Goal: Complete application form: Complete application form

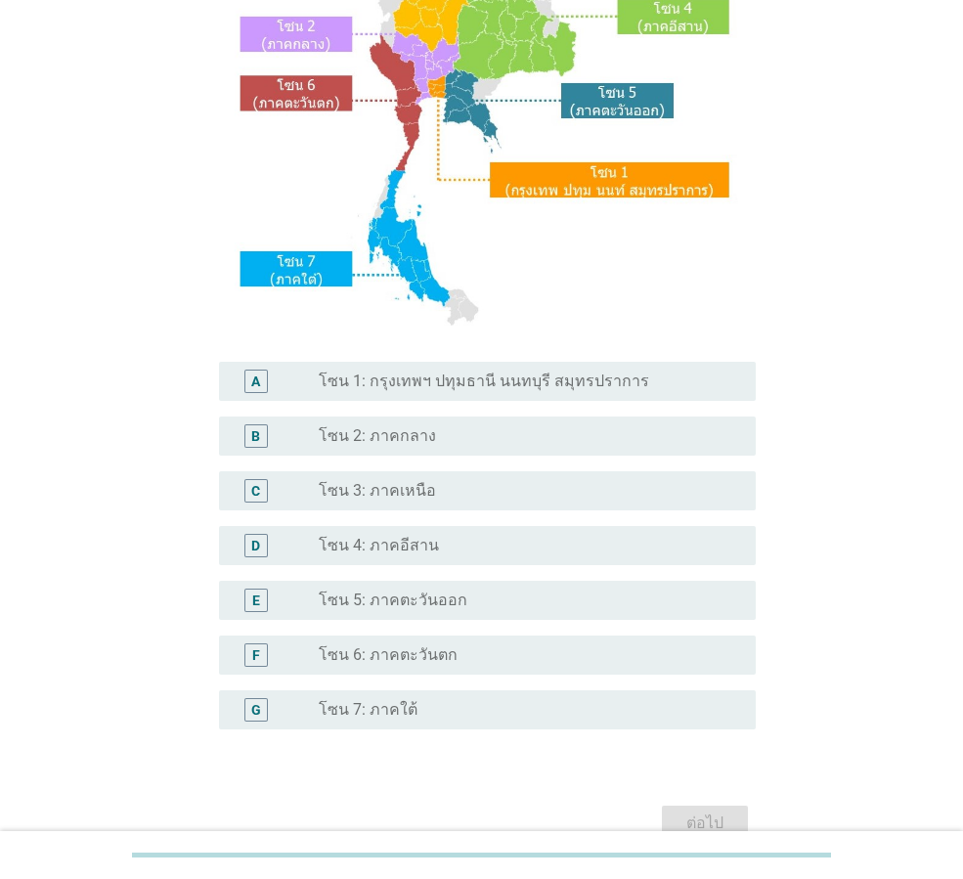
scroll to position [293, 0]
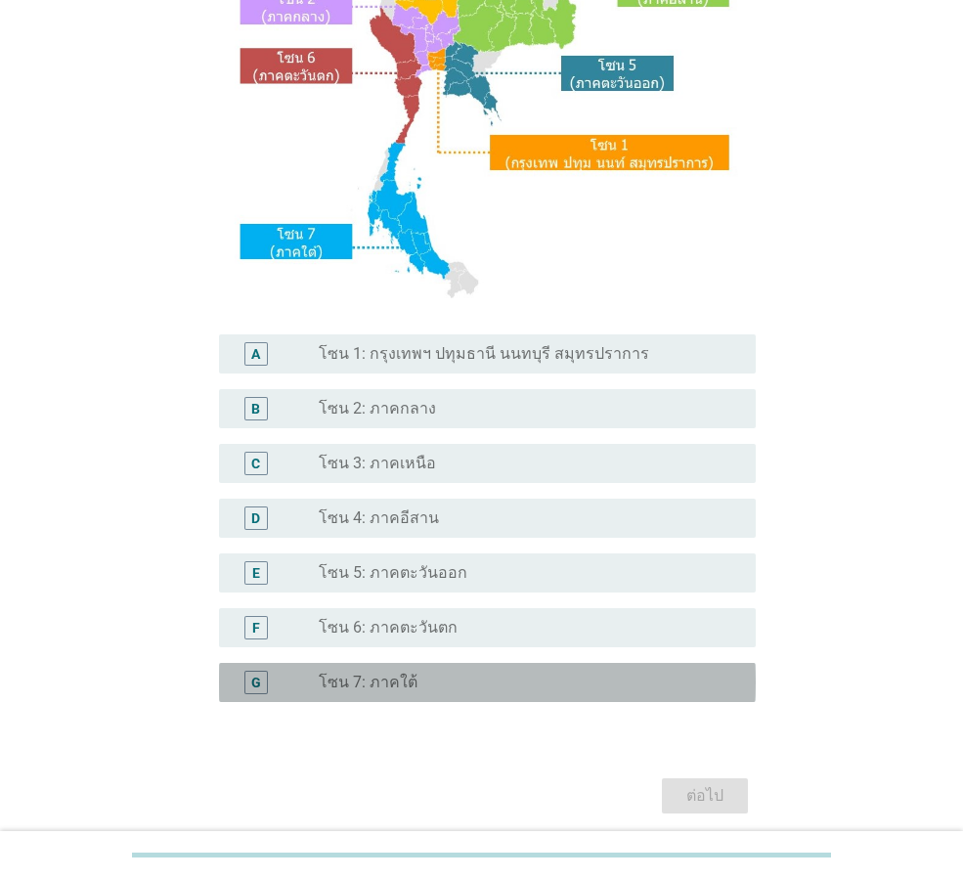
click at [443, 681] on div "radio_button_unchecked โซน 7: ภาคใต้" at bounding box center [522, 683] width 406 height 20
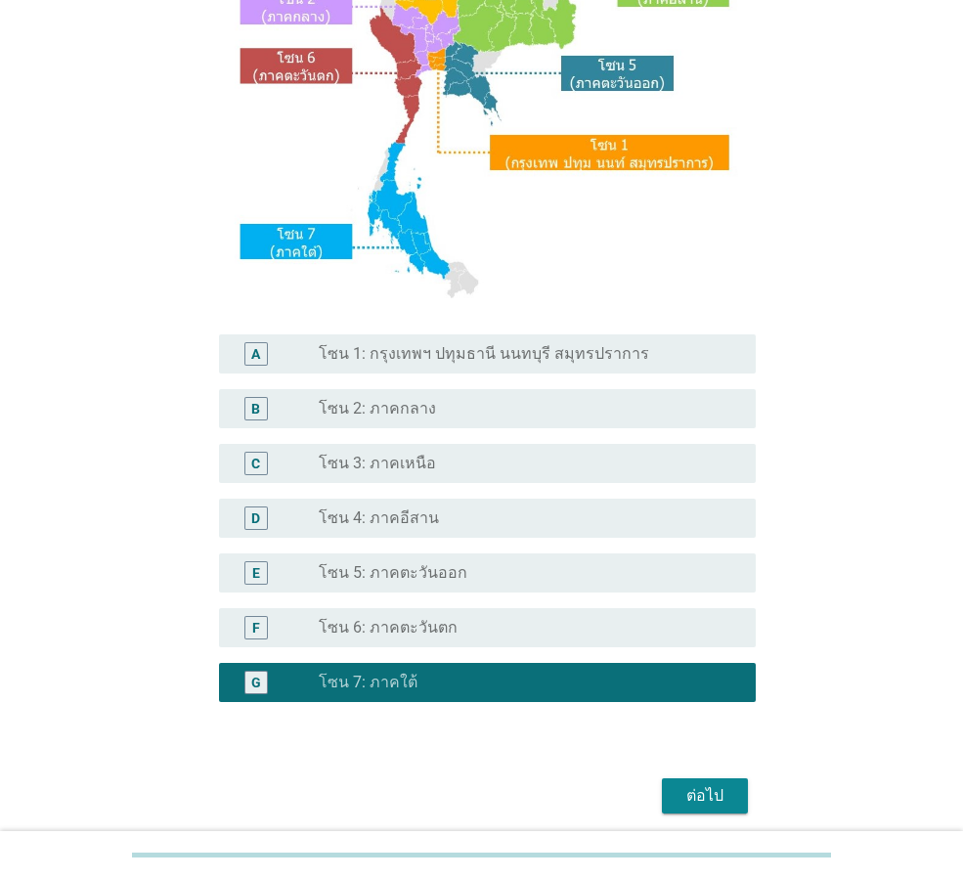
click at [709, 796] on div "ต่อไป" at bounding box center [705, 795] width 55 height 23
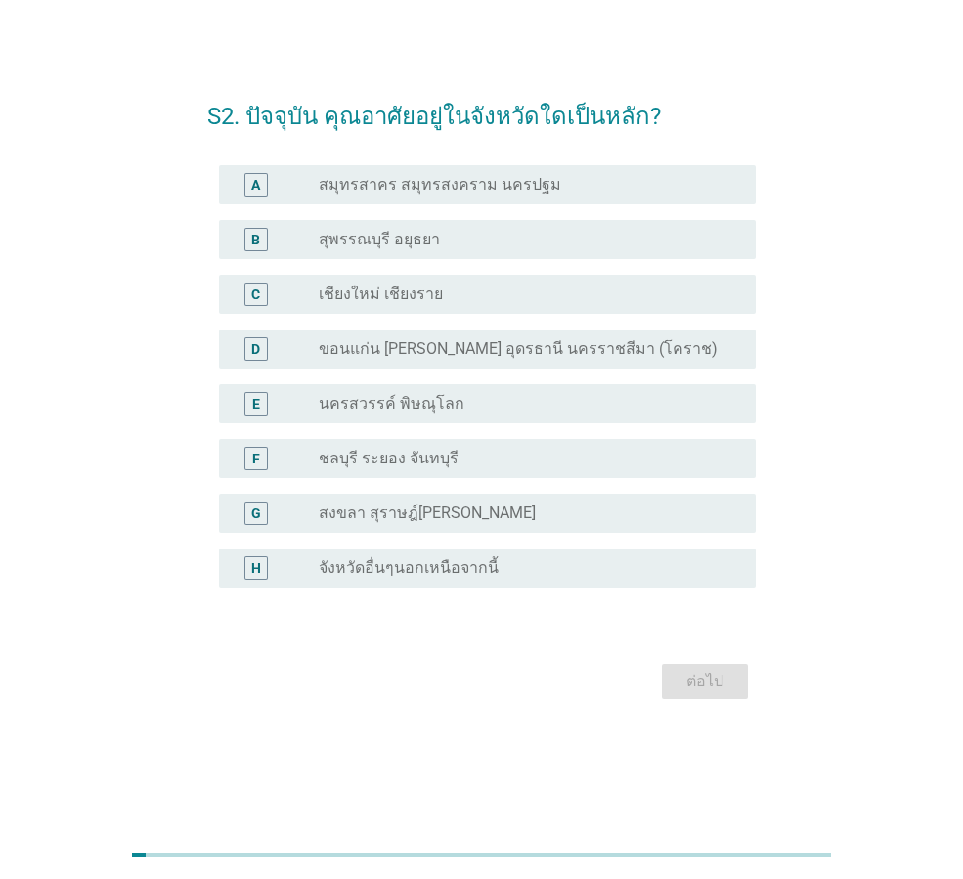
scroll to position [0, 0]
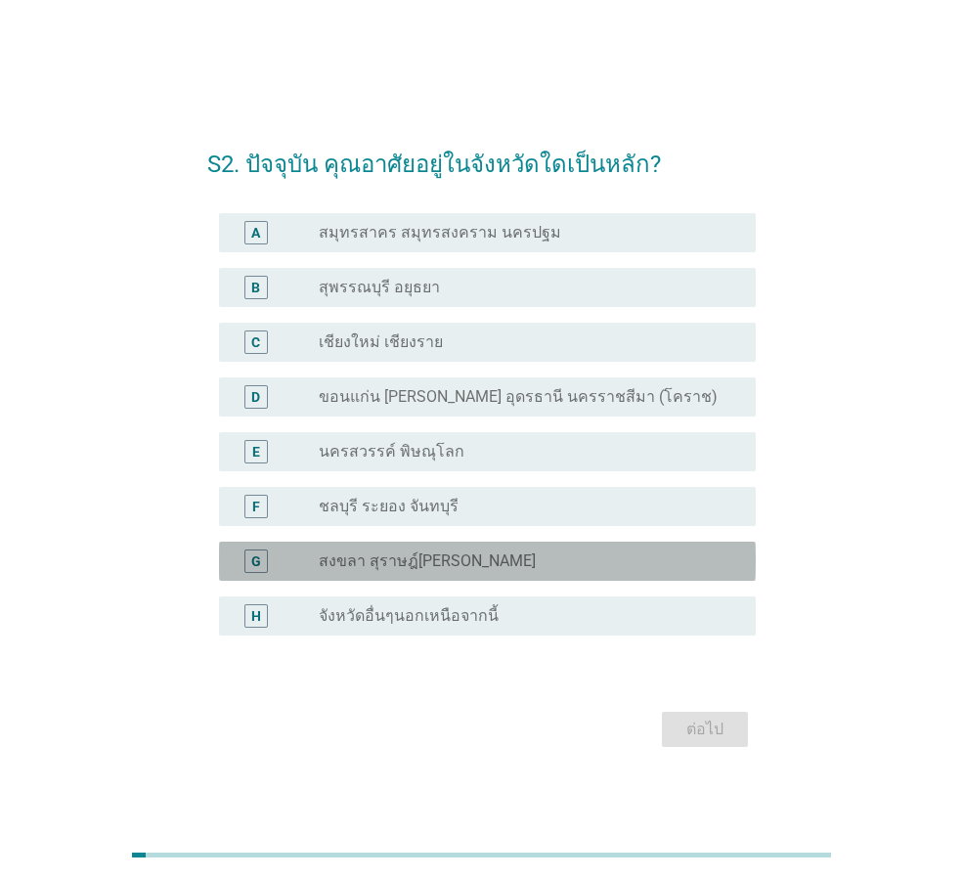
click at [449, 558] on label "สงขลา สุราษฎ์[PERSON_NAME]" at bounding box center [427, 561] width 217 height 20
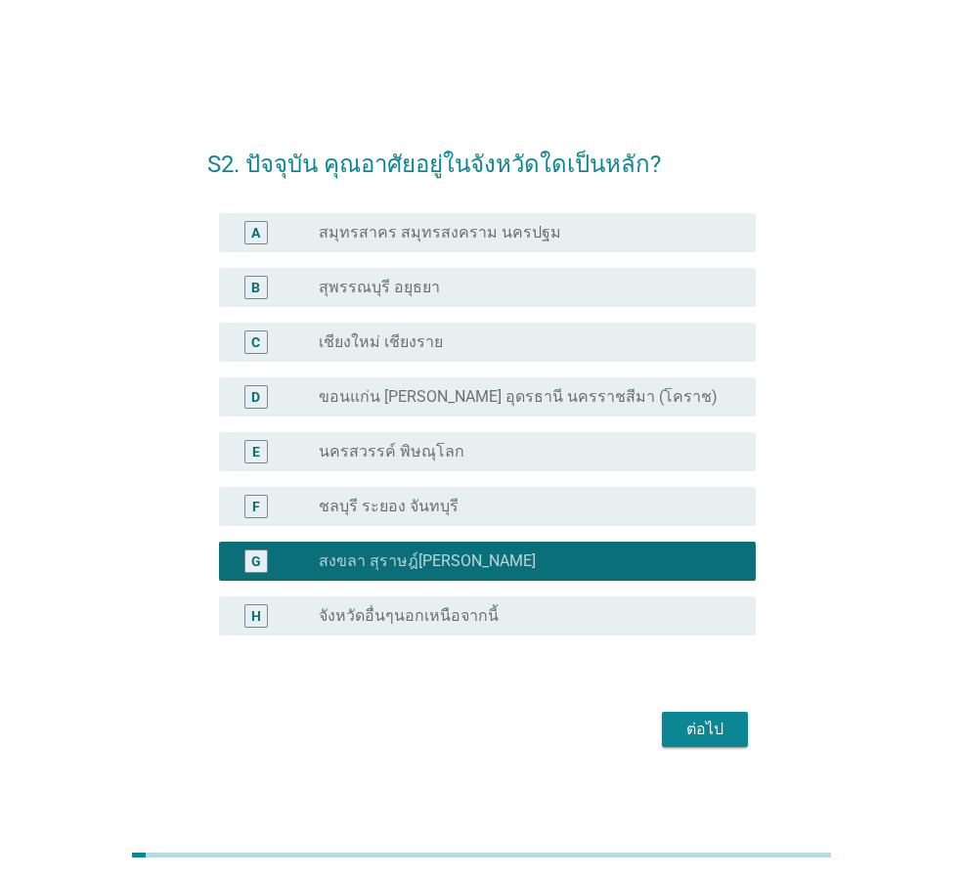
click at [714, 727] on div "ต่อไป" at bounding box center [705, 729] width 55 height 23
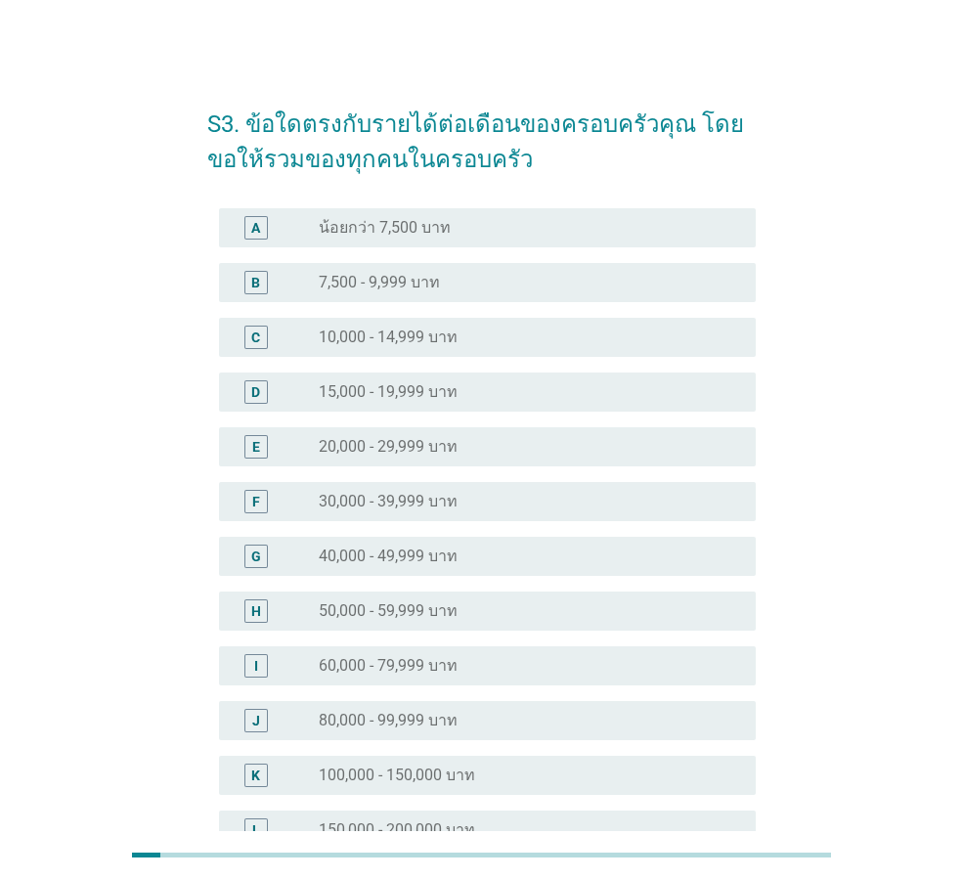
click at [455, 496] on label "30,000 - 39,999 บาท" at bounding box center [388, 502] width 139 height 20
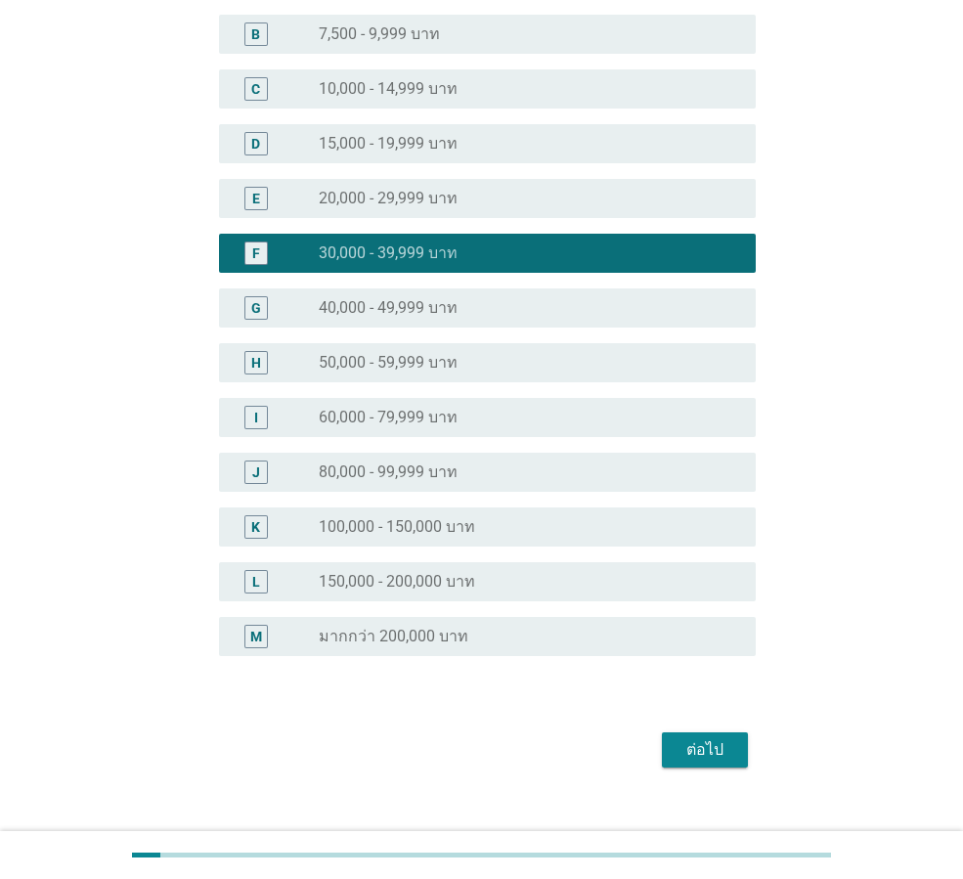
scroll to position [277, 0]
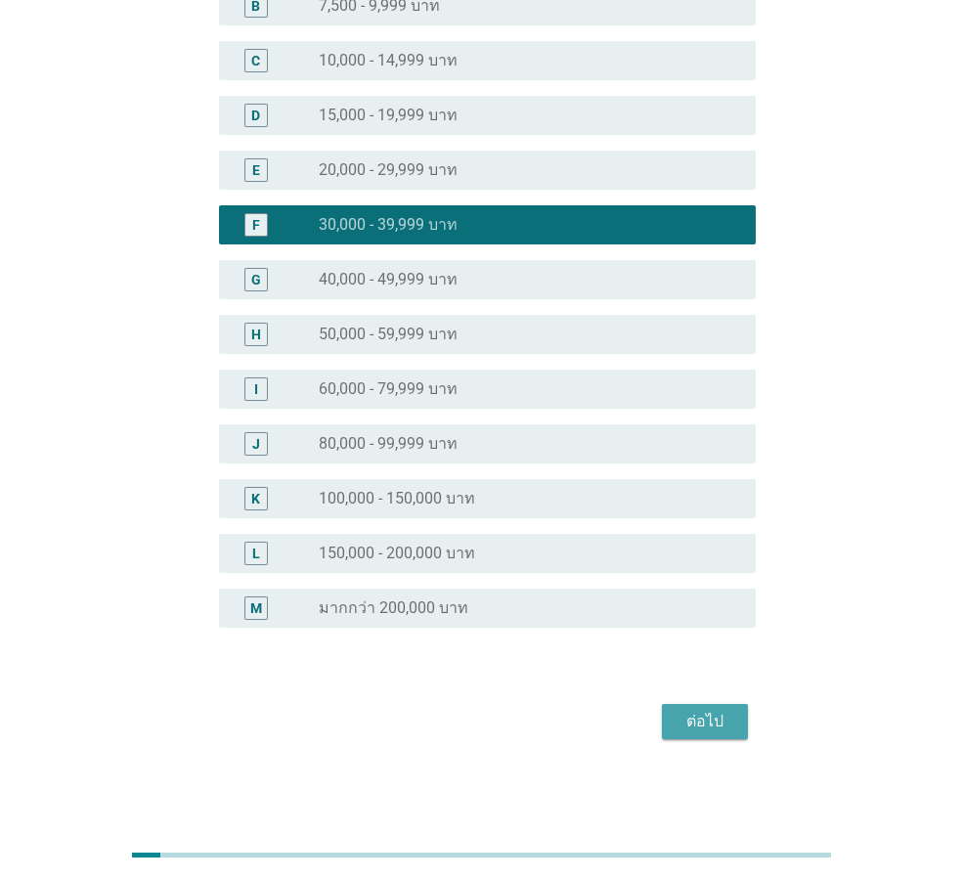
click at [708, 720] on div "ต่อไป" at bounding box center [705, 721] width 55 height 23
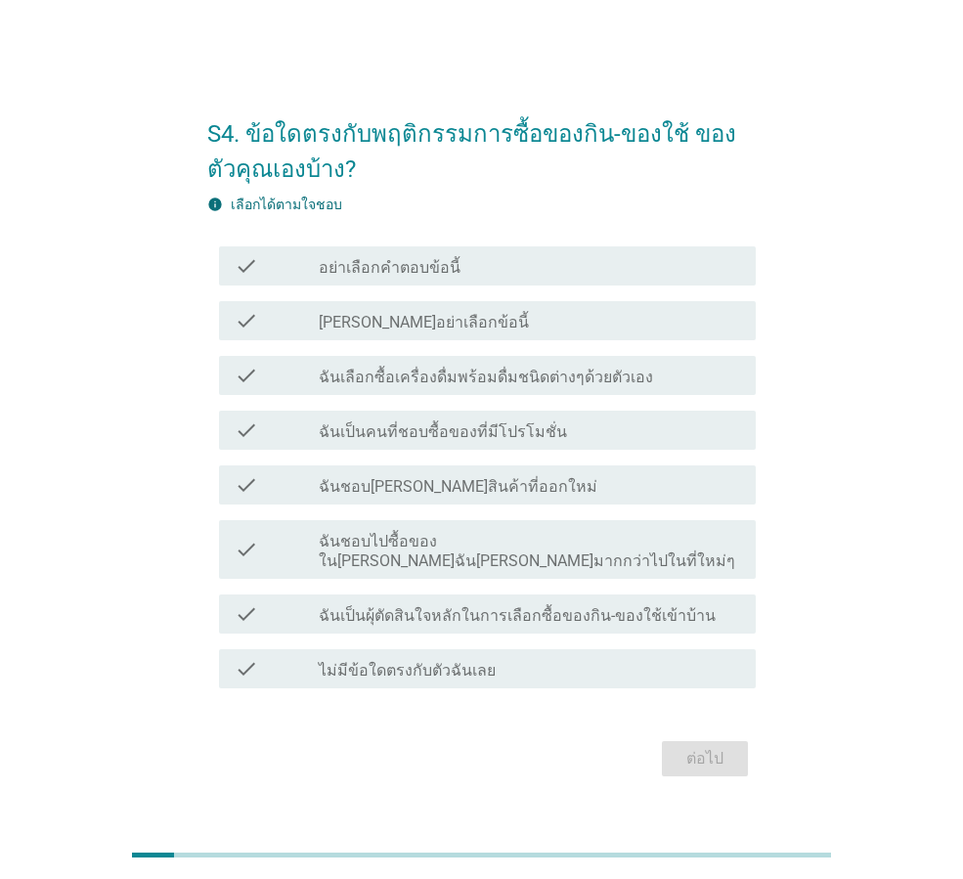
click at [497, 387] on label "ฉันเลือกซื้อเครื่องดื่มพร้อมดื่มชนิดต่างๆด้วยตัวเอง" at bounding box center [486, 378] width 334 height 20
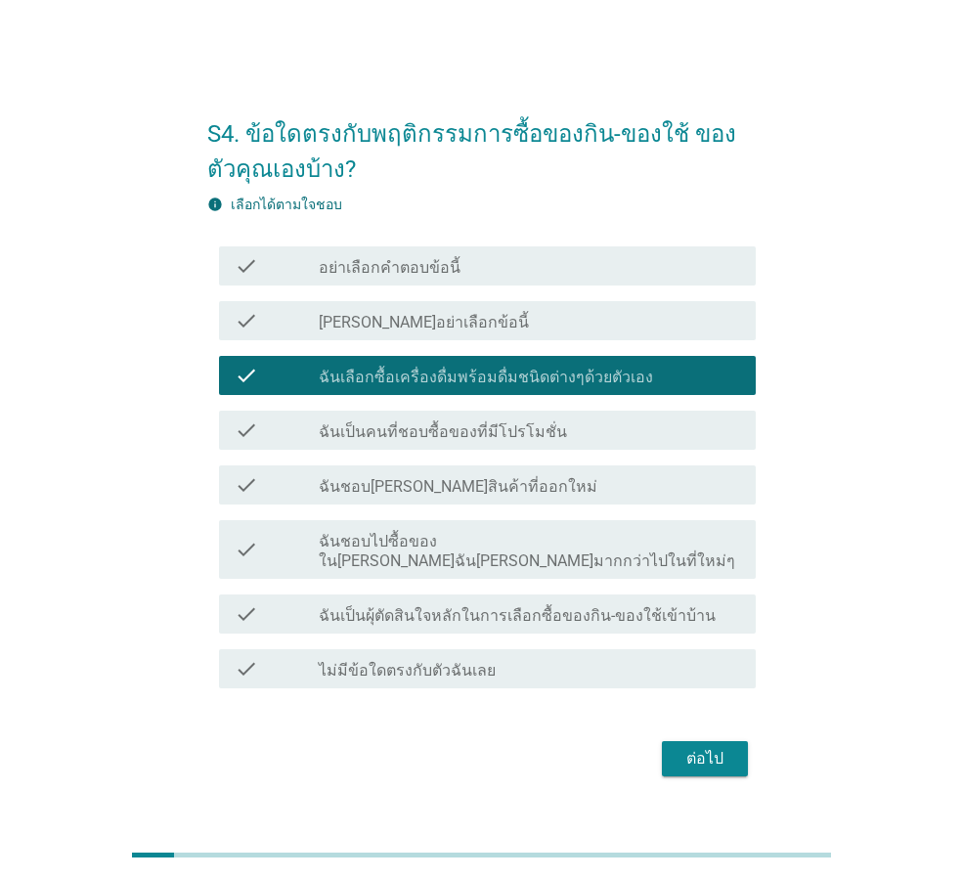
click at [706, 748] on div "ต่อไป" at bounding box center [705, 758] width 55 height 23
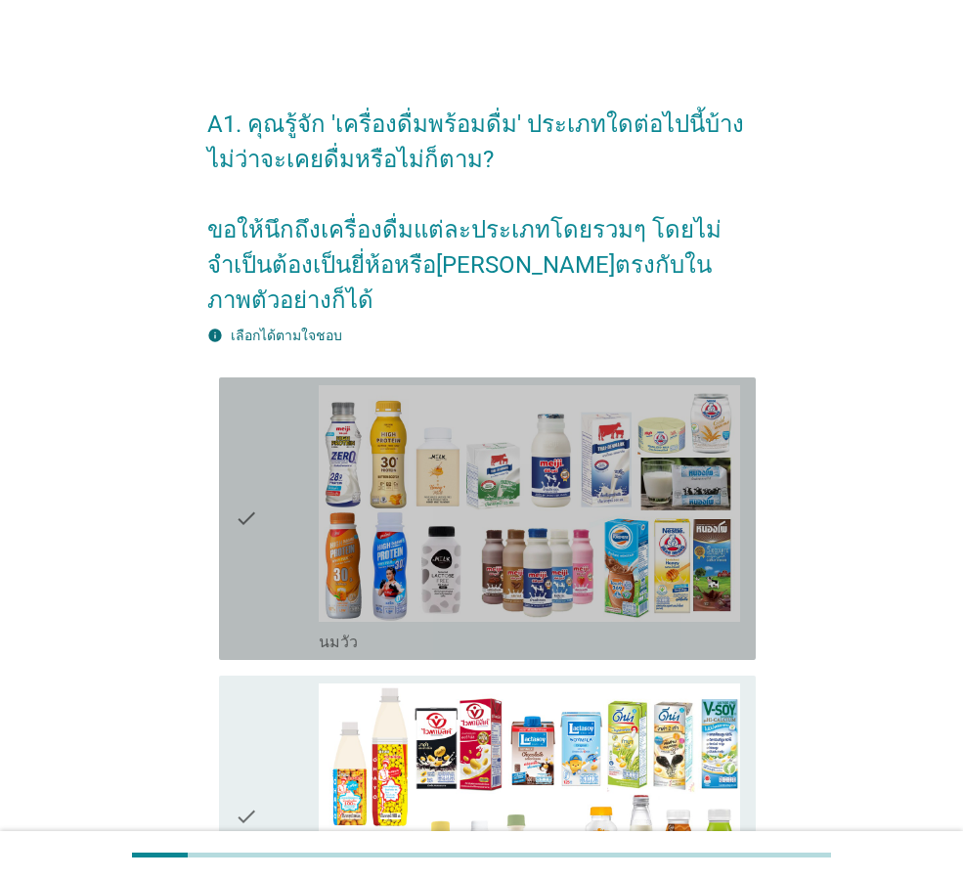
click at [285, 436] on div "check" at bounding box center [277, 518] width 84 height 267
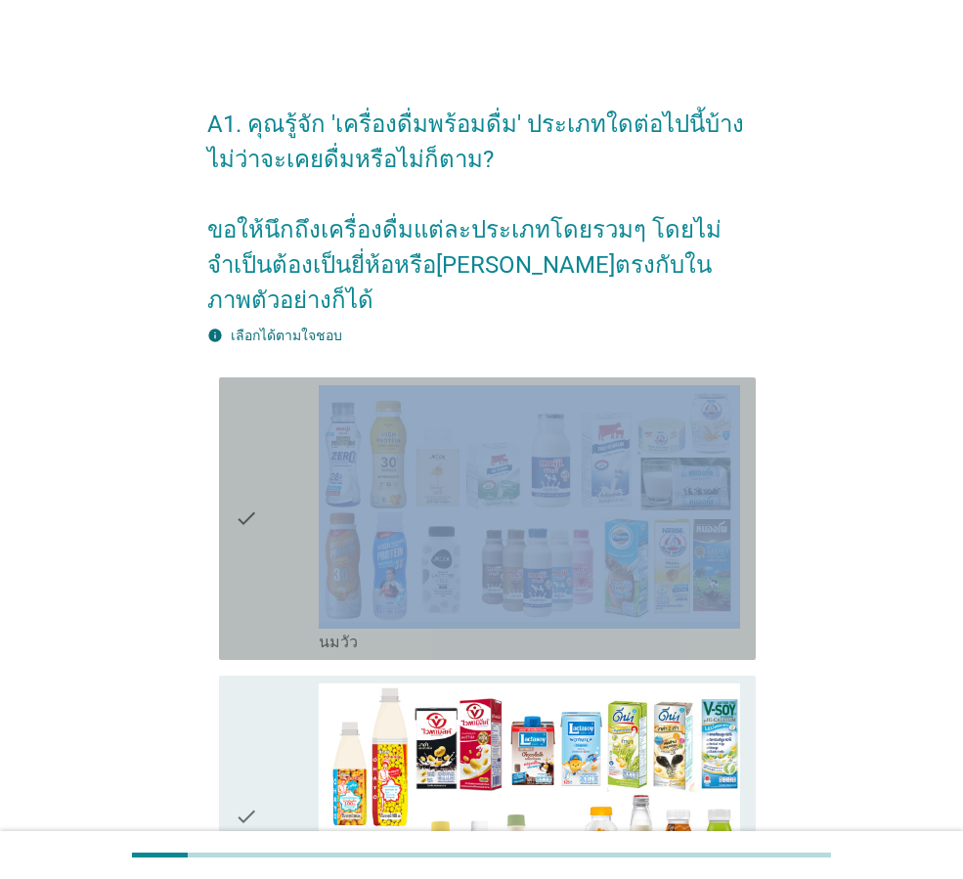
click at [291, 450] on div "check" at bounding box center [277, 518] width 84 height 267
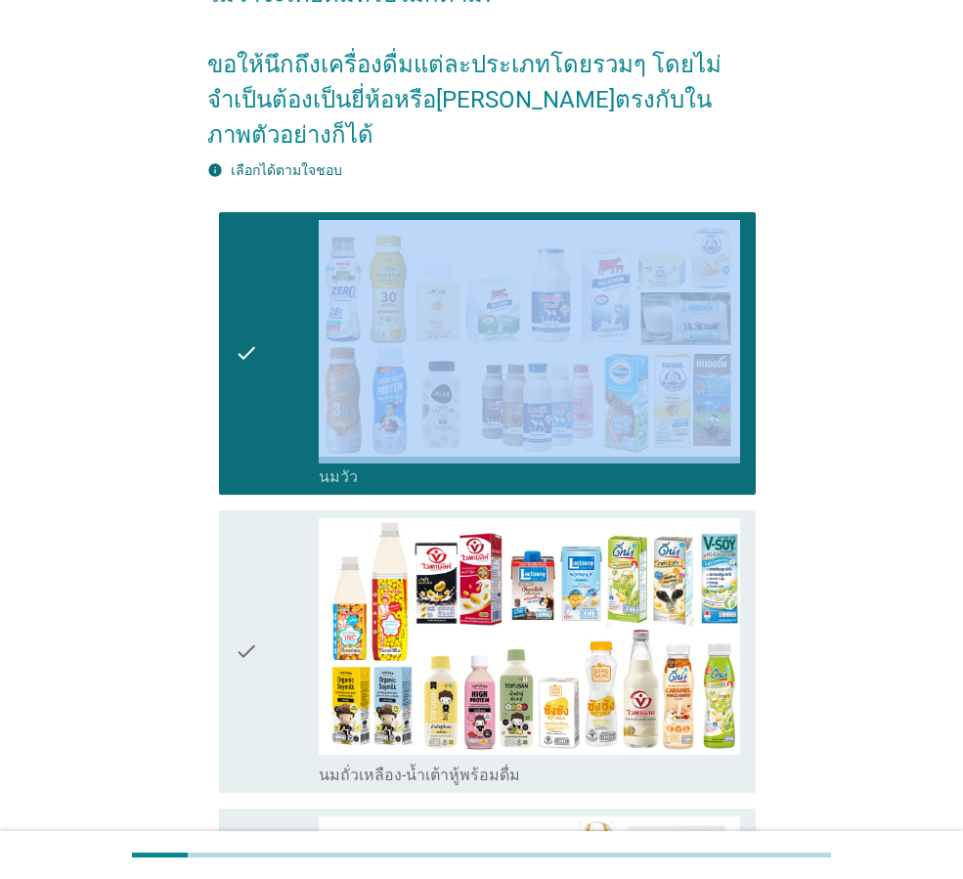
scroll to position [196, 0]
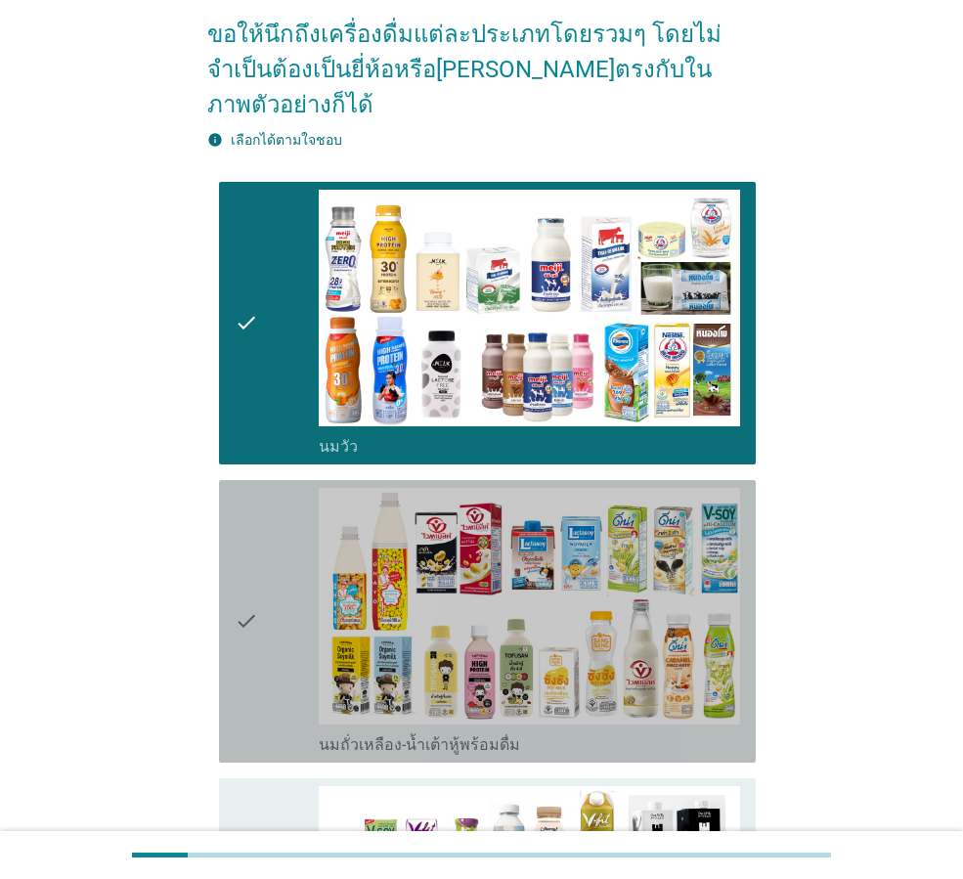
click at [259, 592] on div "check" at bounding box center [277, 621] width 84 height 267
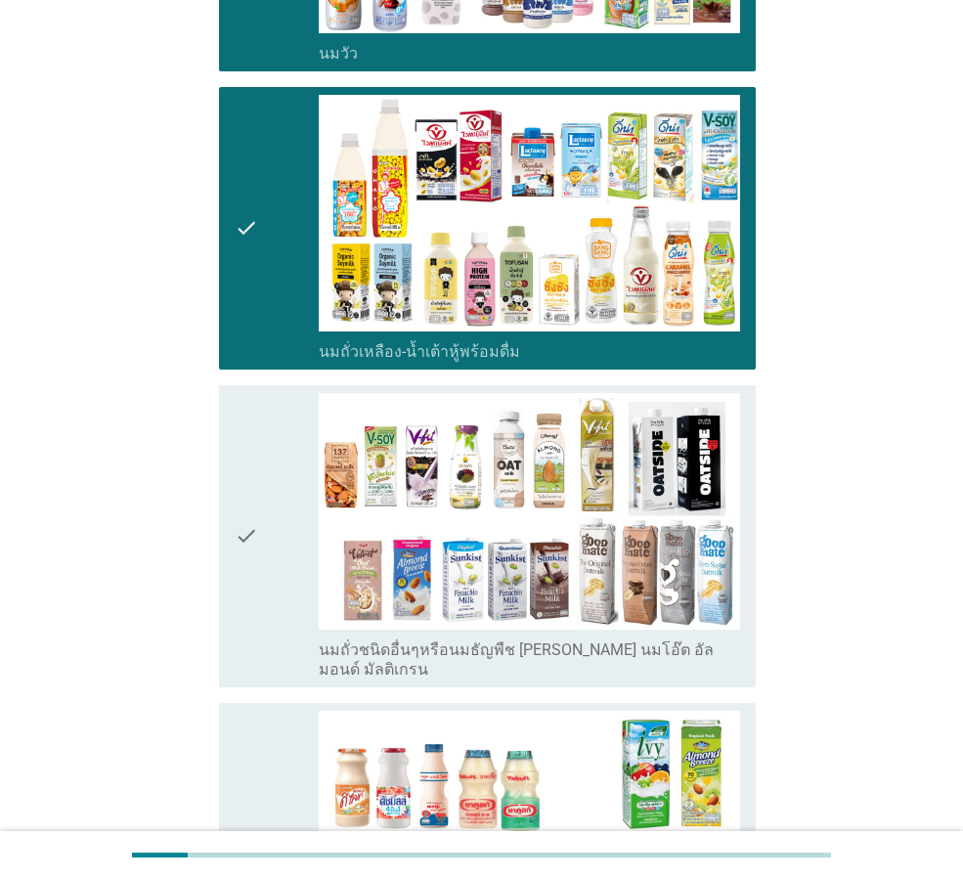
scroll to position [619, 0]
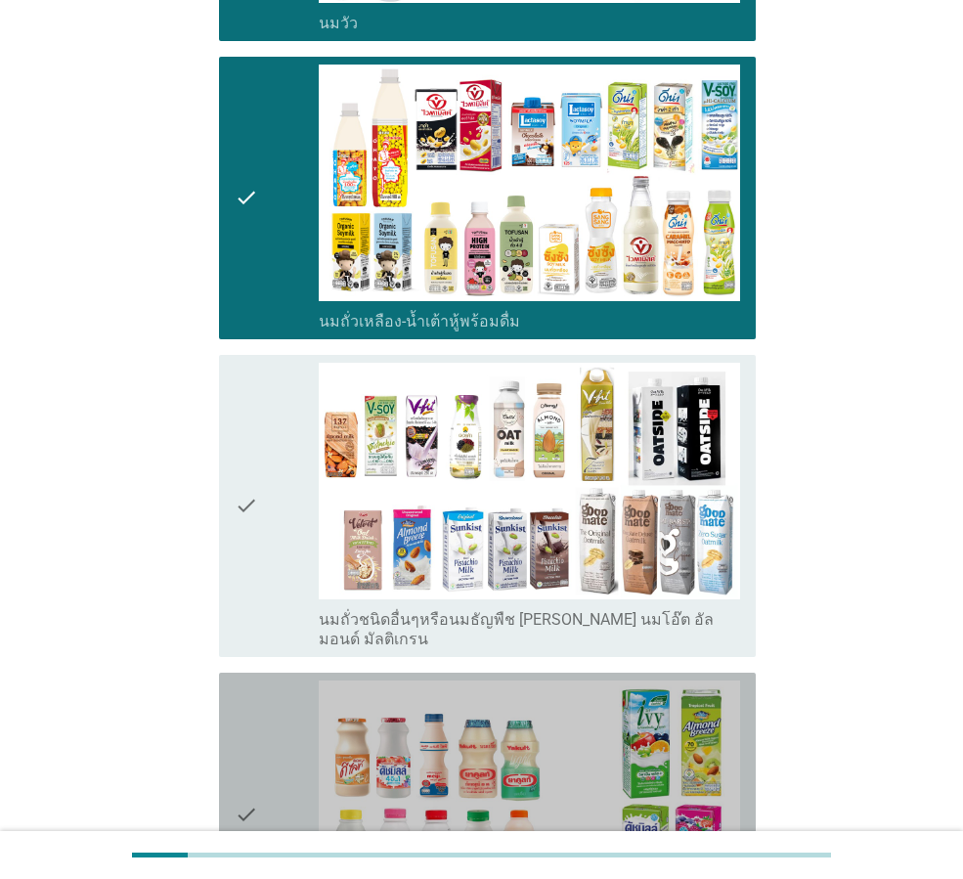
click at [283, 681] on div "check" at bounding box center [277, 814] width 84 height 267
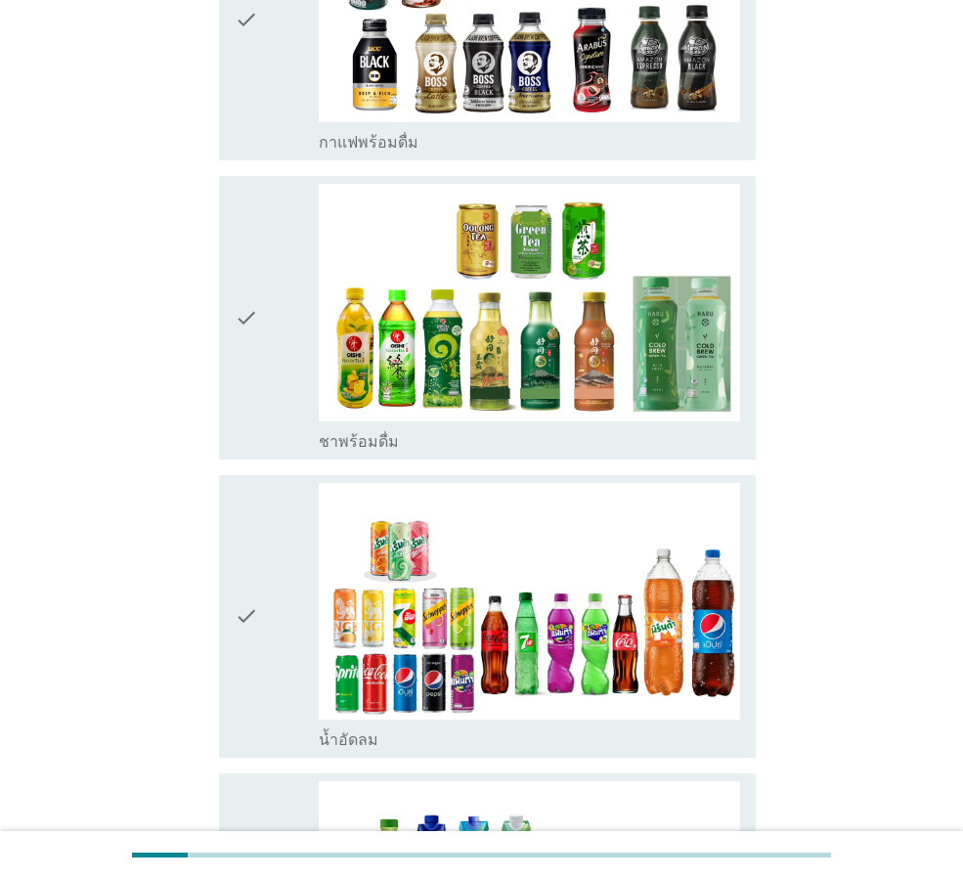
scroll to position [1728, 0]
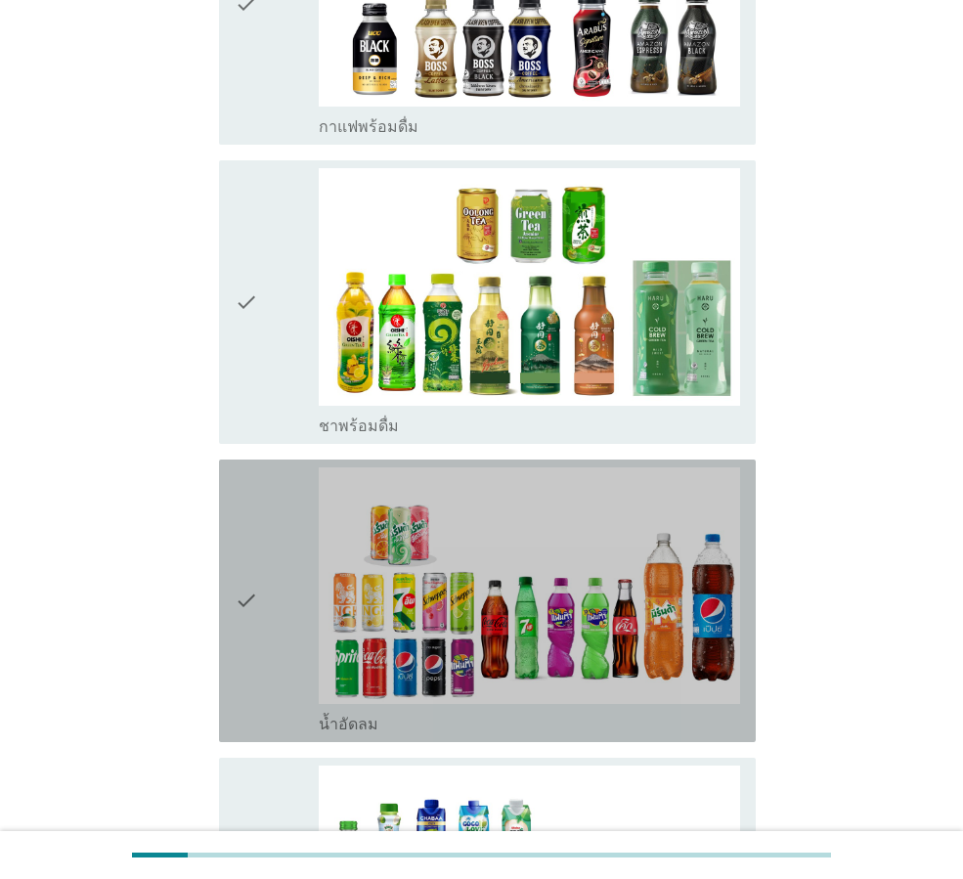
click at [255, 631] on icon "check" at bounding box center [246, 600] width 23 height 267
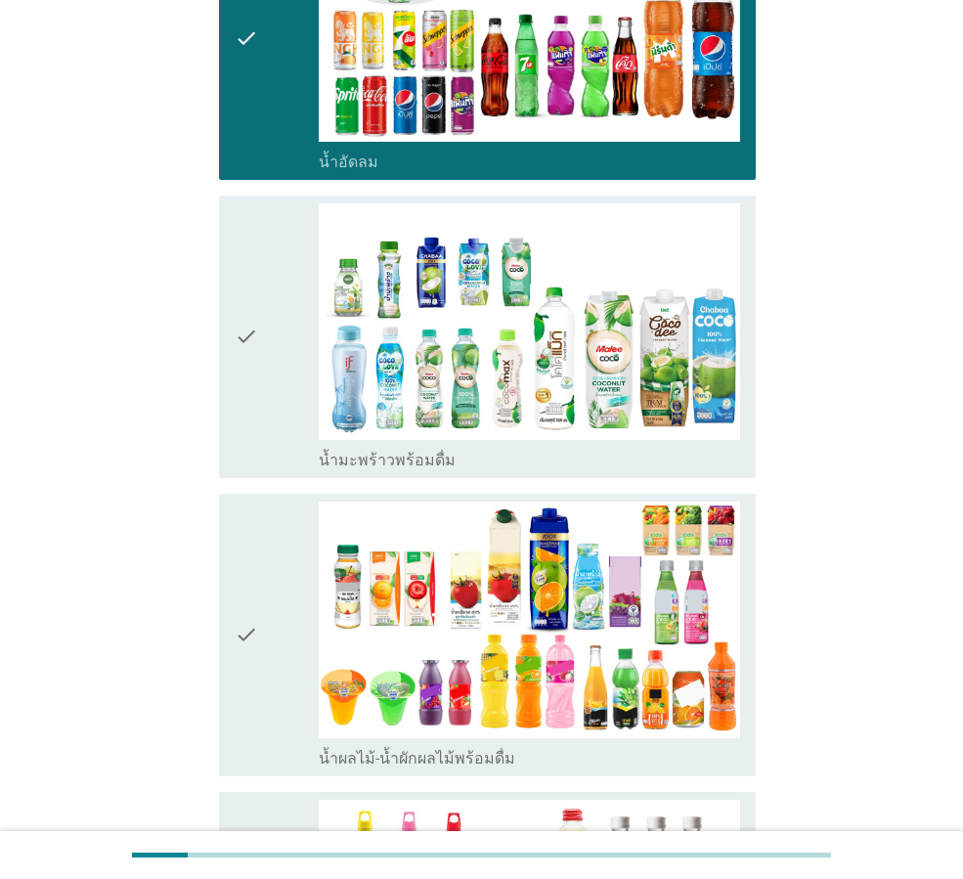
scroll to position [2379, 0]
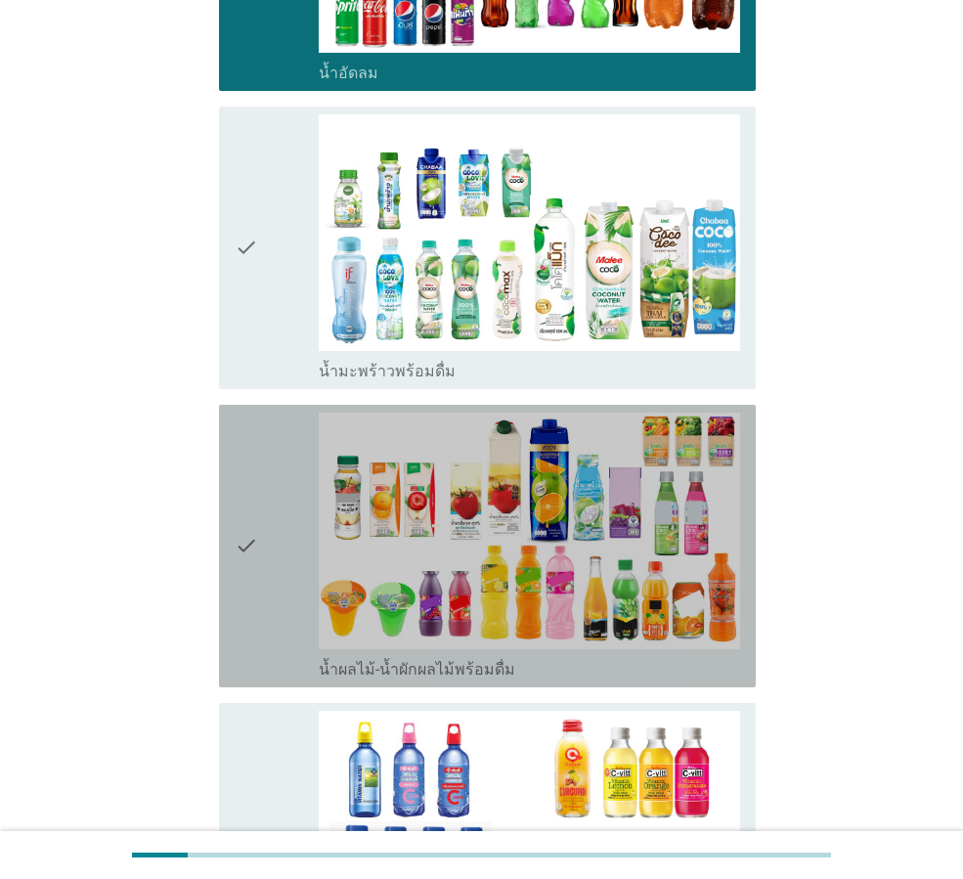
click at [268, 571] on div "check" at bounding box center [277, 546] width 84 height 267
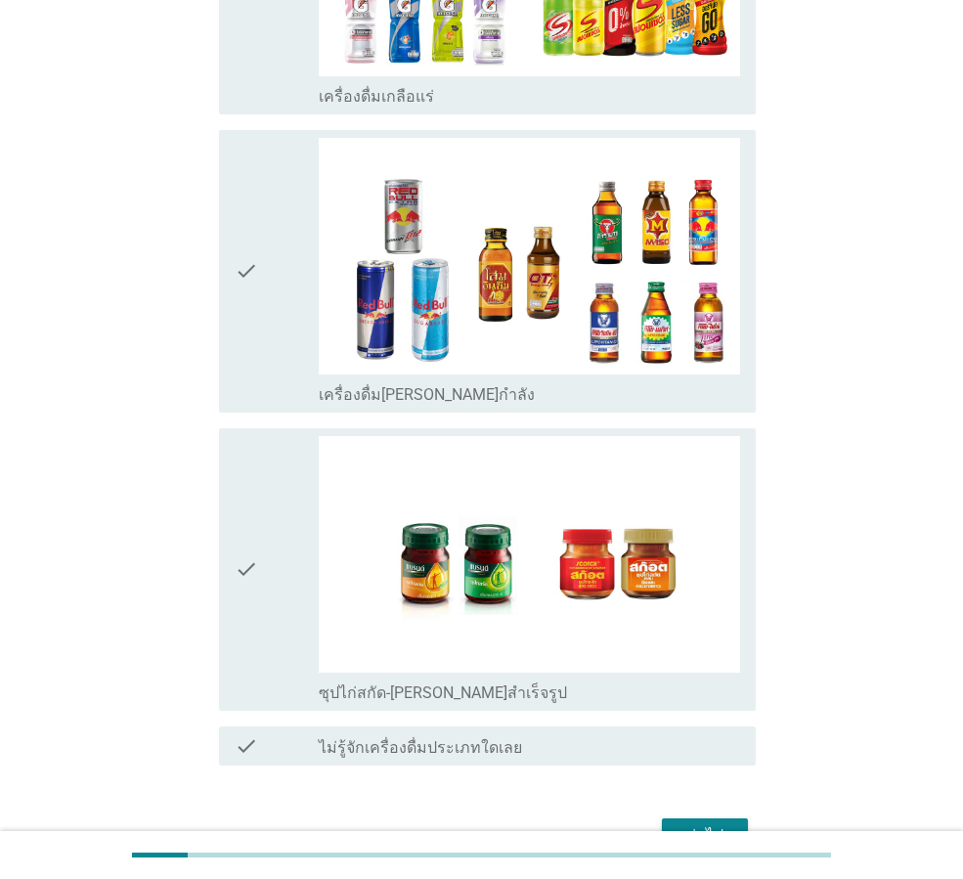
scroll to position [3879, 0]
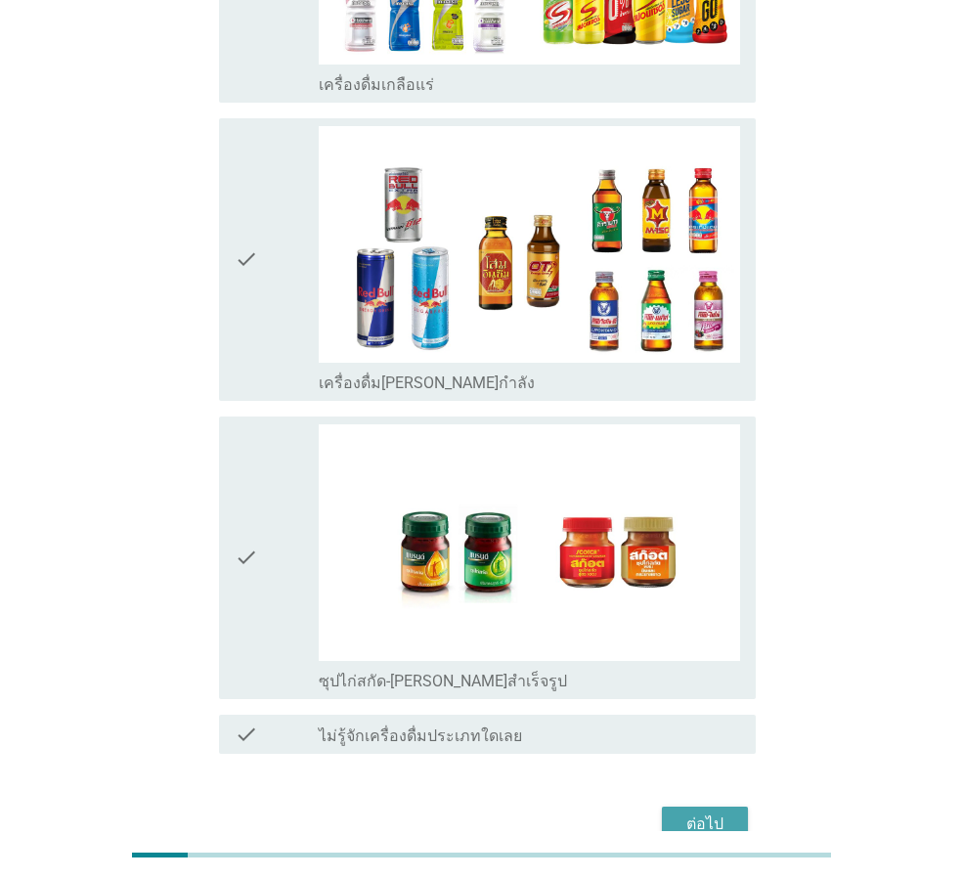
click at [698, 813] on div "ต่อไป" at bounding box center [705, 824] width 55 height 23
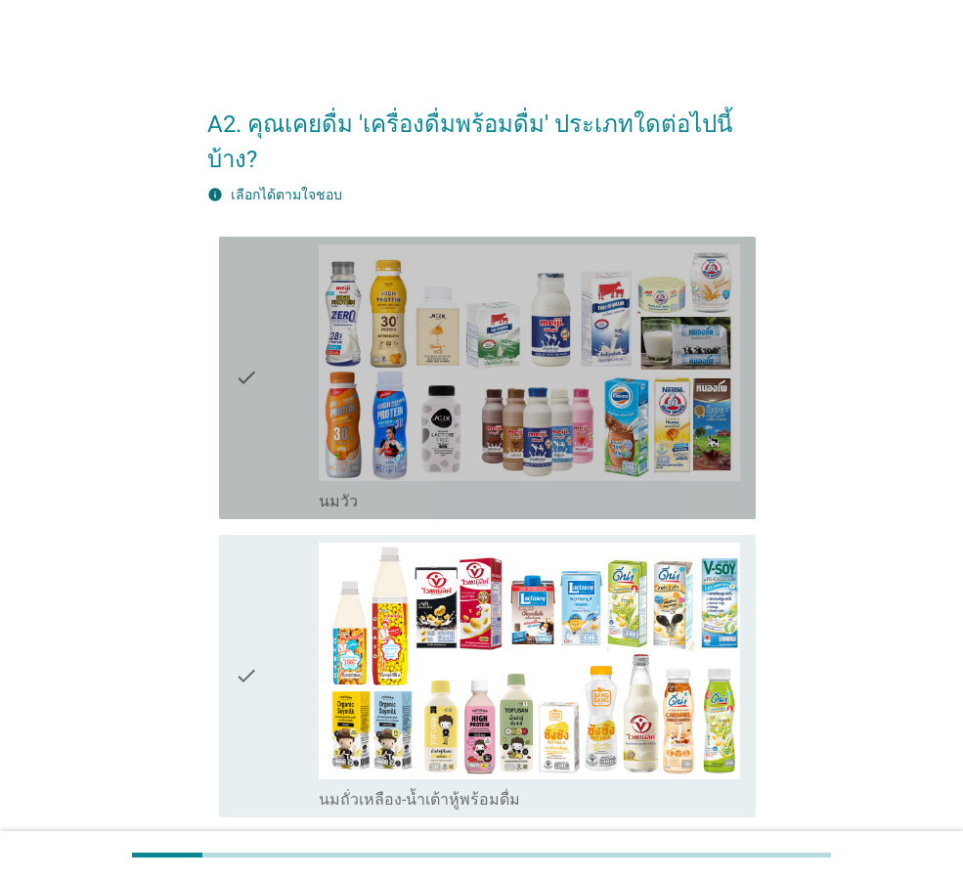
click at [284, 286] on div "check" at bounding box center [277, 377] width 84 height 267
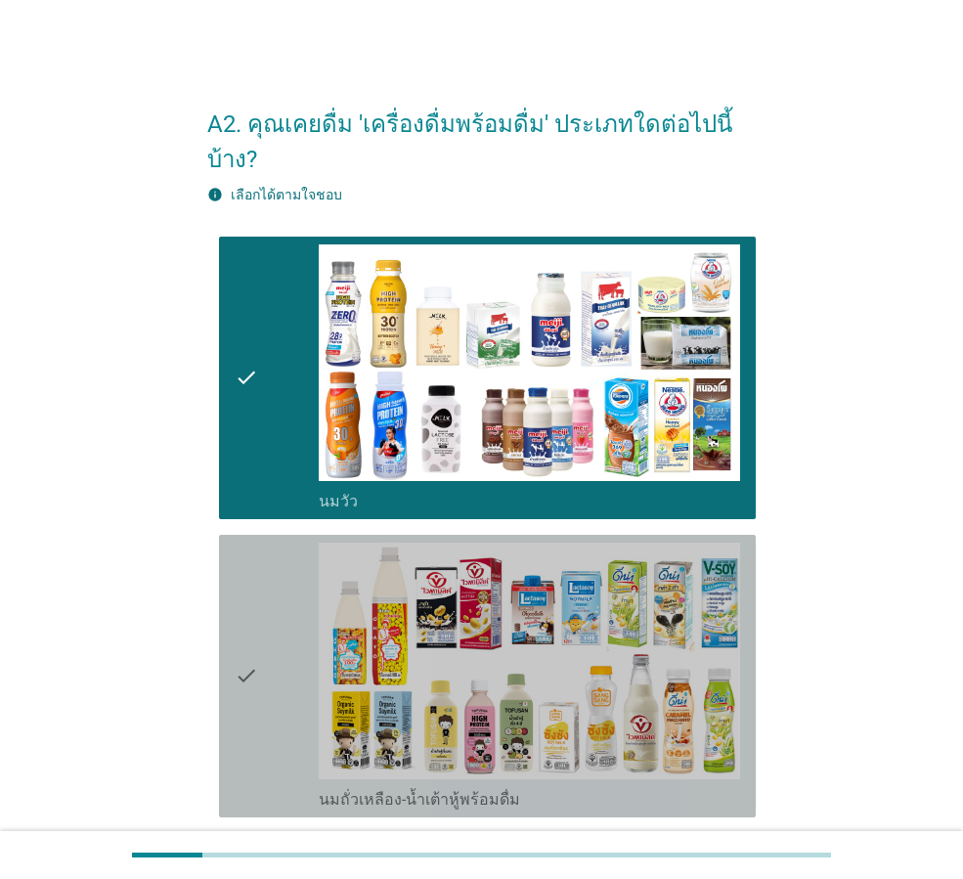
click at [277, 601] on div "check" at bounding box center [277, 676] width 84 height 267
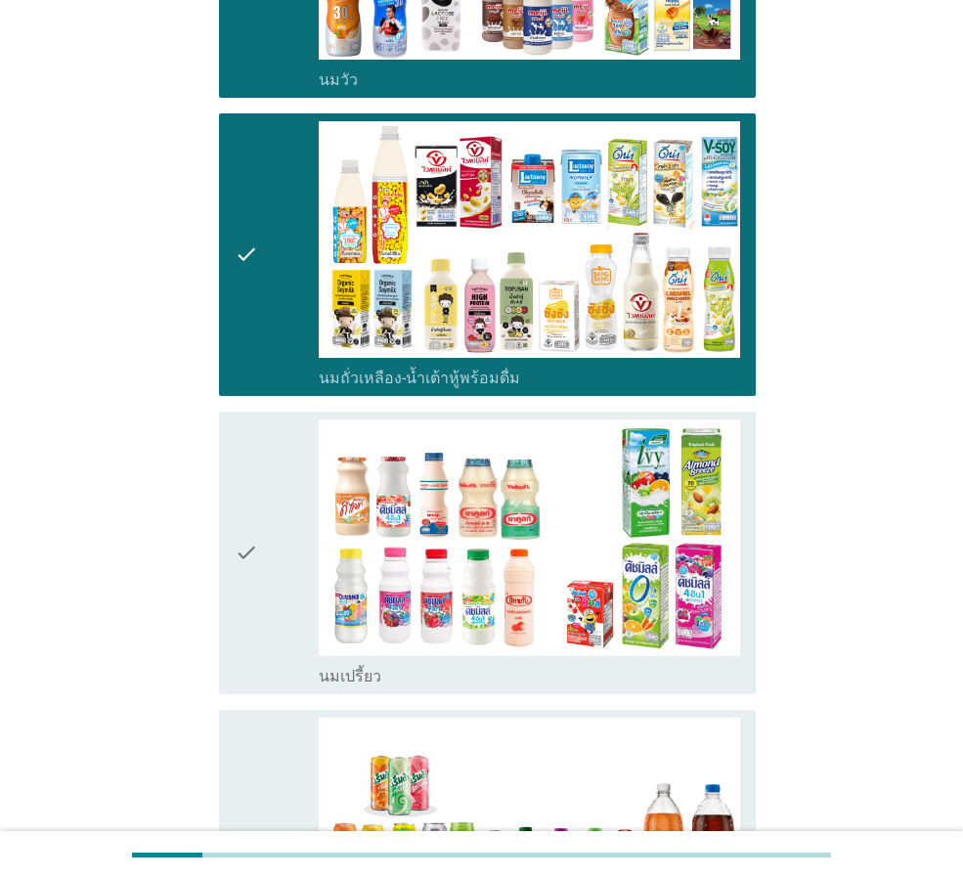
scroll to position [457, 0]
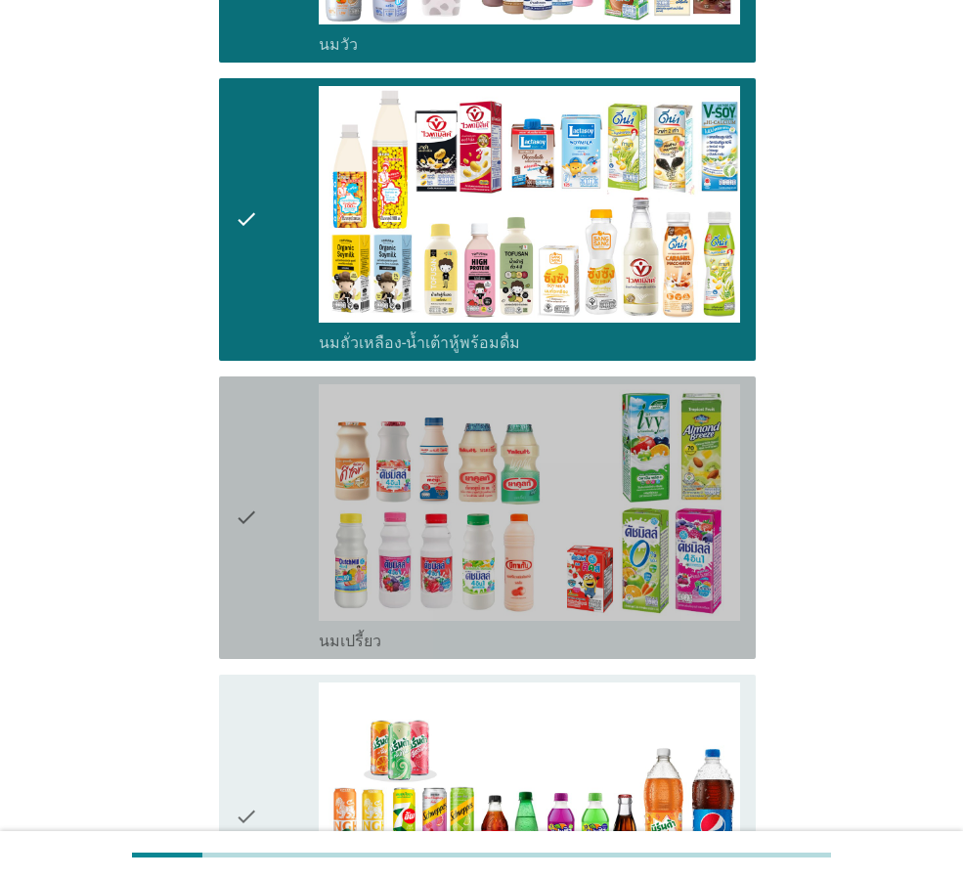
click at [267, 573] on div "check" at bounding box center [277, 517] width 84 height 267
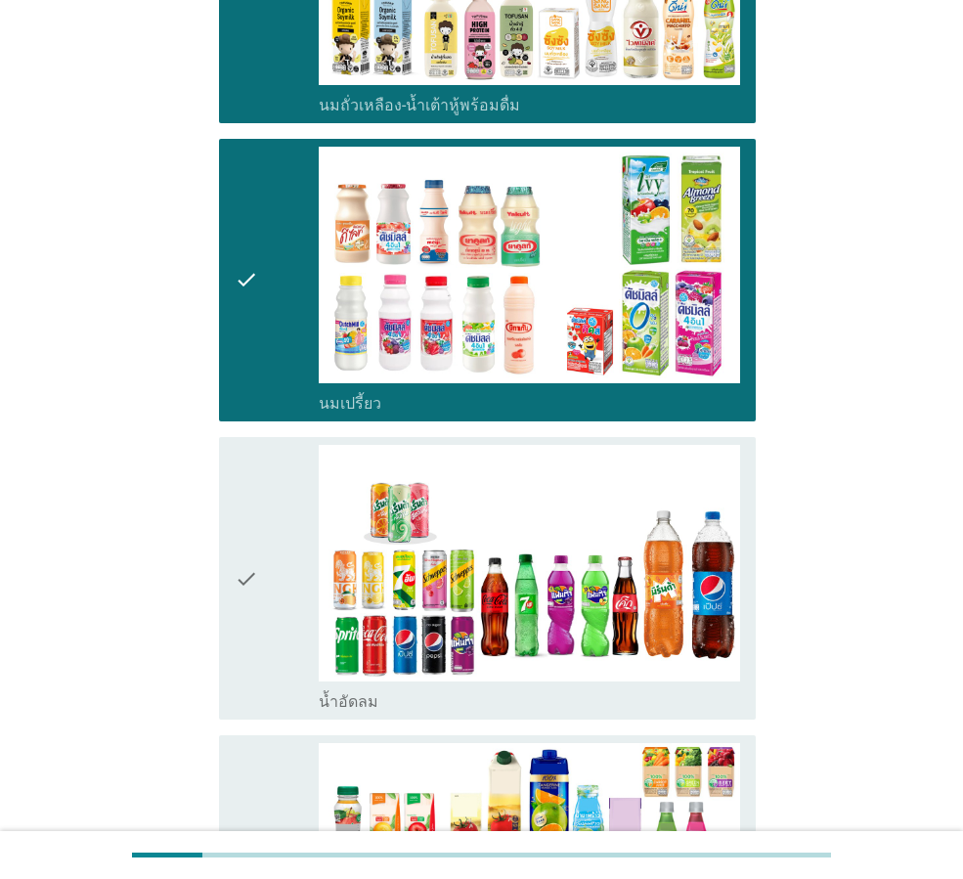
scroll to position [782, 0]
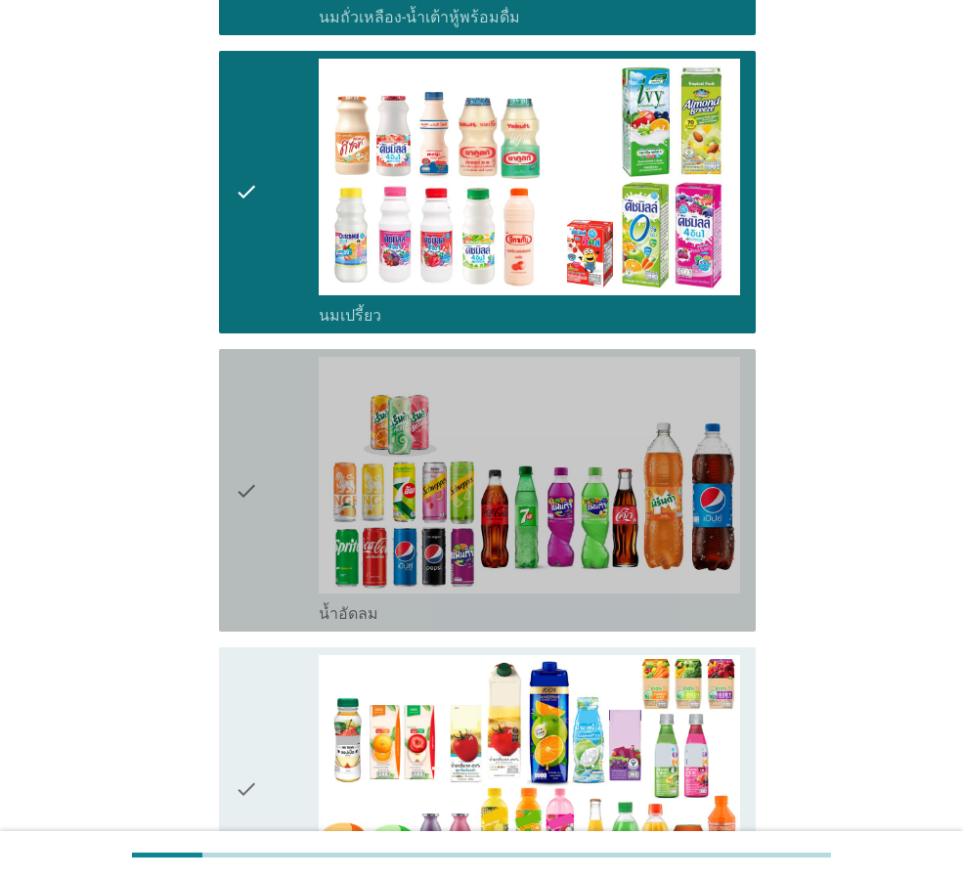
click at [256, 546] on icon "check" at bounding box center [246, 490] width 23 height 267
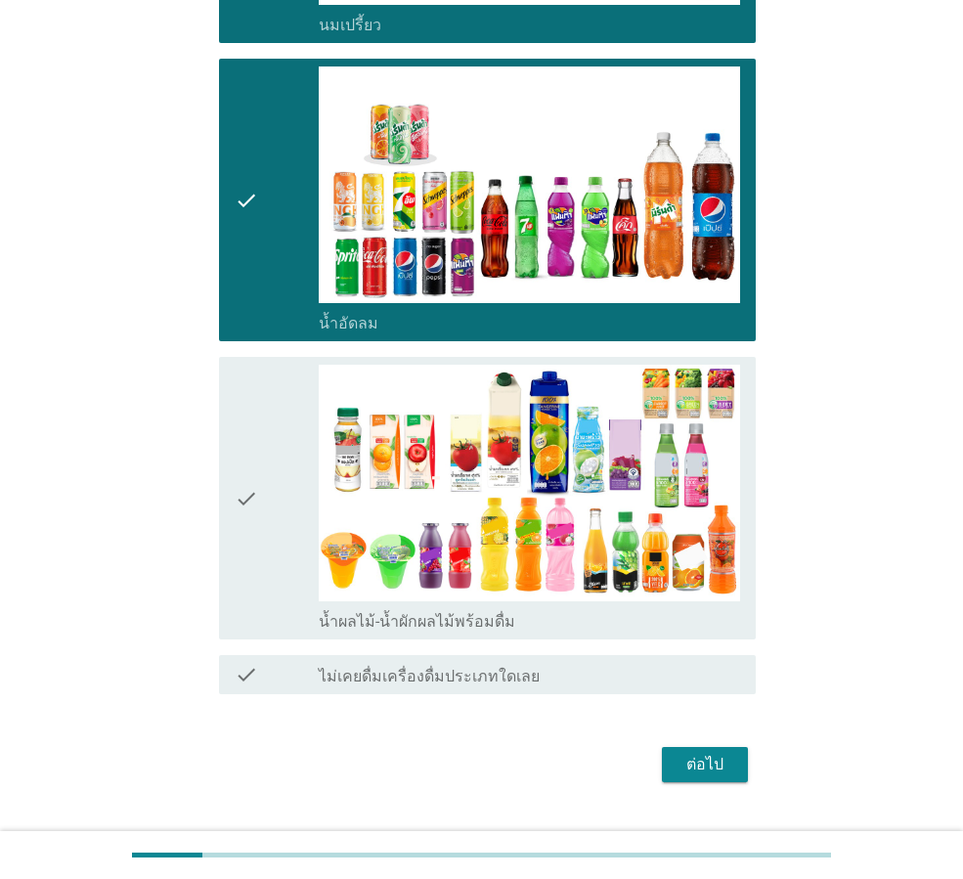
scroll to position [1081, 0]
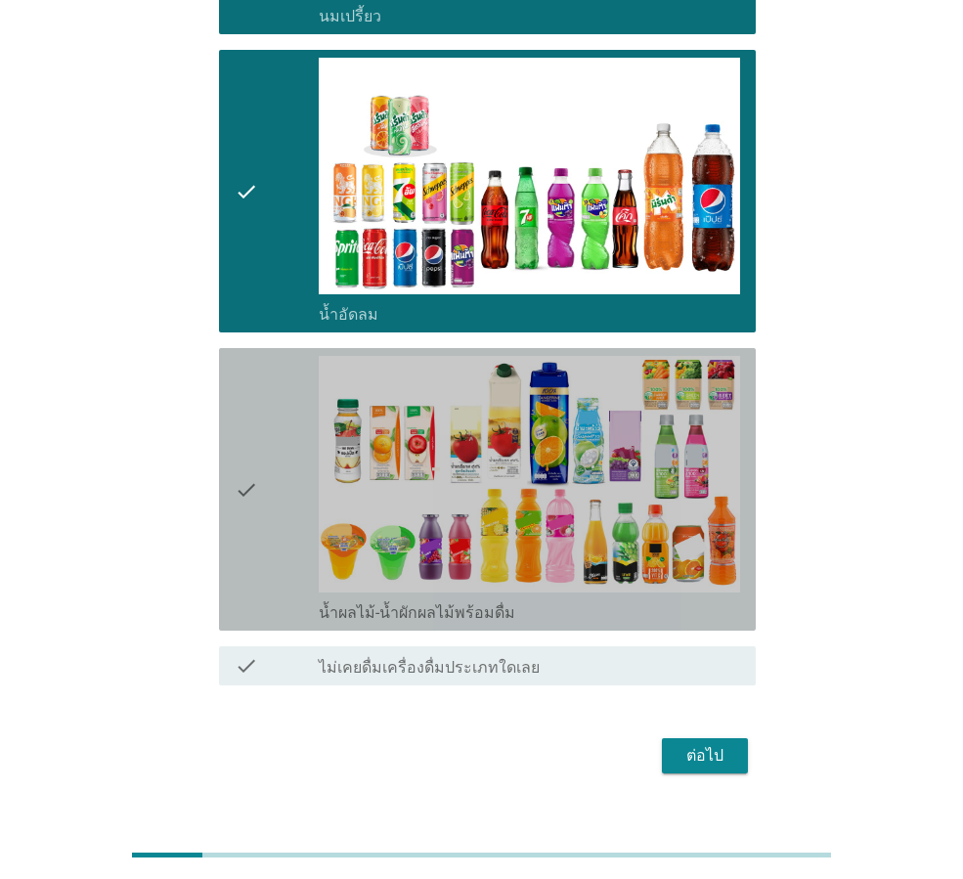
click at [250, 516] on icon "check" at bounding box center [246, 489] width 23 height 267
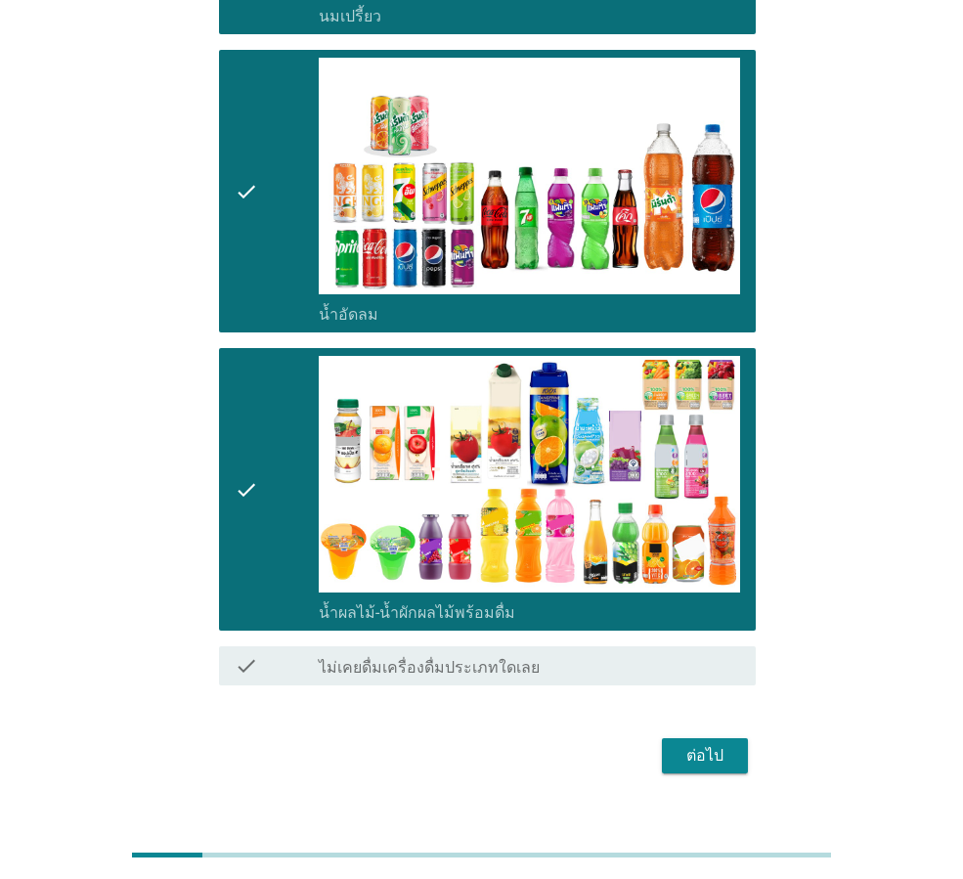
click at [721, 744] on div "ต่อไป" at bounding box center [705, 755] width 55 height 23
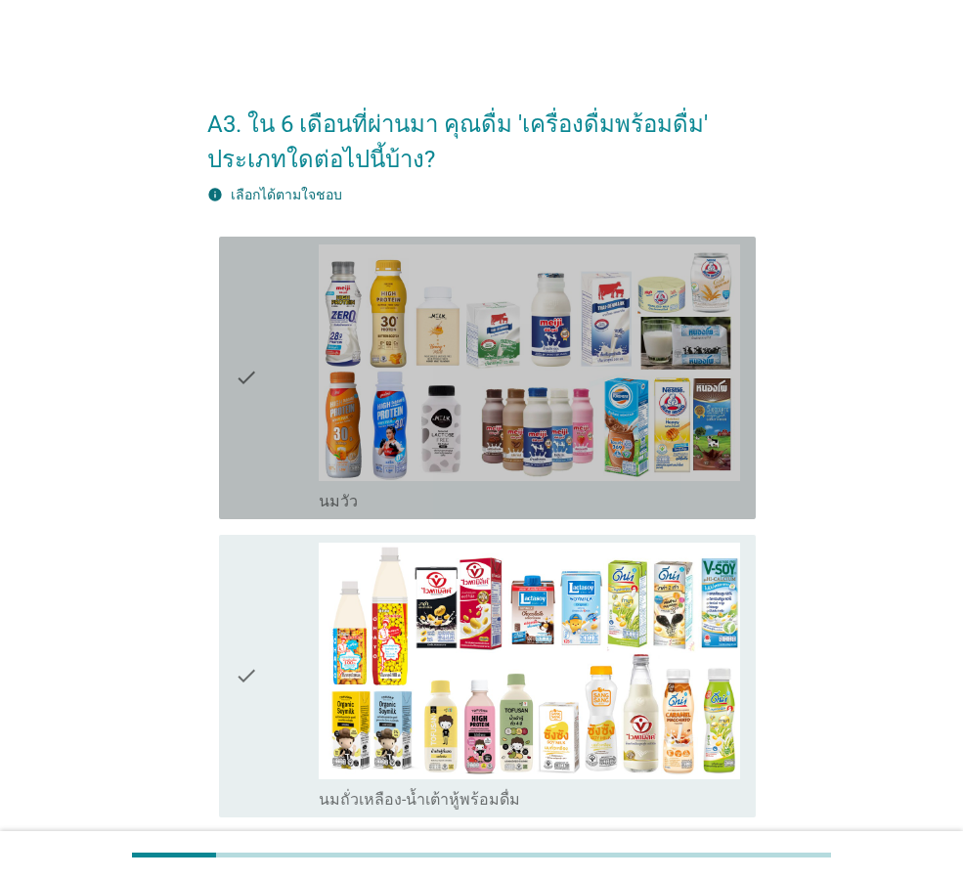
click at [268, 431] on div "check" at bounding box center [277, 377] width 84 height 267
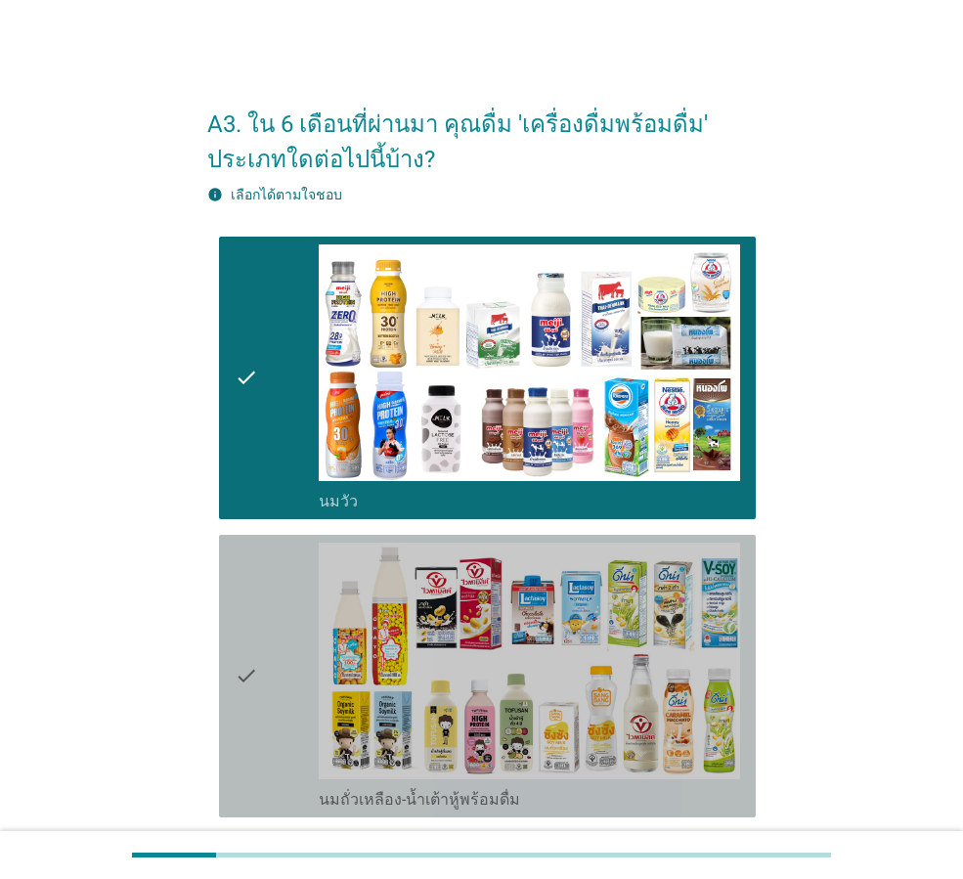
click at [293, 640] on div "check" at bounding box center [277, 676] width 84 height 267
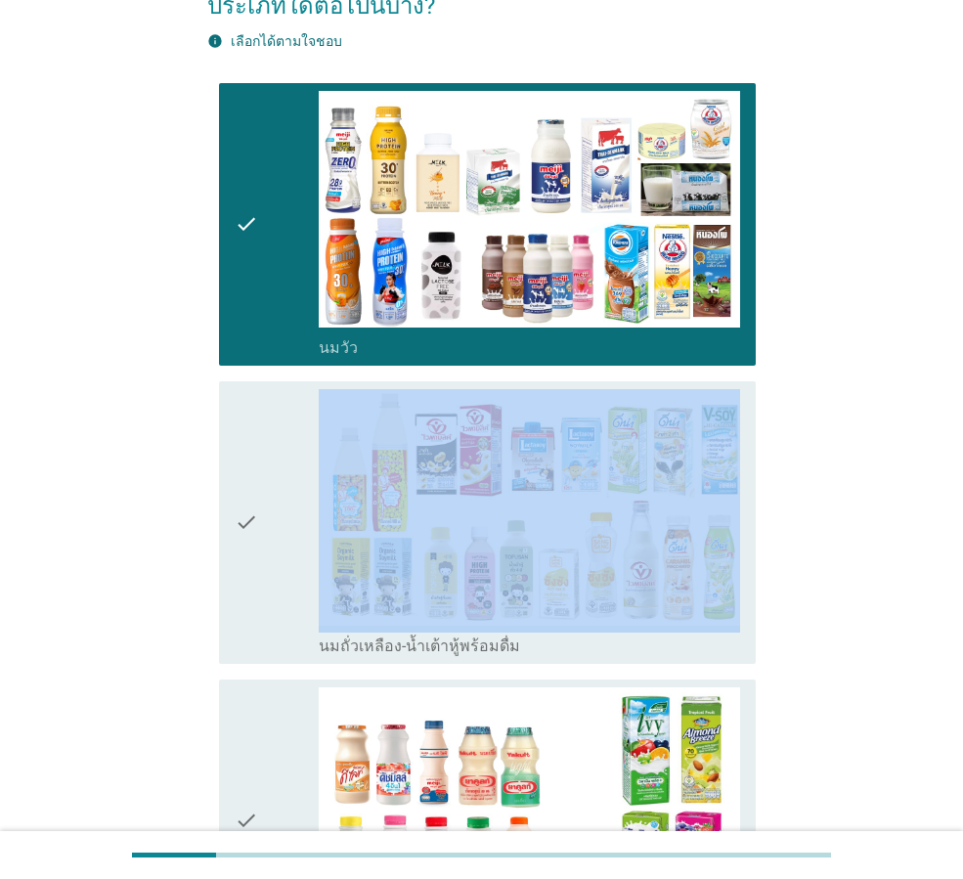
scroll to position [163, 0]
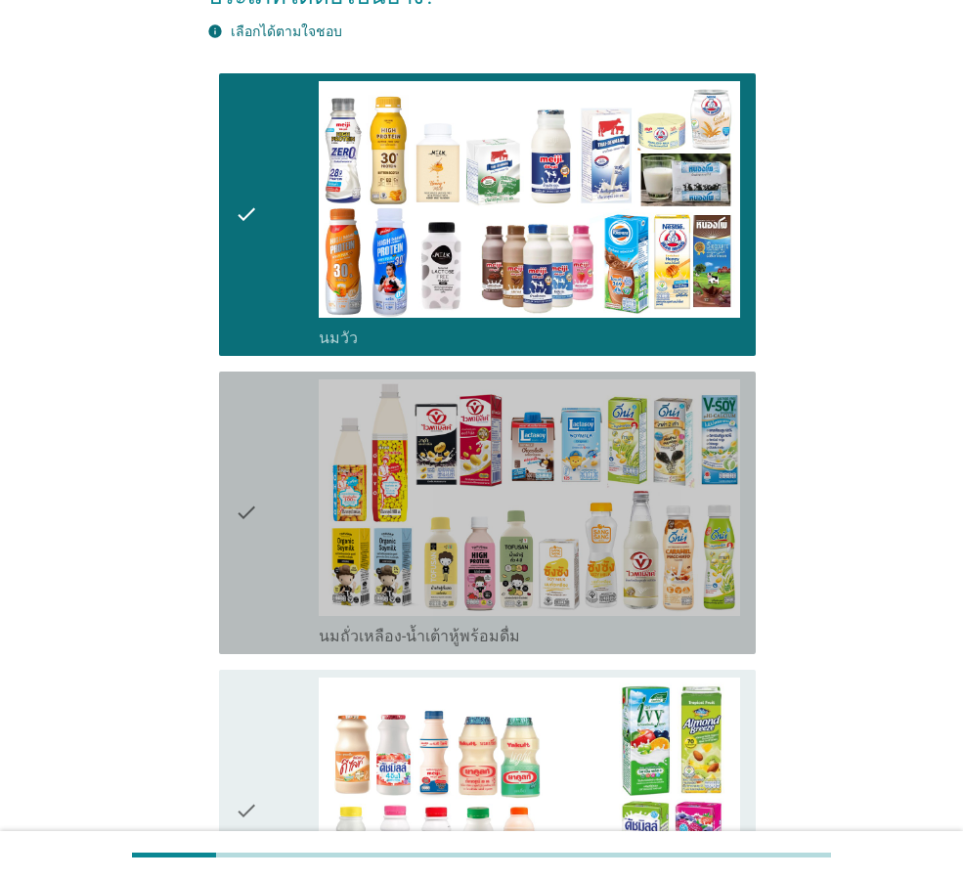
click at [253, 593] on icon "check" at bounding box center [246, 512] width 23 height 267
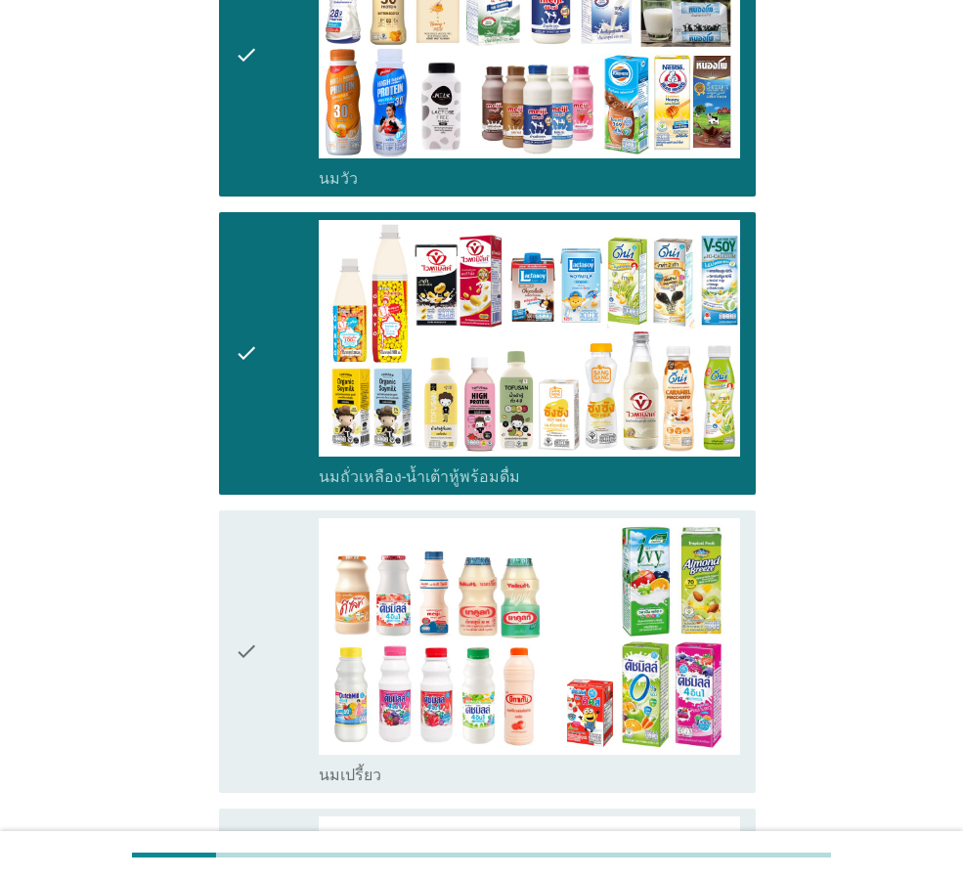
scroll to position [326, 0]
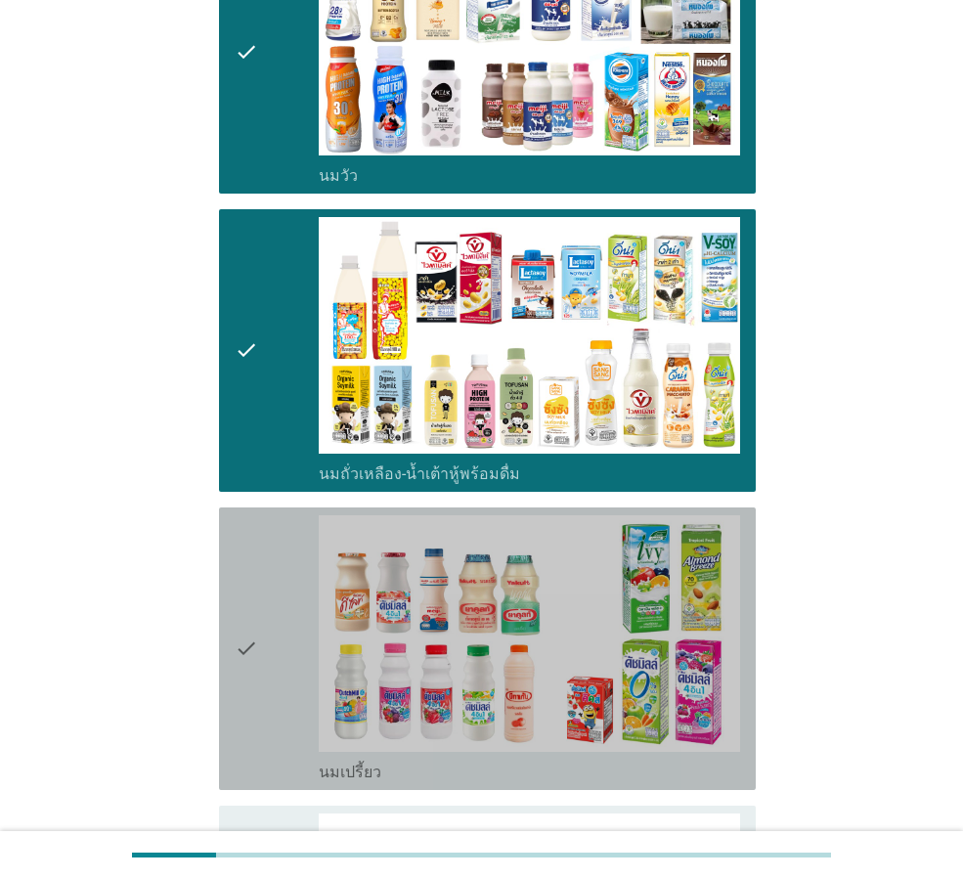
click at [274, 593] on div "check" at bounding box center [277, 648] width 84 height 267
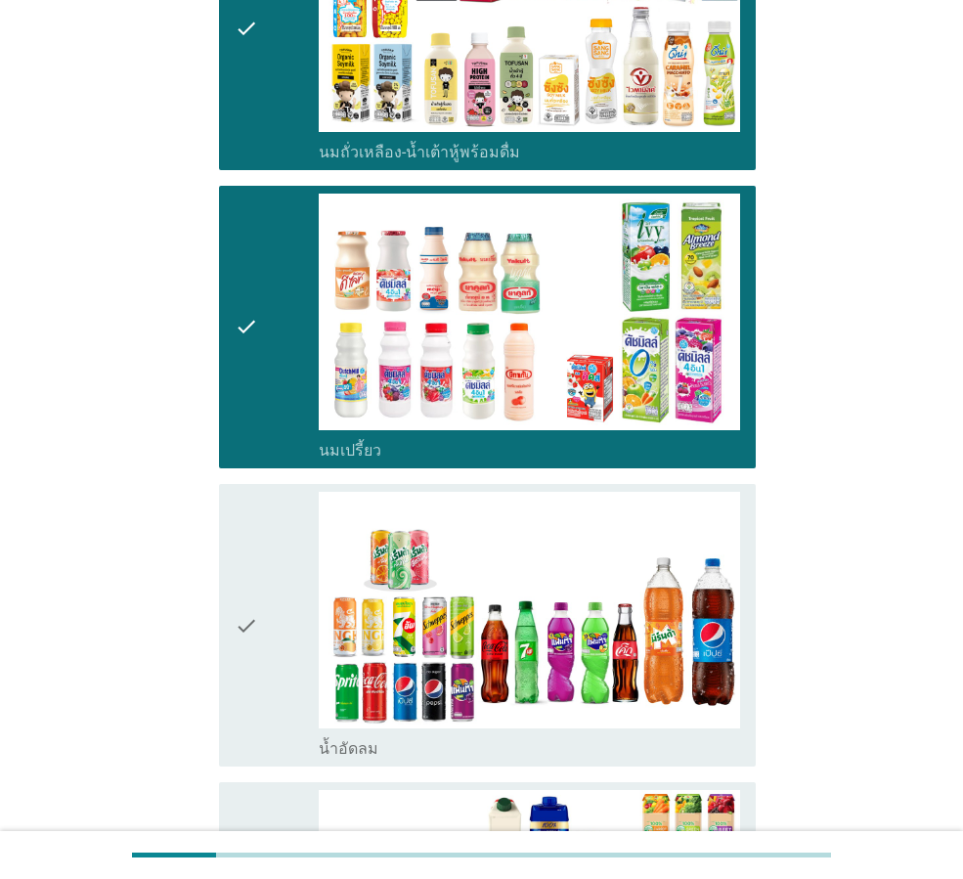
scroll to position [652, 0]
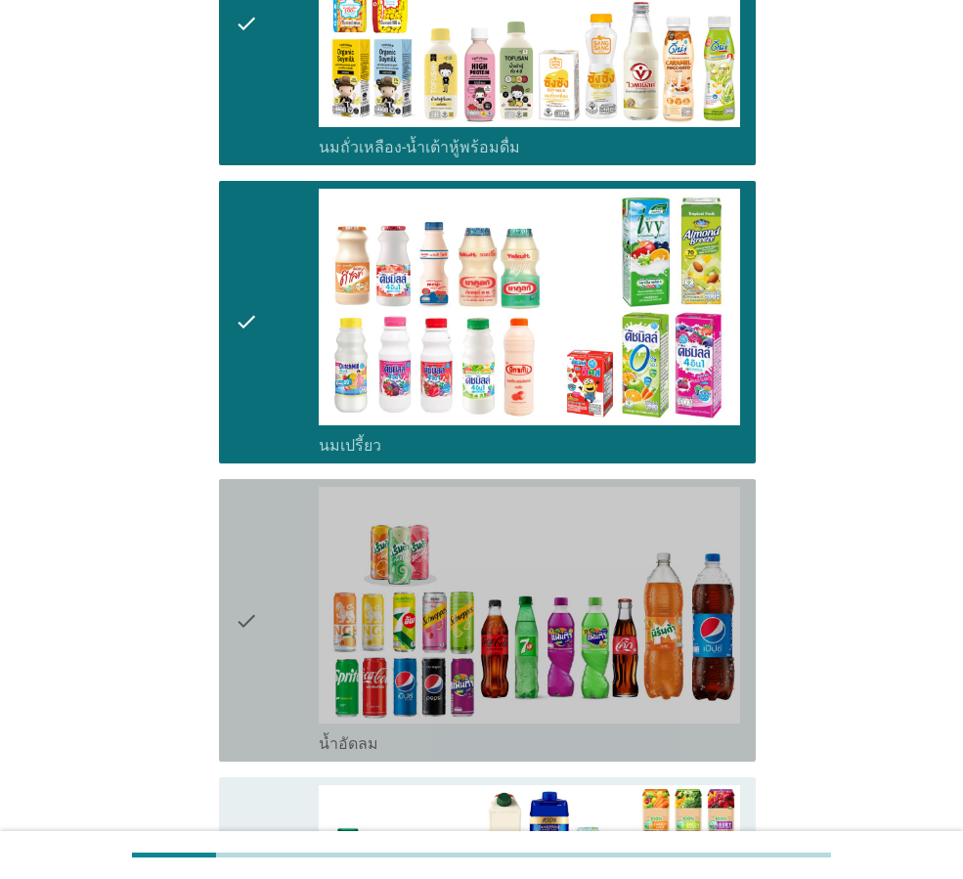
click at [279, 595] on div "check" at bounding box center [277, 620] width 84 height 267
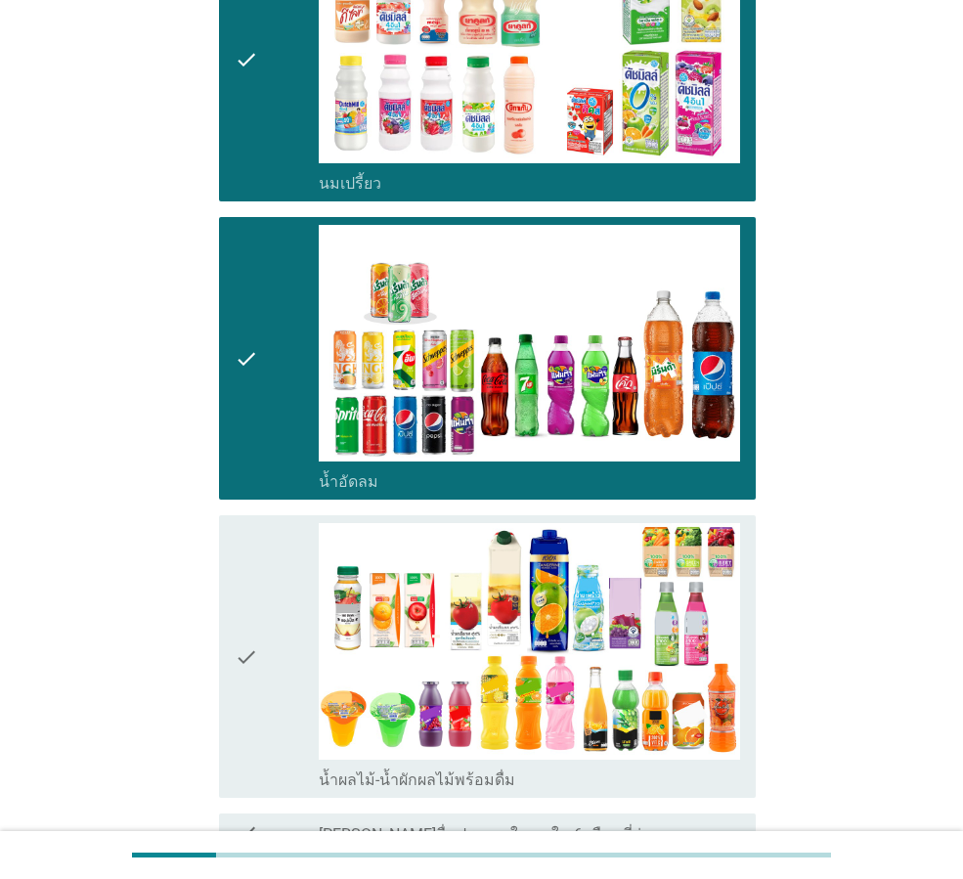
scroll to position [978, 0]
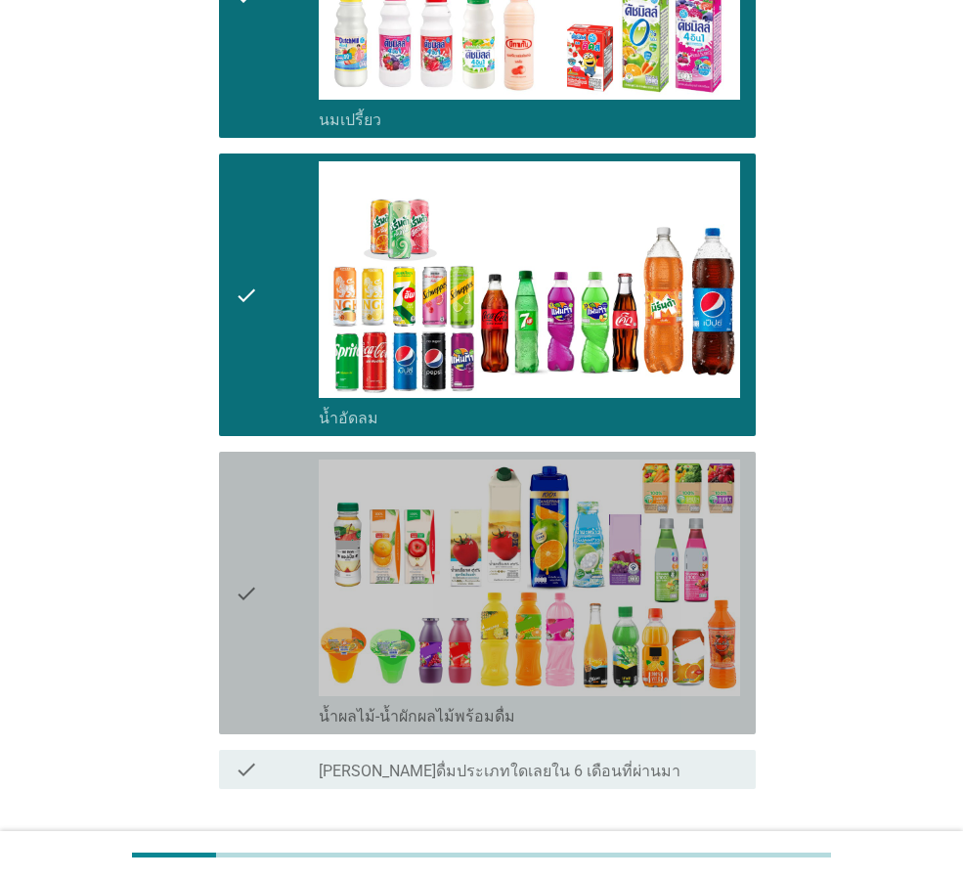
click at [280, 594] on div "check" at bounding box center [277, 593] width 84 height 267
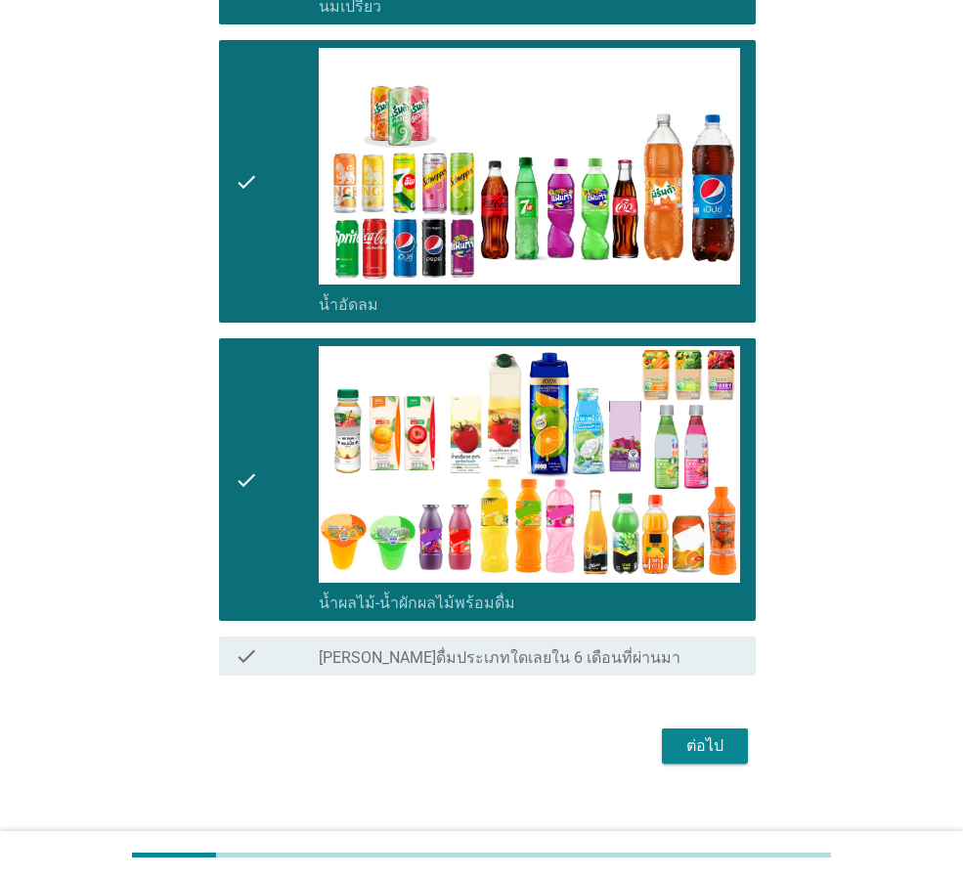
scroll to position [1117, 0]
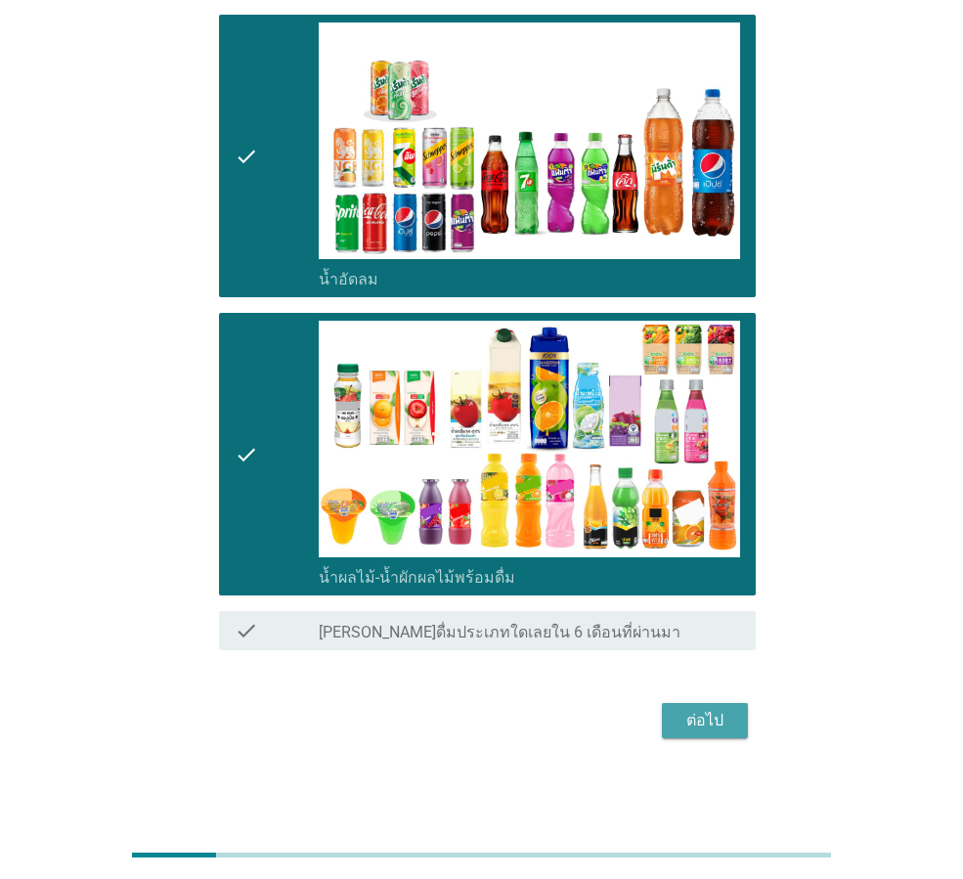
click at [716, 723] on div "ต่อไป" at bounding box center [705, 720] width 55 height 23
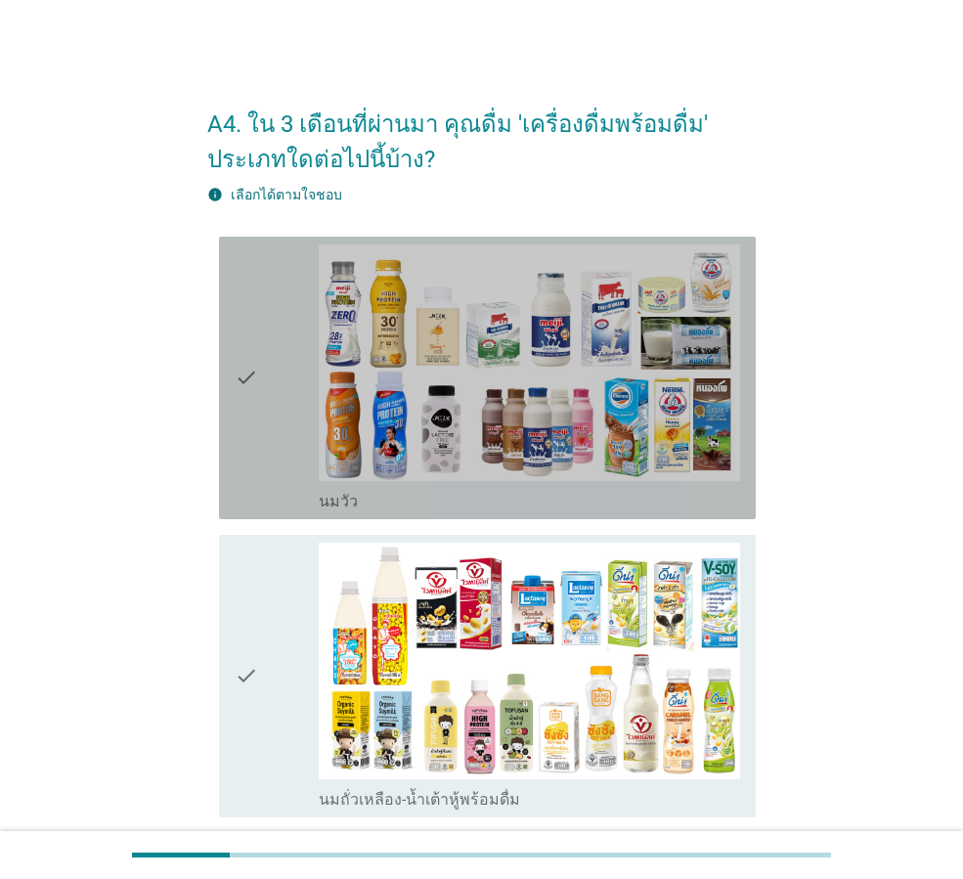
click at [251, 440] on icon "check" at bounding box center [246, 377] width 23 height 267
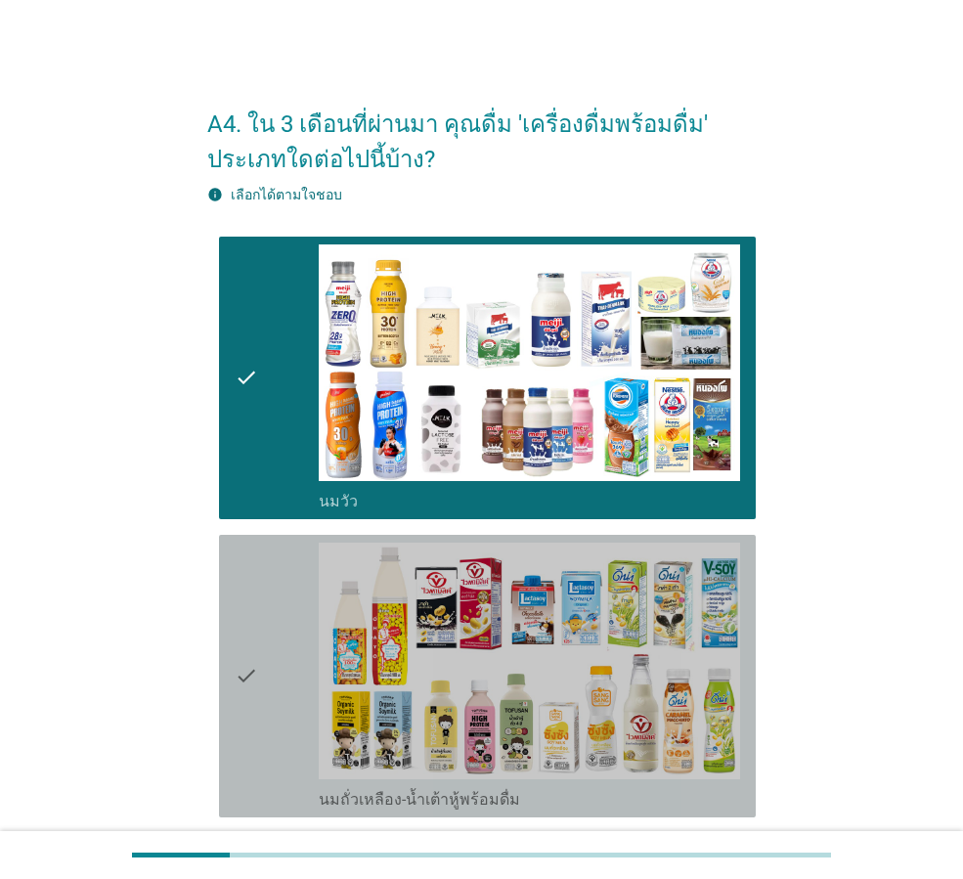
click at [245, 634] on icon "check" at bounding box center [246, 676] width 23 height 267
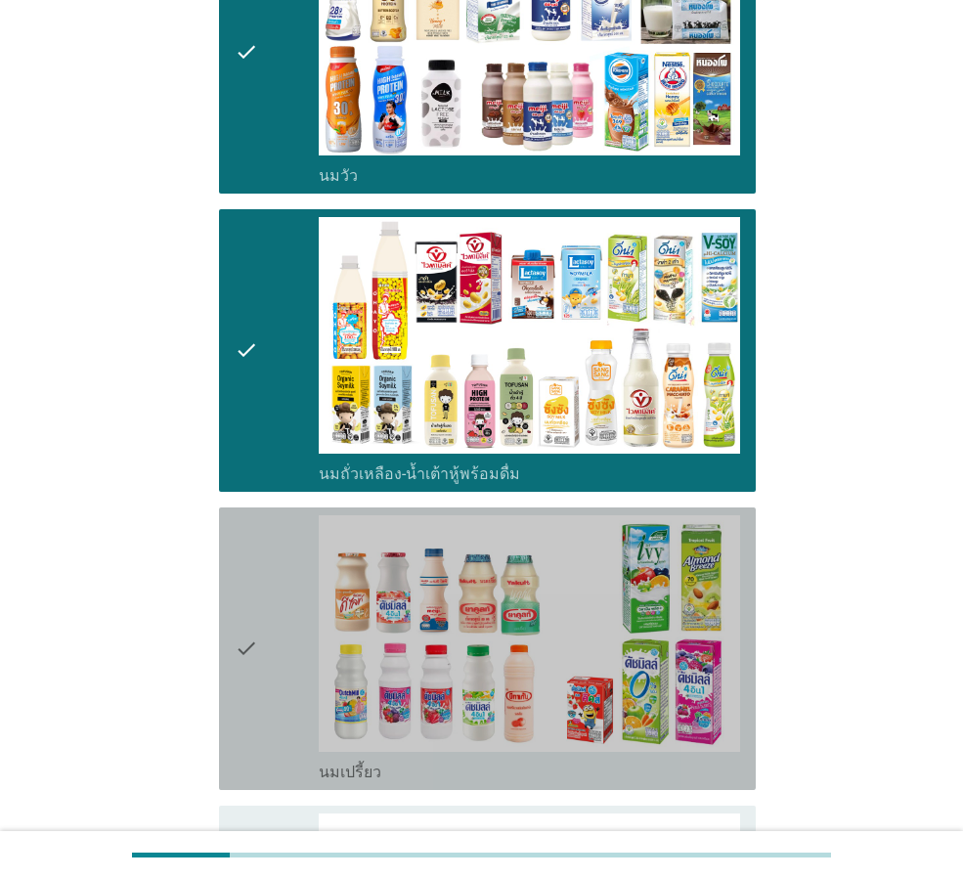
click at [280, 615] on div "check" at bounding box center [277, 648] width 84 height 267
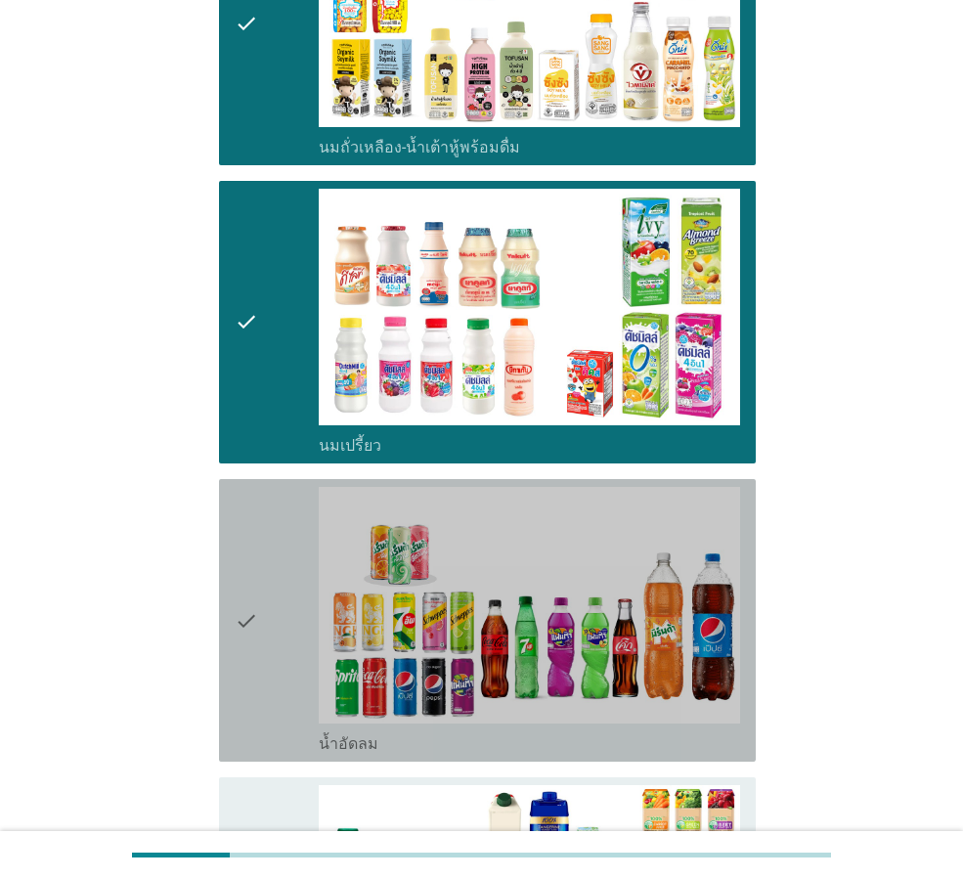
click at [300, 609] on div "check" at bounding box center [277, 620] width 84 height 267
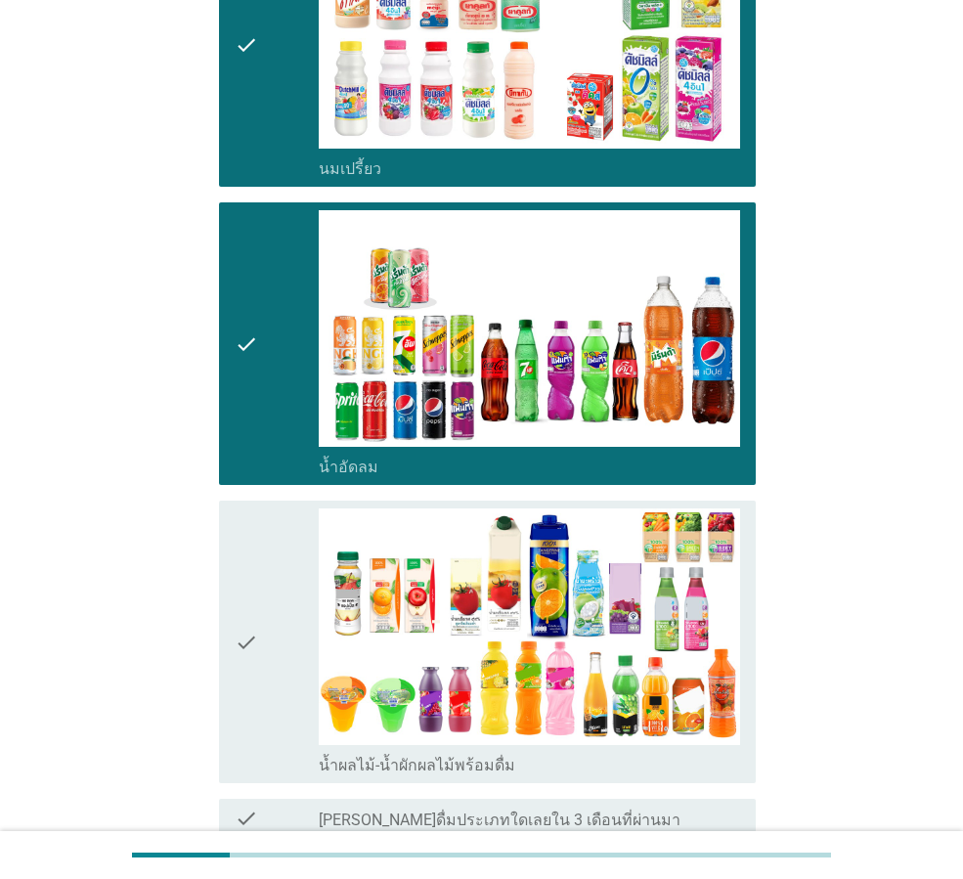
scroll to position [946, 0]
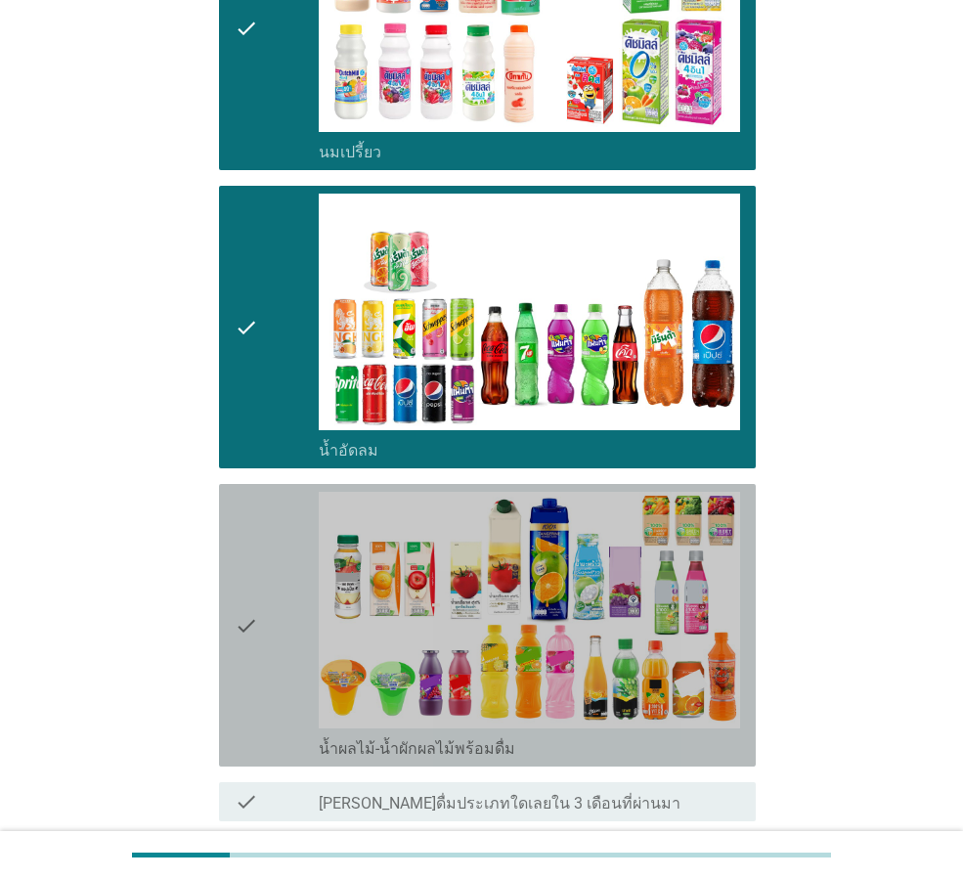
click at [294, 607] on div "check" at bounding box center [277, 625] width 84 height 267
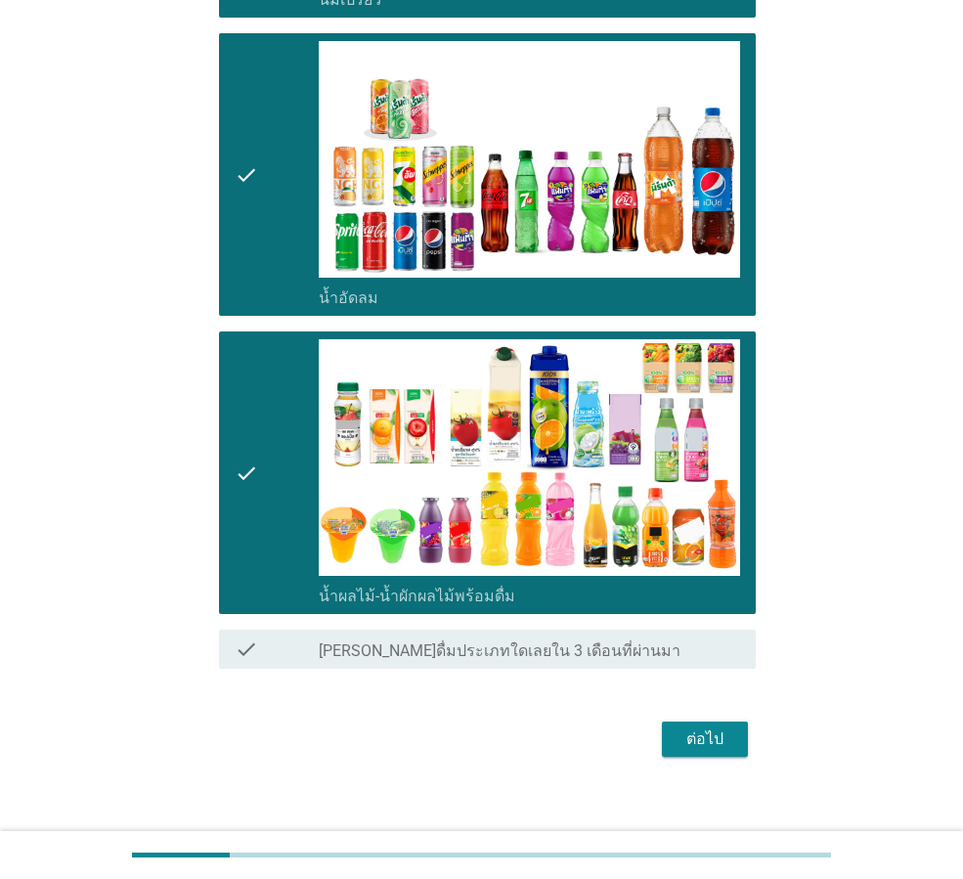
scroll to position [1117, 0]
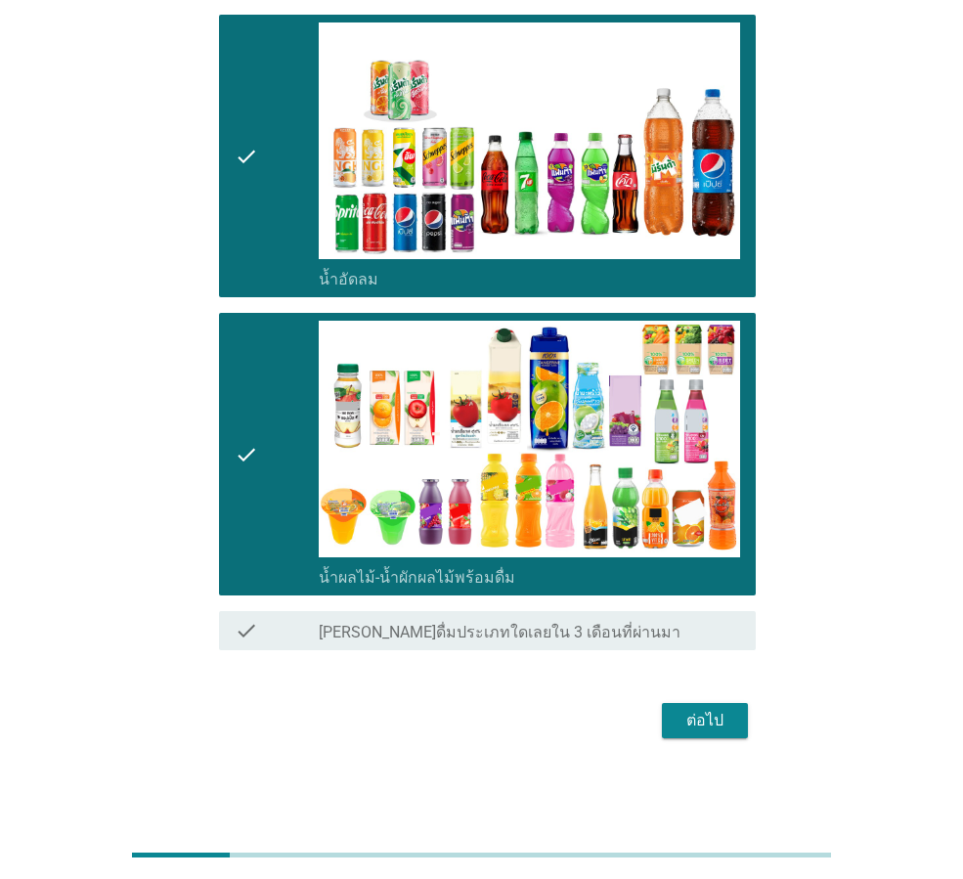
click at [713, 724] on div "ต่อไป" at bounding box center [705, 720] width 55 height 23
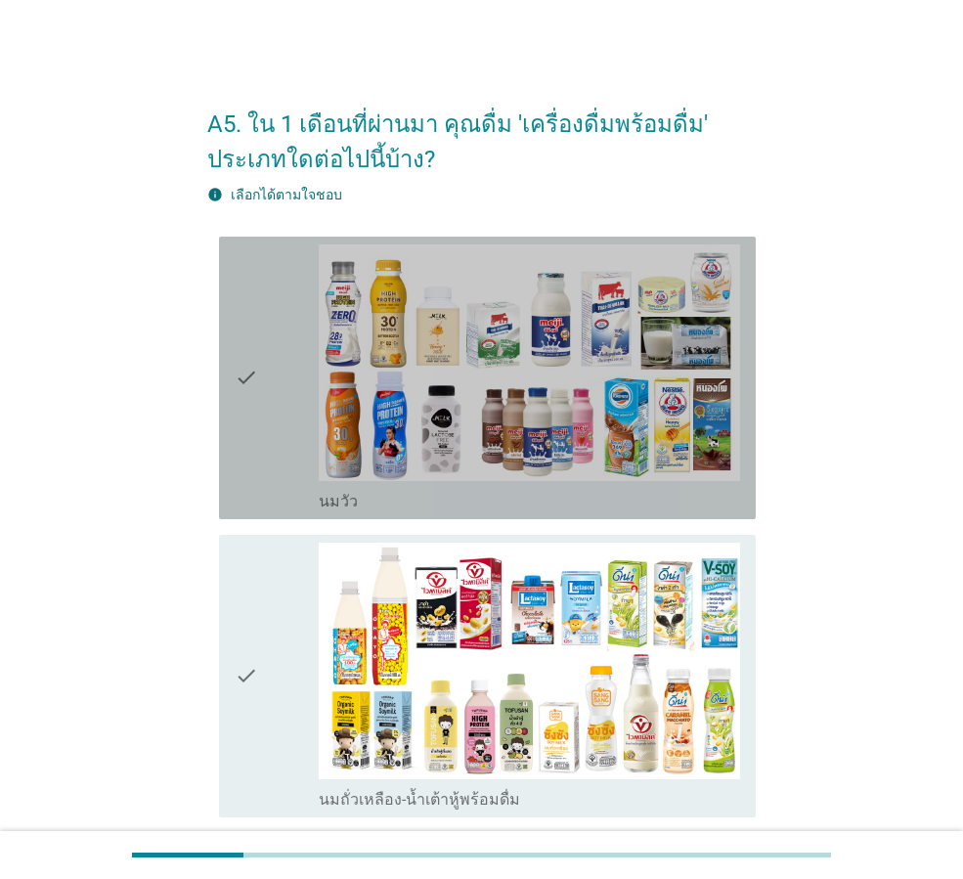
click at [245, 438] on icon "check" at bounding box center [246, 377] width 23 height 267
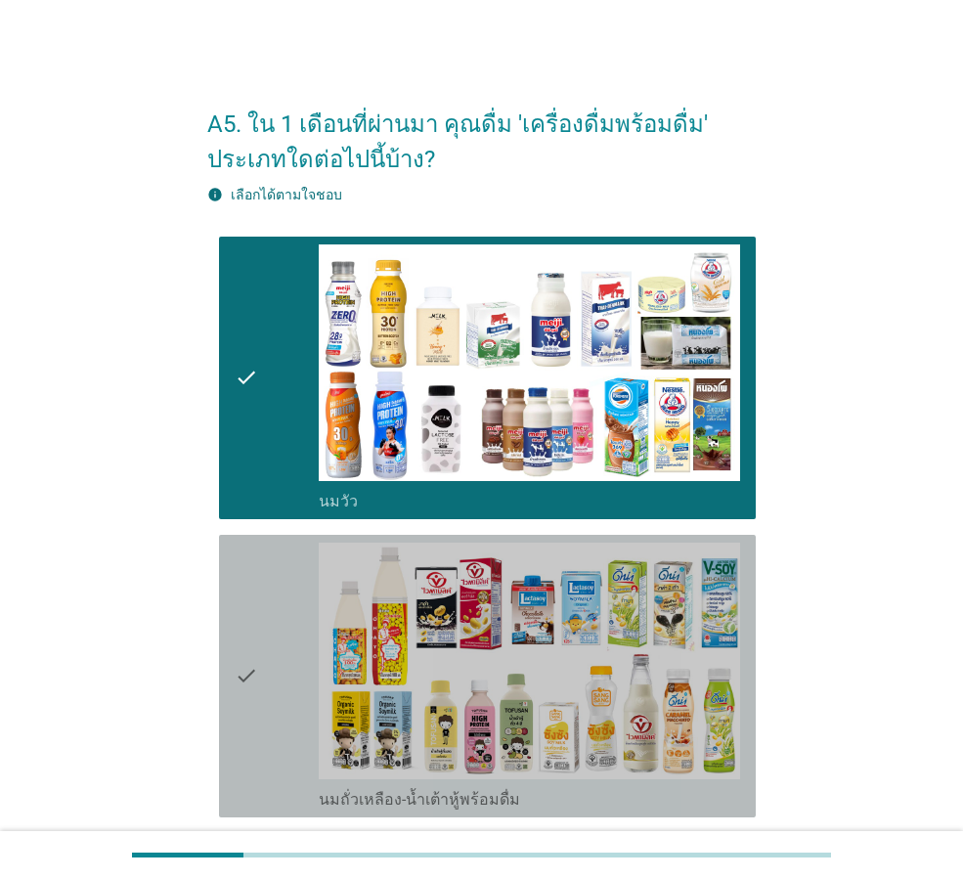
click at [272, 617] on div "check" at bounding box center [277, 676] width 84 height 267
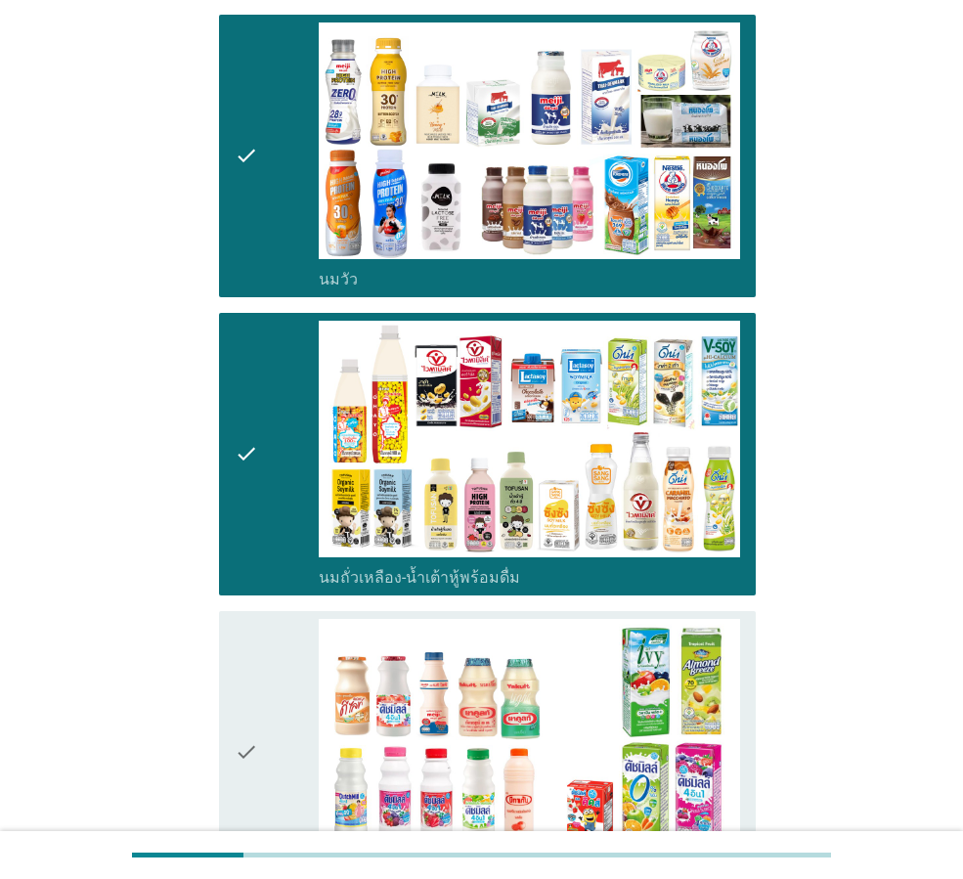
scroll to position [326, 0]
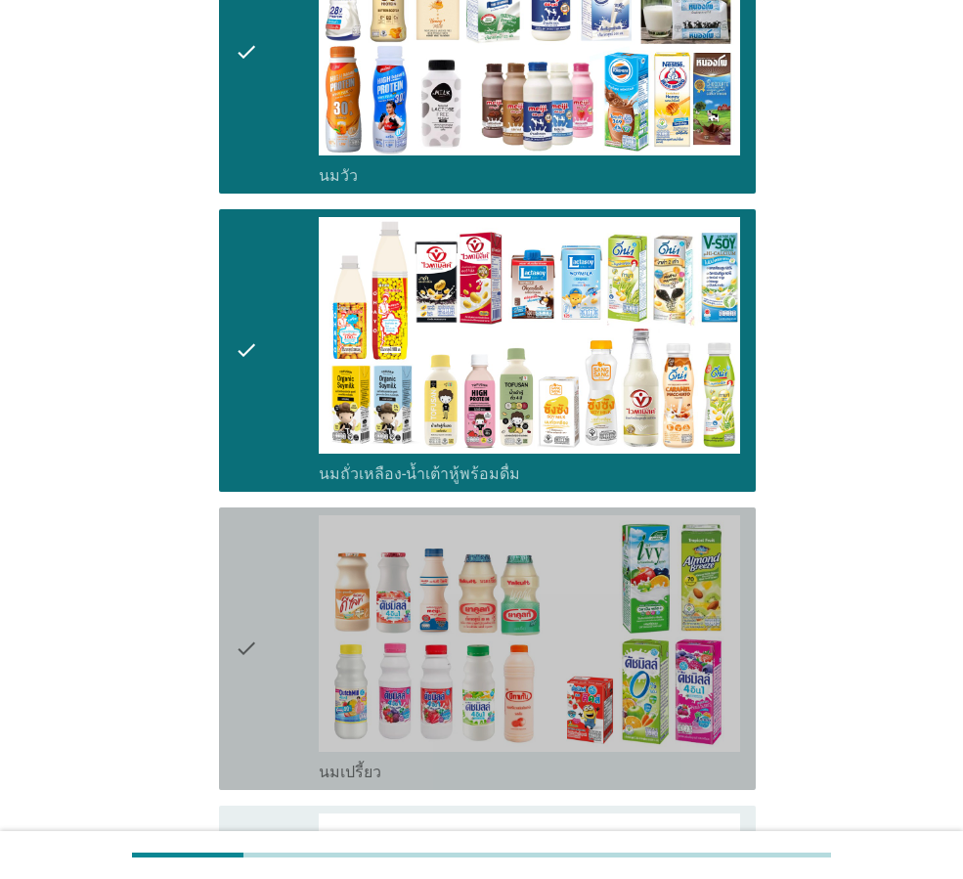
click at [274, 606] on div "check" at bounding box center [277, 648] width 84 height 267
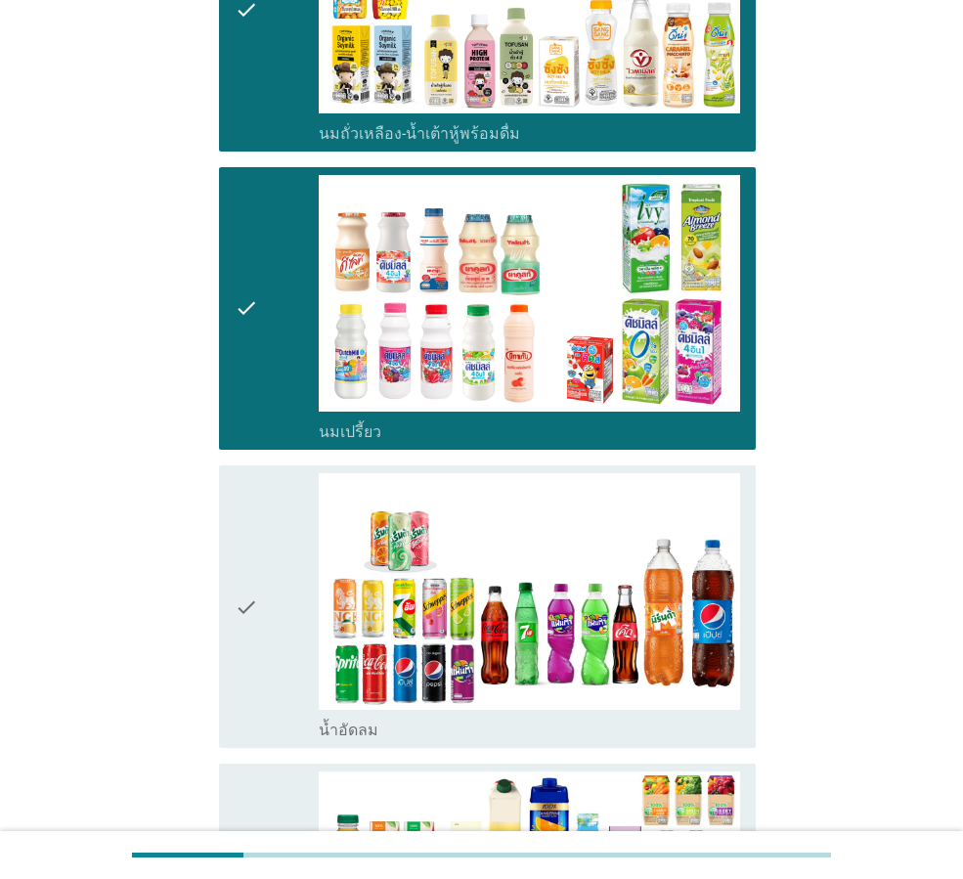
scroll to position [684, 0]
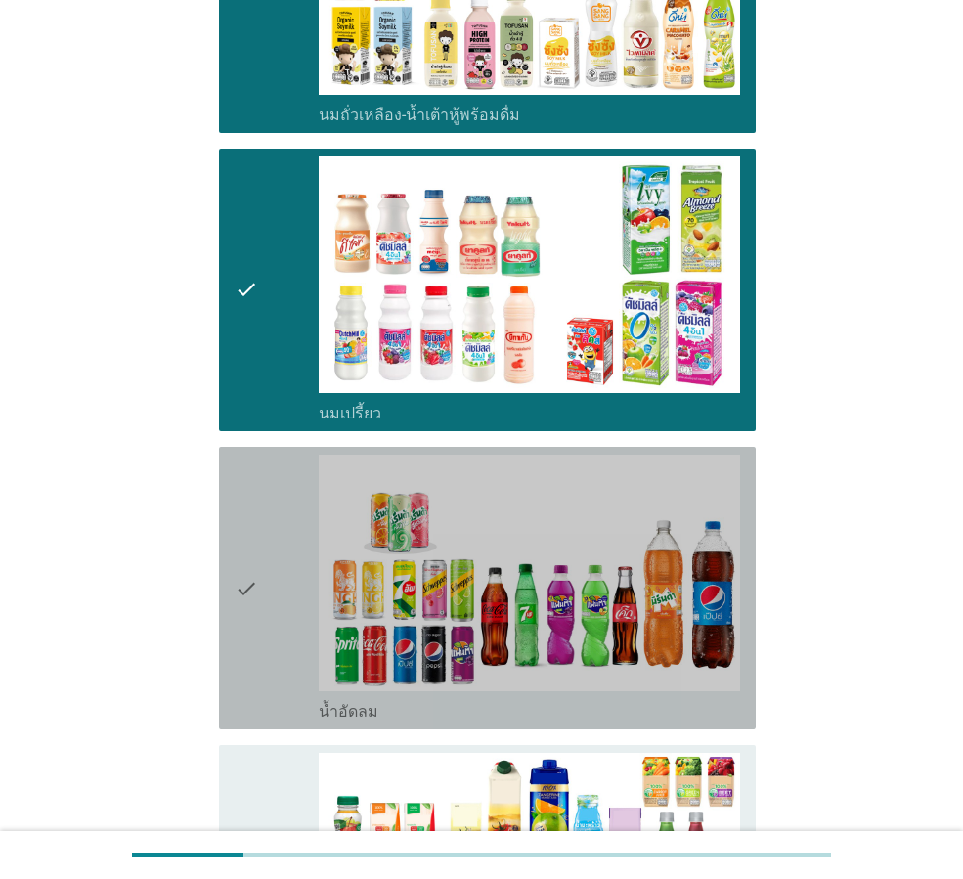
click at [278, 608] on div "check" at bounding box center [277, 588] width 84 height 267
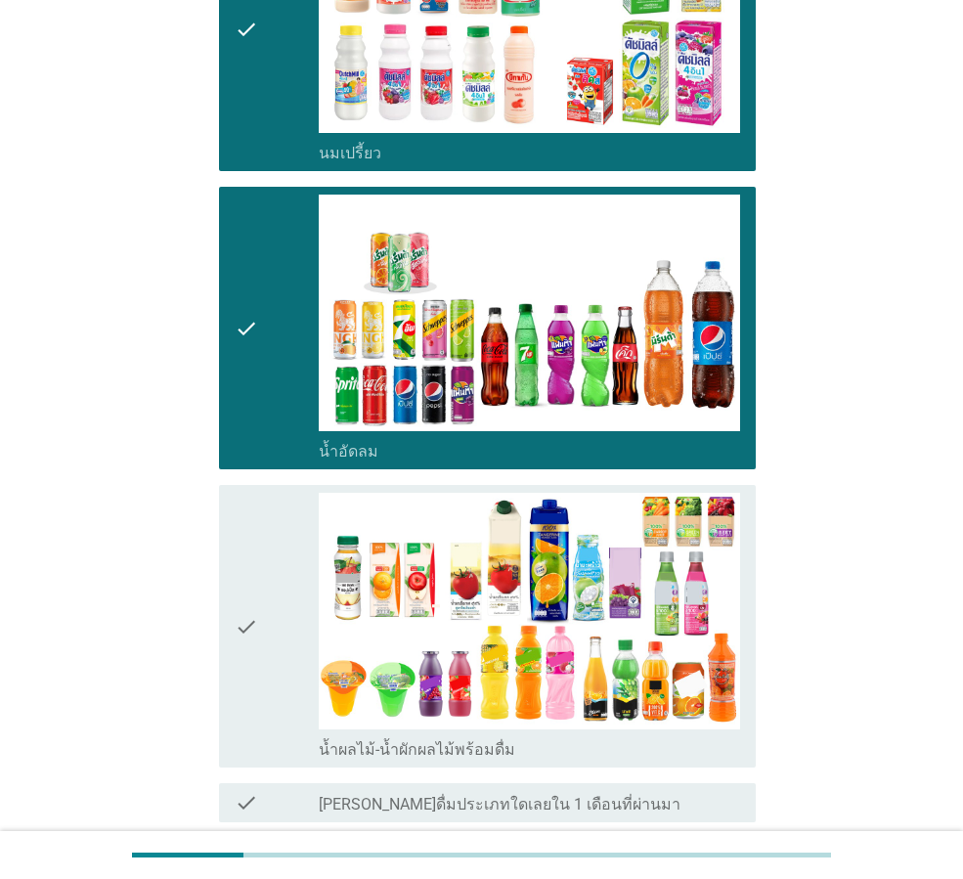
scroll to position [1010, 0]
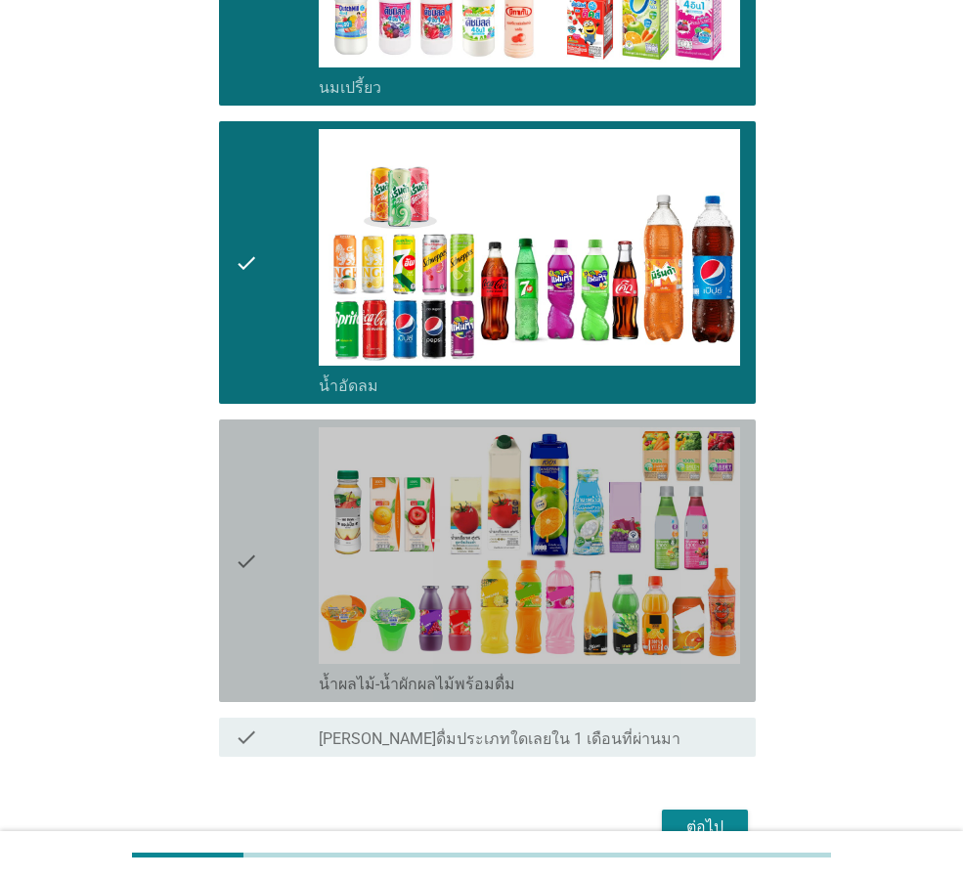
click at [260, 602] on div "check" at bounding box center [277, 560] width 84 height 267
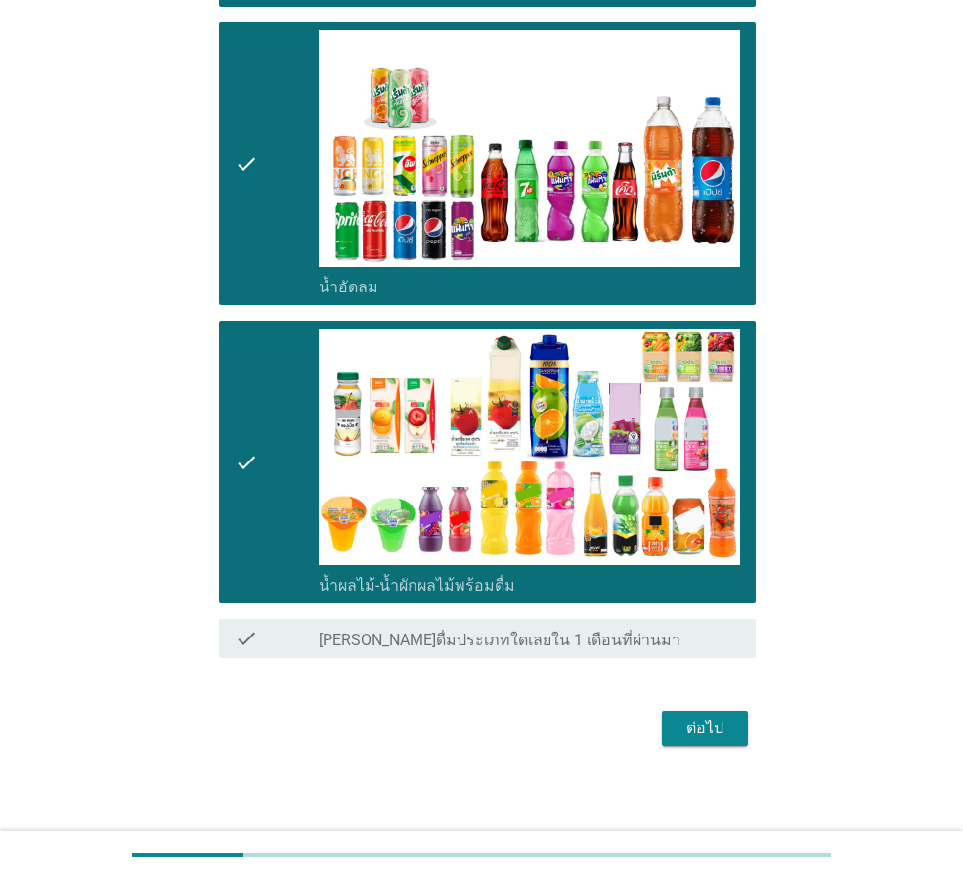
scroll to position [1117, 0]
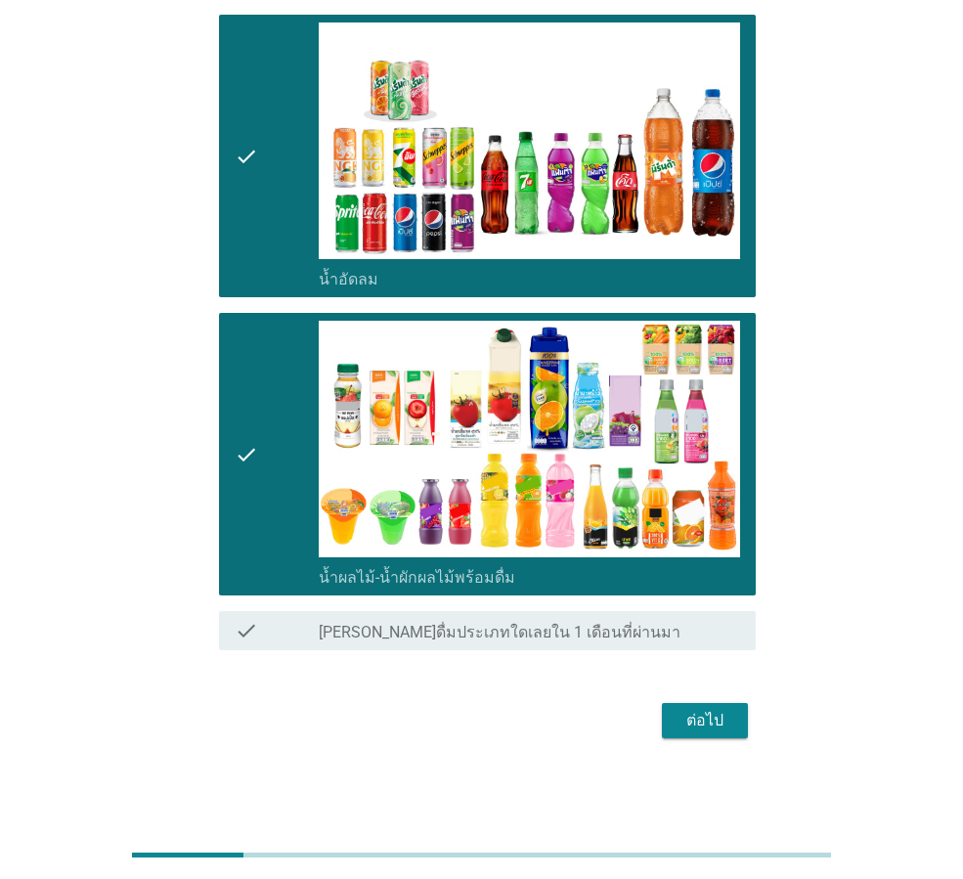
click at [702, 718] on div "ต่อไป" at bounding box center [705, 720] width 55 height 23
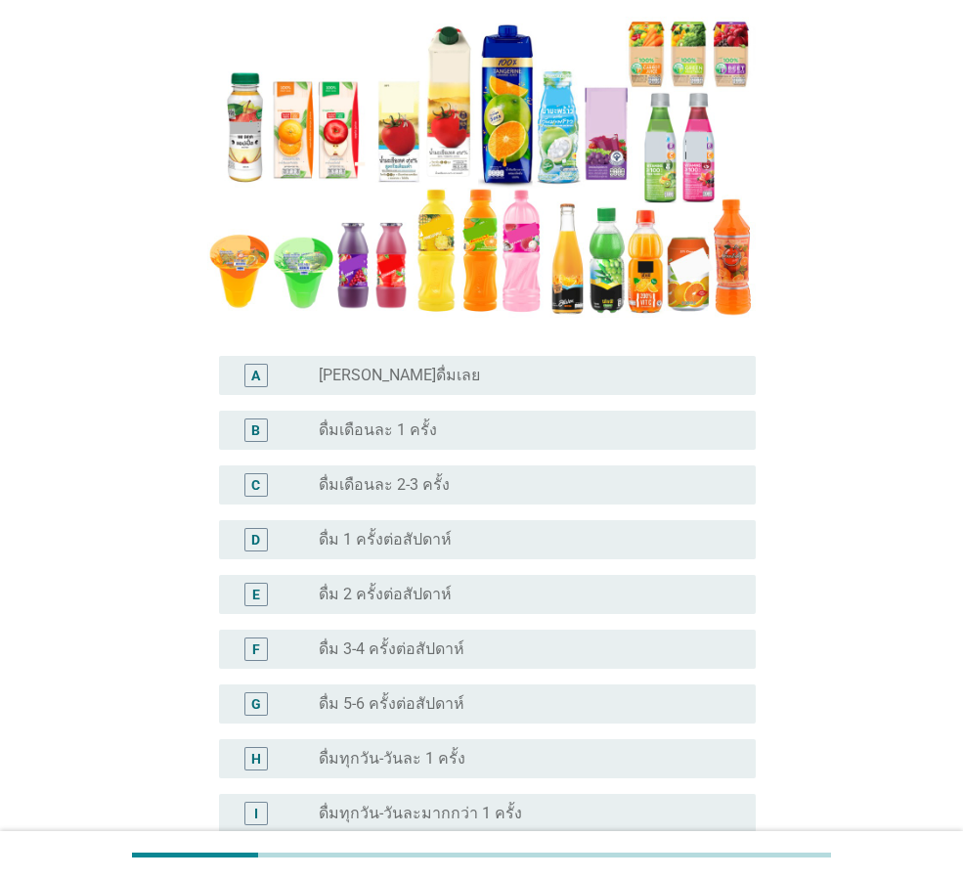
scroll to position [293, 0]
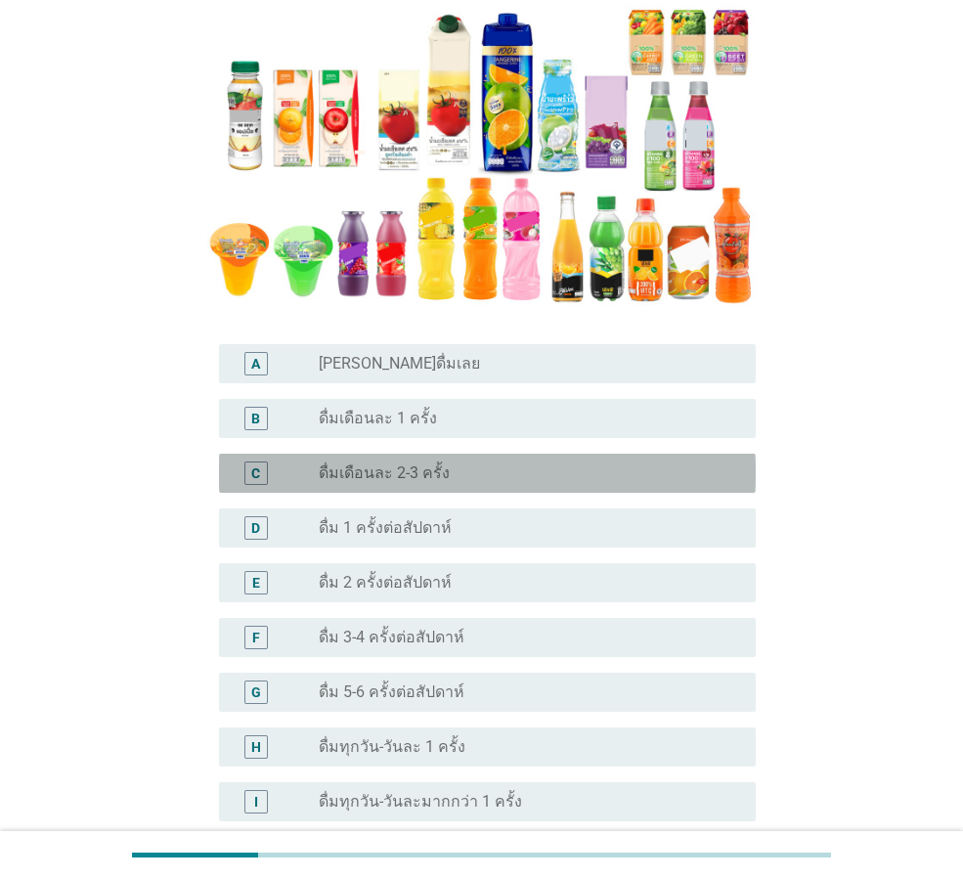
click at [468, 480] on div "radio_button_unchecked ดื่มเดือนละ 2-3 ครั้ง" at bounding box center [522, 473] width 406 height 20
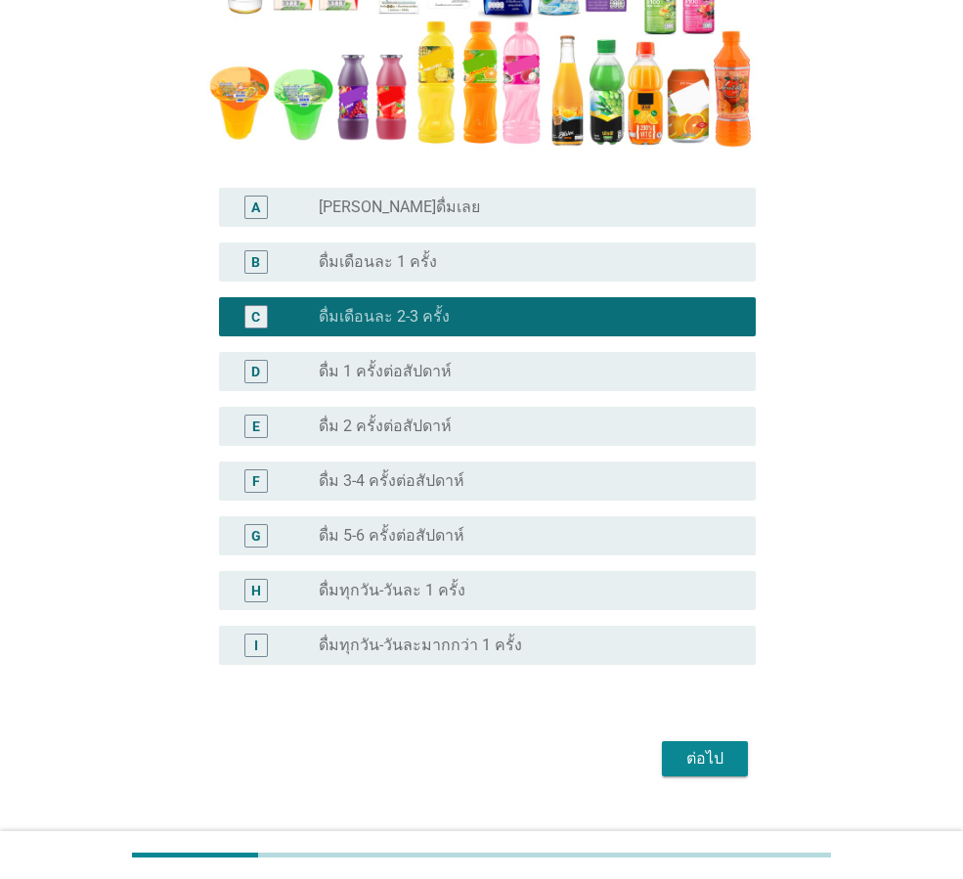
scroll to position [487, 0]
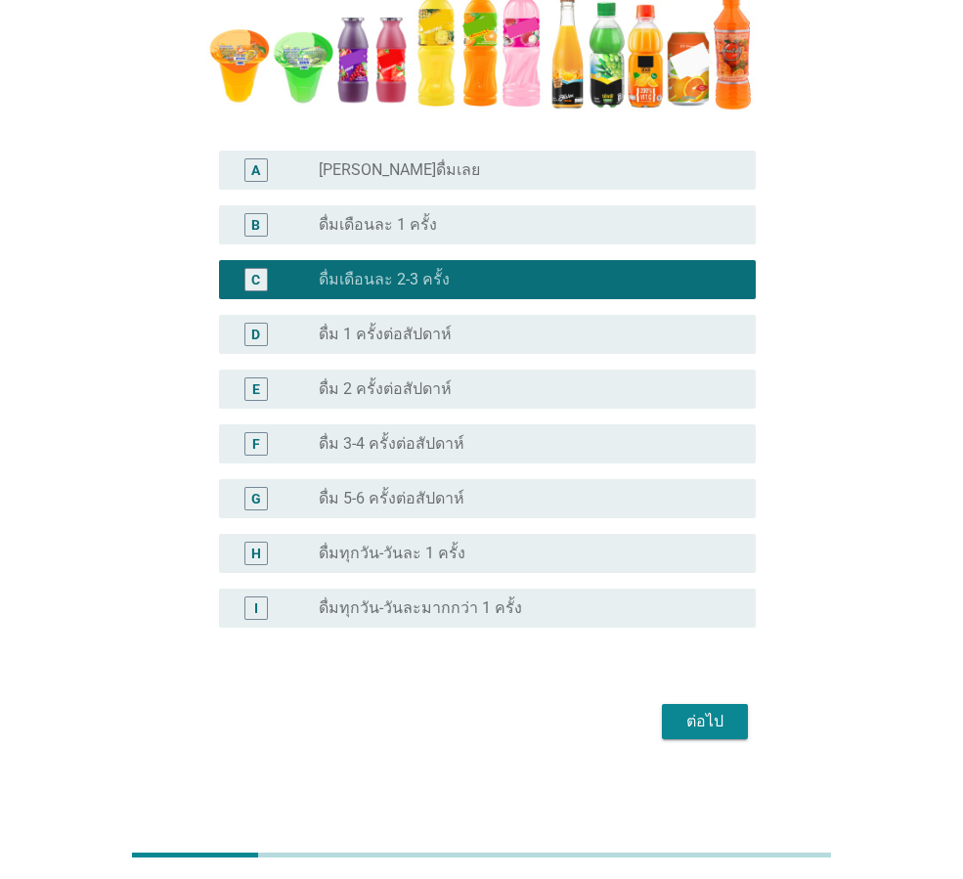
click at [712, 715] on div "ต่อไป" at bounding box center [705, 721] width 55 height 23
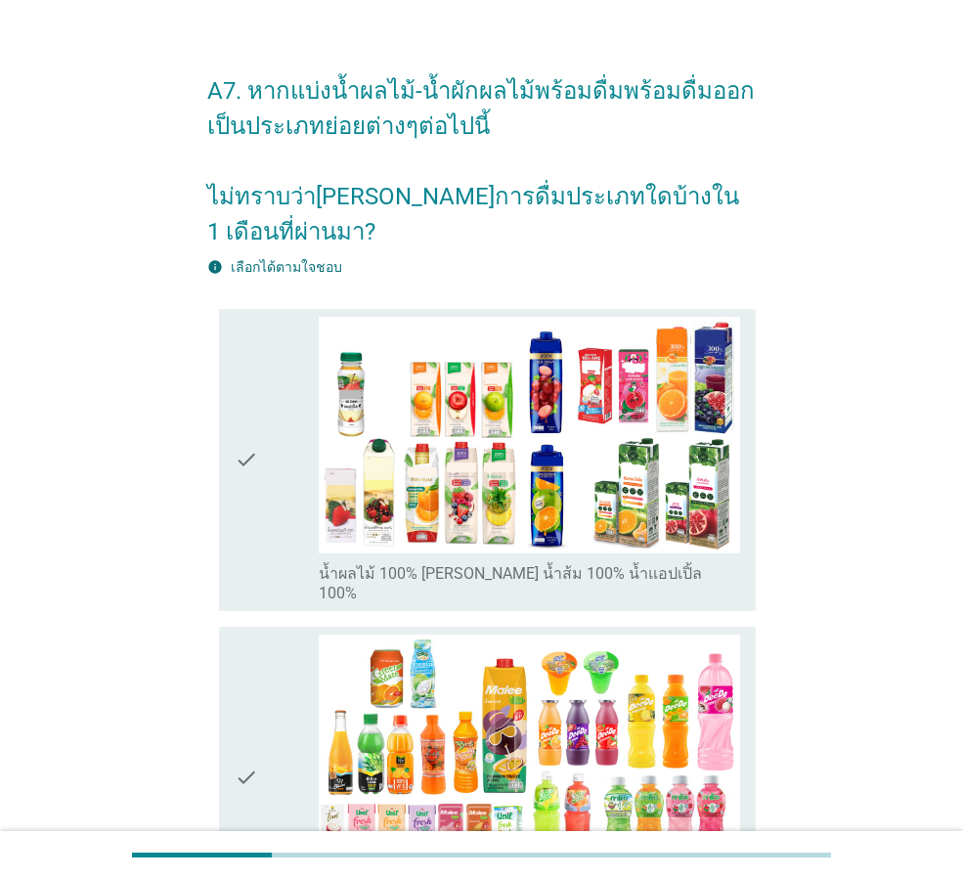
scroll to position [98, 0]
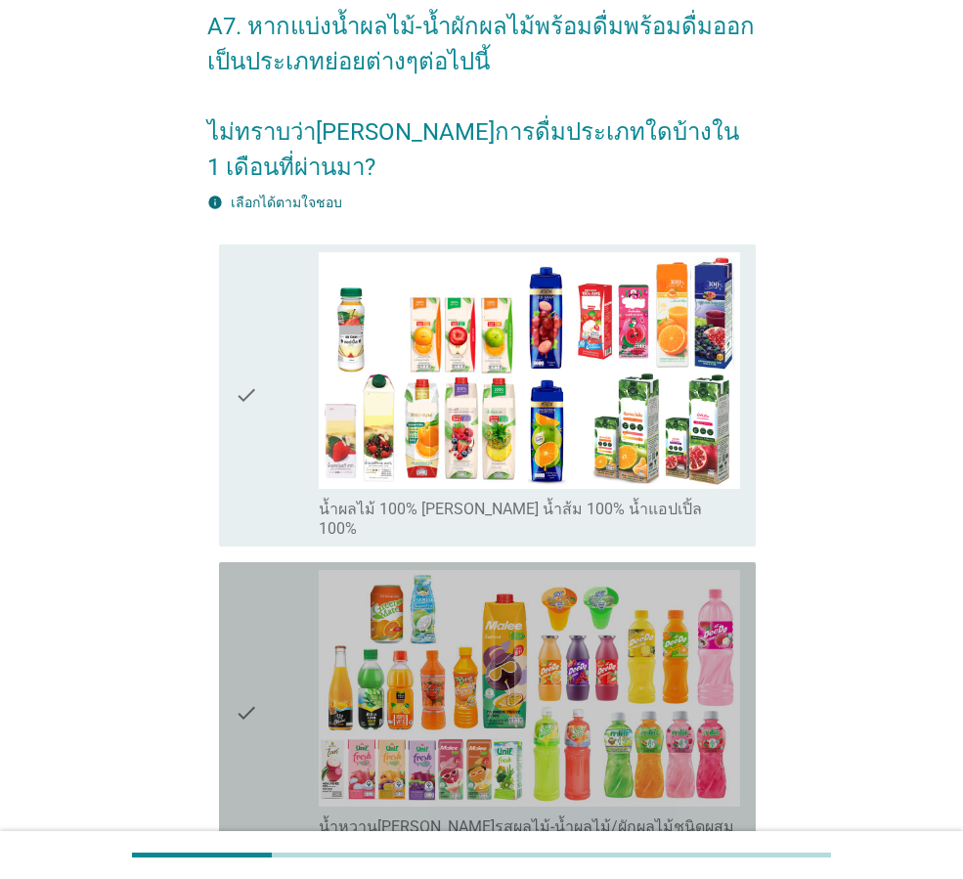
click at [265, 570] on div "check" at bounding box center [277, 713] width 84 height 286
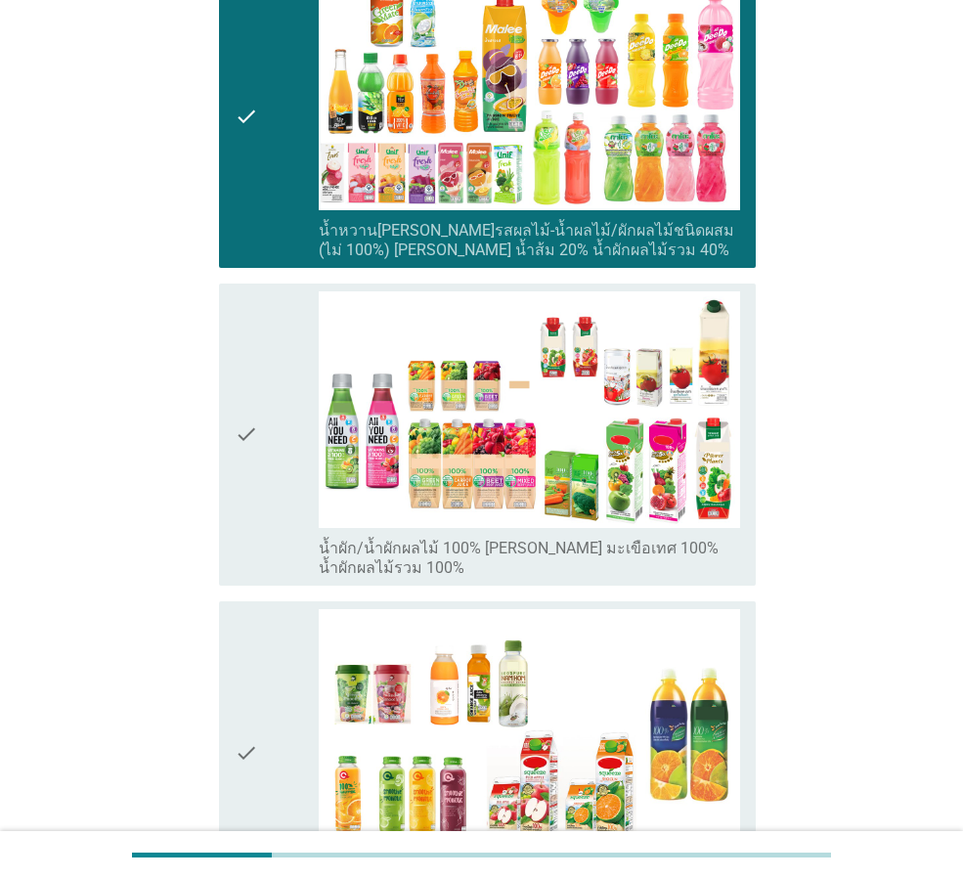
scroll to position [717, 0]
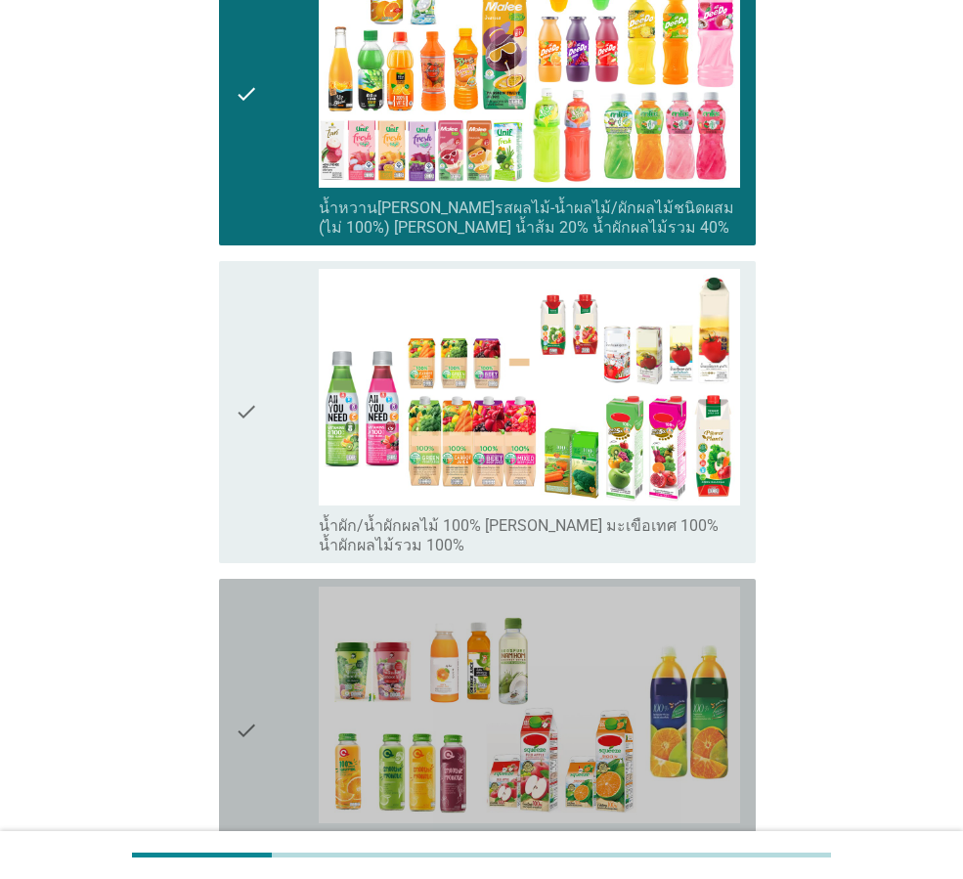
click at [269, 613] on div "check" at bounding box center [277, 730] width 84 height 286
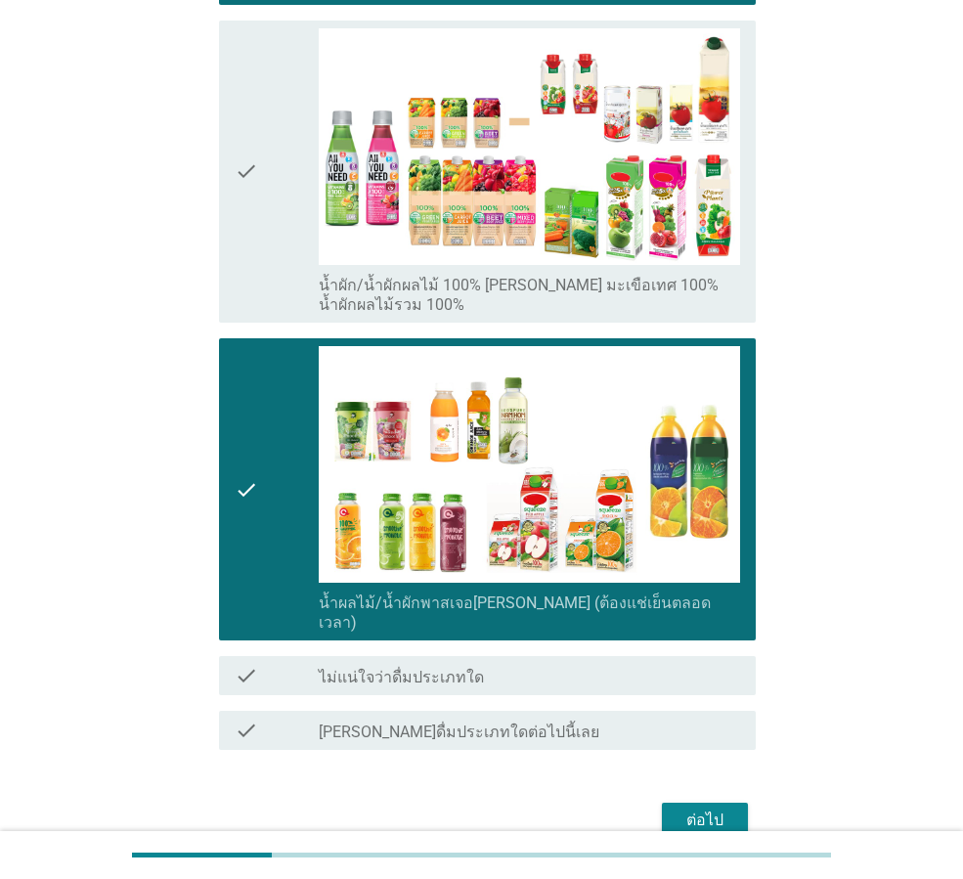
scroll to position [983, 0]
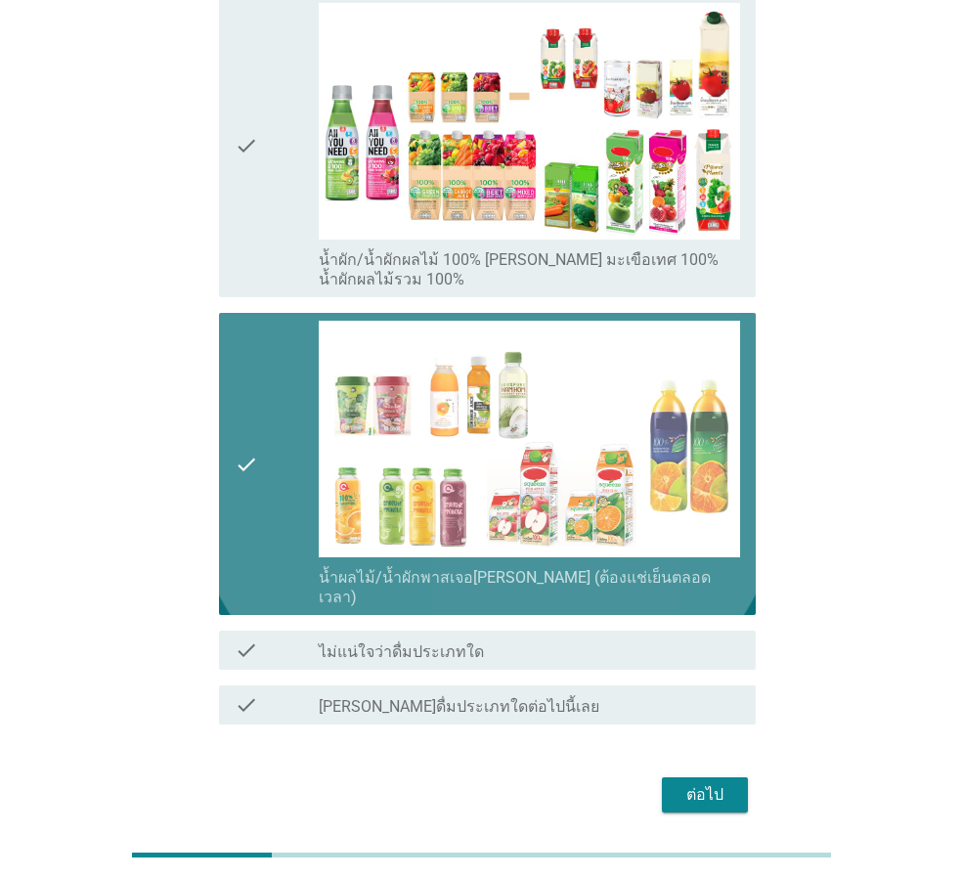
click at [311, 427] on div "check" at bounding box center [277, 464] width 84 height 286
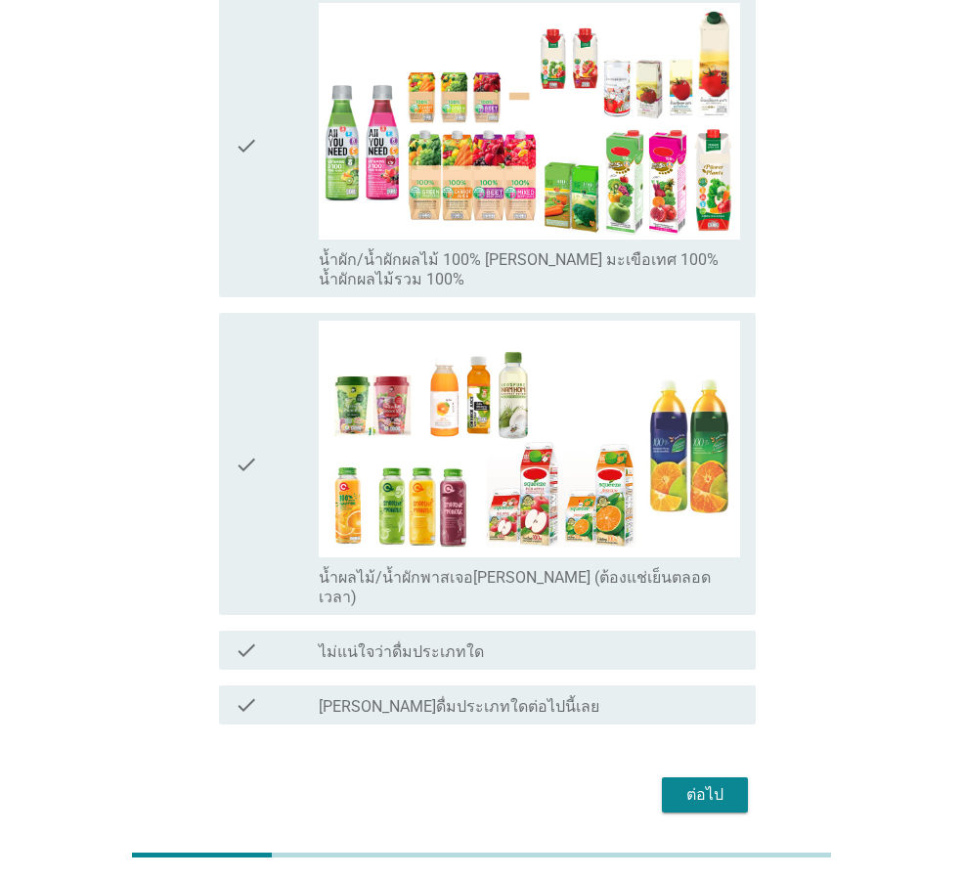
click at [710, 783] on div "ต่อไป" at bounding box center [705, 794] width 55 height 23
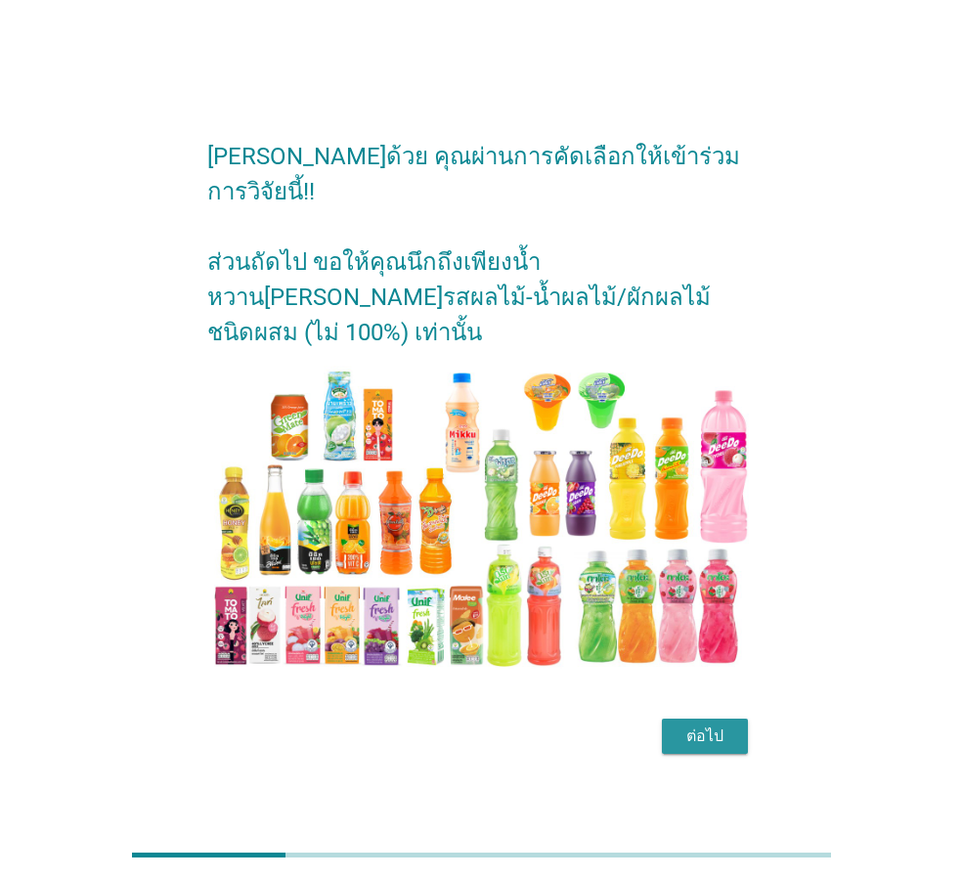
click at [724, 725] on div "ต่อไป" at bounding box center [705, 736] width 55 height 23
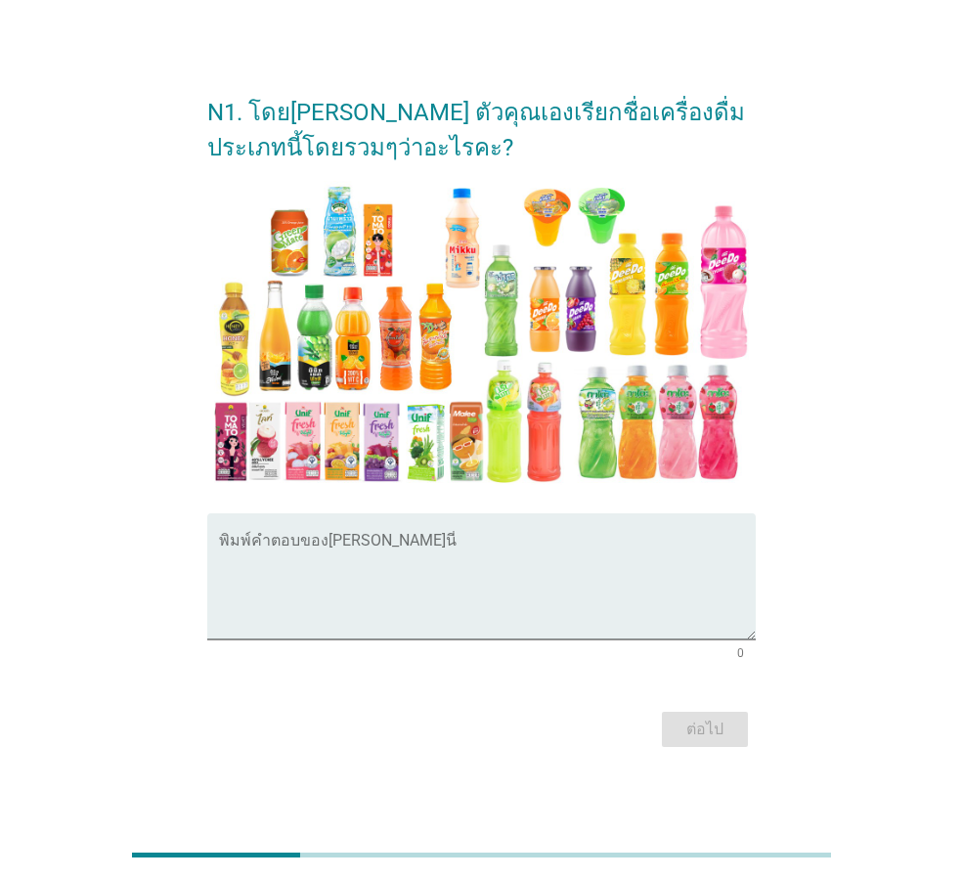
scroll to position [48, 0]
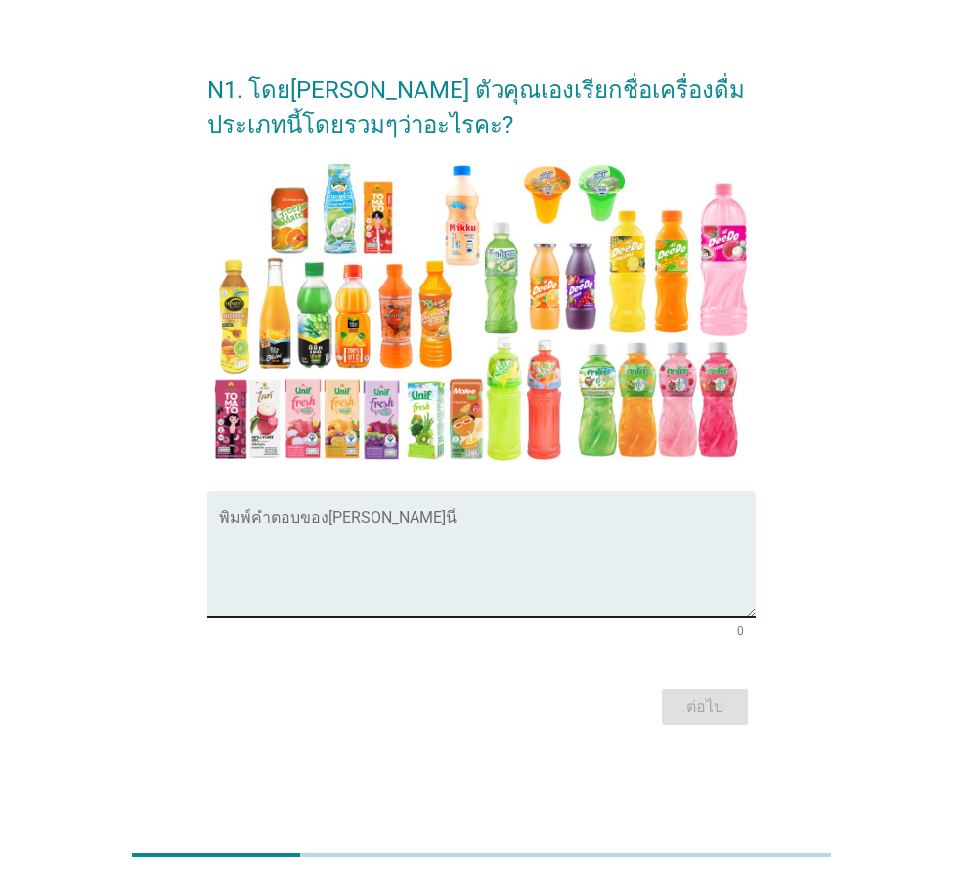
click at [265, 539] on textarea "พิมพ์คำตอบของคุณ ที่นี่" at bounding box center [487, 565] width 537 height 103
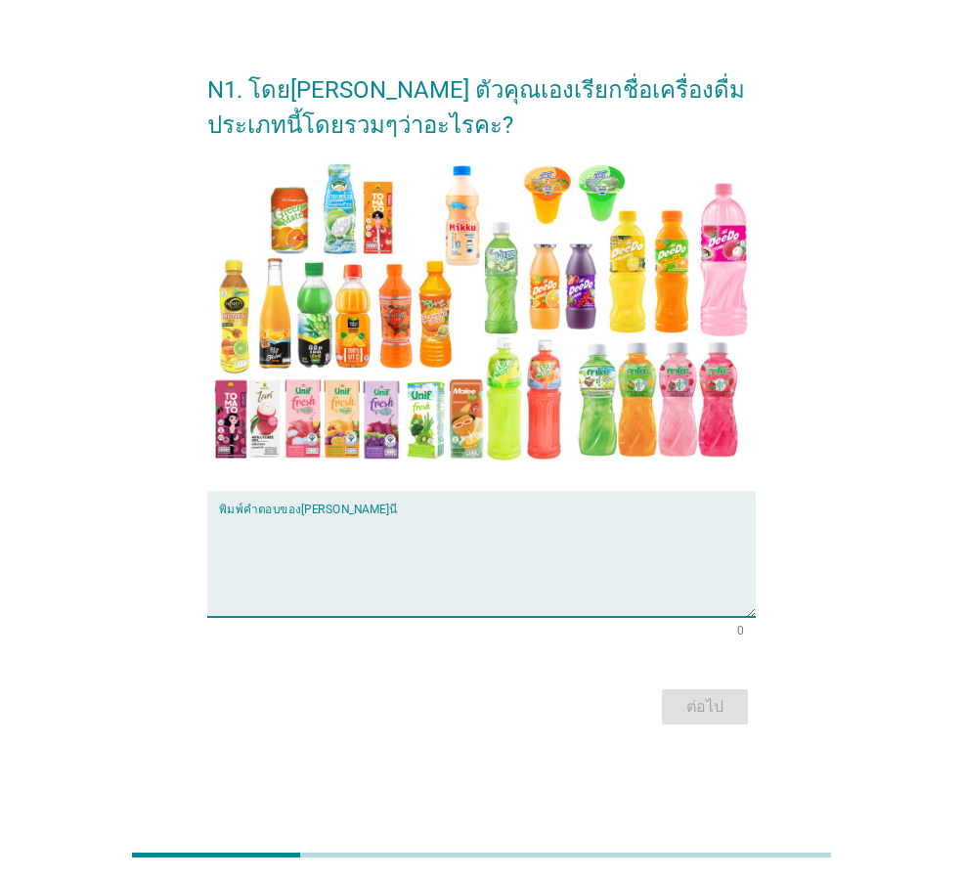
type textarea "ฯ"
type textarea "น้ำผลไม้25เปอเซน"
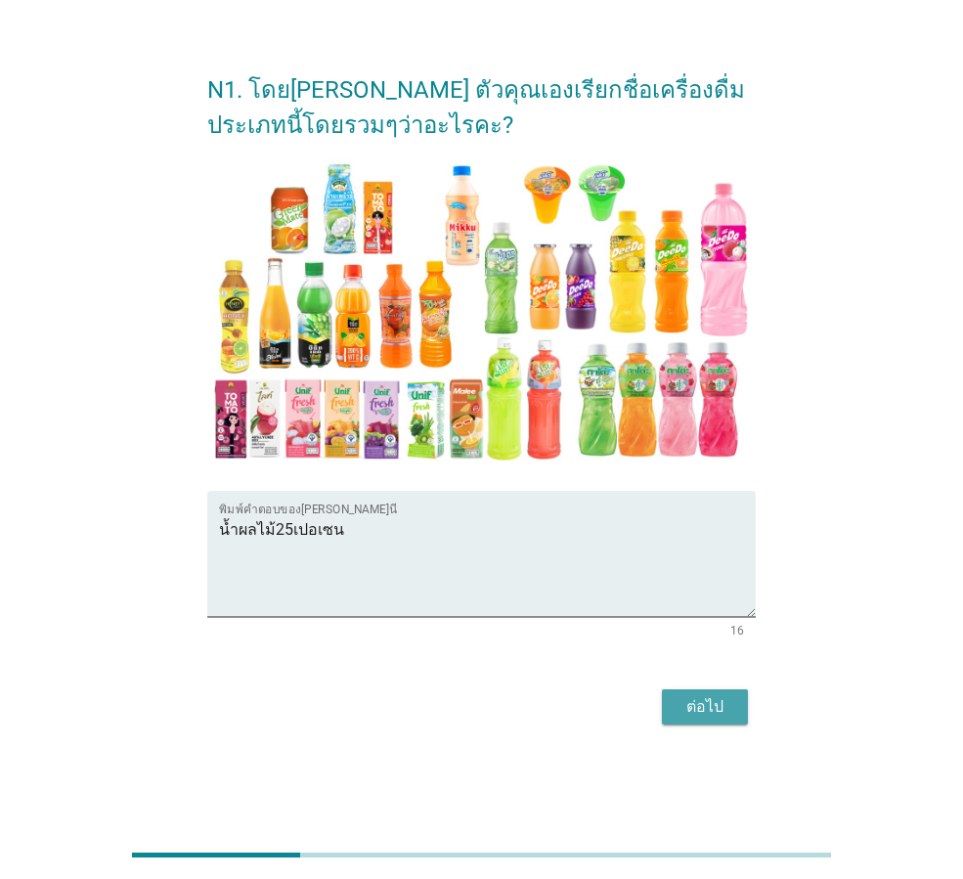
click at [709, 709] on div "ต่อไป" at bounding box center [705, 706] width 55 height 23
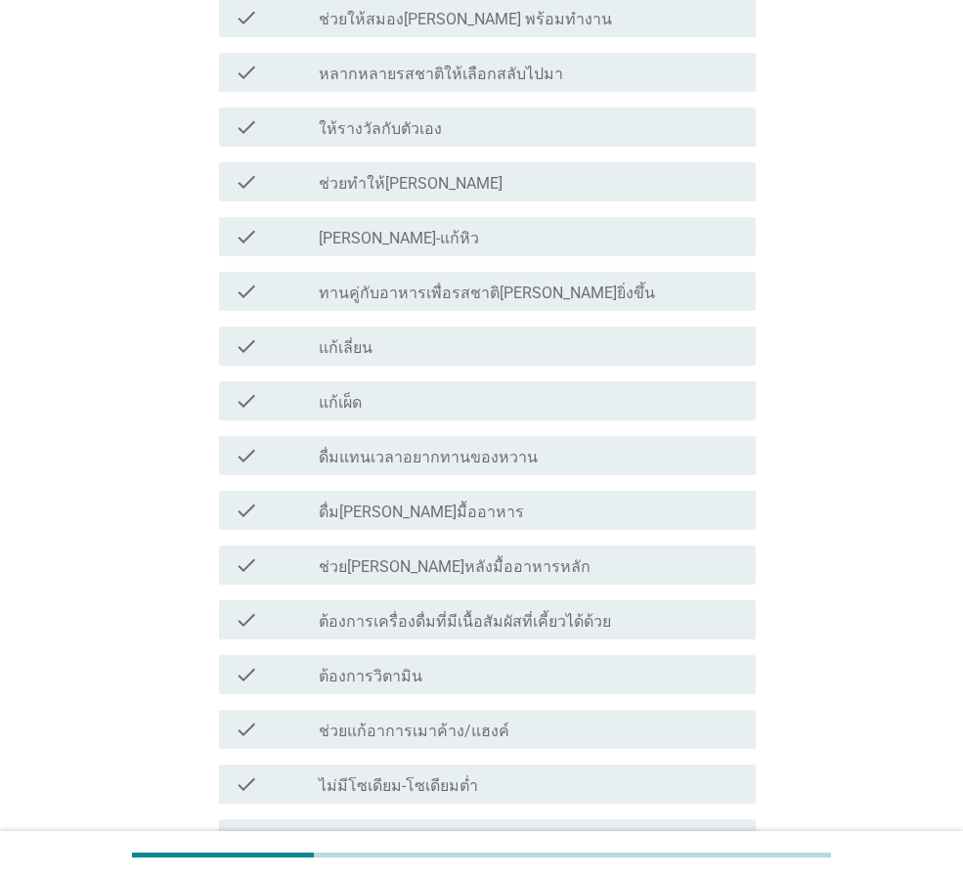
scroll to position [1467, 0]
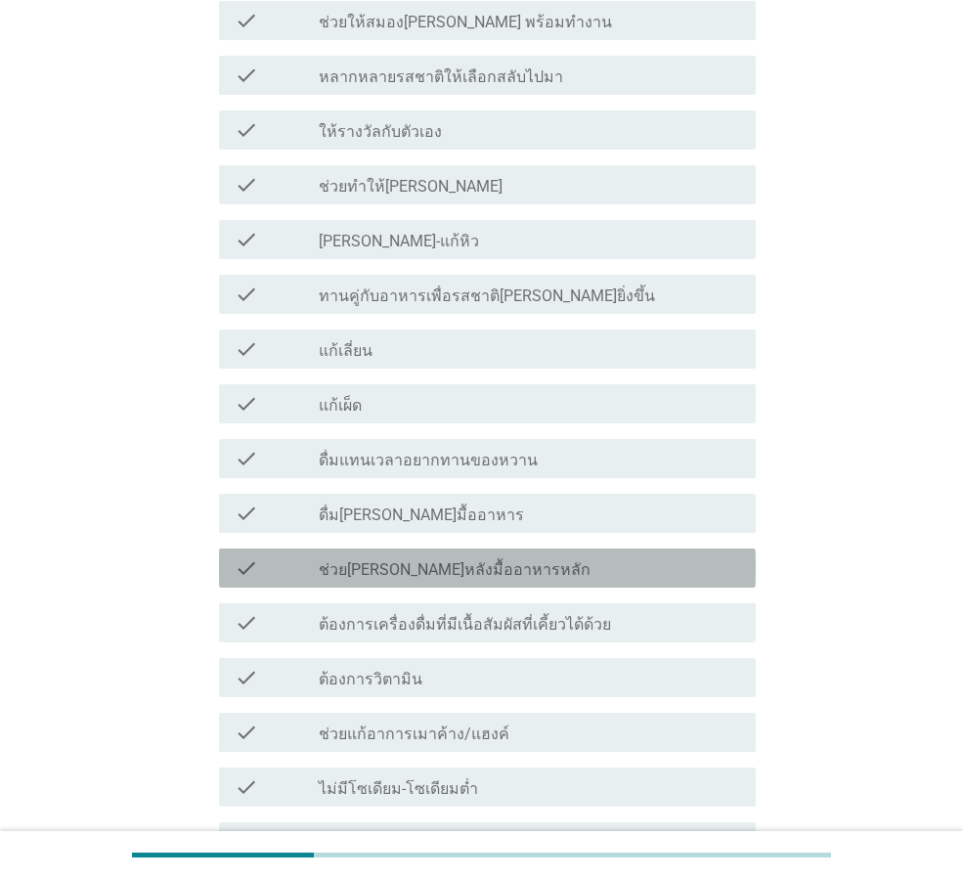
click at [476, 560] on label "ช่วย[PERSON_NAME]หลังมื้ออาหารหลัก" at bounding box center [455, 570] width 272 height 20
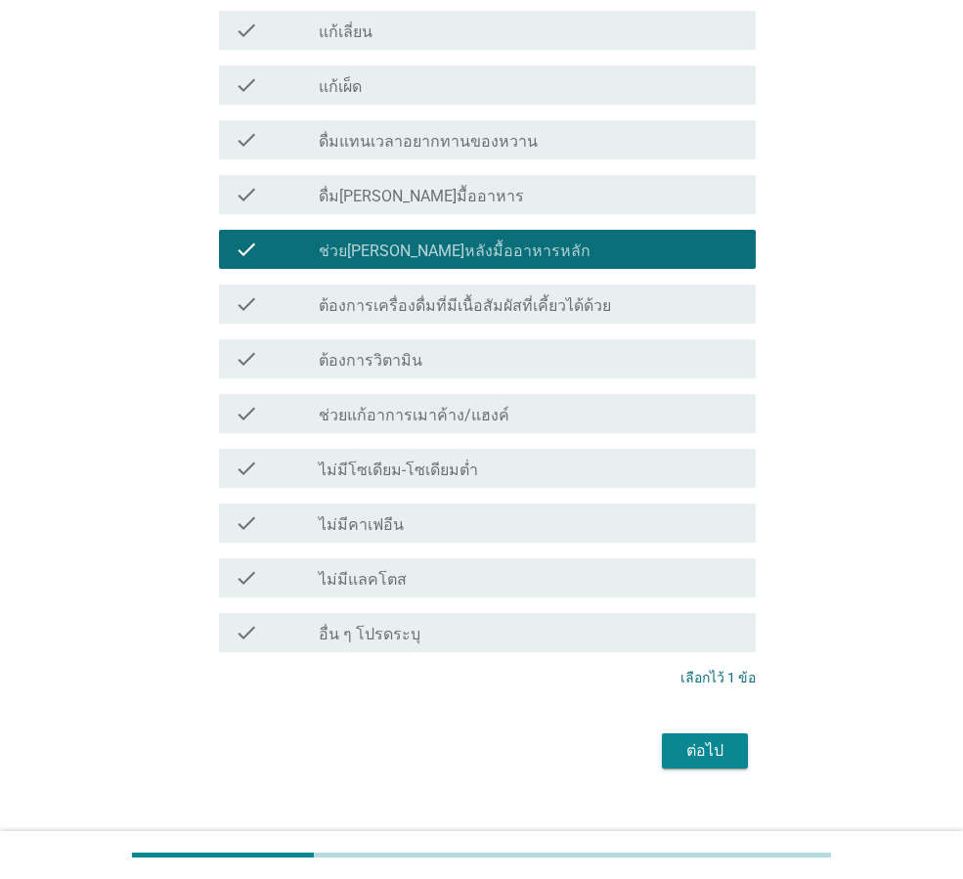
scroll to position [1795, 0]
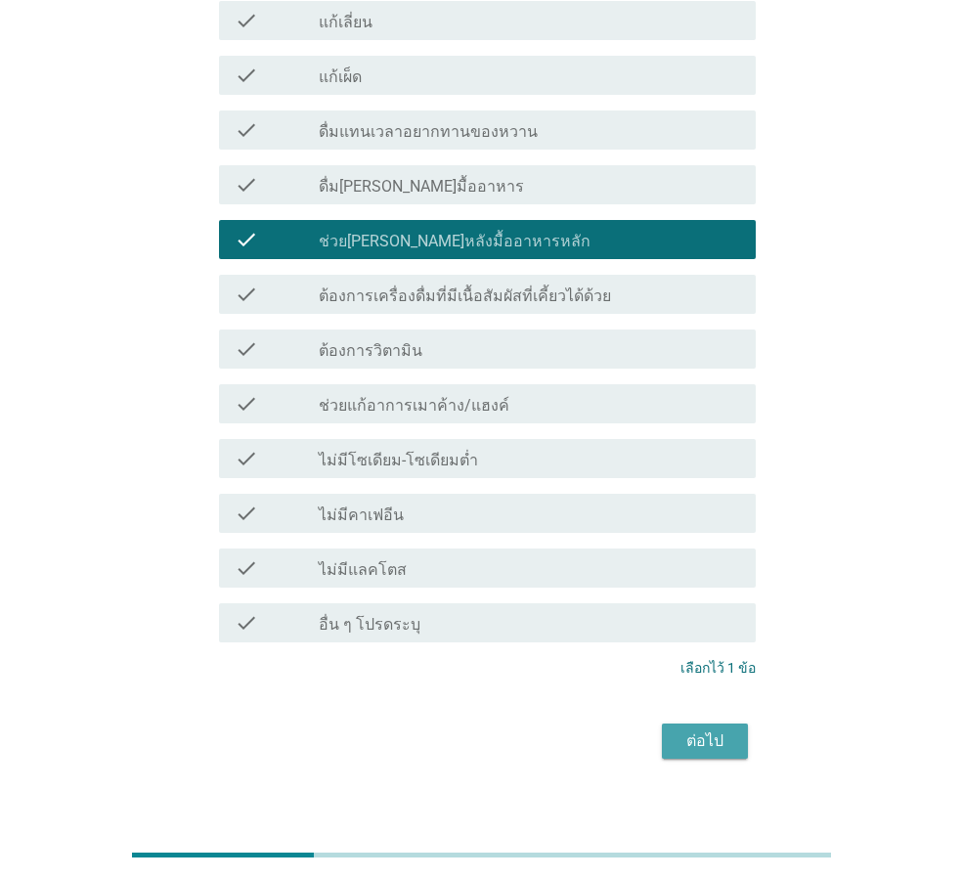
click at [698, 729] on div "ต่อไป" at bounding box center [705, 740] width 55 height 23
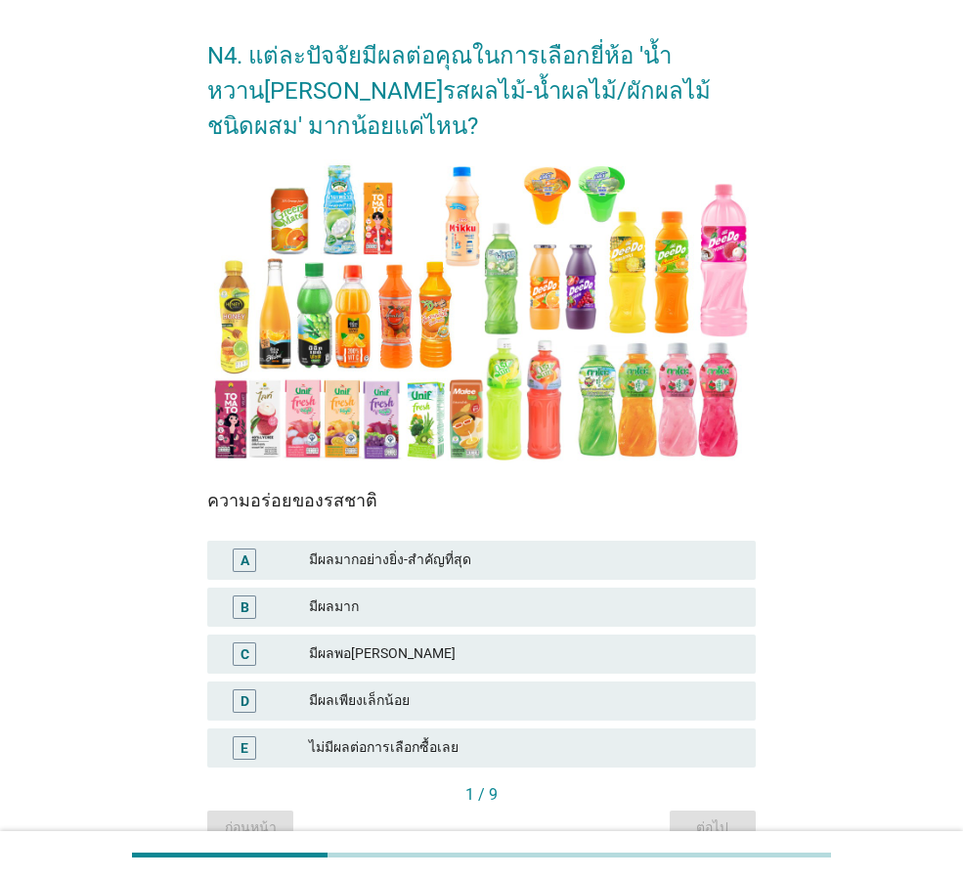
scroll to position [32, 0]
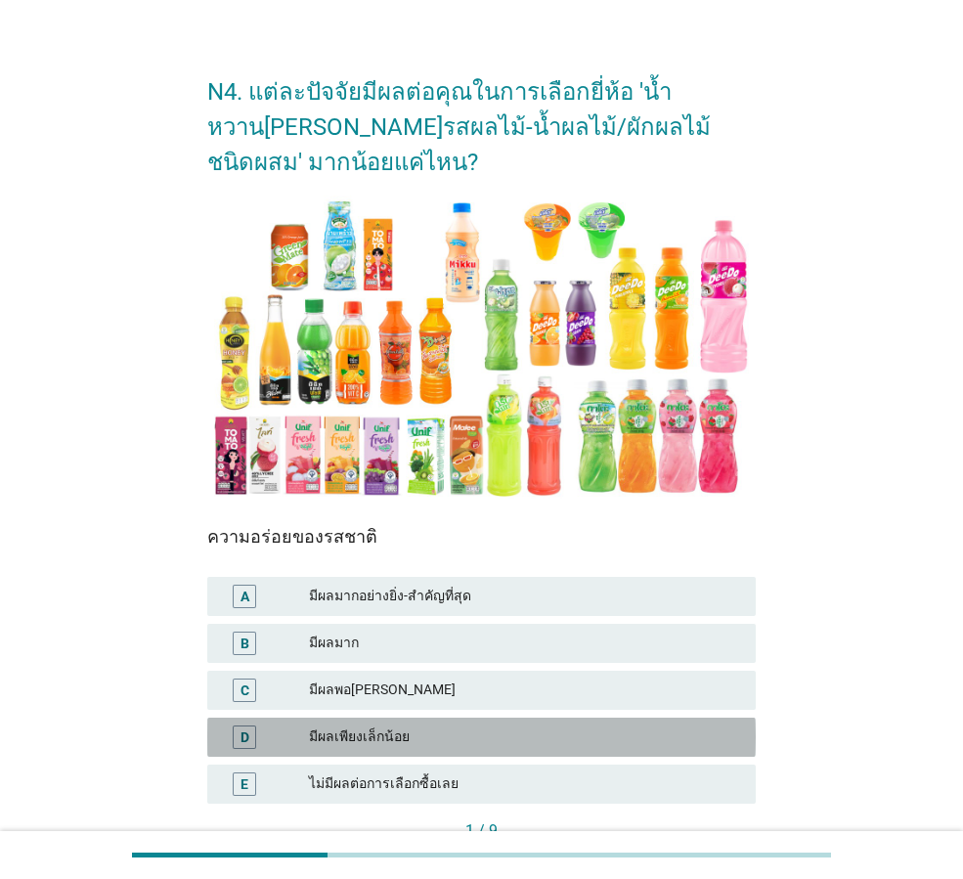
click at [366, 735] on div "มีผลเพียงเล็กน้อย" at bounding box center [524, 737] width 431 height 23
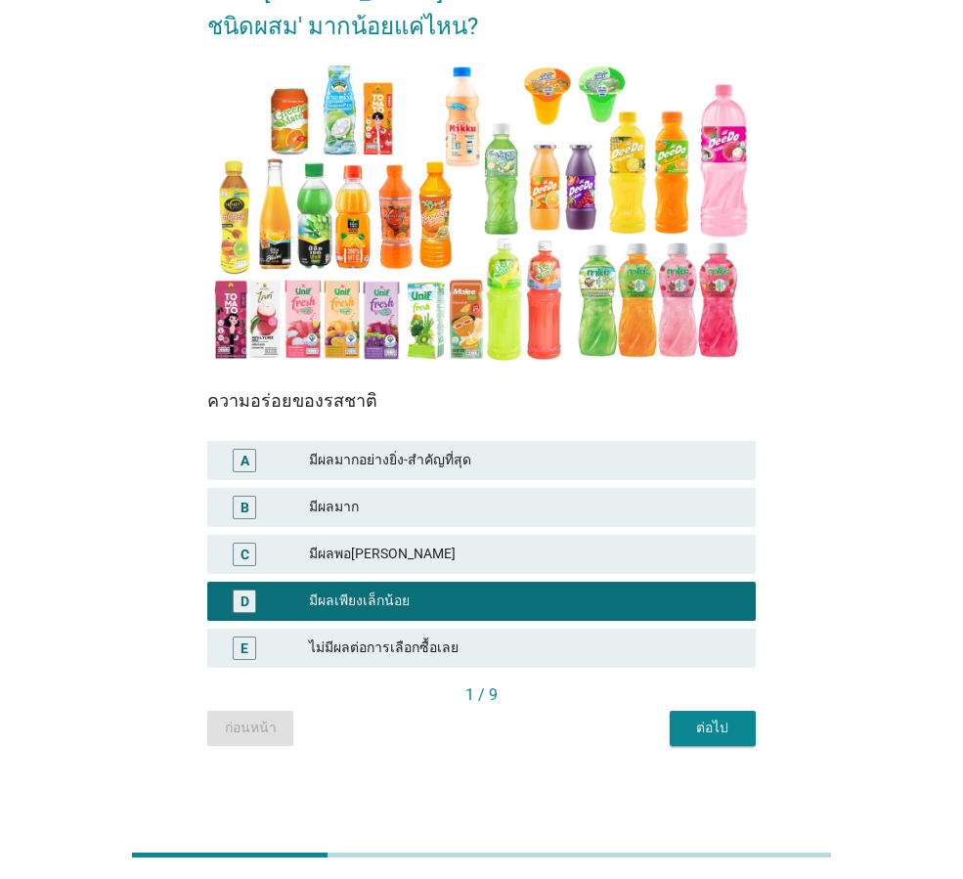
scroll to position [169, 0]
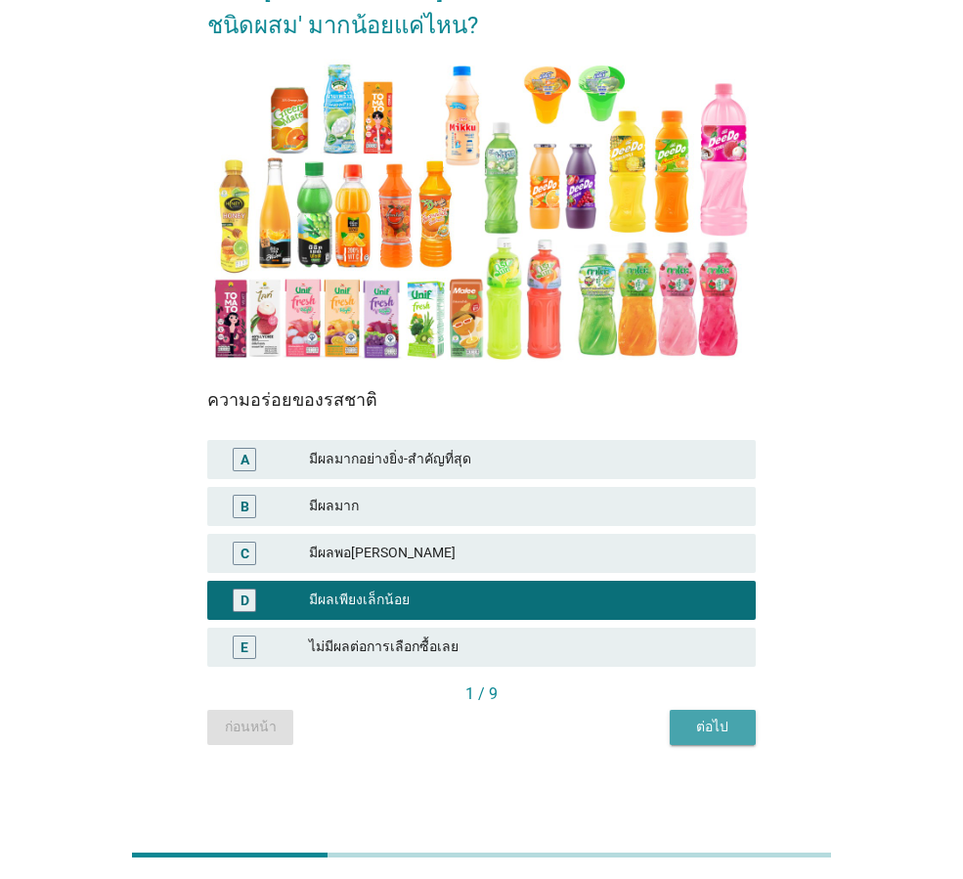
click at [715, 727] on div "ต่อไป" at bounding box center [712, 727] width 55 height 21
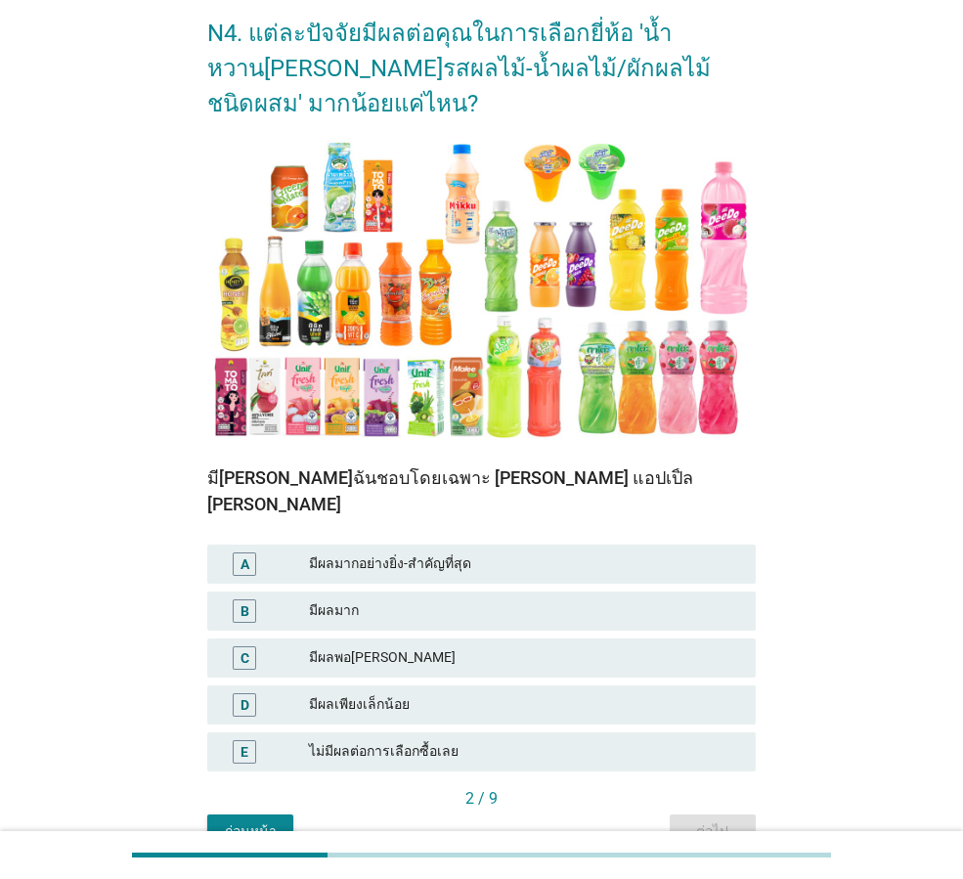
scroll to position [98, 0]
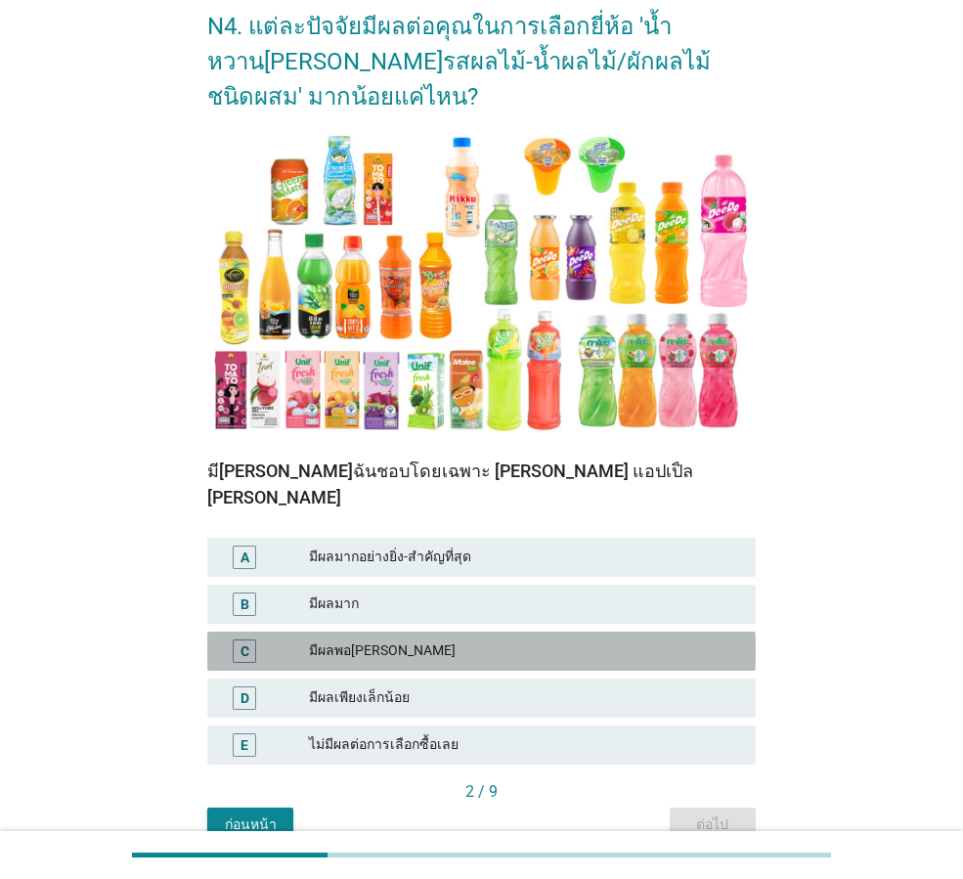
click at [366, 639] on div "มีผลพอ[PERSON_NAME]" at bounding box center [524, 650] width 431 height 23
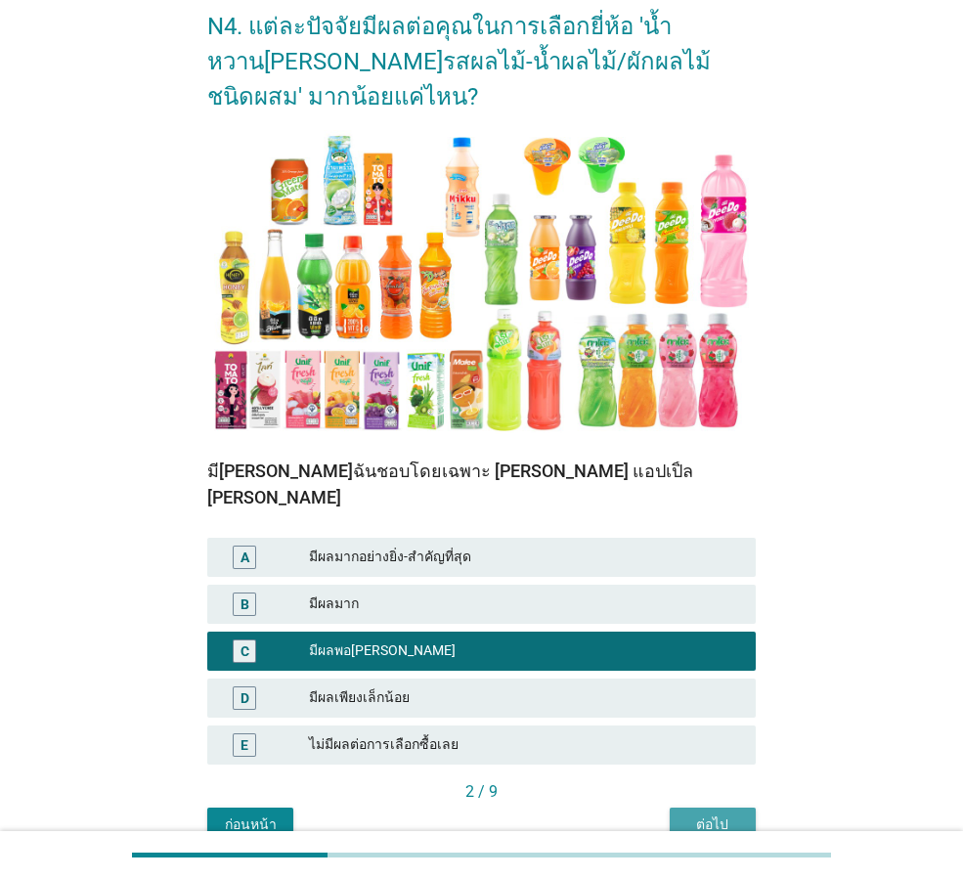
click at [714, 814] on div "ต่อไป" at bounding box center [712, 824] width 55 height 21
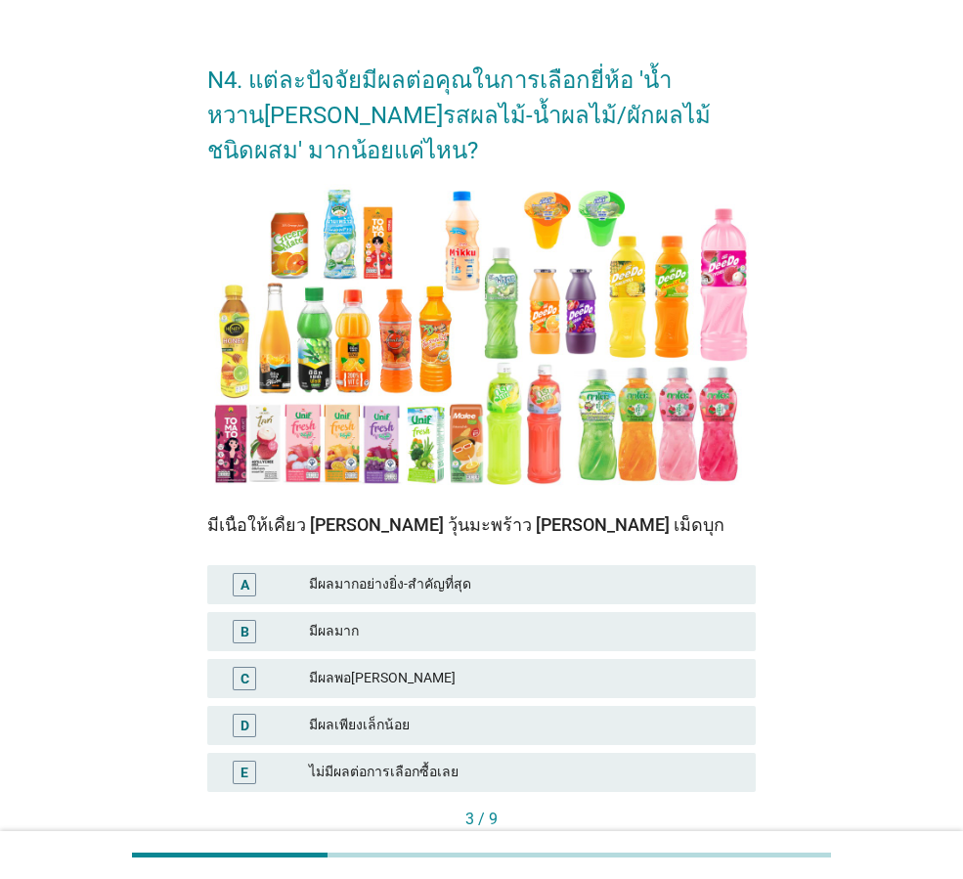
scroll to position [66, 0]
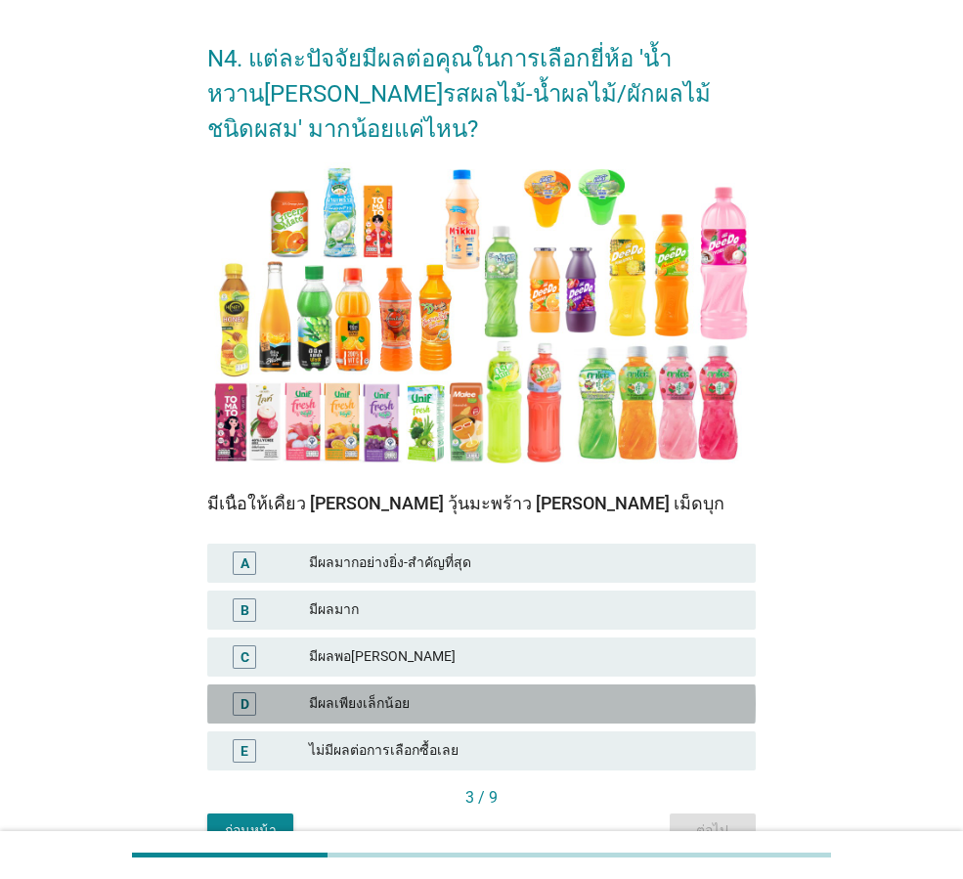
click at [364, 707] on div "มีผลเพียงเล็กน้อย" at bounding box center [524, 703] width 431 height 23
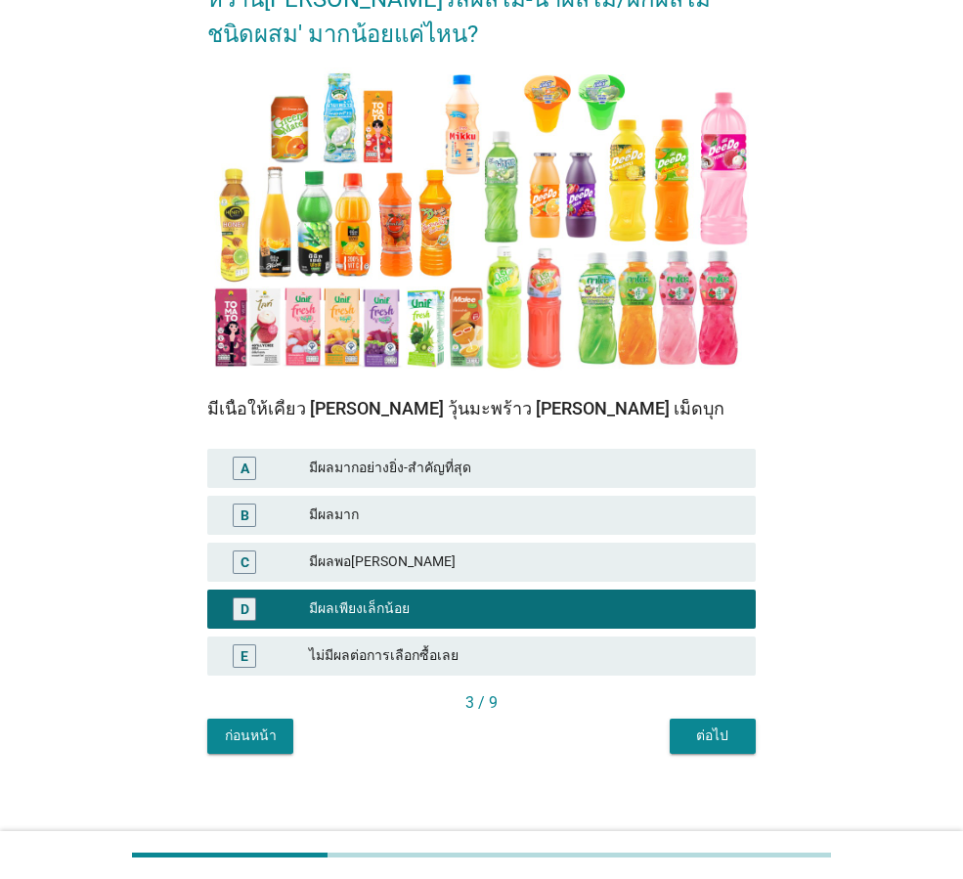
scroll to position [163, 0]
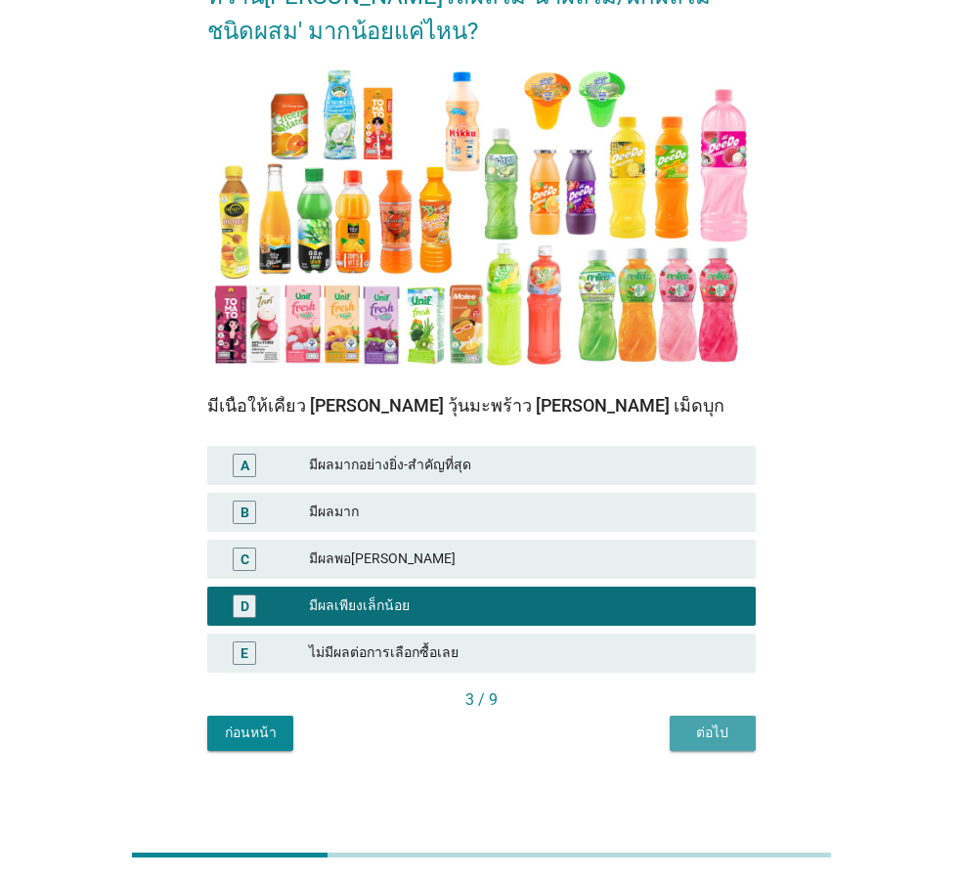
click at [714, 729] on div "ต่อไป" at bounding box center [712, 733] width 55 height 21
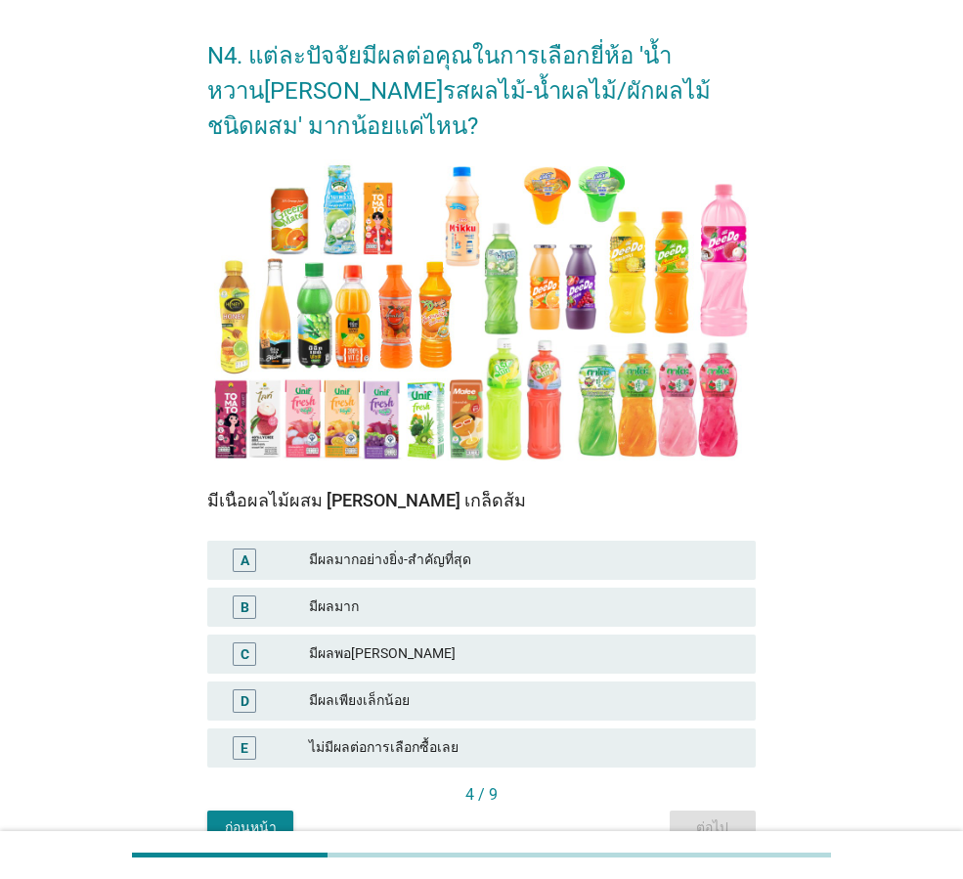
scroll to position [98, 0]
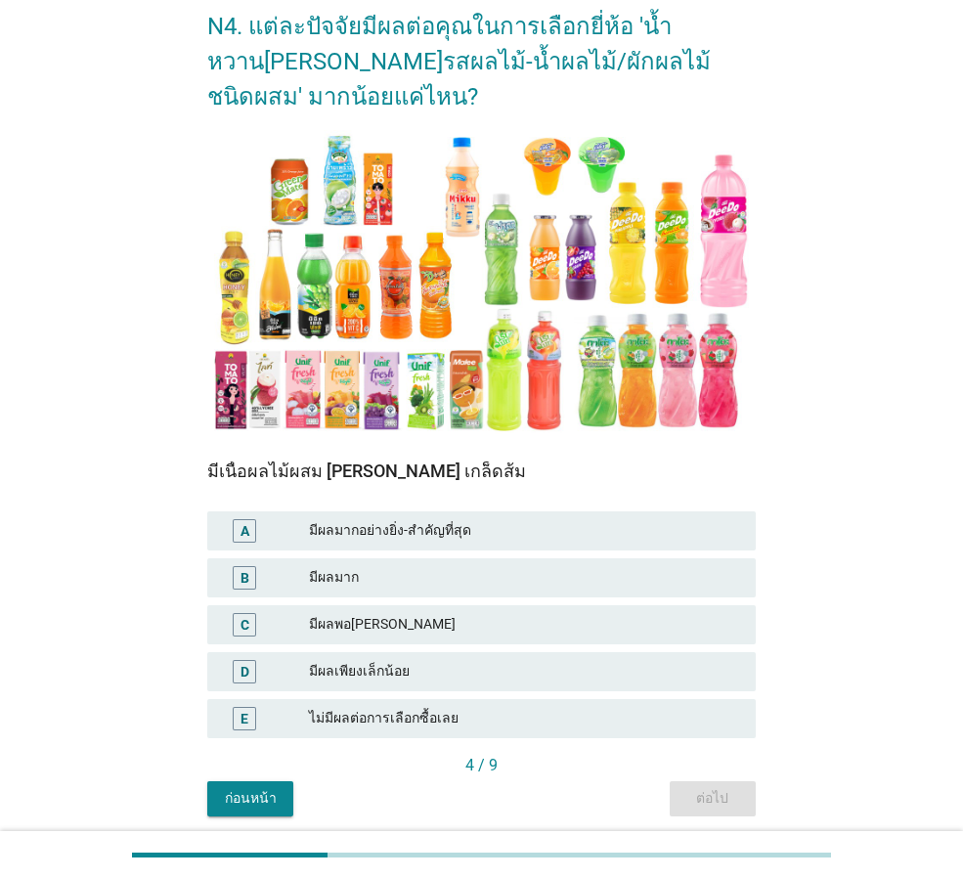
click at [358, 672] on div "มีผลเพียงเล็กน้อย" at bounding box center [524, 671] width 431 height 23
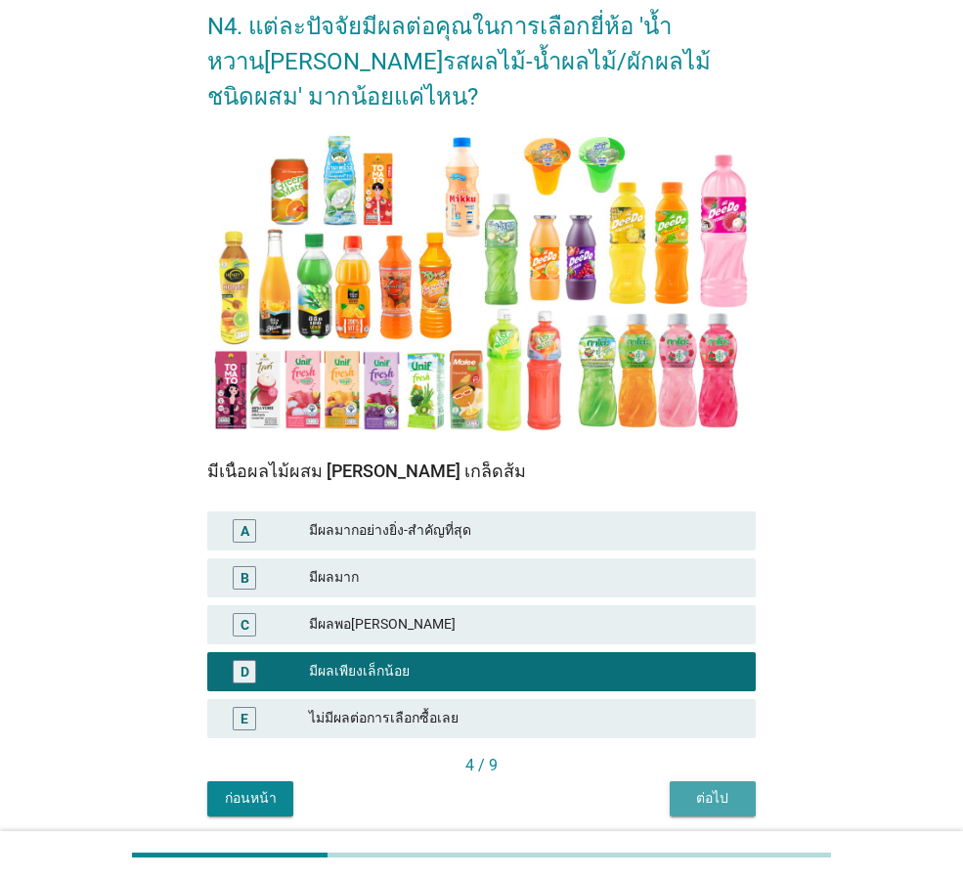
click at [707, 799] on div "ต่อไป" at bounding box center [712, 798] width 55 height 21
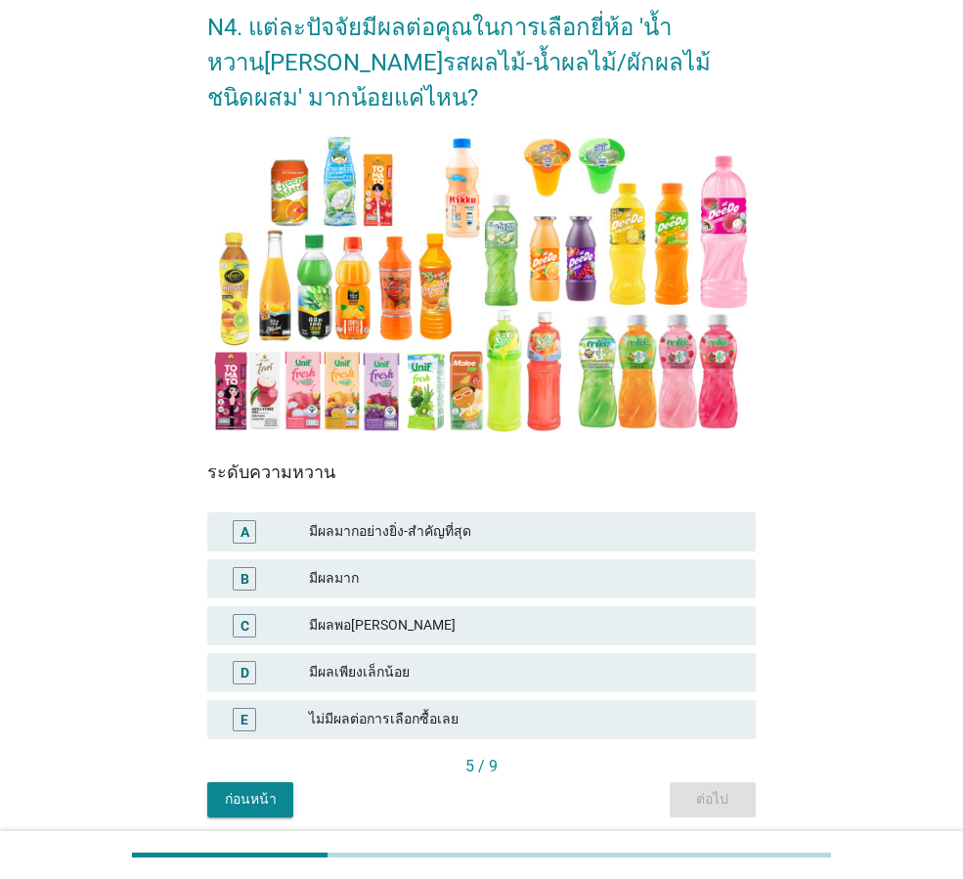
scroll to position [130, 0]
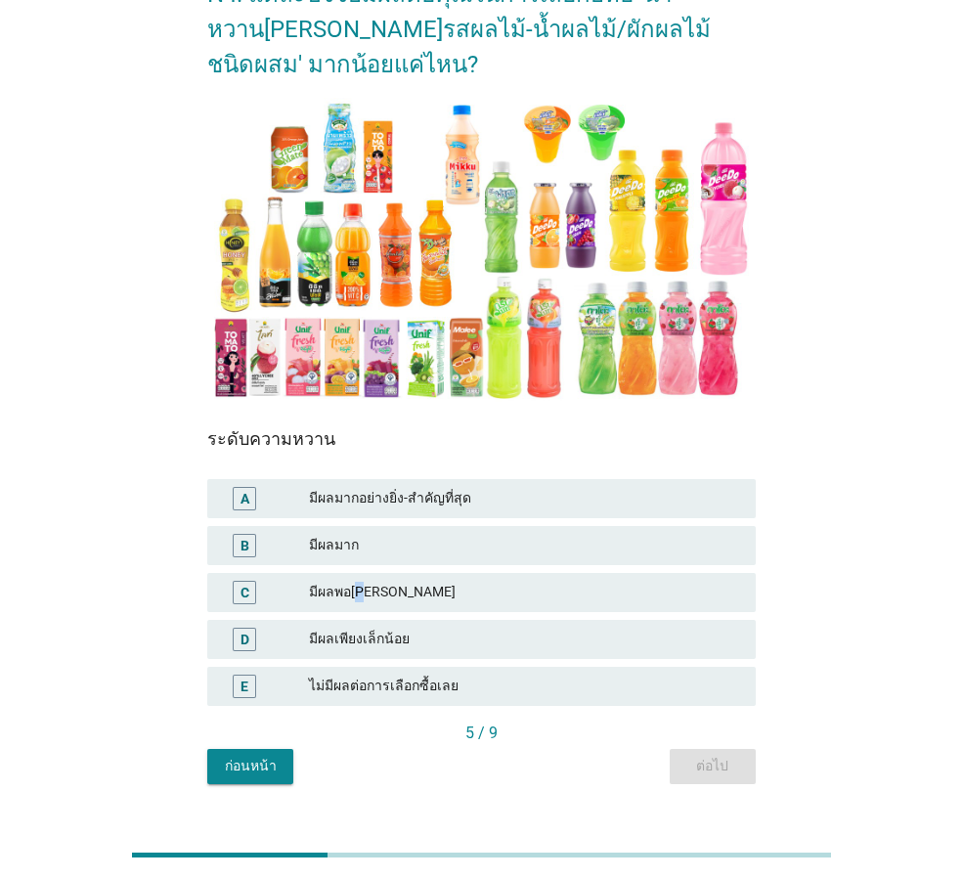
click at [366, 593] on div "มีผลพอ[PERSON_NAME]" at bounding box center [524, 592] width 431 height 23
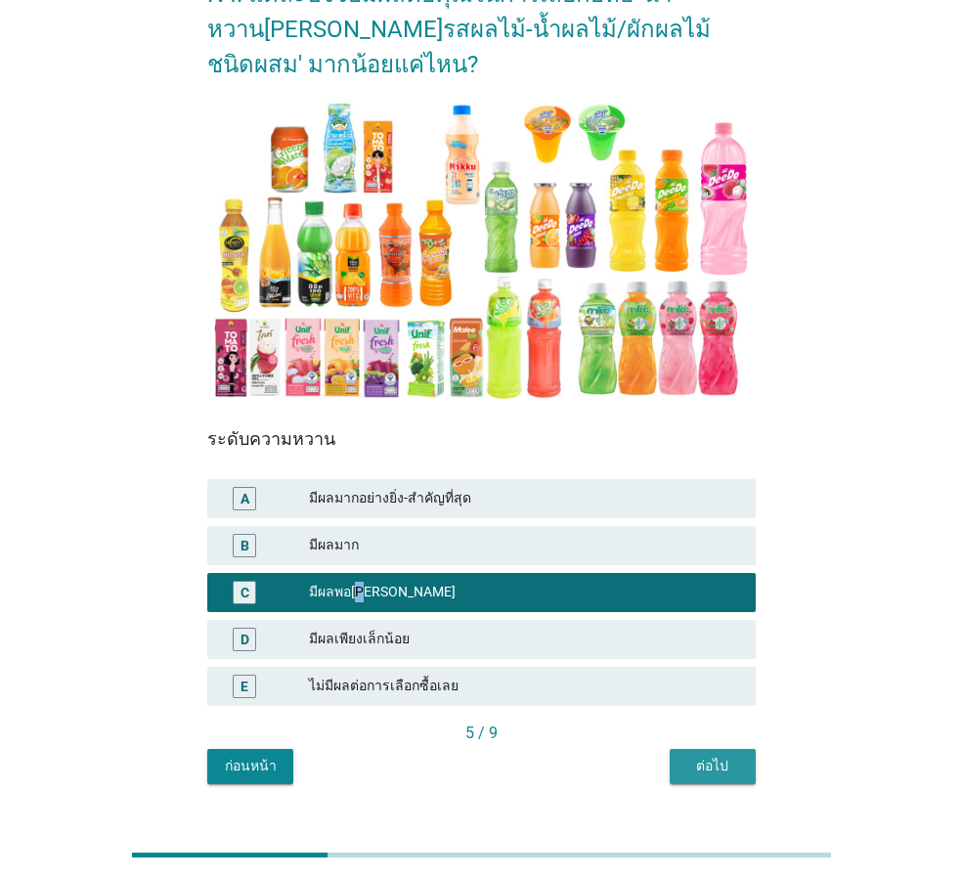
click at [727, 765] on div "ต่อไป" at bounding box center [712, 766] width 55 height 21
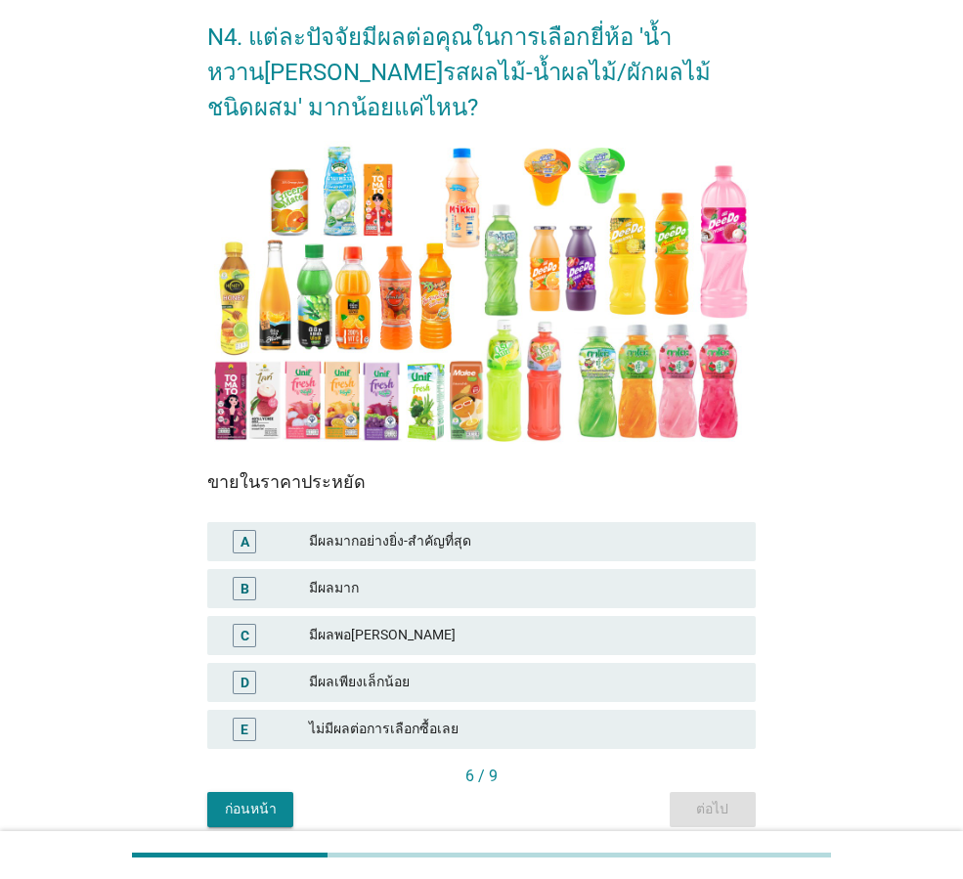
scroll to position [98, 0]
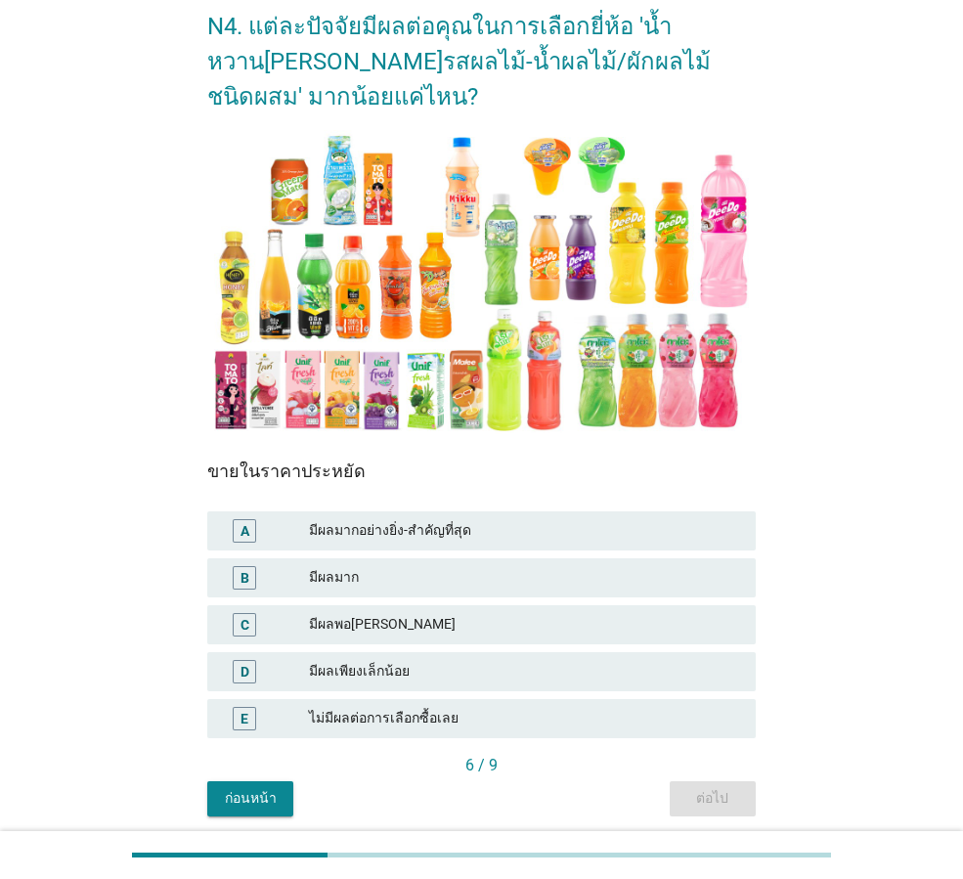
click at [377, 620] on div "มีผลพอ[PERSON_NAME]" at bounding box center [524, 624] width 431 height 23
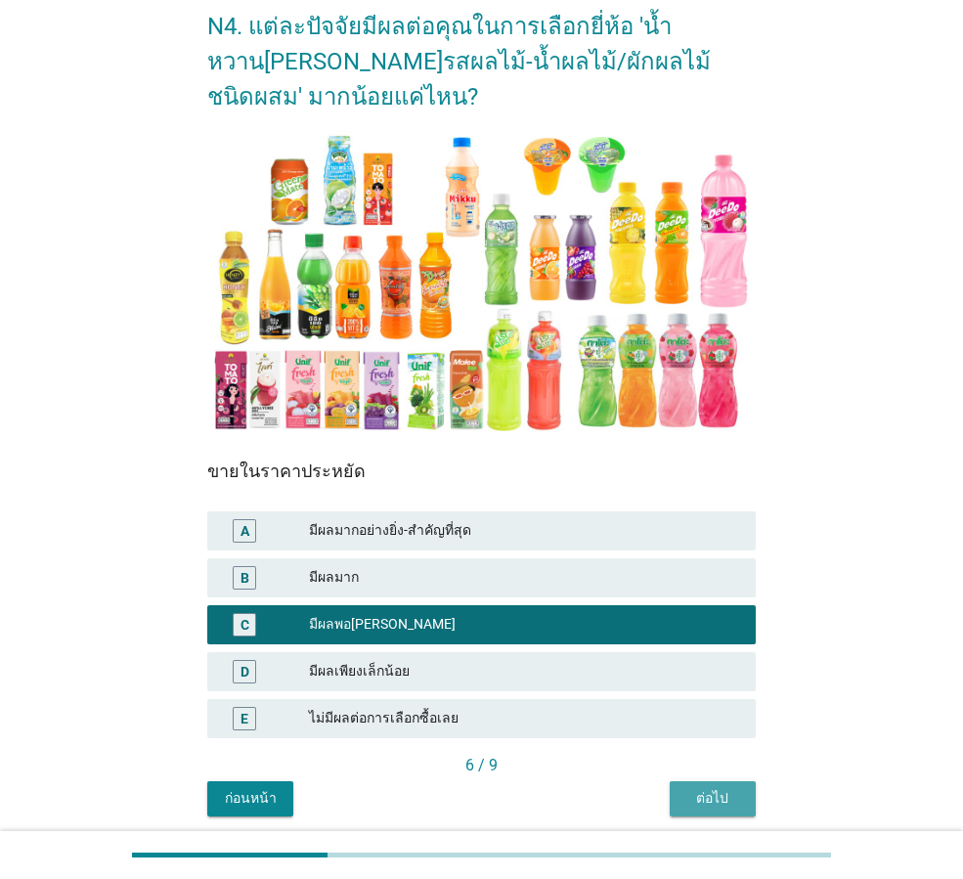
click at [713, 791] on div "ต่อไป" at bounding box center [712, 798] width 55 height 21
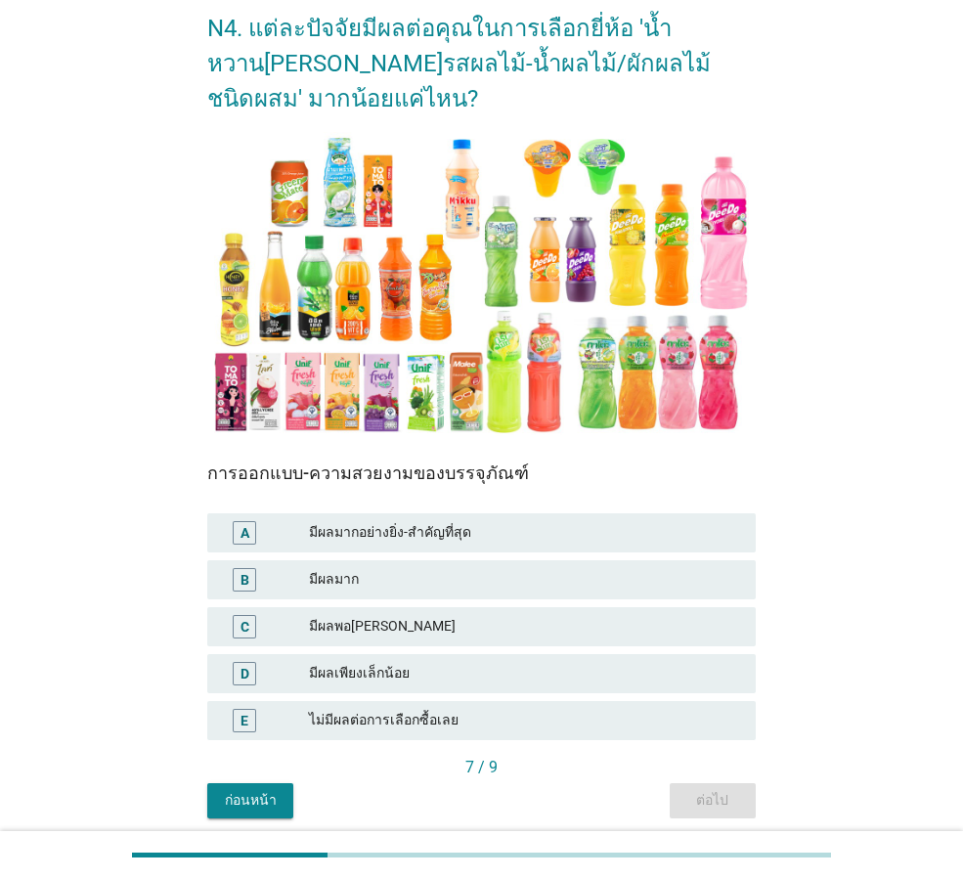
scroll to position [131, 0]
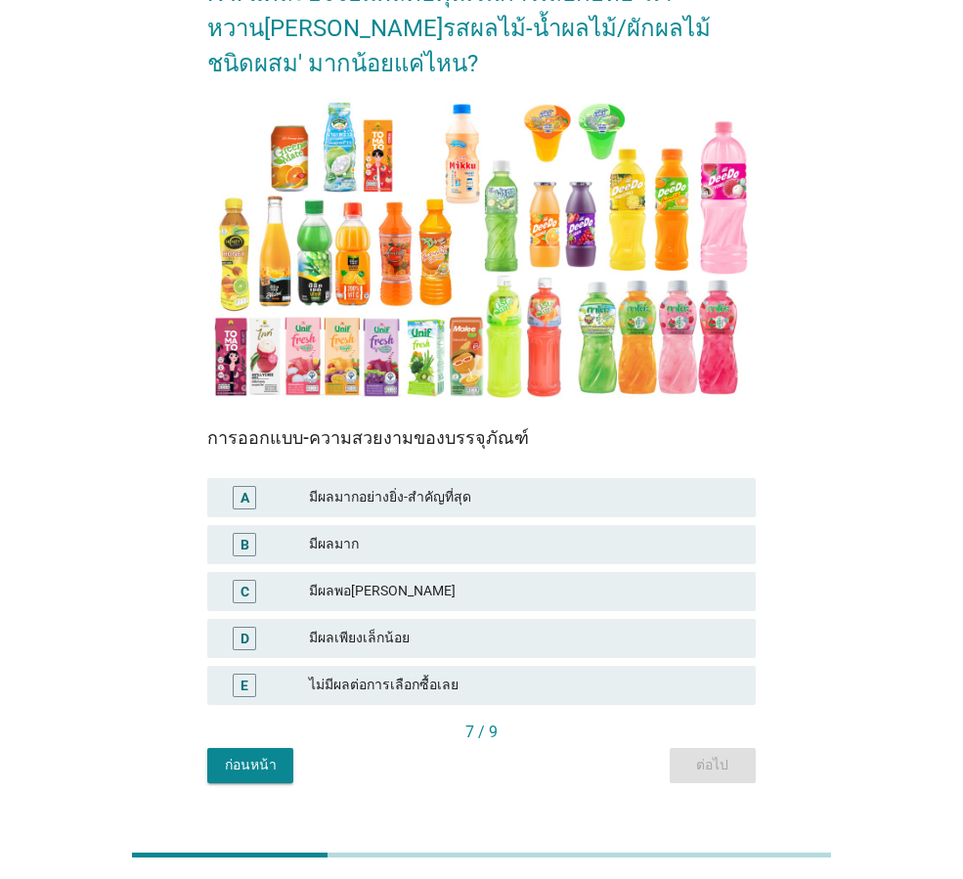
click at [374, 636] on div "มีผลเพียงเล็กน้อย" at bounding box center [524, 638] width 431 height 23
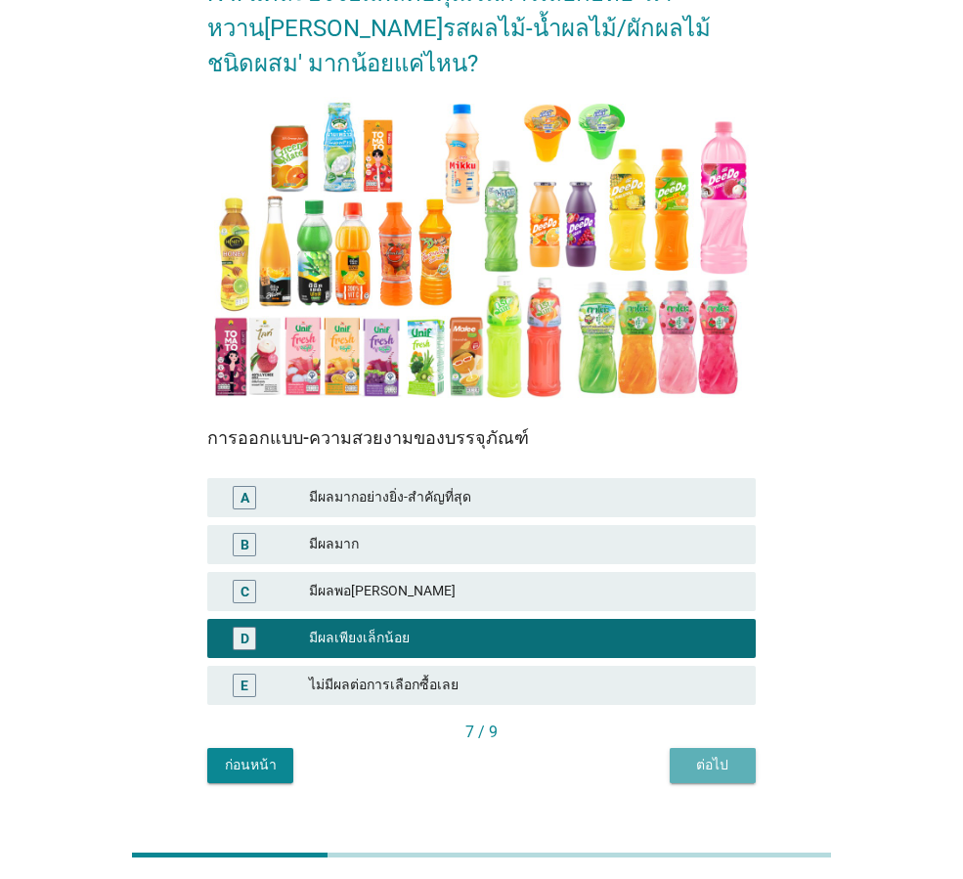
click at [711, 761] on div "ต่อไป" at bounding box center [712, 765] width 55 height 21
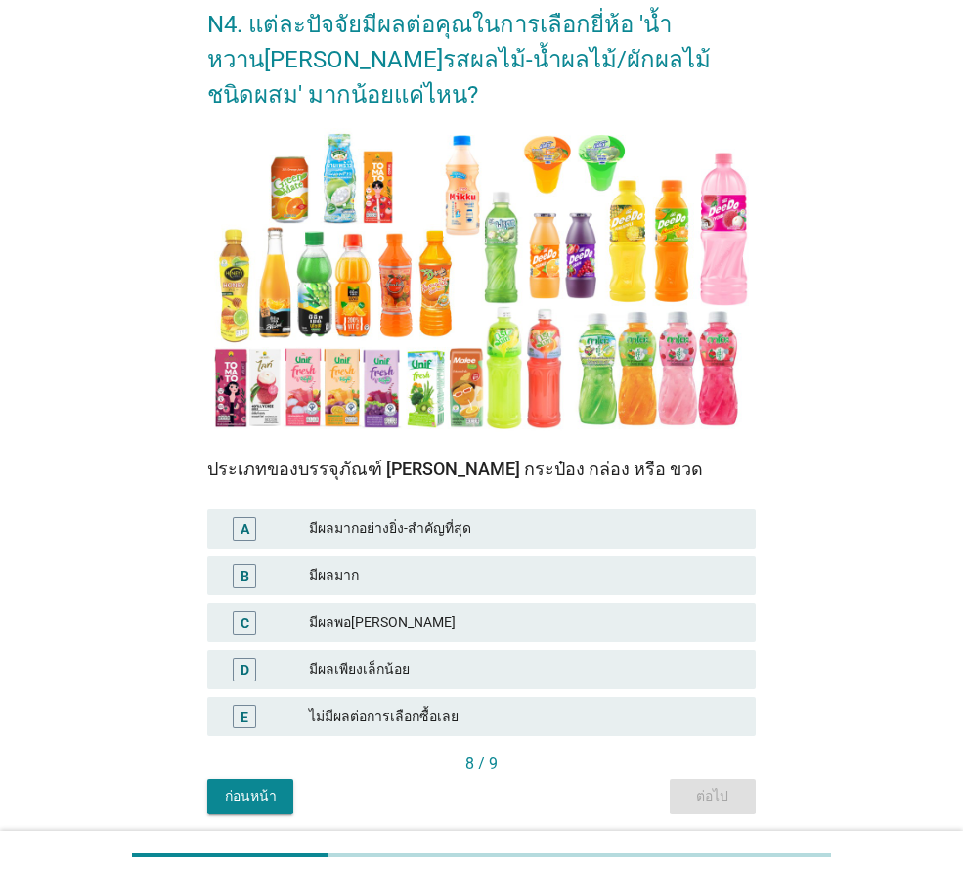
scroll to position [130, 0]
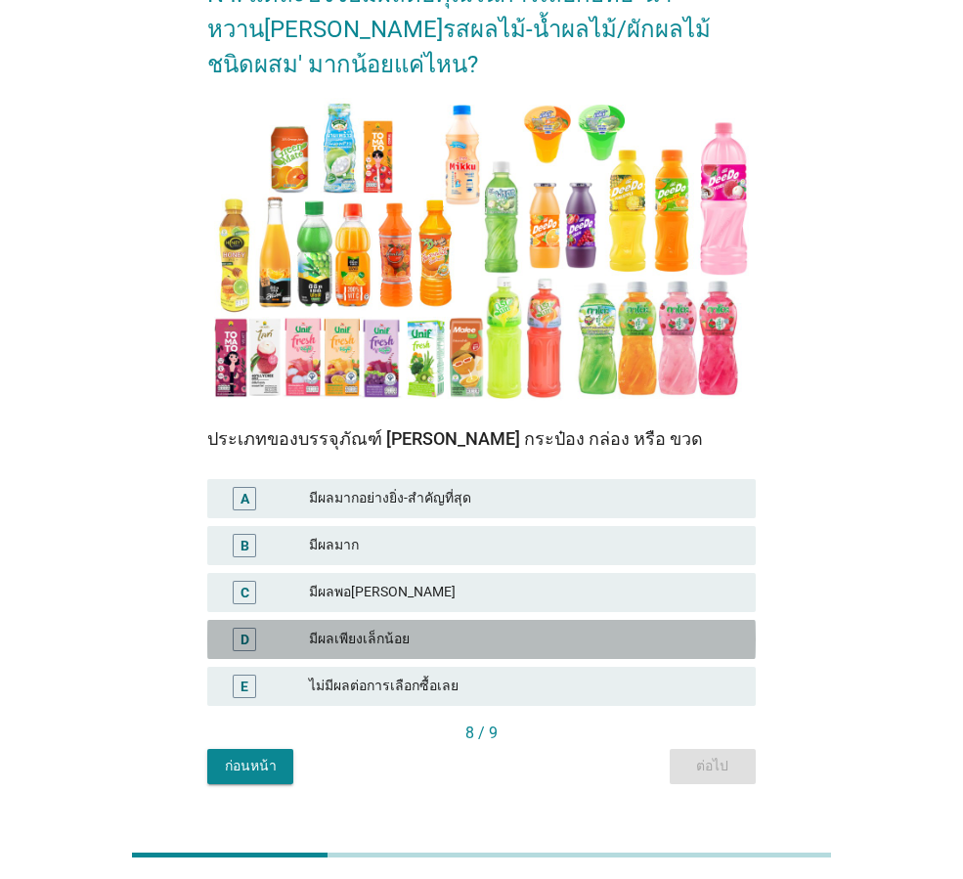
click at [350, 636] on div "มีผลเพียงเล็กน้อย" at bounding box center [524, 639] width 431 height 23
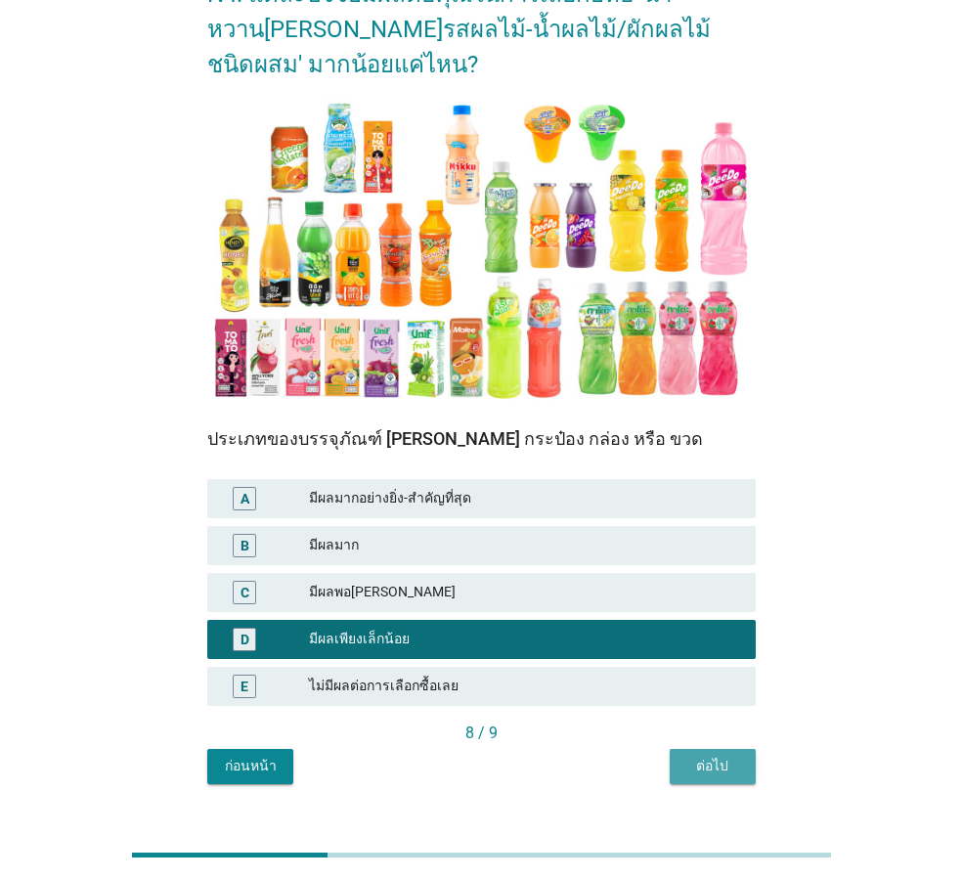
click at [704, 766] on div "ต่อไป" at bounding box center [712, 766] width 55 height 21
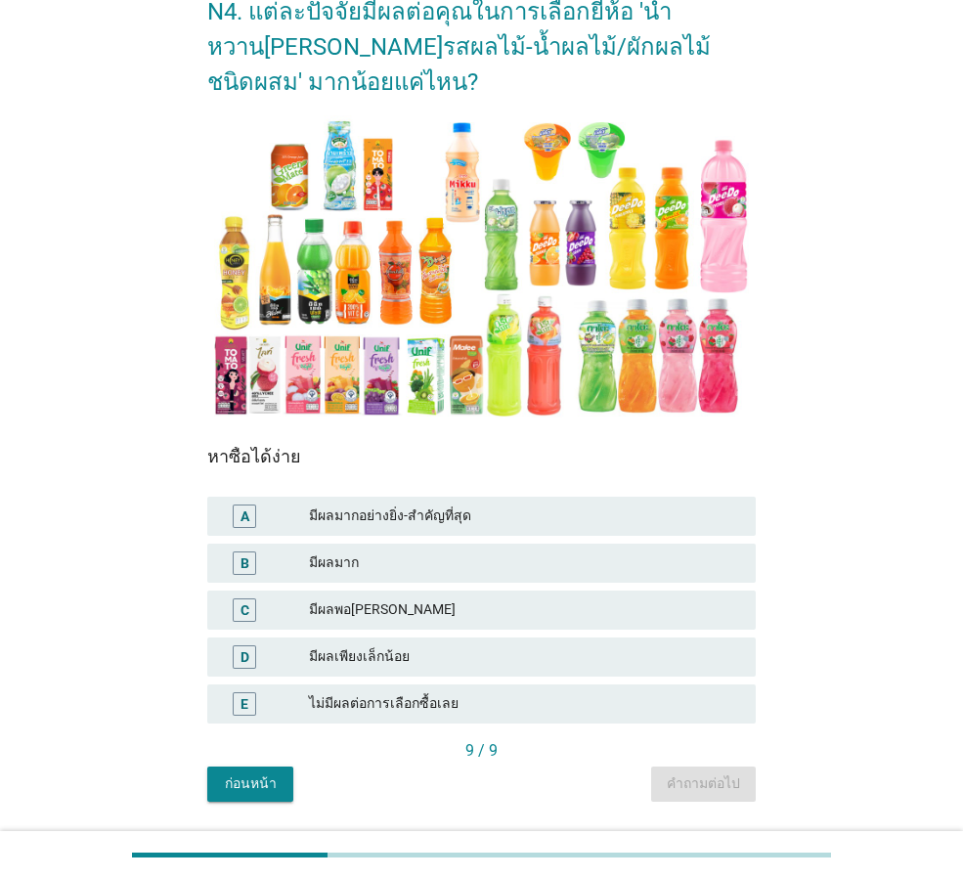
scroll to position [131, 0]
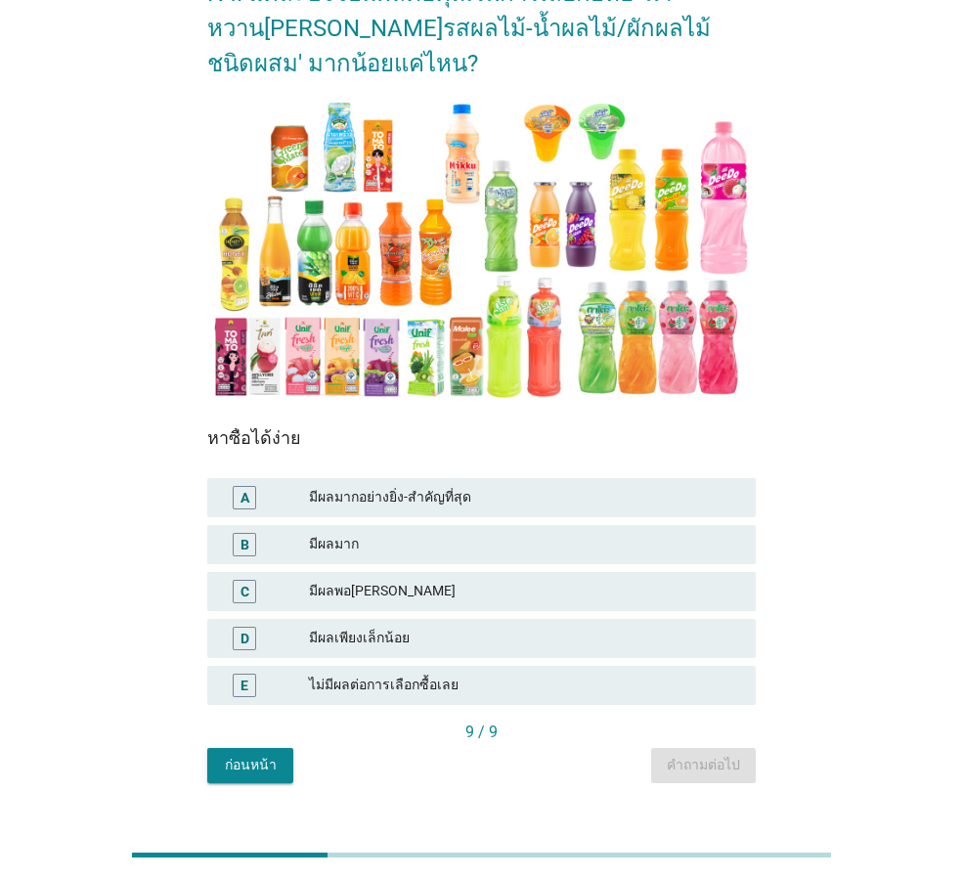
click at [356, 591] on div "มีผลพอ[PERSON_NAME]" at bounding box center [524, 591] width 431 height 23
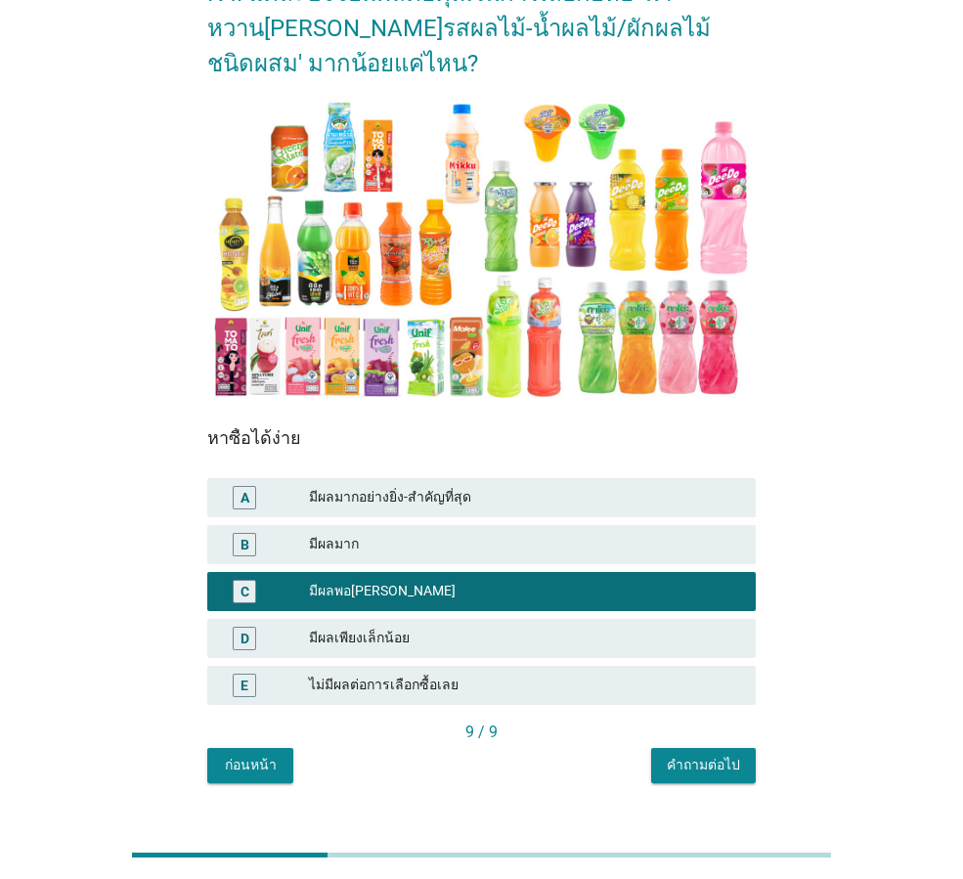
click at [711, 763] on div "คำถามต่อไป" at bounding box center [703, 765] width 73 height 21
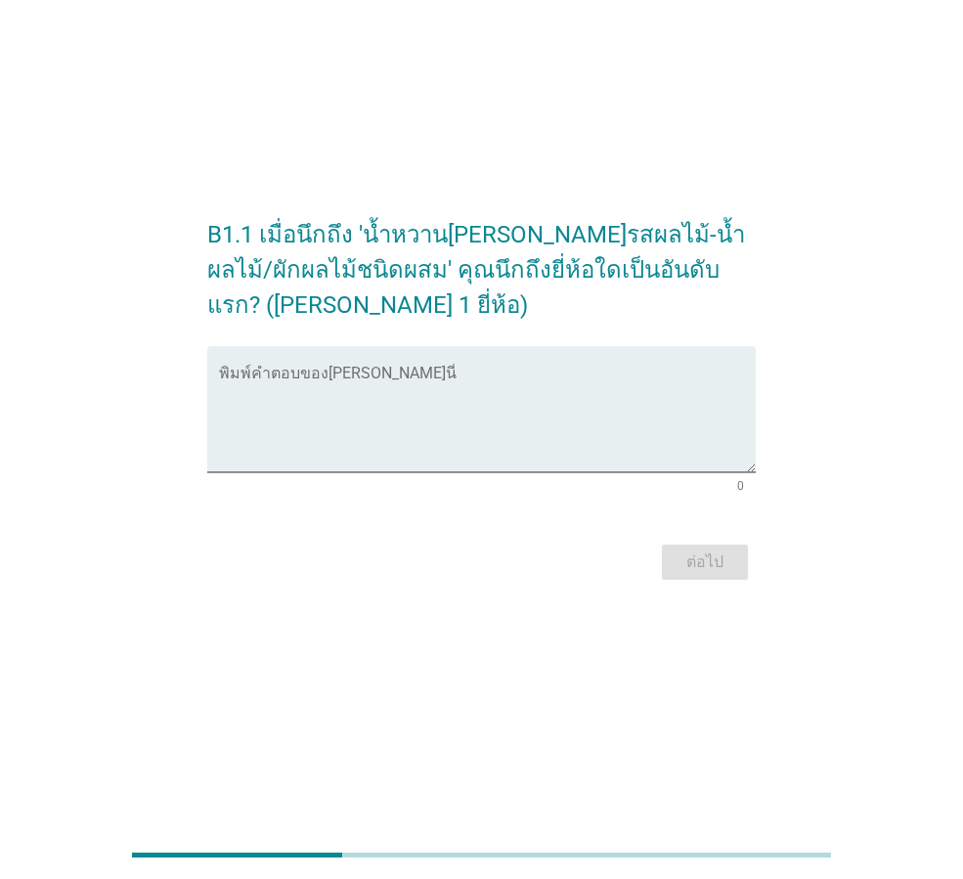
scroll to position [0, 0]
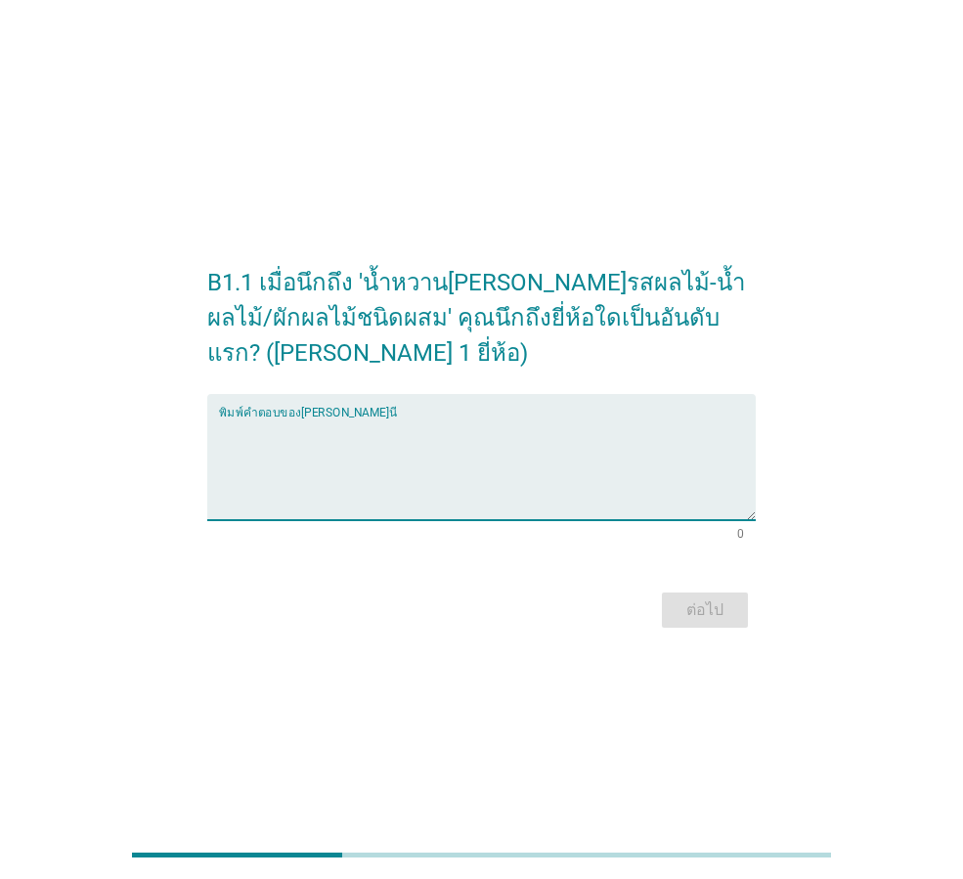
click at [229, 434] on textarea "พิมพ์คำตอบของคุณ ที่นี่" at bounding box center [487, 469] width 537 height 103
type textarea "[PERSON_NAME]"
click at [706, 608] on div "ต่อไป" at bounding box center [705, 609] width 55 height 23
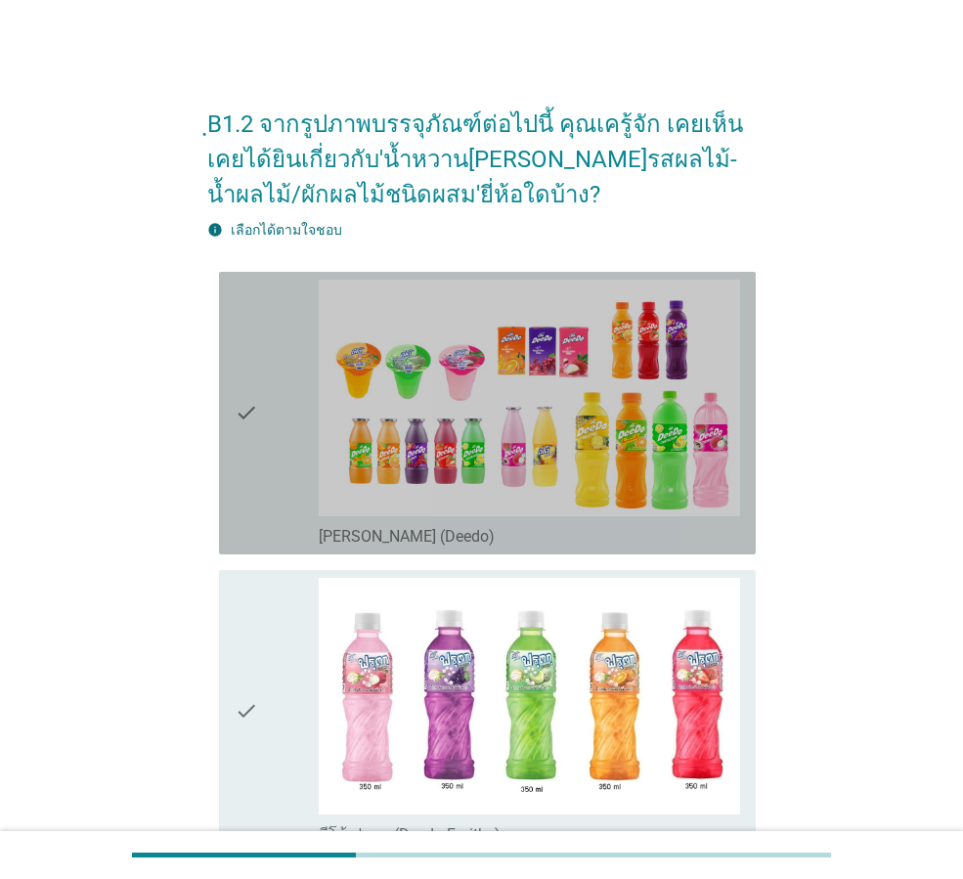
click at [289, 465] on div "check" at bounding box center [277, 413] width 84 height 267
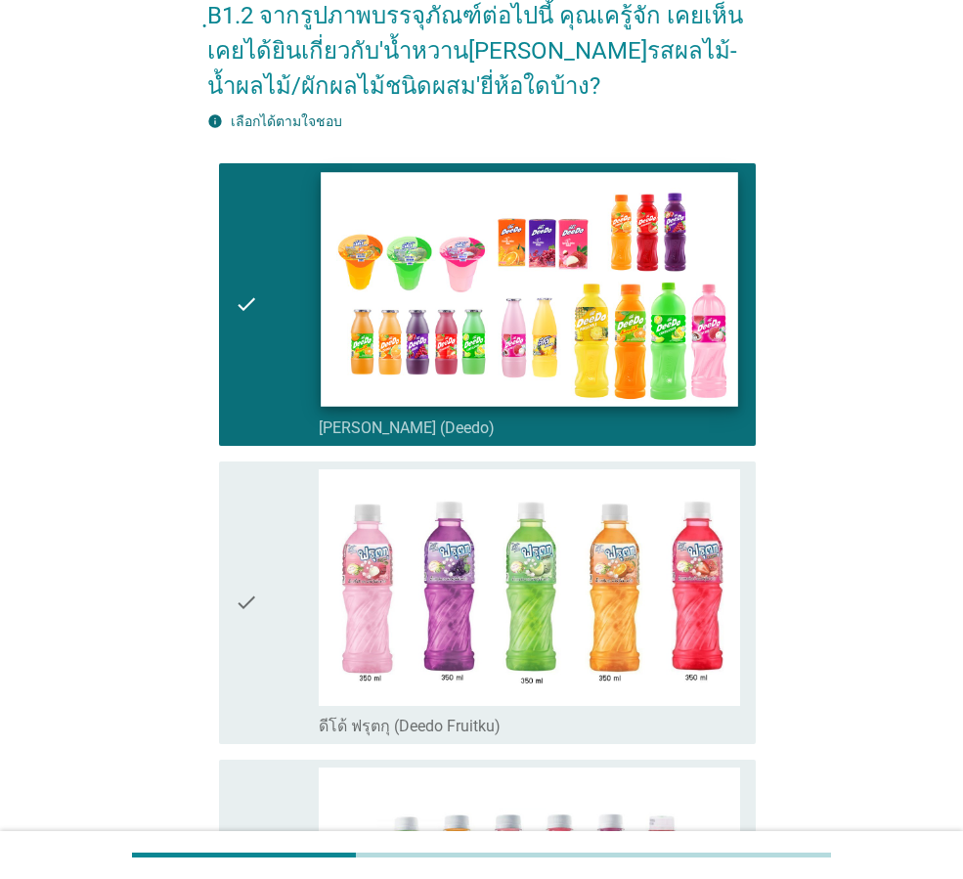
scroll to position [130, 0]
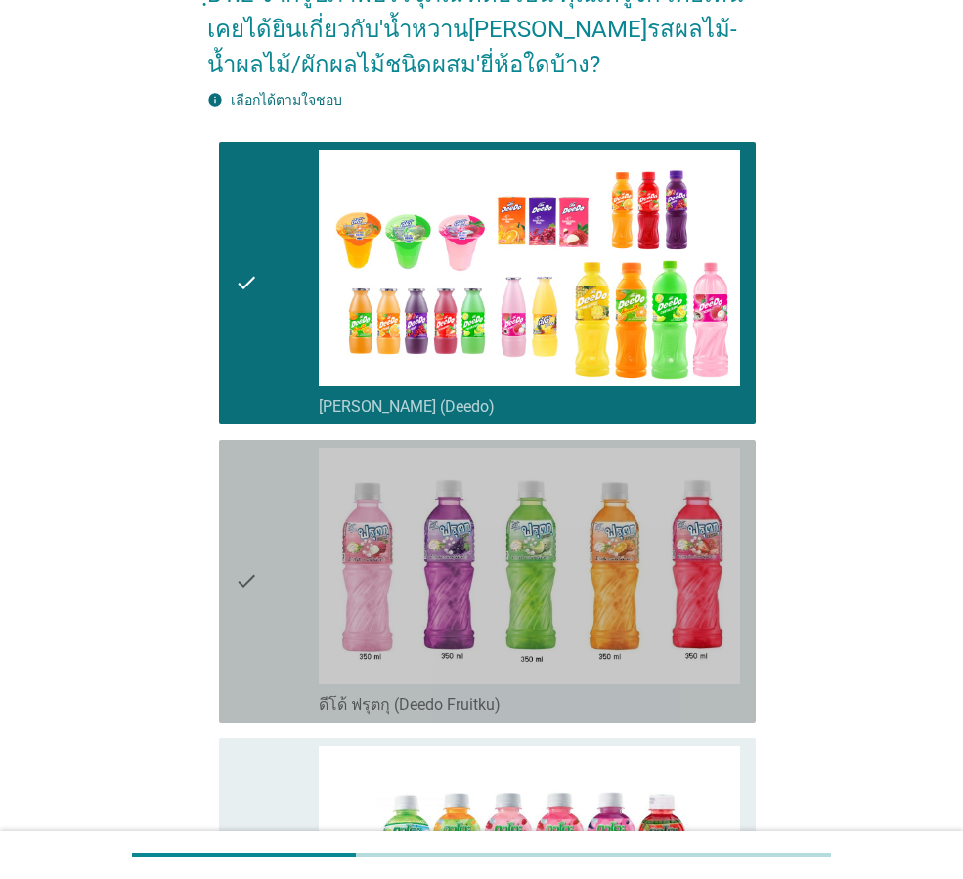
click at [291, 621] on div "check" at bounding box center [277, 581] width 84 height 267
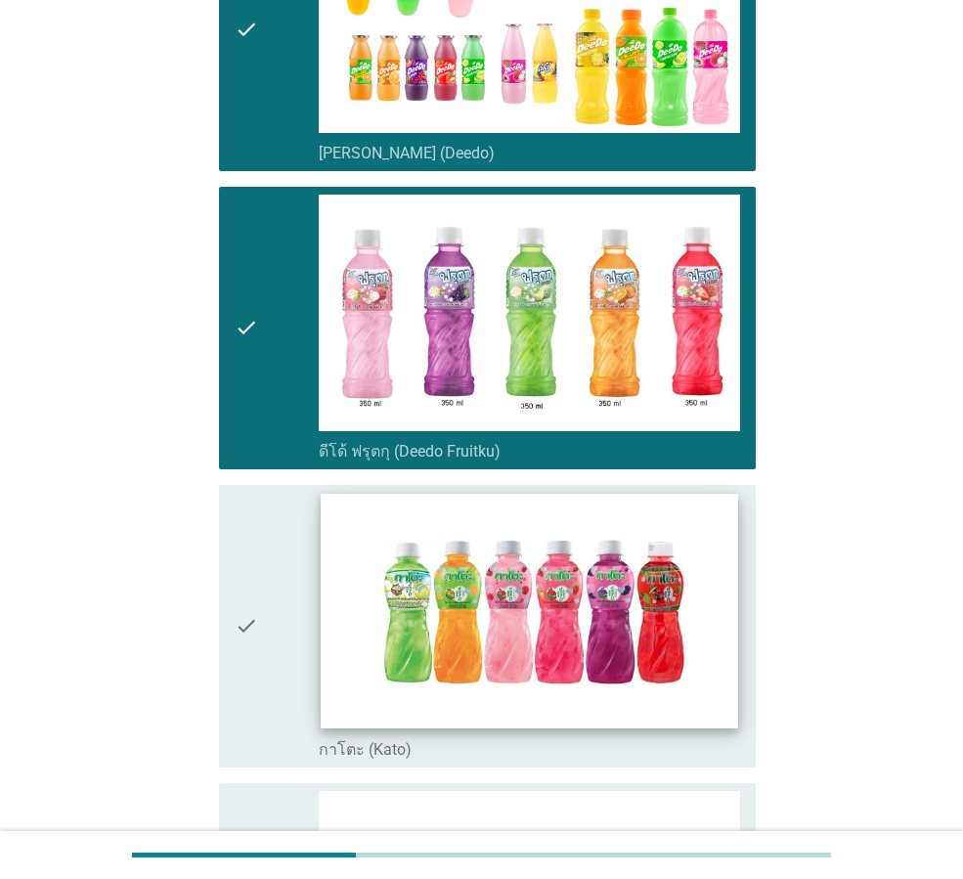
scroll to position [391, 0]
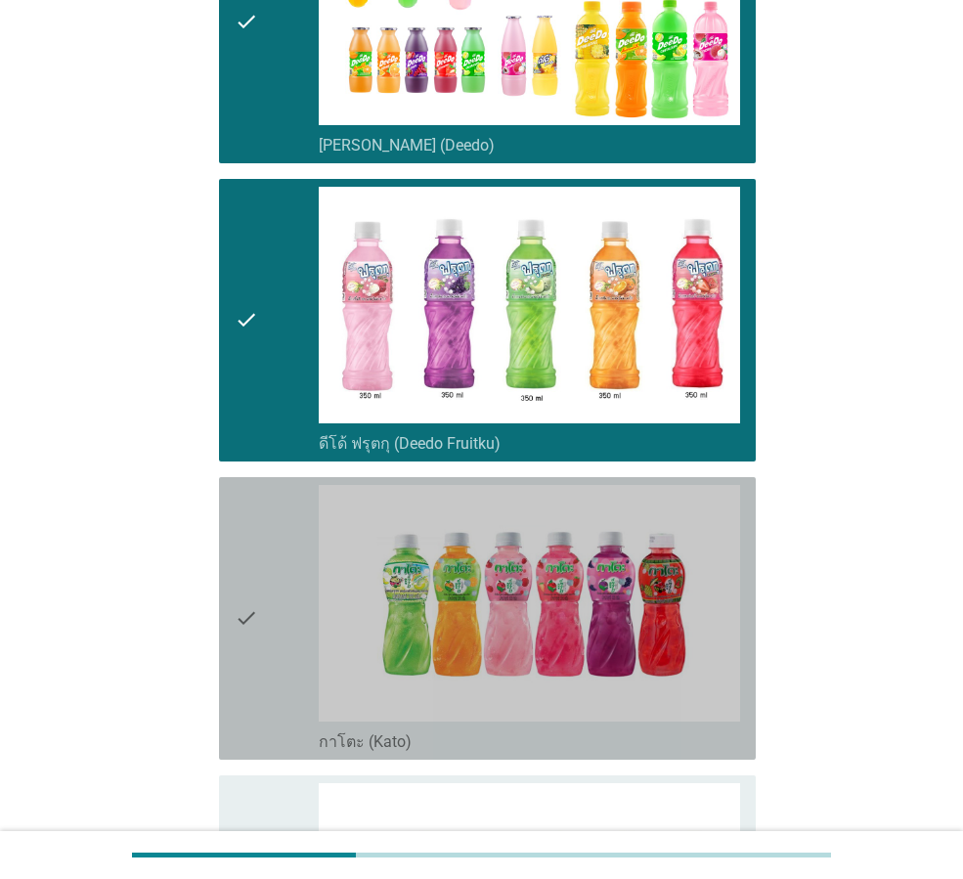
click at [267, 600] on div "check" at bounding box center [277, 618] width 84 height 267
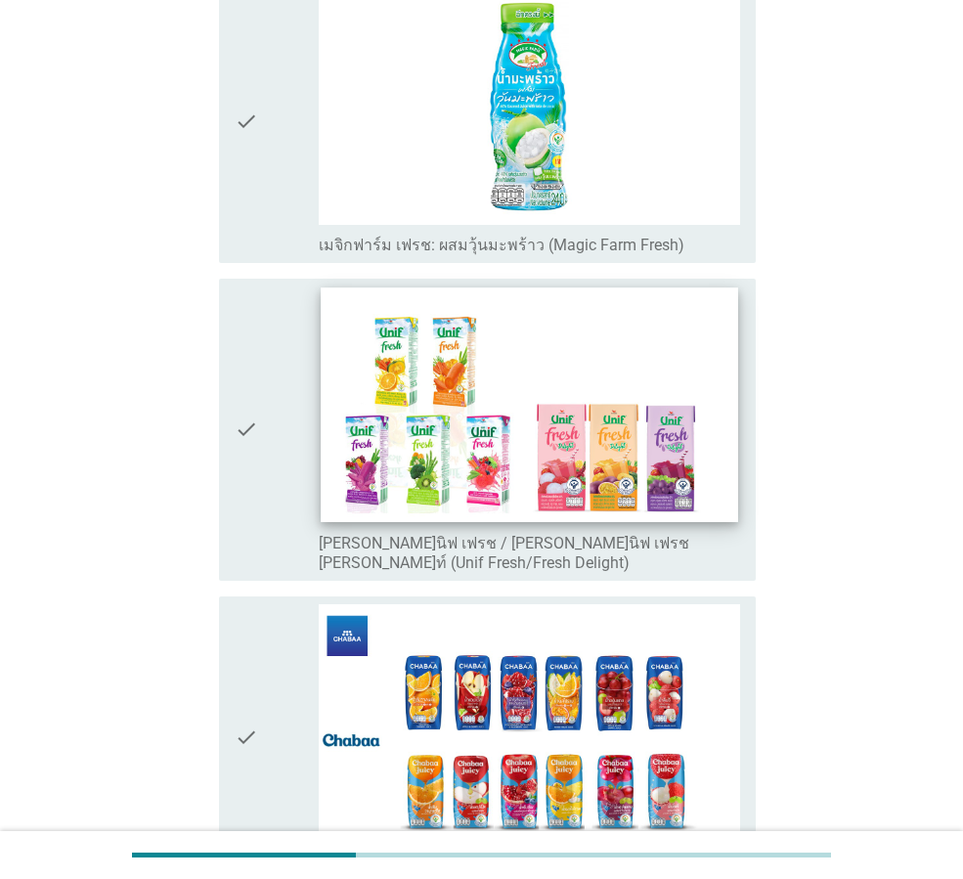
scroll to position [2086, 0]
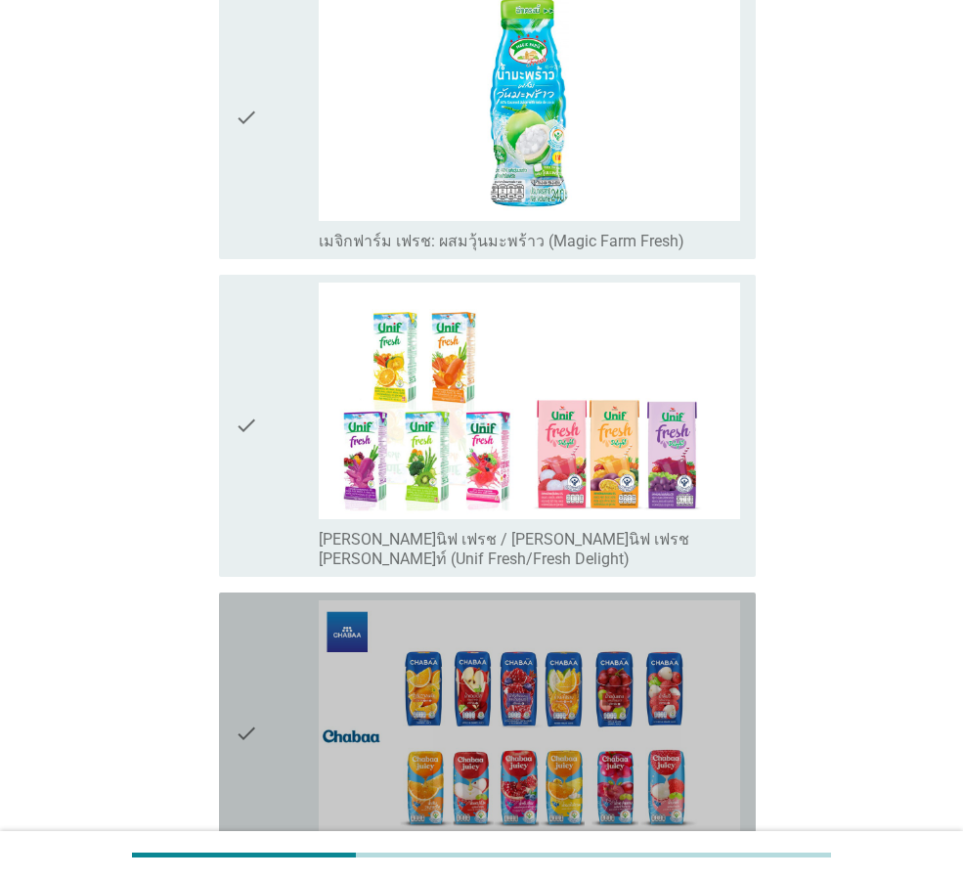
click at [284, 708] on div "check" at bounding box center [277, 733] width 84 height 267
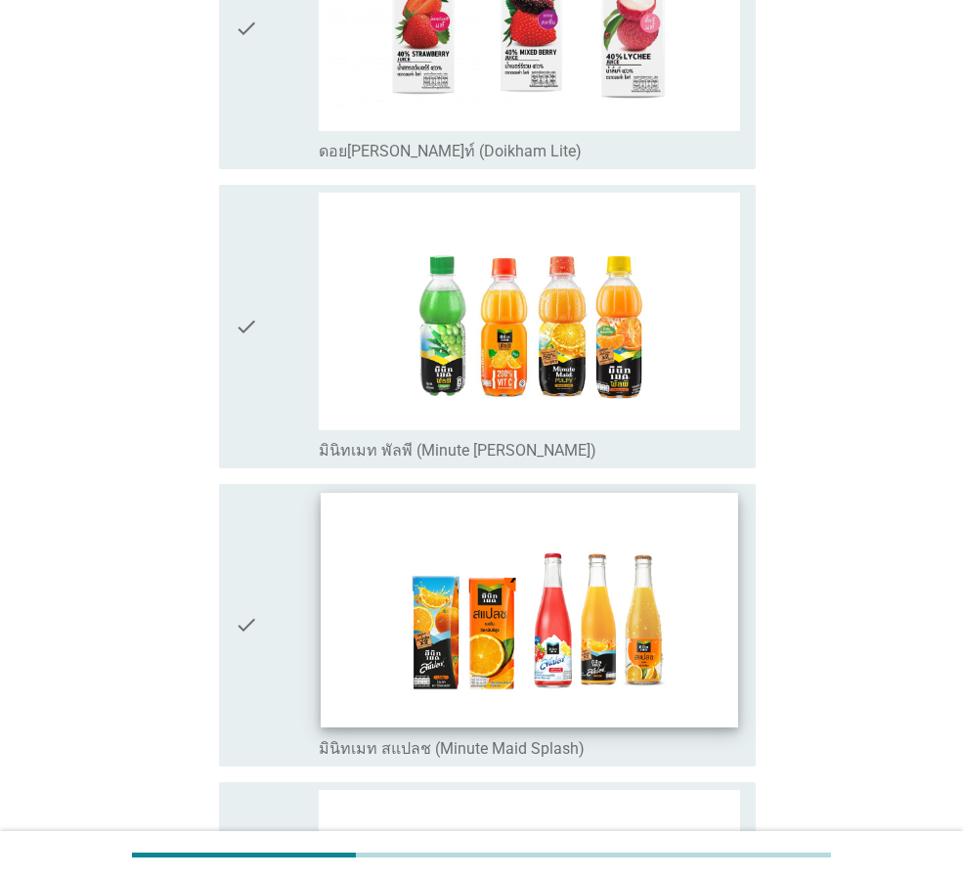
scroll to position [3390, 0]
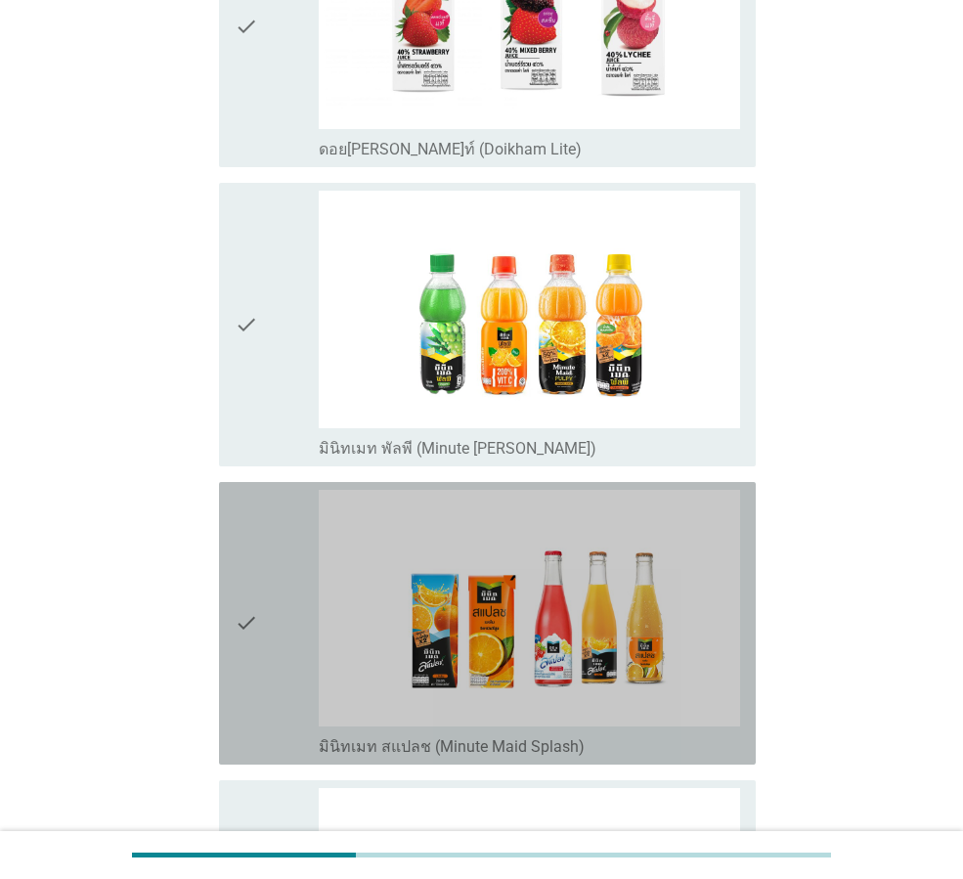
click at [313, 630] on div "check" at bounding box center [277, 623] width 84 height 267
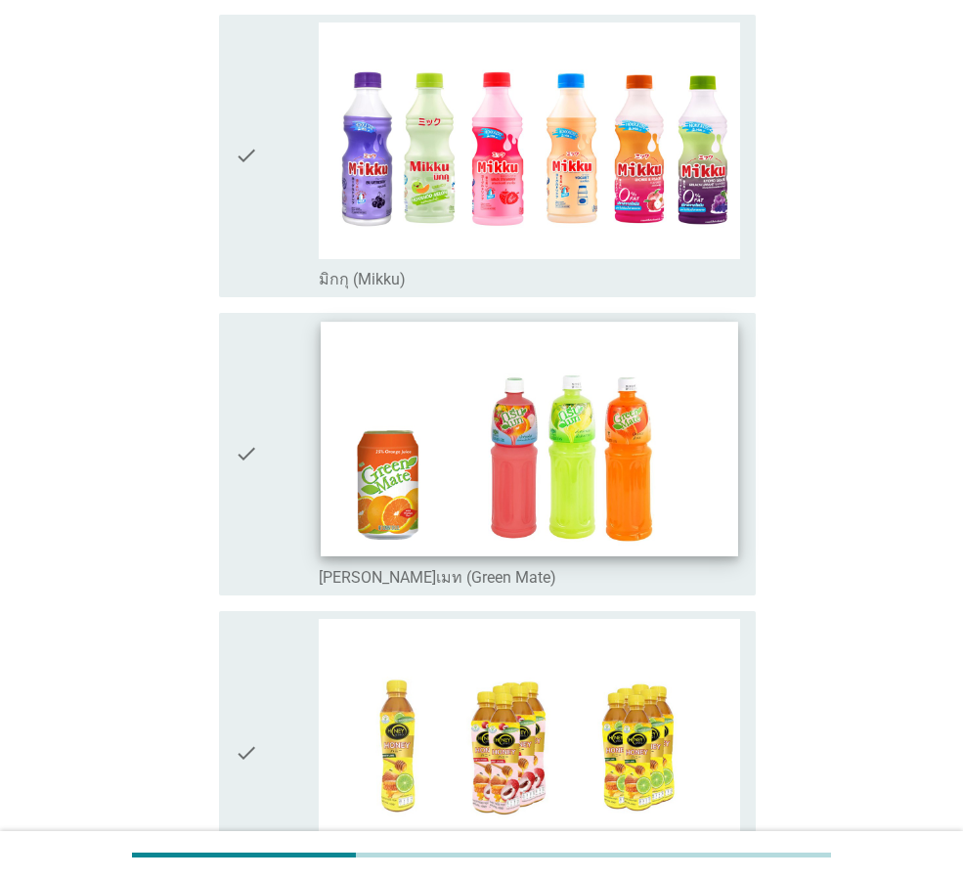
scroll to position [4172, 0]
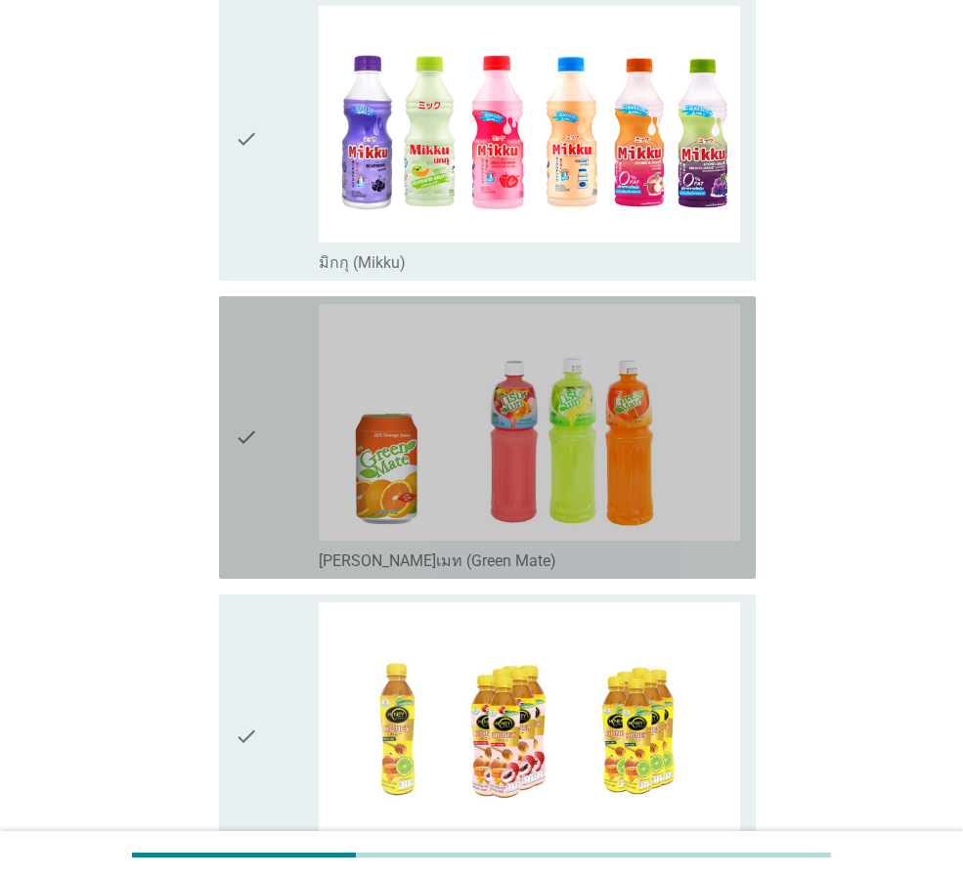
click at [299, 464] on div "check" at bounding box center [277, 437] width 84 height 267
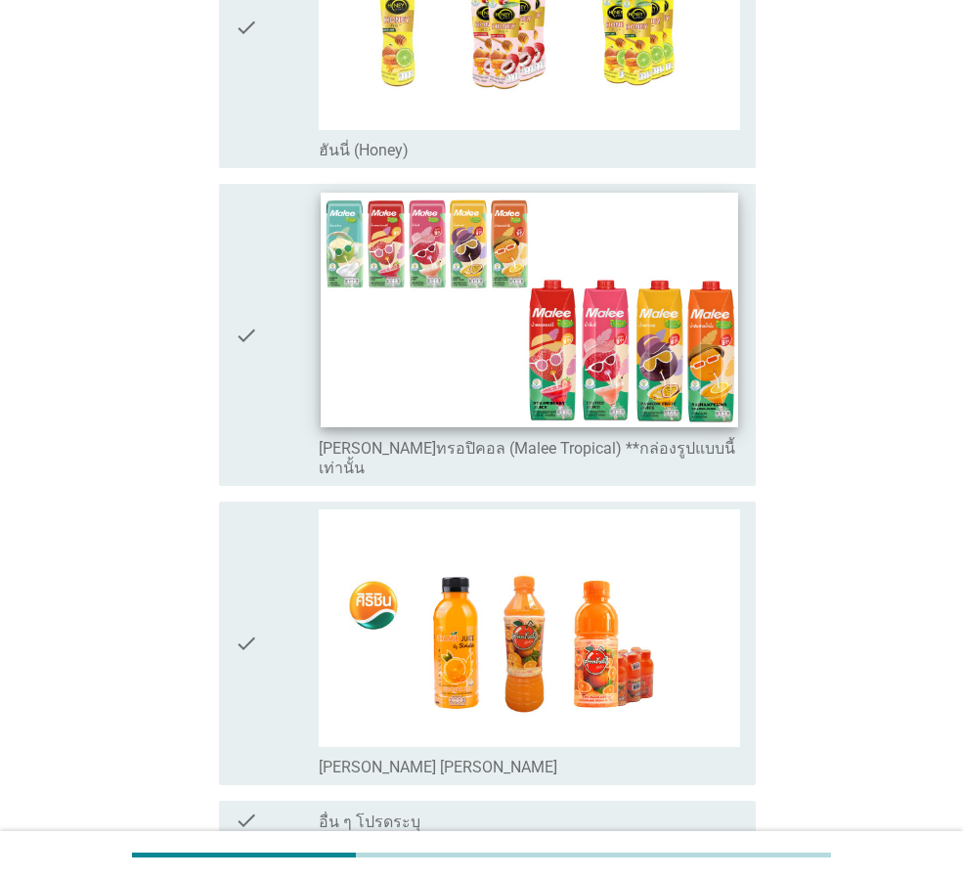
scroll to position [4921, 0]
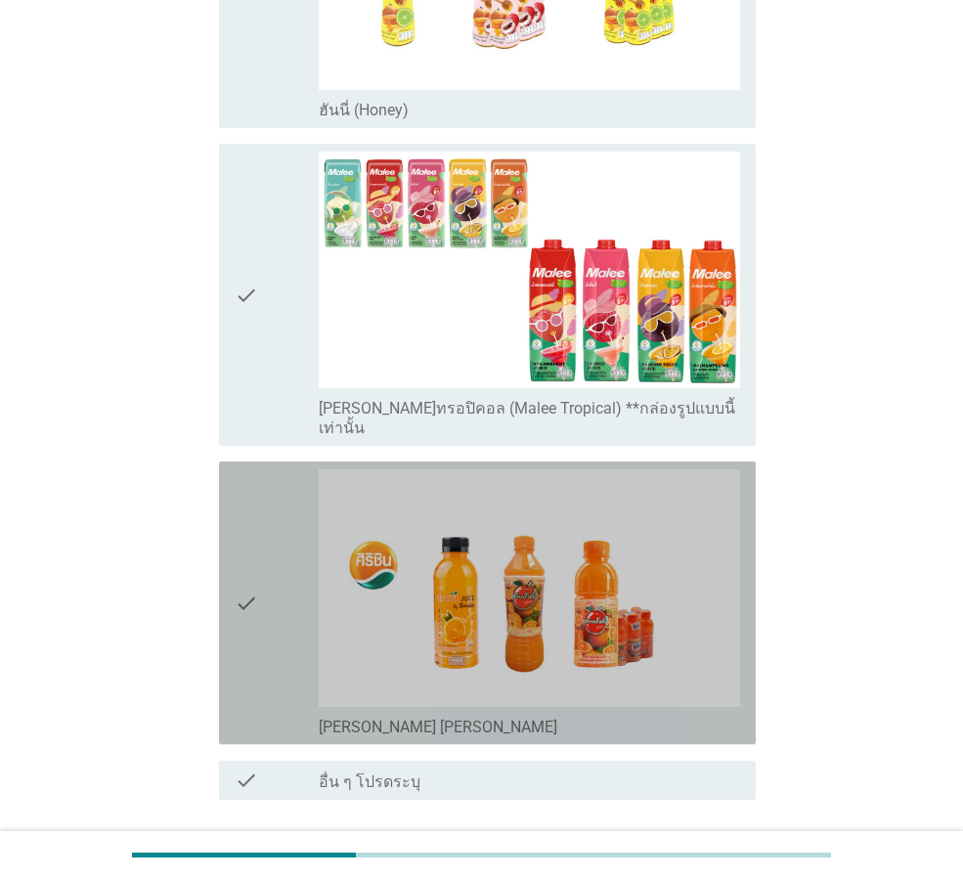
click at [259, 559] on div "check" at bounding box center [277, 602] width 84 height 267
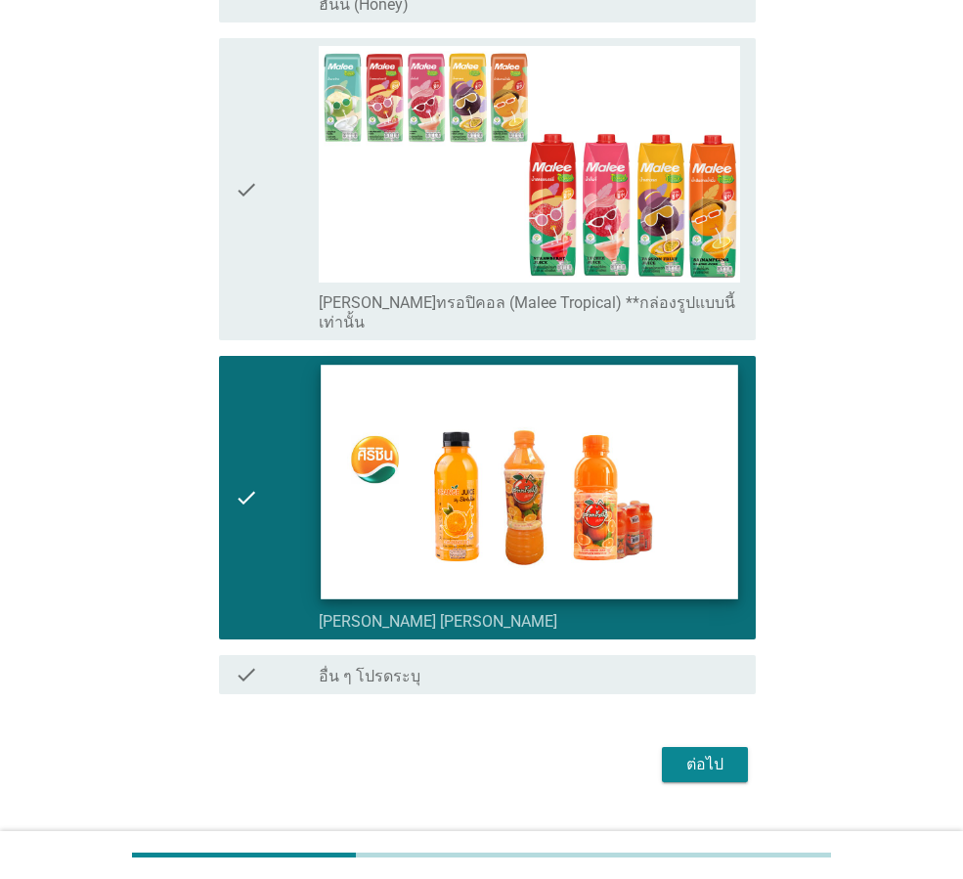
scroll to position [5031, 0]
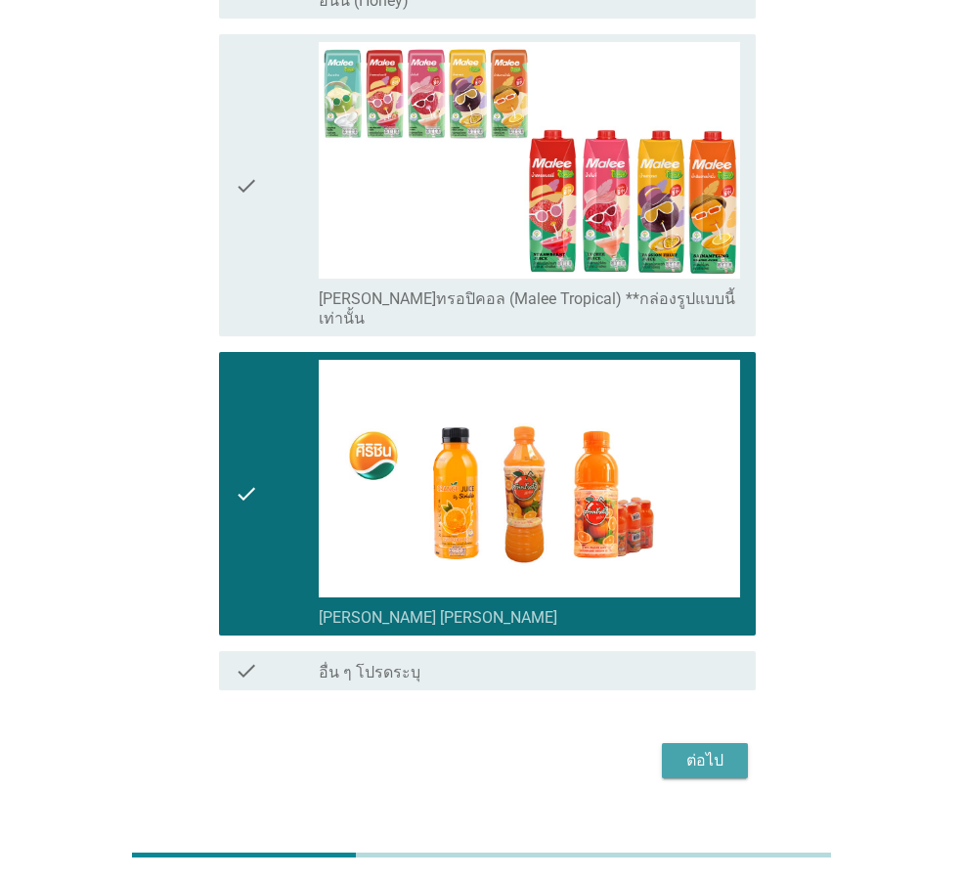
click at [695, 749] on div "ต่อไป" at bounding box center [705, 760] width 55 height 23
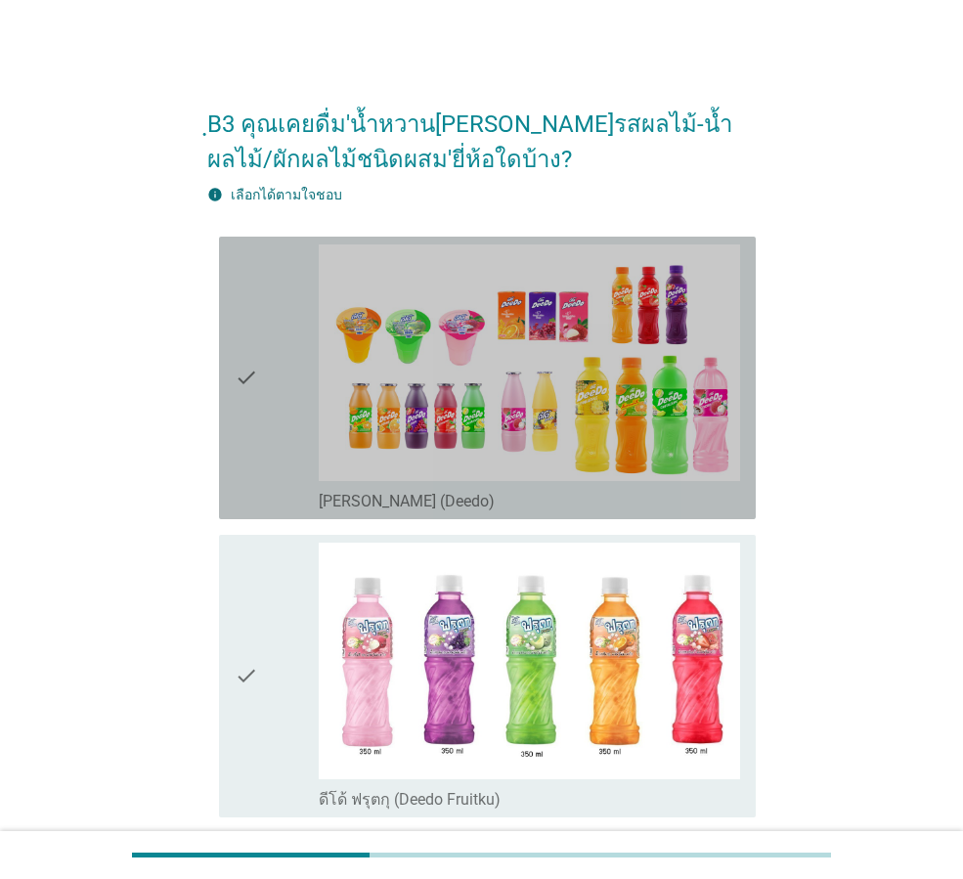
click at [286, 445] on div "check" at bounding box center [277, 377] width 84 height 267
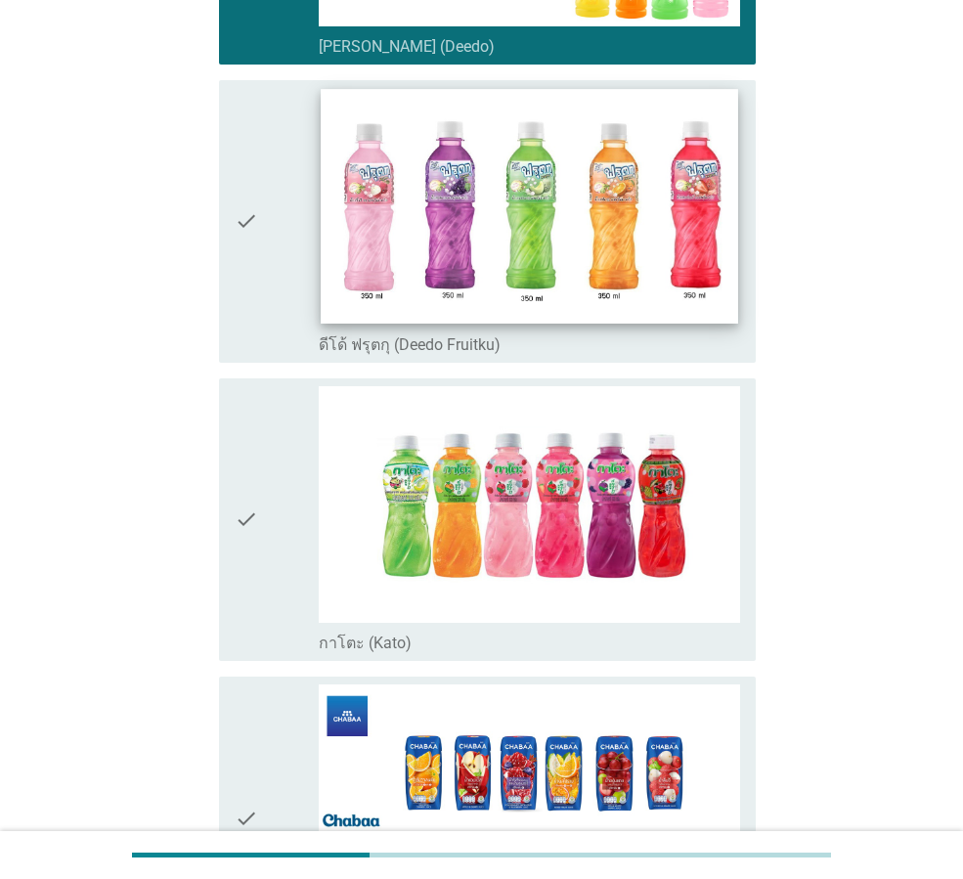
scroll to position [554, 0]
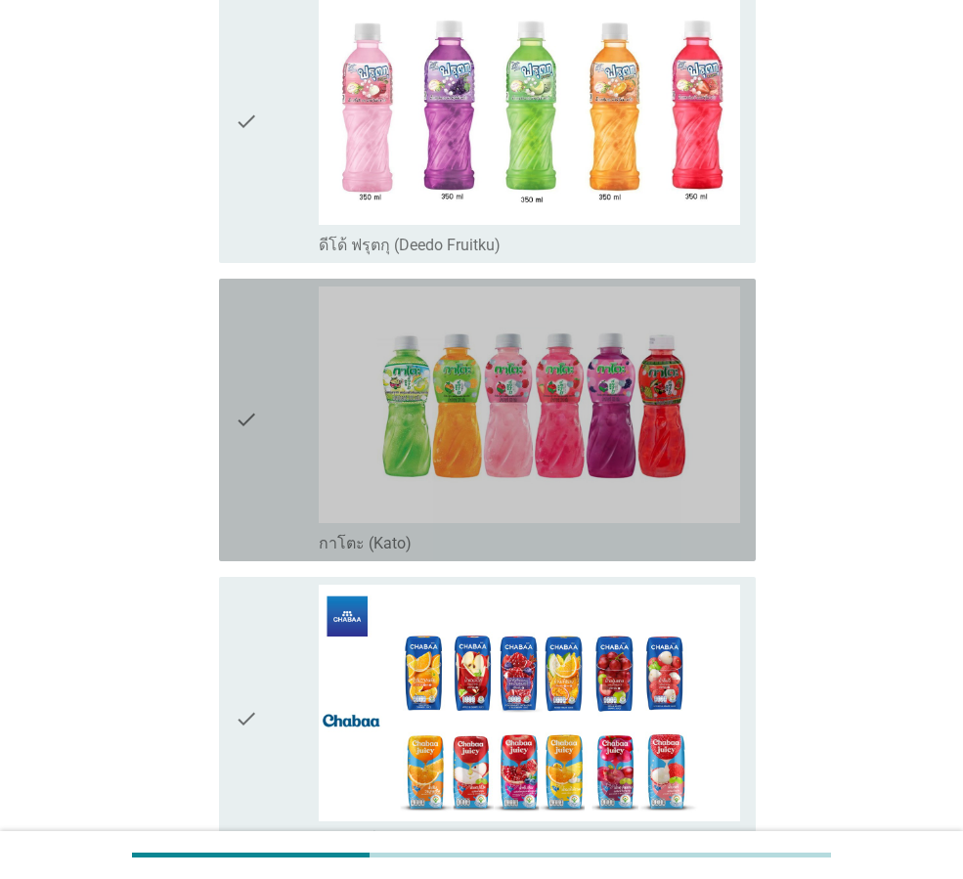
click at [289, 456] on div "check" at bounding box center [277, 419] width 84 height 267
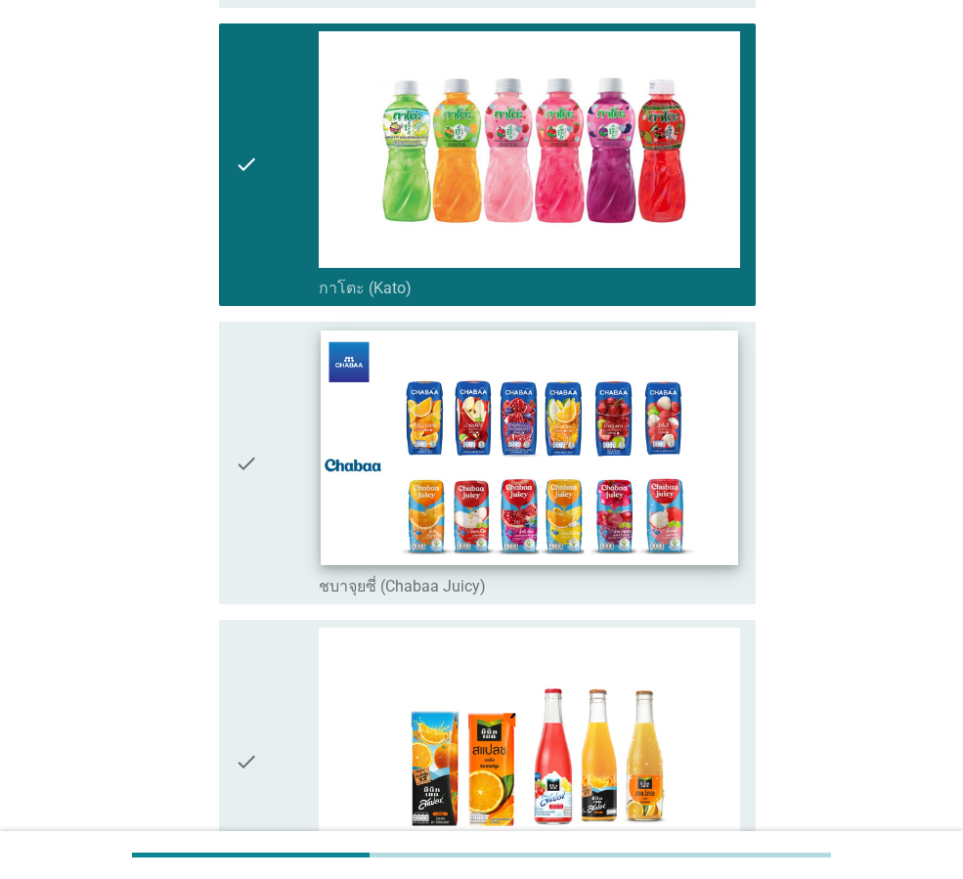
scroll to position [814, 0]
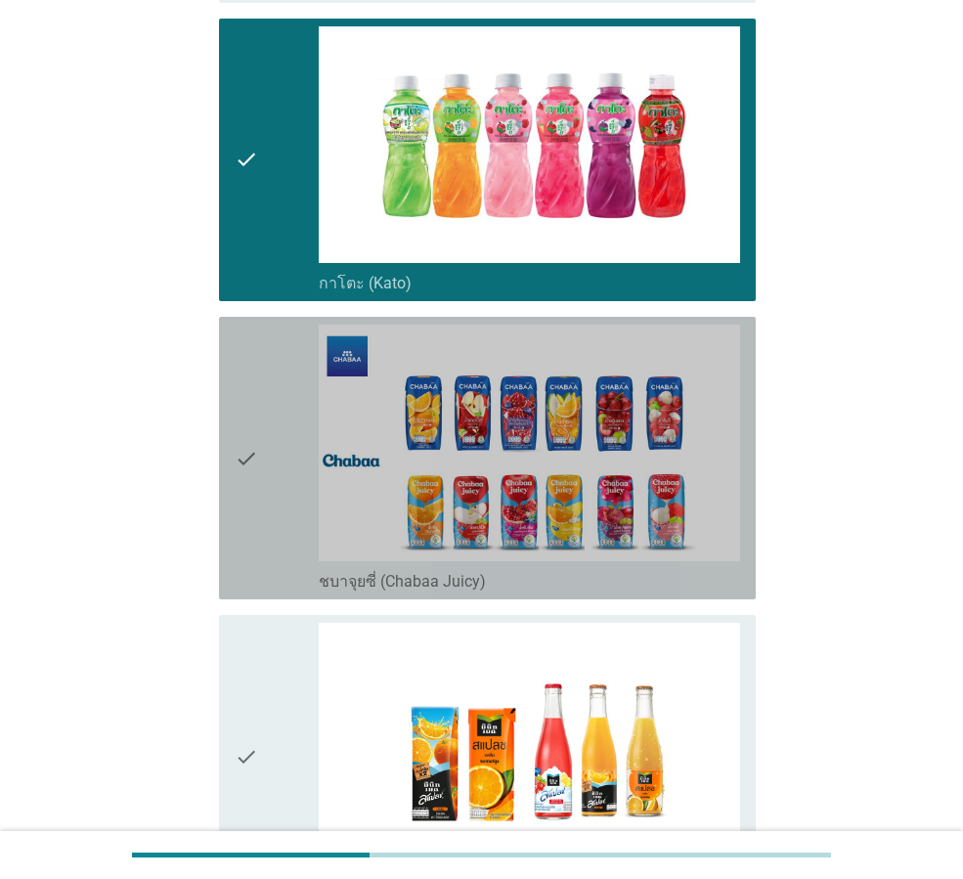
click at [285, 527] on div "check" at bounding box center [277, 458] width 84 height 267
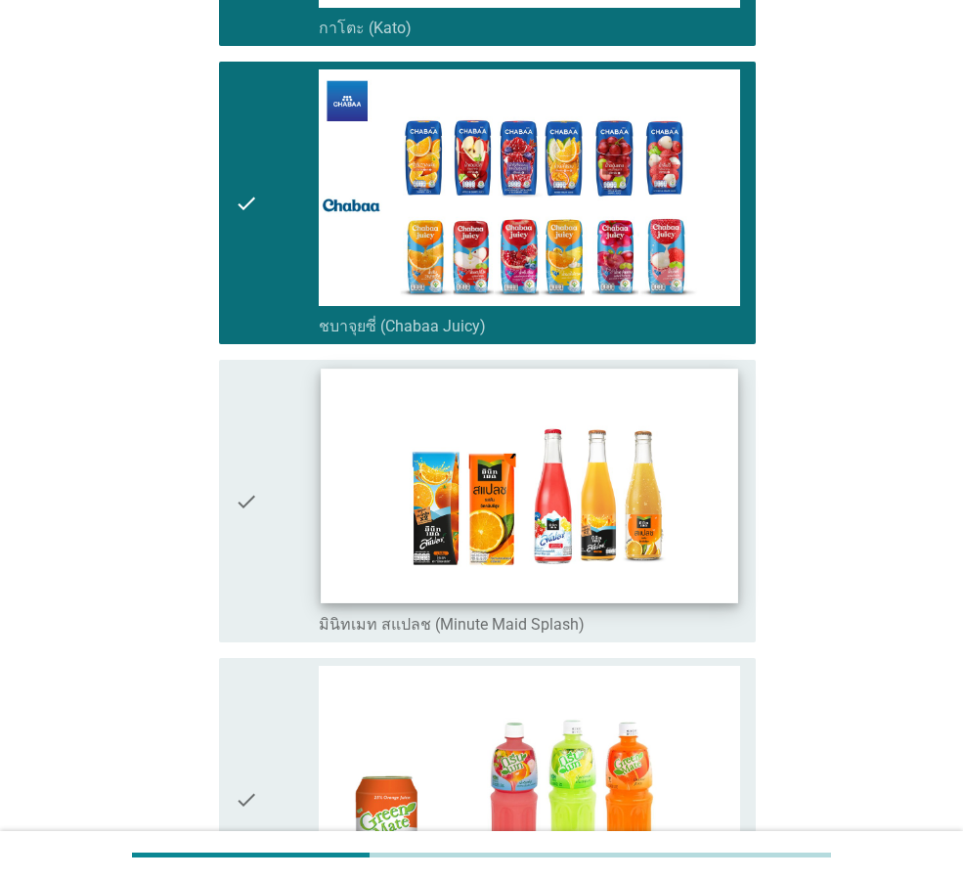
scroll to position [1076, 0]
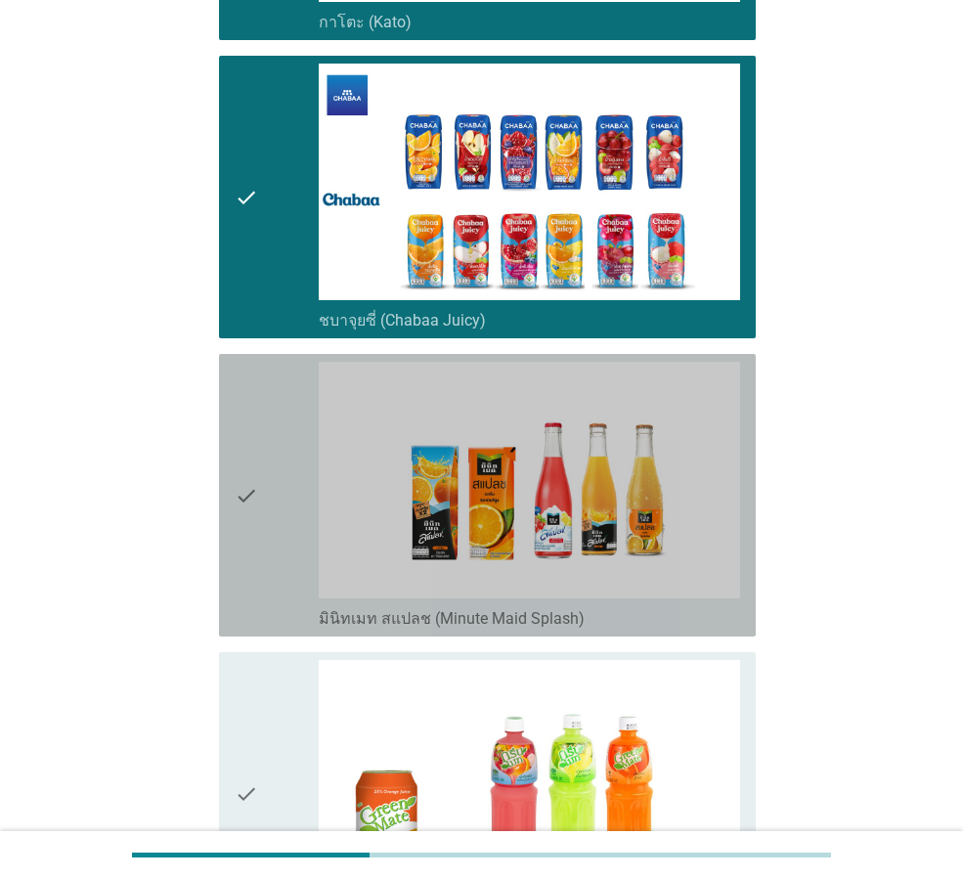
click at [272, 548] on div "check" at bounding box center [277, 495] width 84 height 267
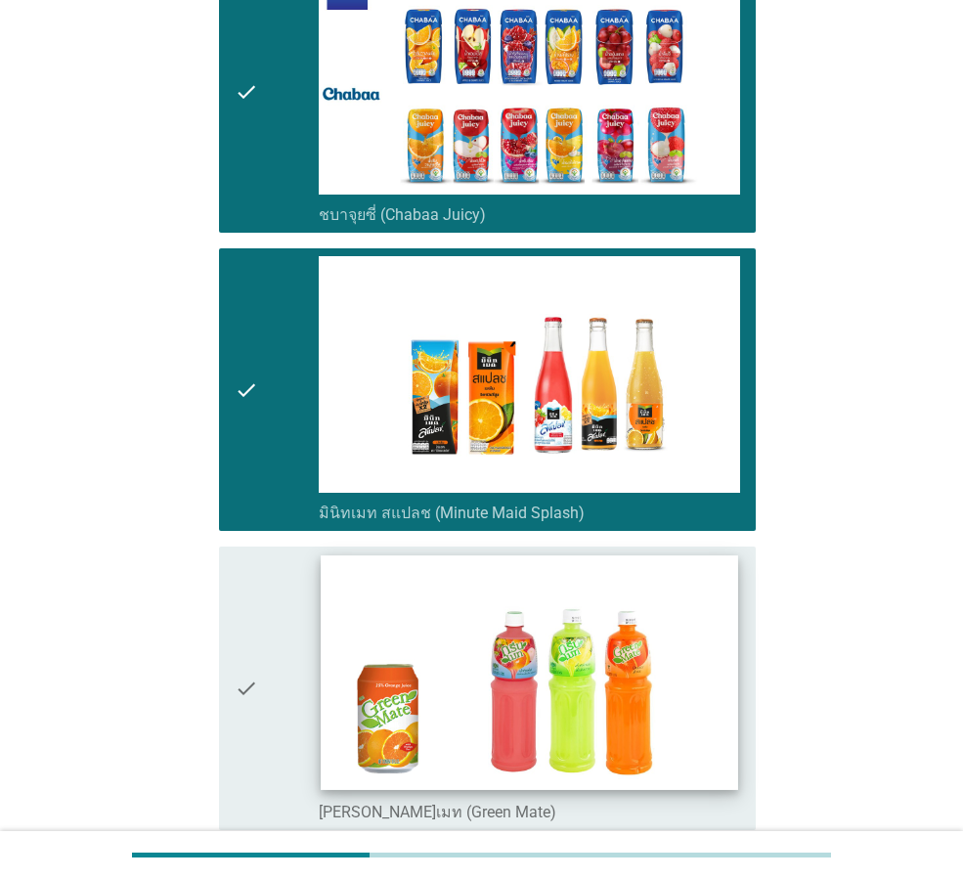
scroll to position [1239, 0]
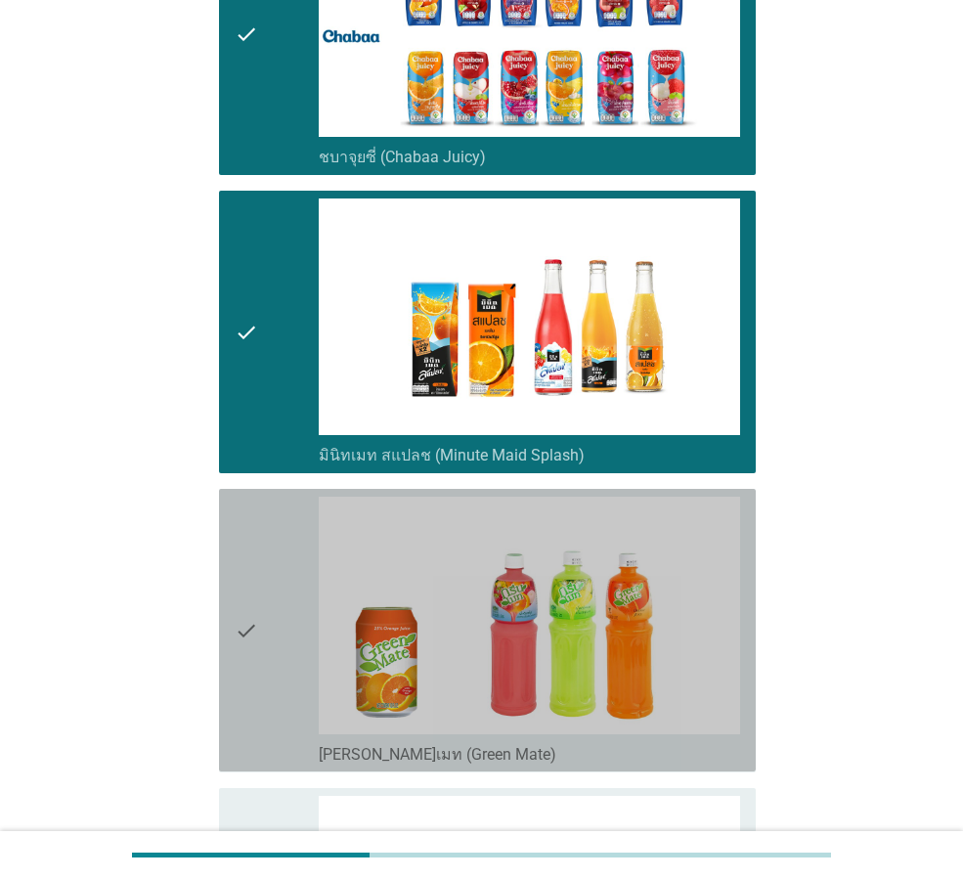
drag, startPoint x: 261, startPoint y: 666, endPoint x: 275, endPoint y: 672, distance: 14.9
click at [269, 672] on div "check" at bounding box center [277, 630] width 84 height 267
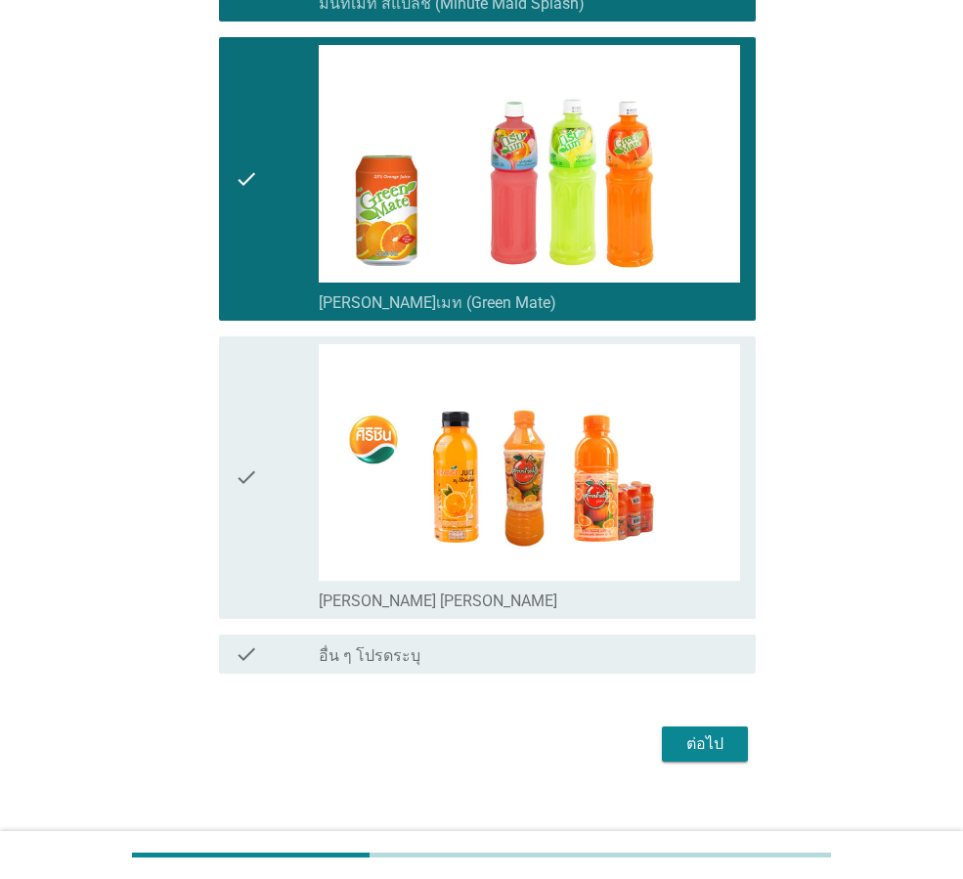
scroll to position [1694, 0]
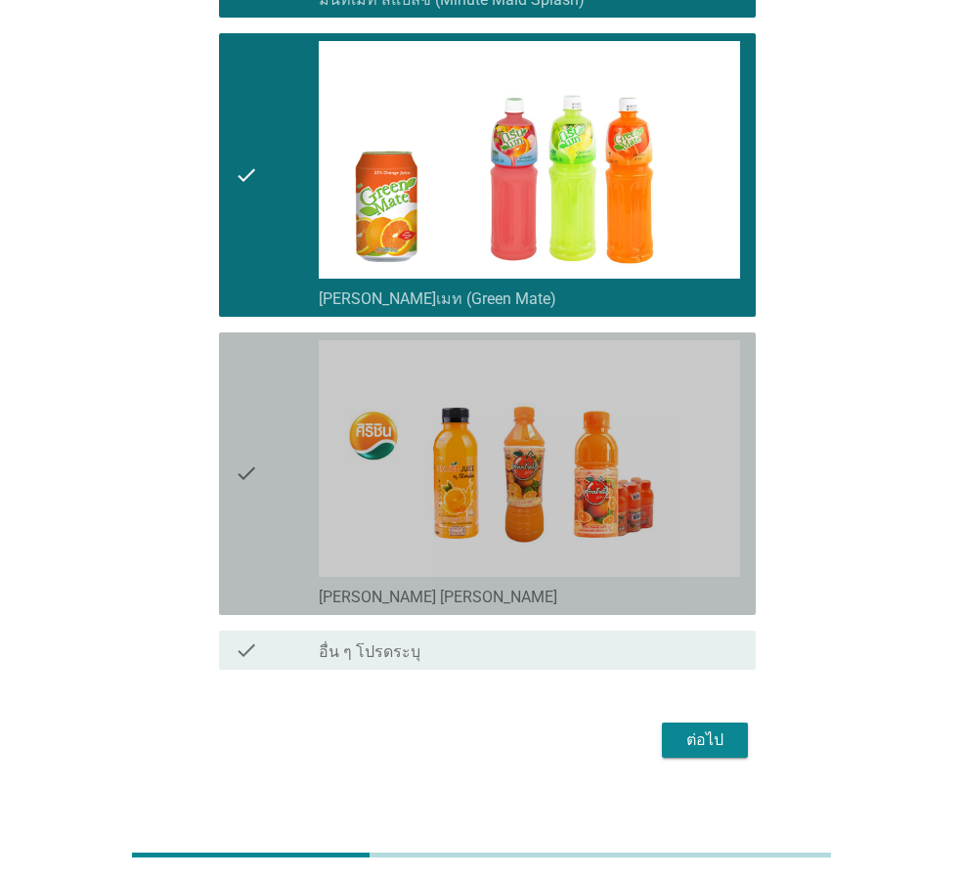
click at [255, 529] on icon "check" at bounding box center [246, 473] width 23 height 267
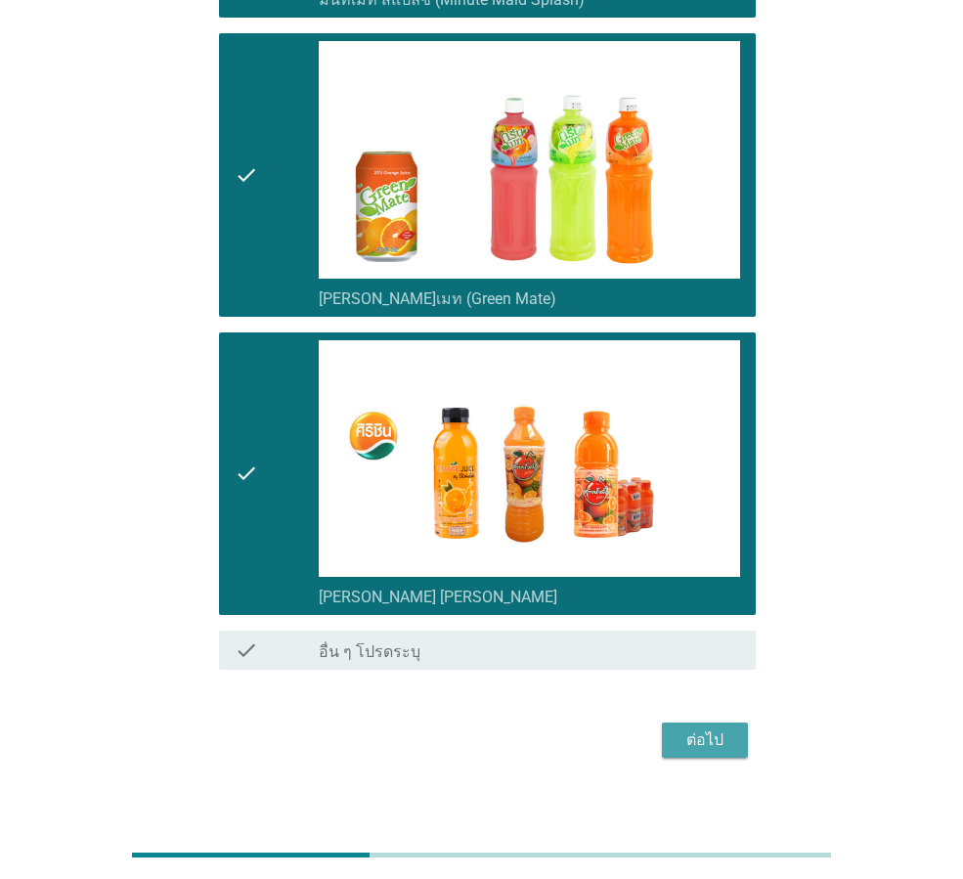
click at [710, 744] on div "ต่อไป" at bounding box center [705, 739] width 55 height 23
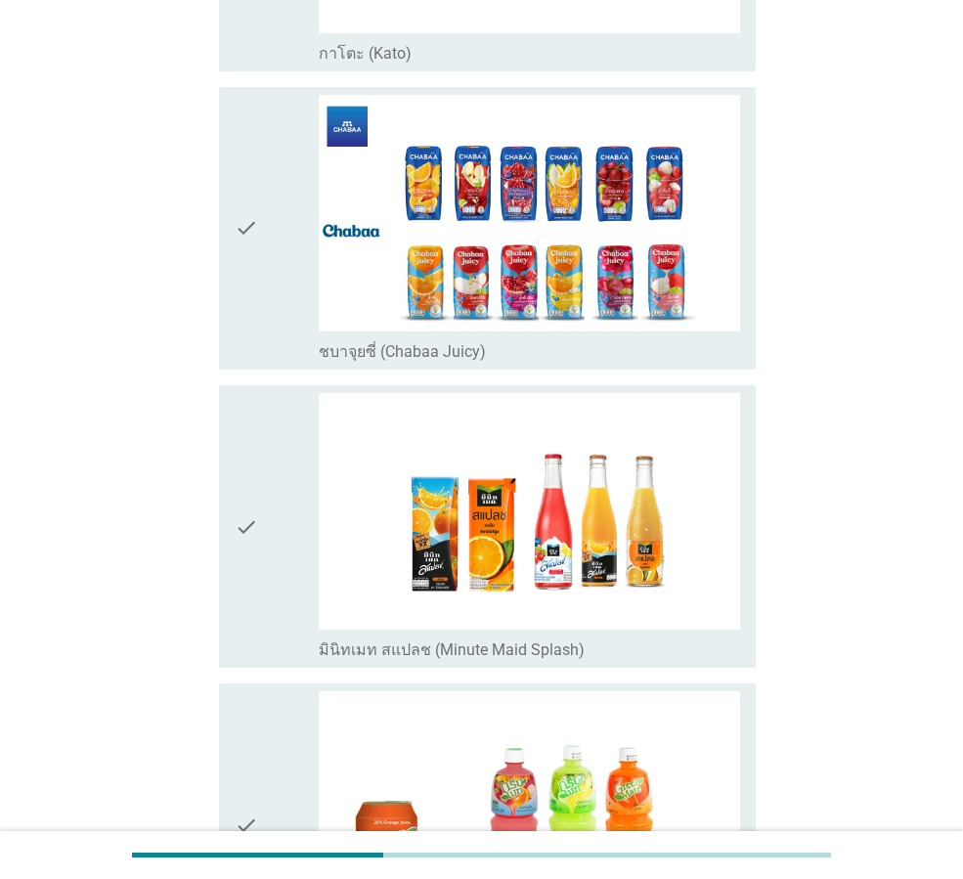
scroll to position [782, 0]
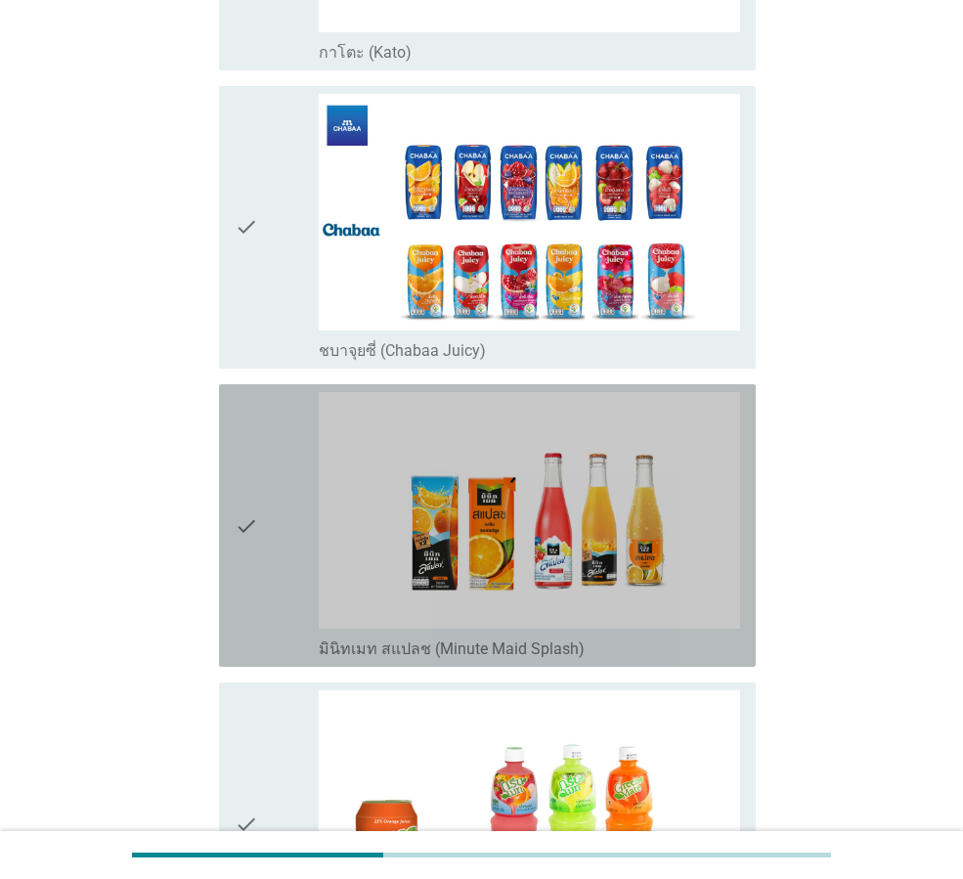
click at [274, 534] on div "check" at bounding box center [277, 525] width 84 height 267
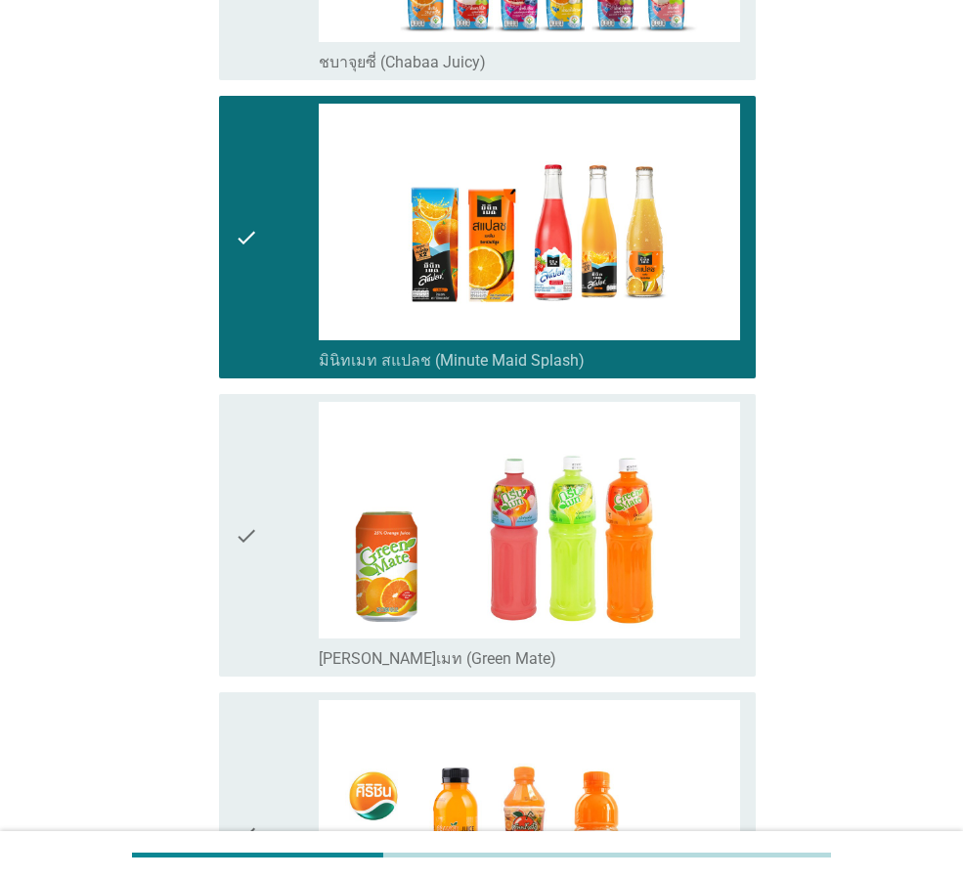
scroll to position [1076, 0]
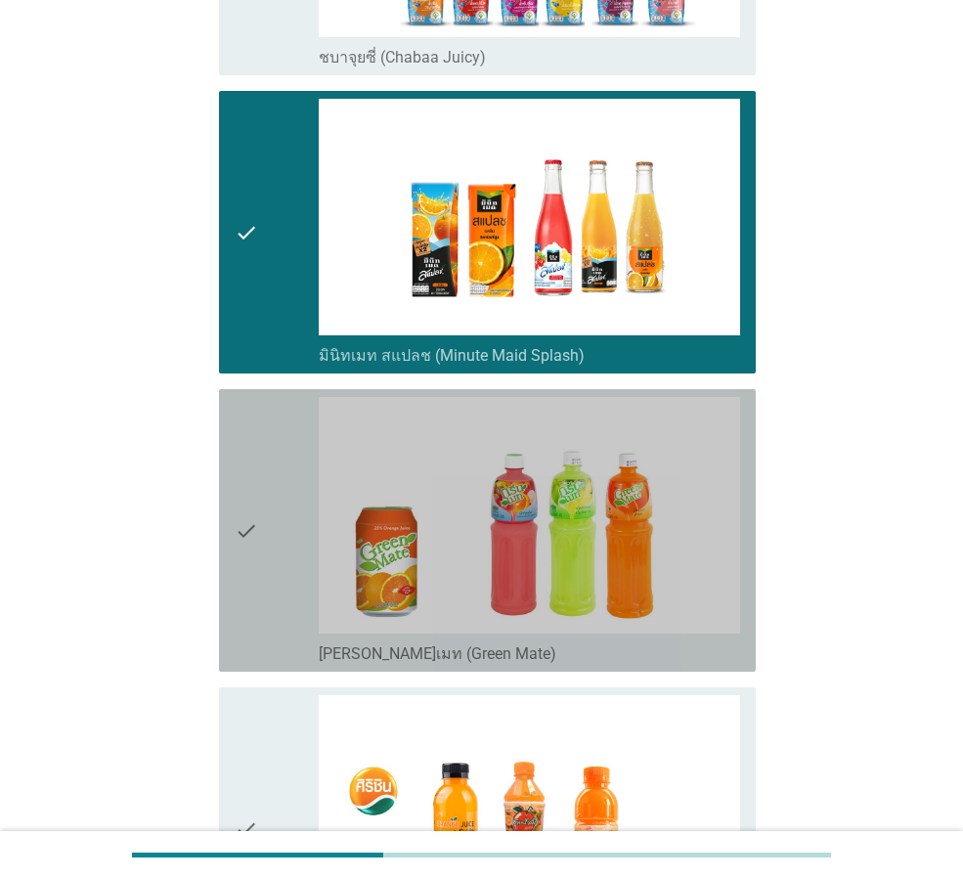
click at [284, 543] on div "check" at bounding box center [277, 530] width 84 height 267
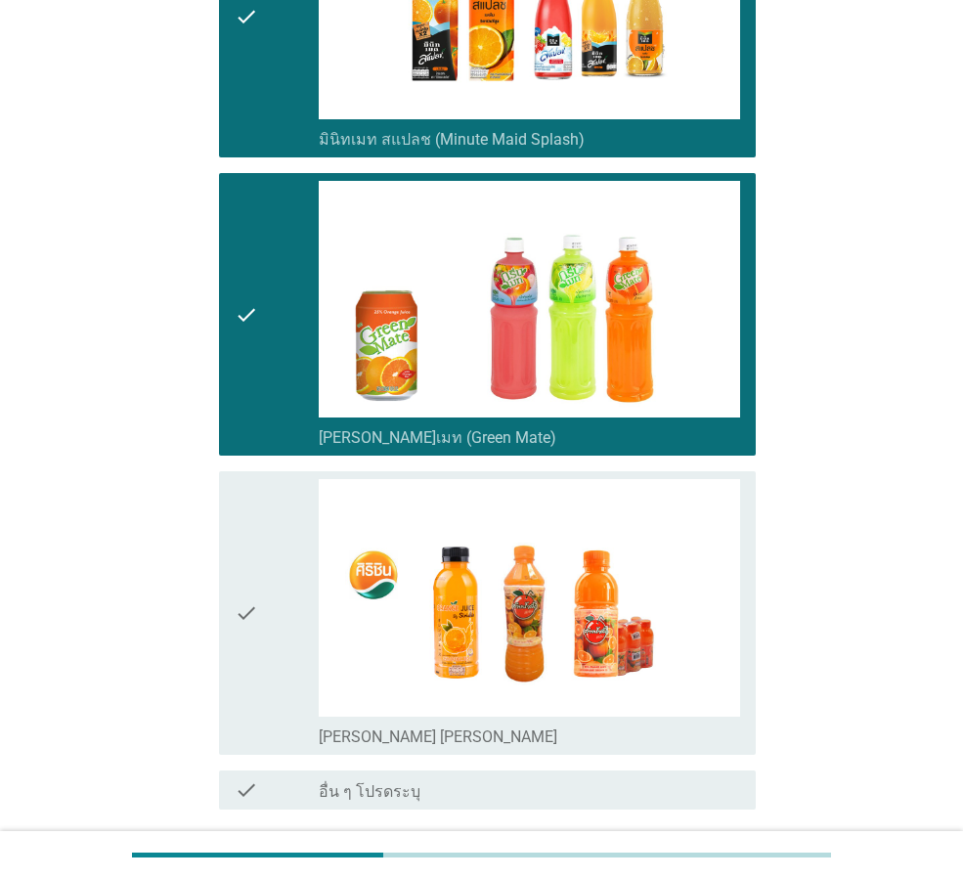
scroll to position [1304, 0]
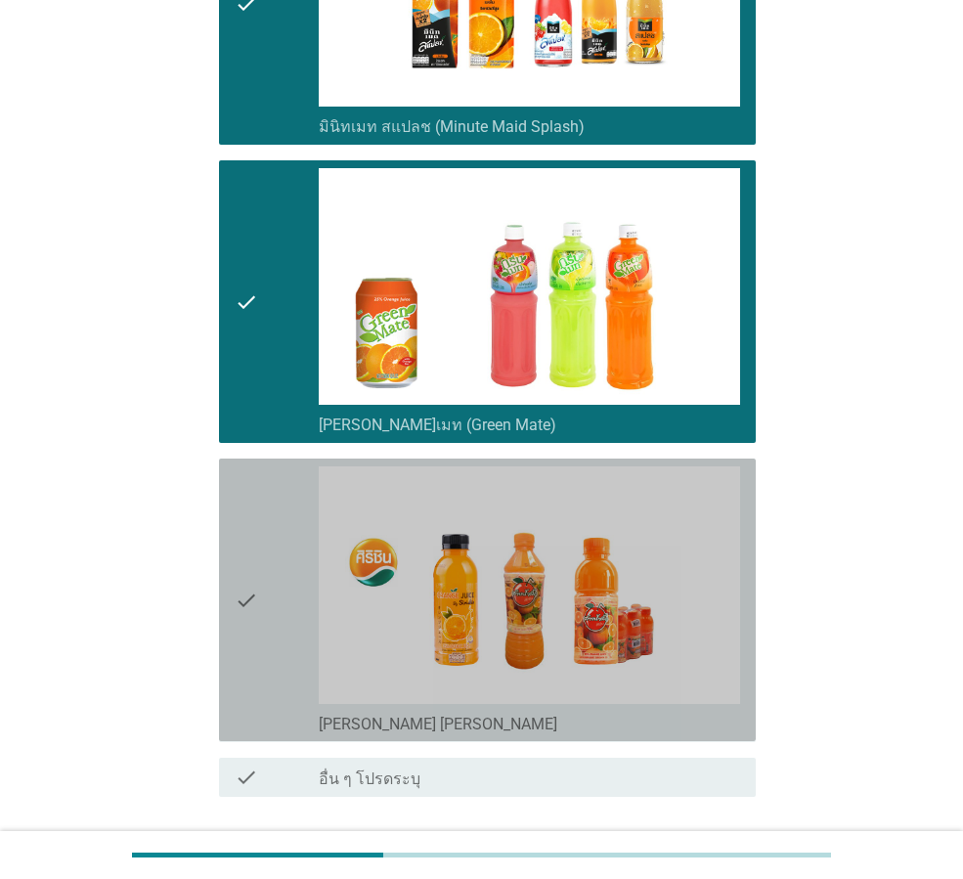
click at [279, 580] on div "check" at bounding box center [277, 599] width 84 height 267
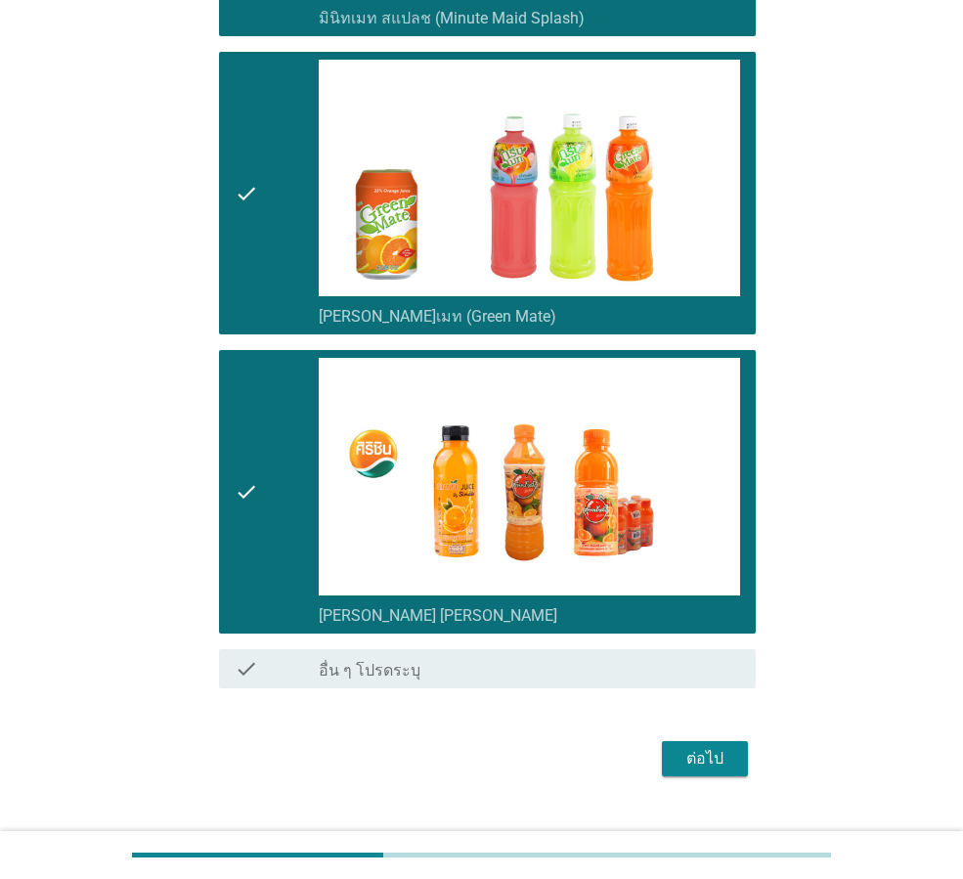
scroll to position [1415, 0]
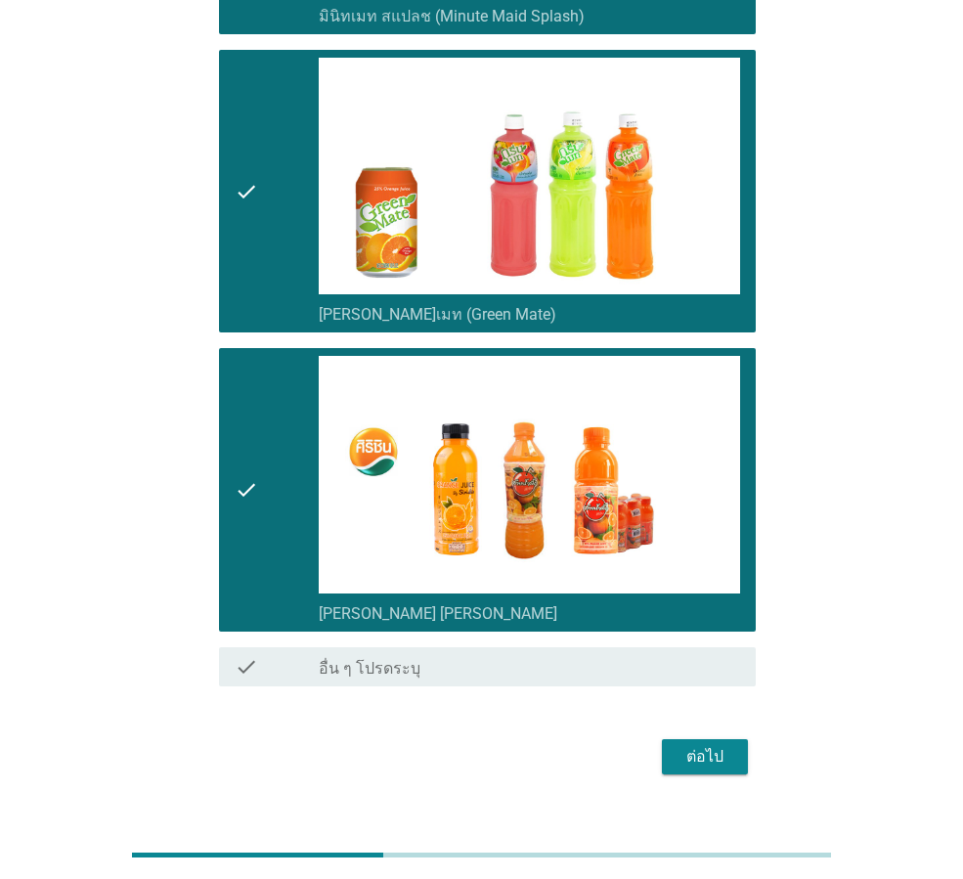
click at [719, 745] on div "ต่อไป" at bounding box center [705, 756] width 55 height 23
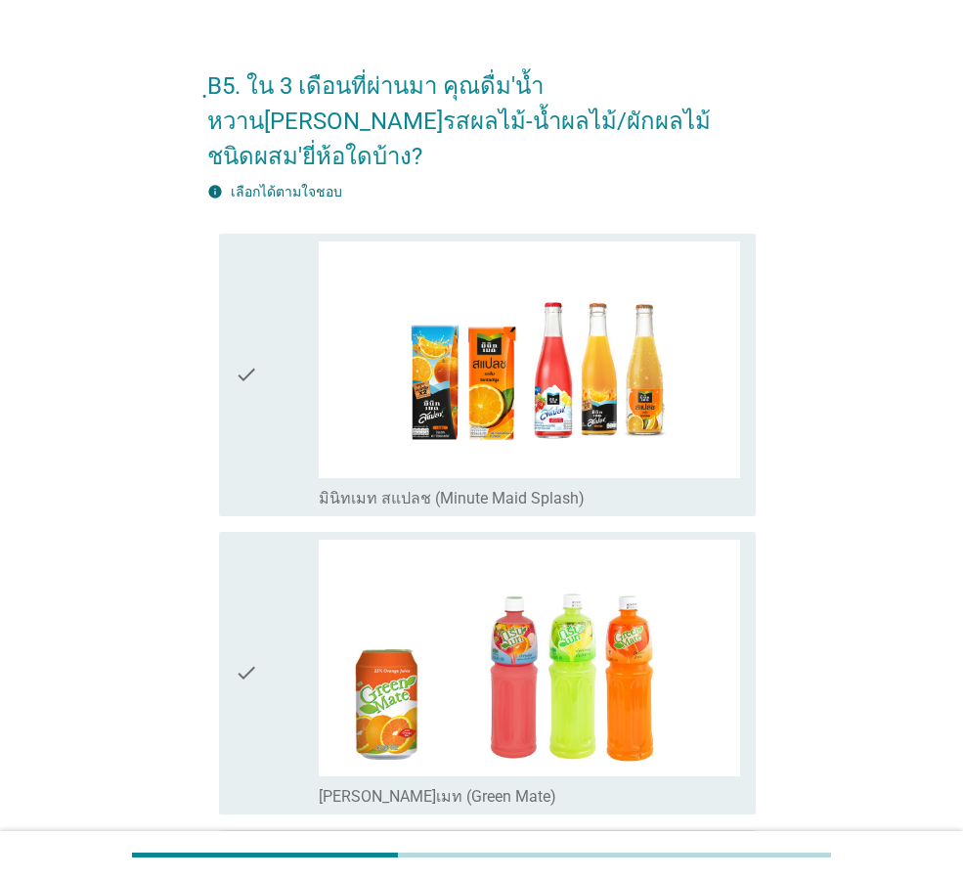
scroll to position [130, 0]
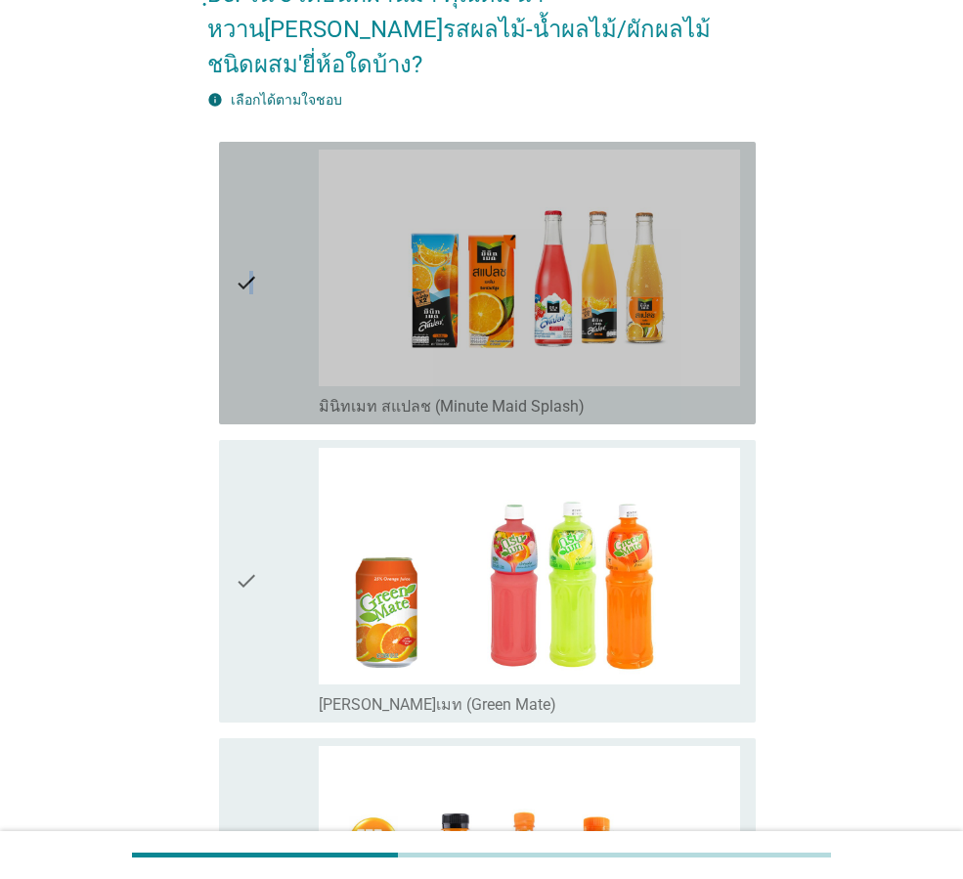
click at [251, 329] on icon "check" at bounding box center [246, 283] width 23 height 267
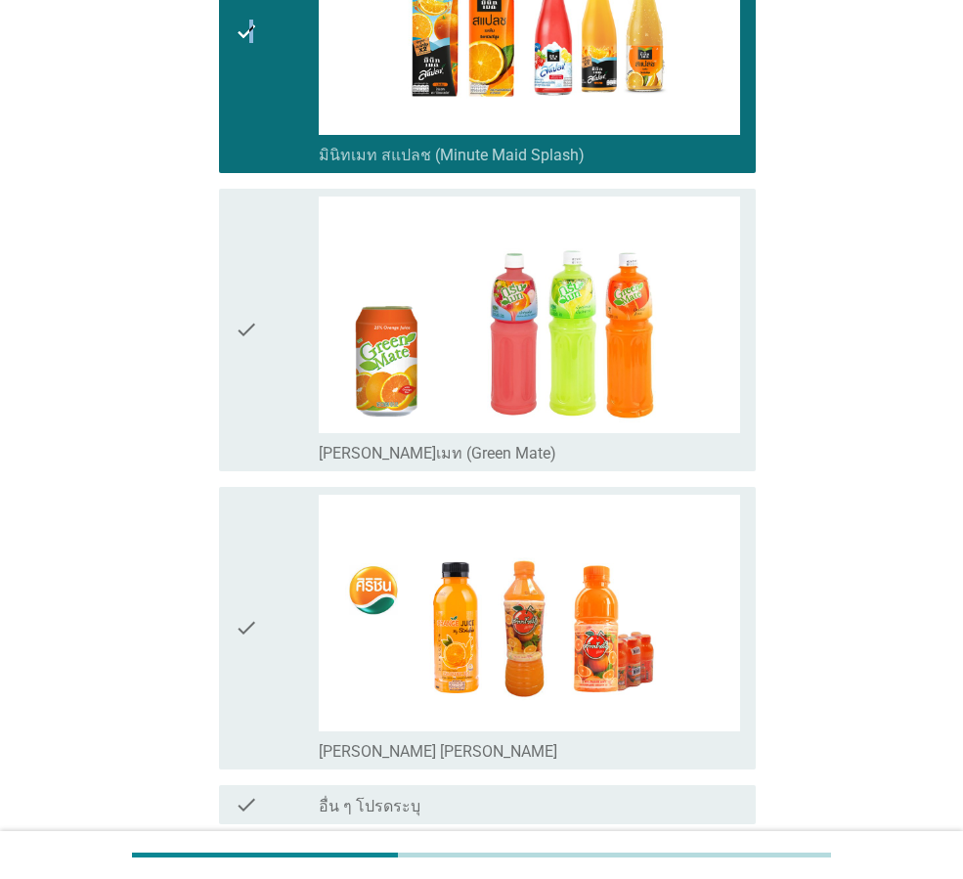
scroll to position [391, 0]
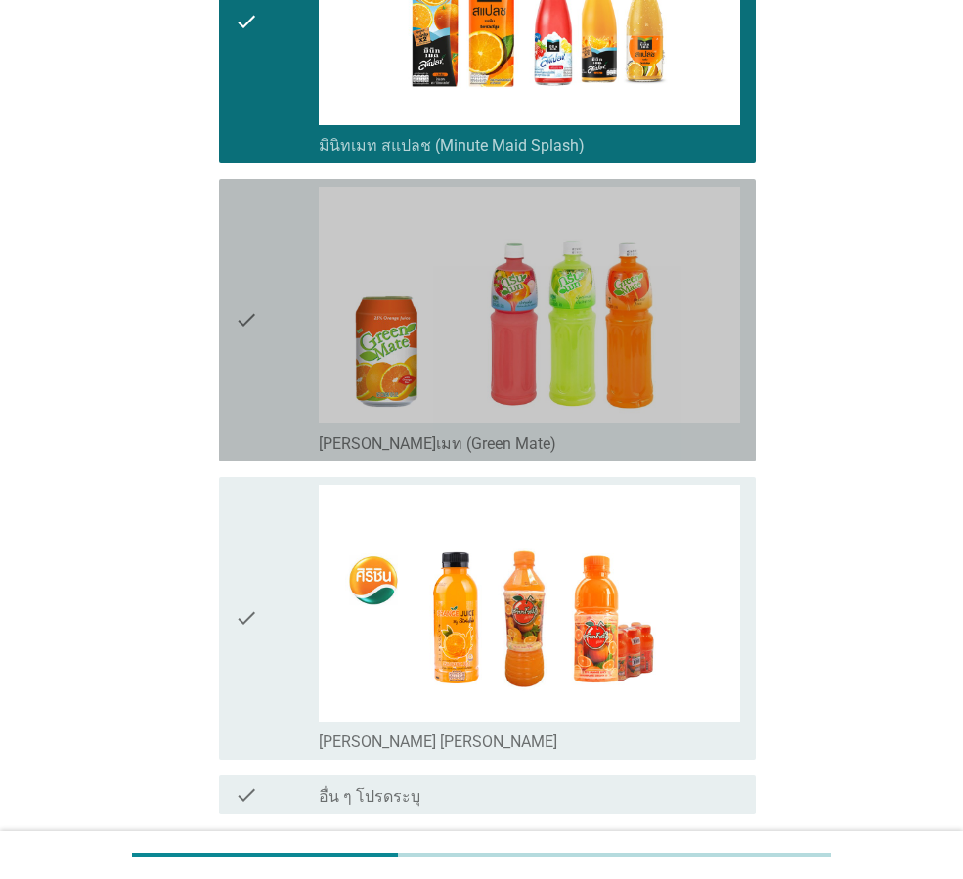
click at [232, 337] on div "check check_box [PERSON_NAME]เมท (Green Mate)" at bounding box center [487, 320] width 537 height 283
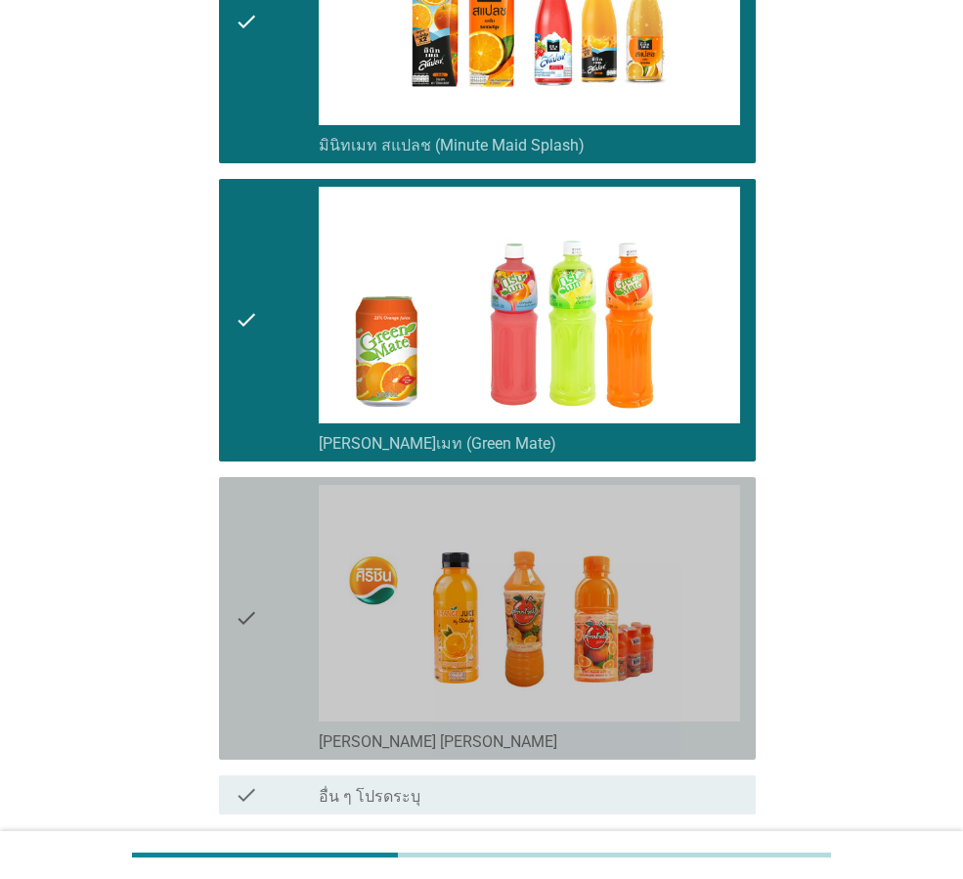
click at [241, 513] on icon "check" at bounding box center [246, 618] width 23 height 267
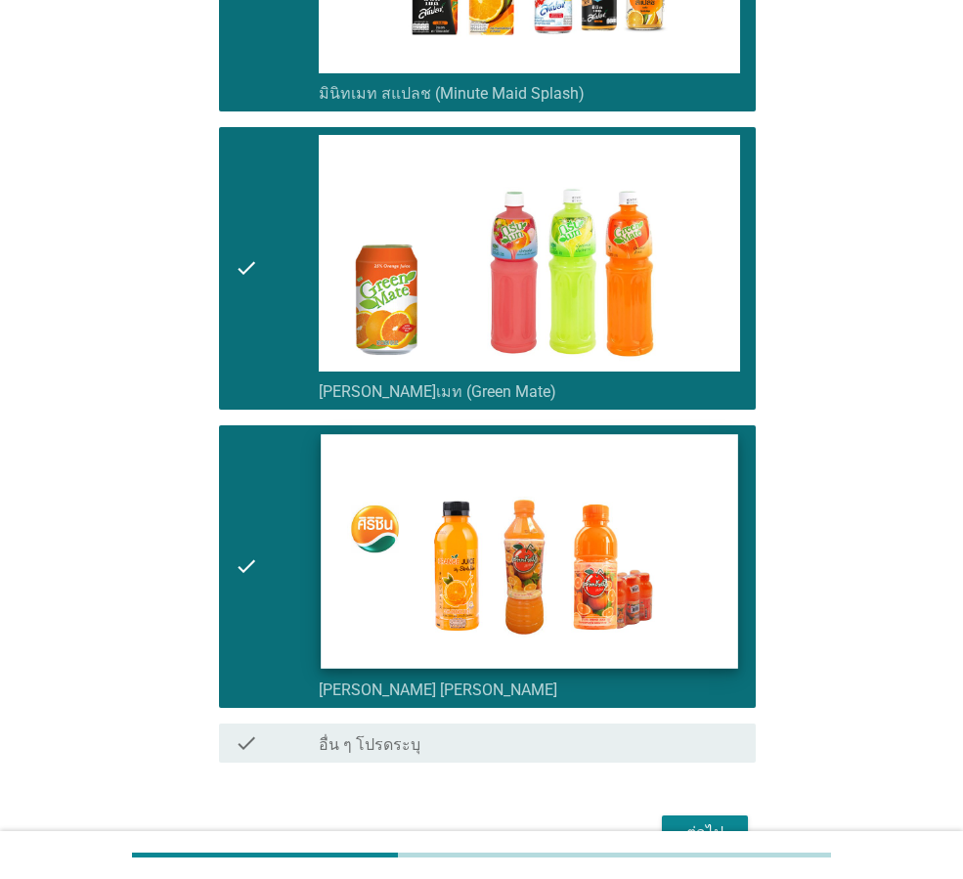
scroll to position [520, 0]
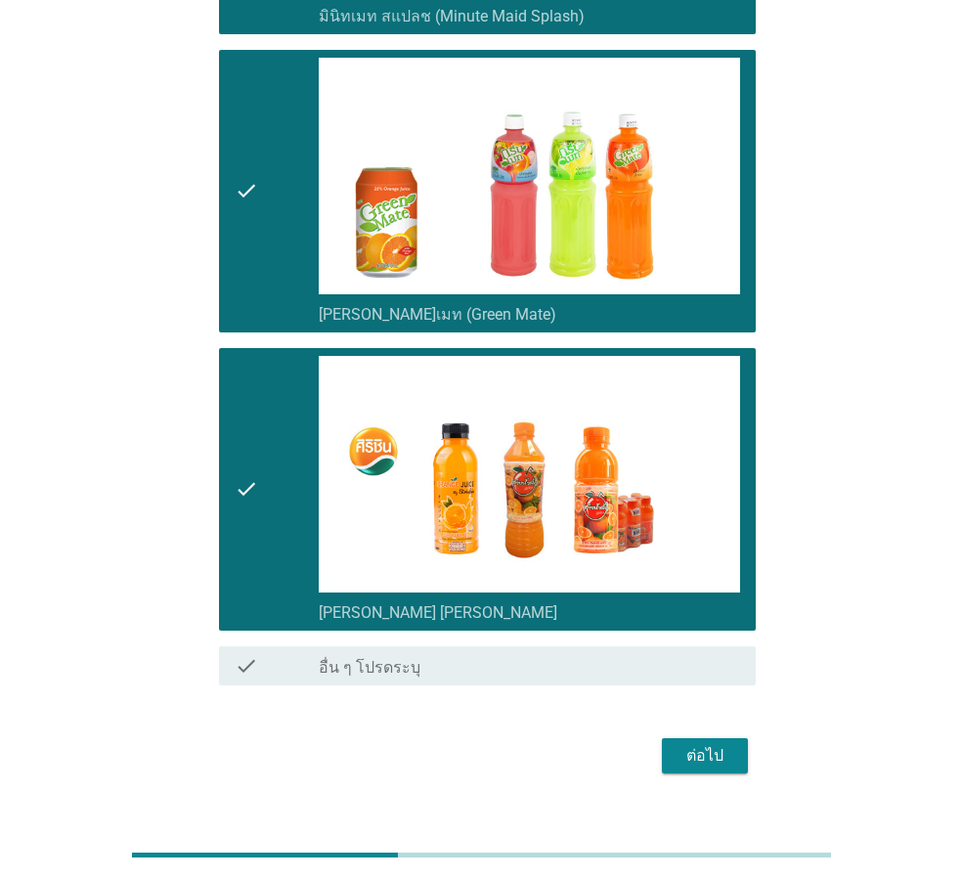
click at [719, 744] on div "ต่อไป" at bounding box center [705, 755] width 55 height 23
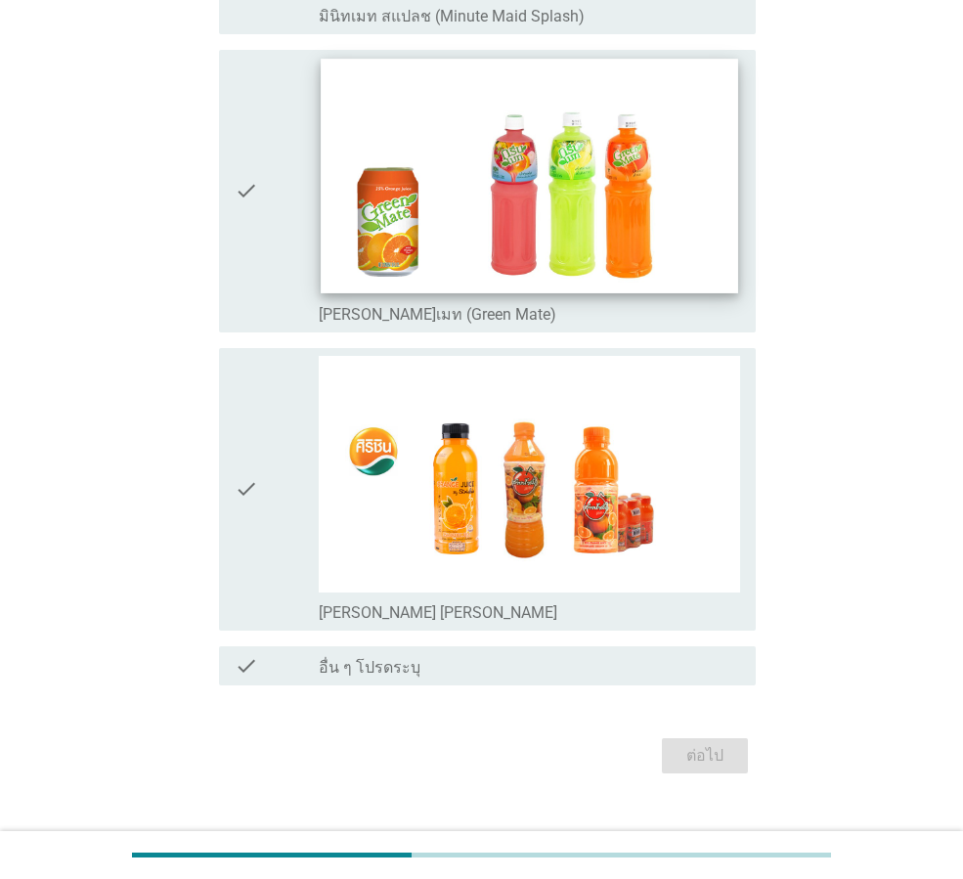
scroll to position [0, 0]
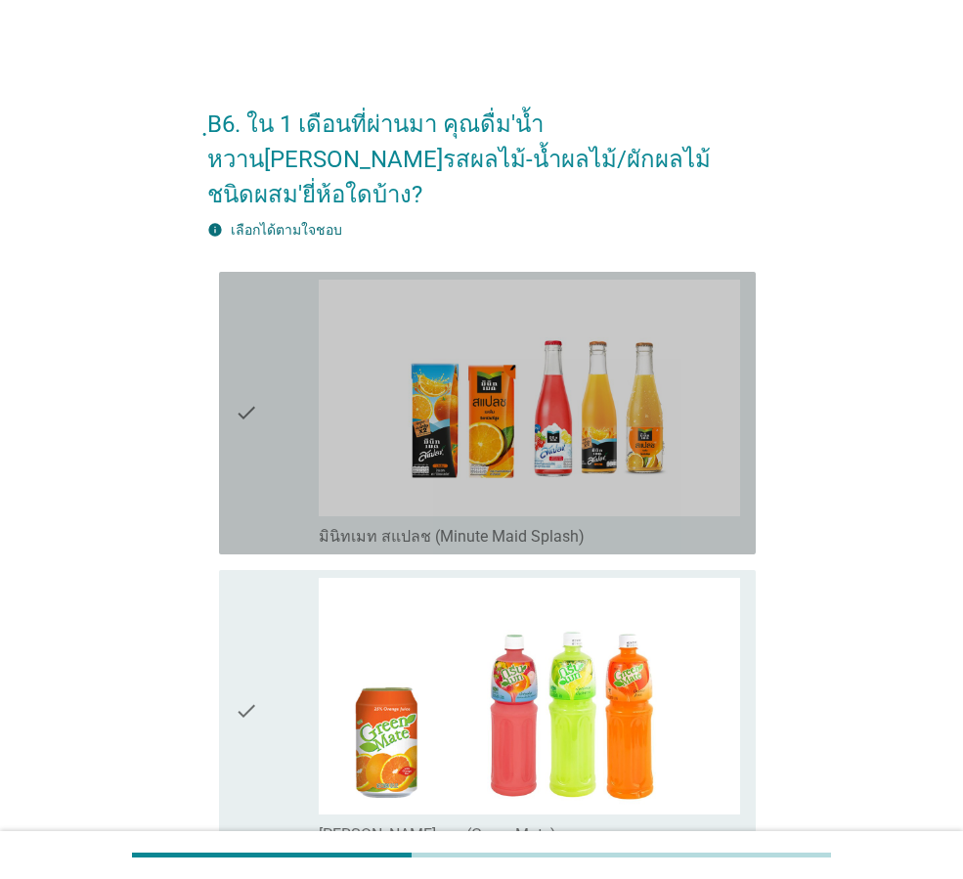
click at [249, 415] on icon "check" at bounding box center [246, 413] width 23 height 267
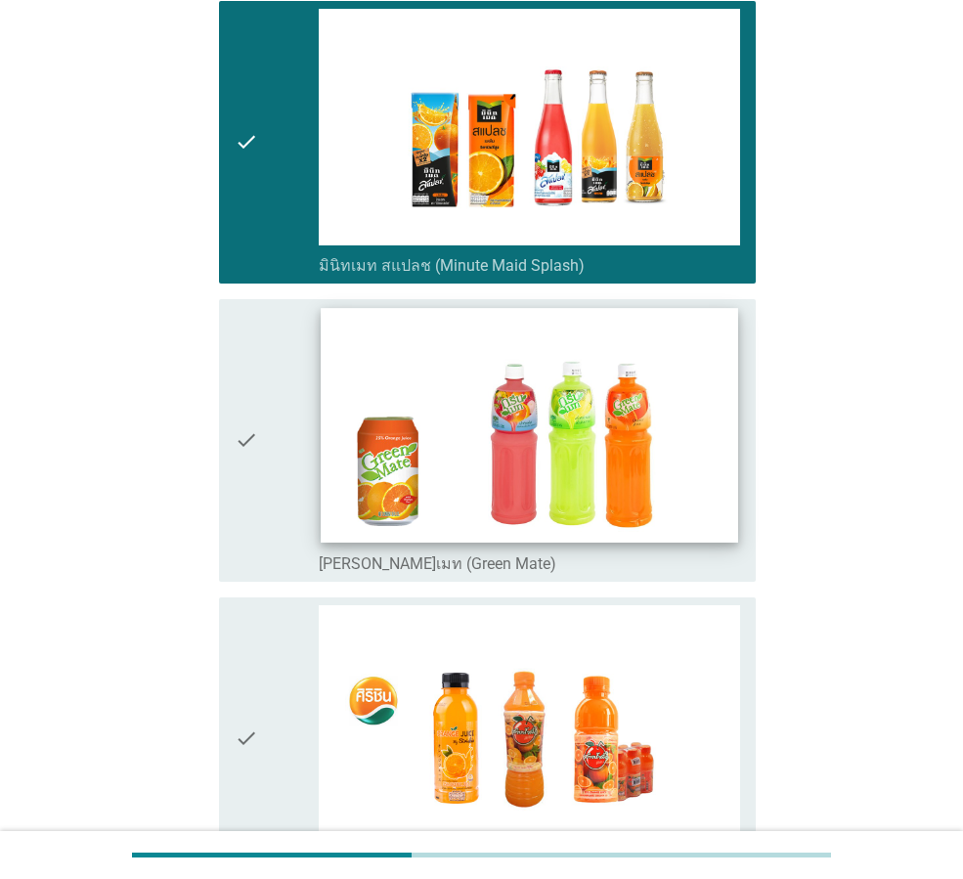
scroll to position [326, 0]
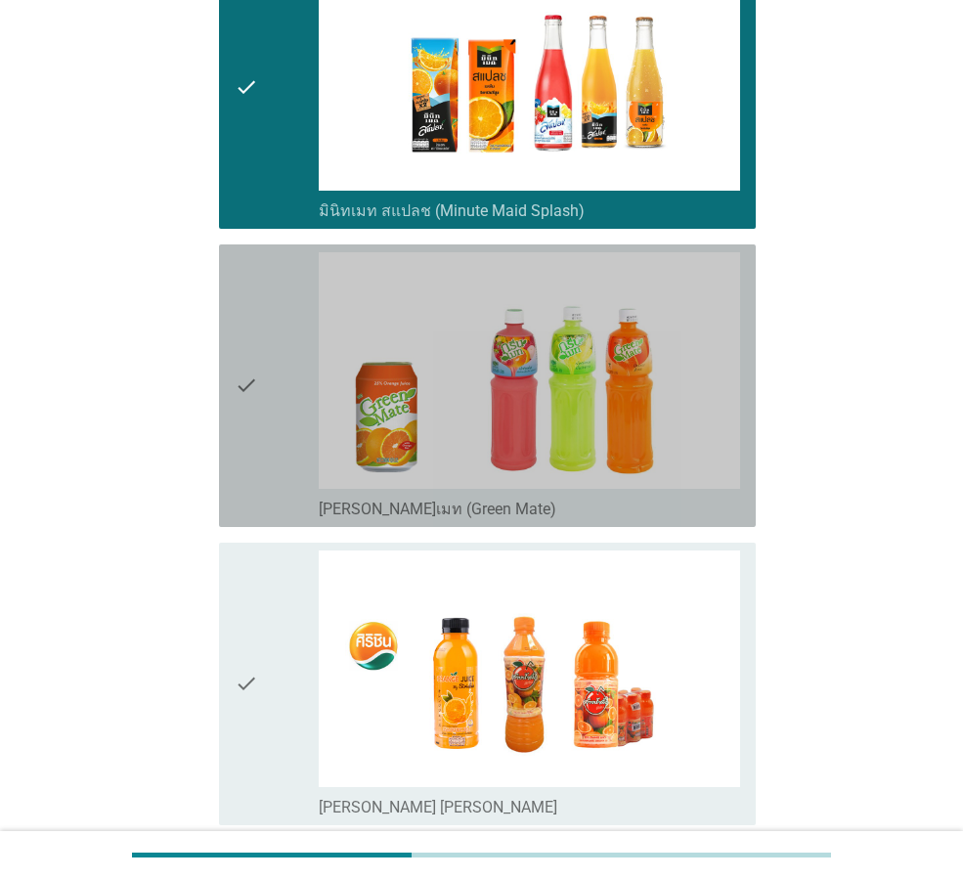
click at [272, 384] on div "check" at bounding box center [277, 385] width 84 height 267
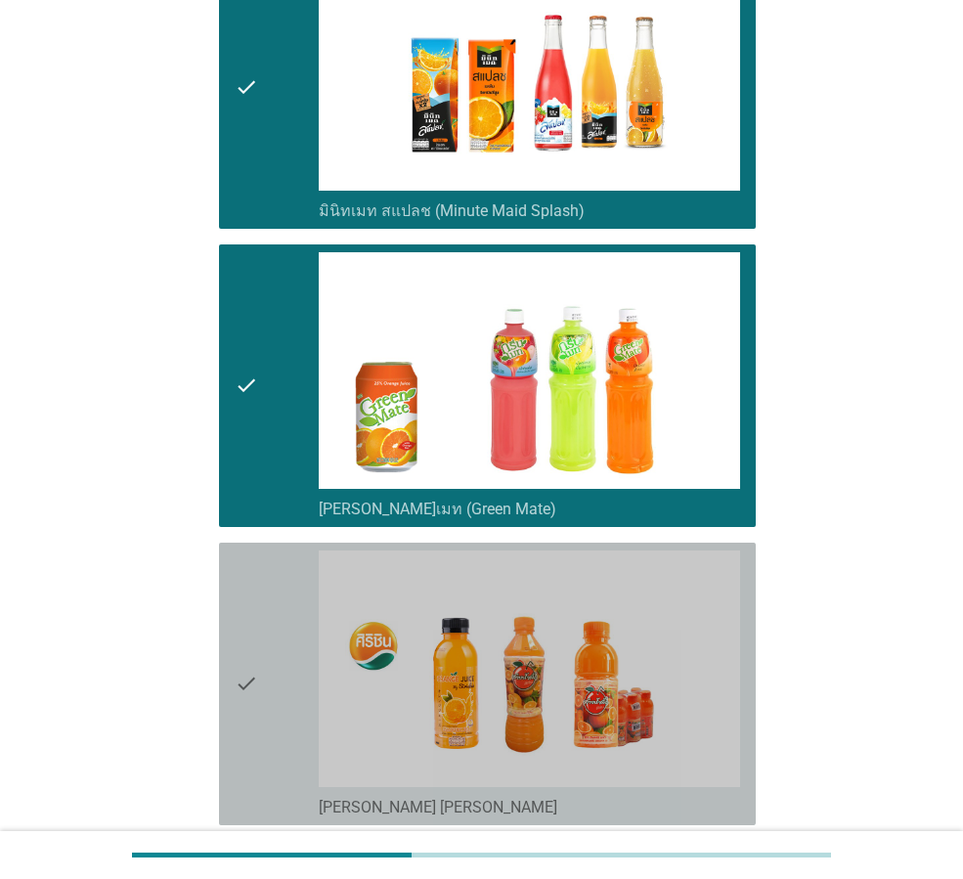
click at [264, 573] on div "check" at bounding box center [277, 683] width 84 height 267
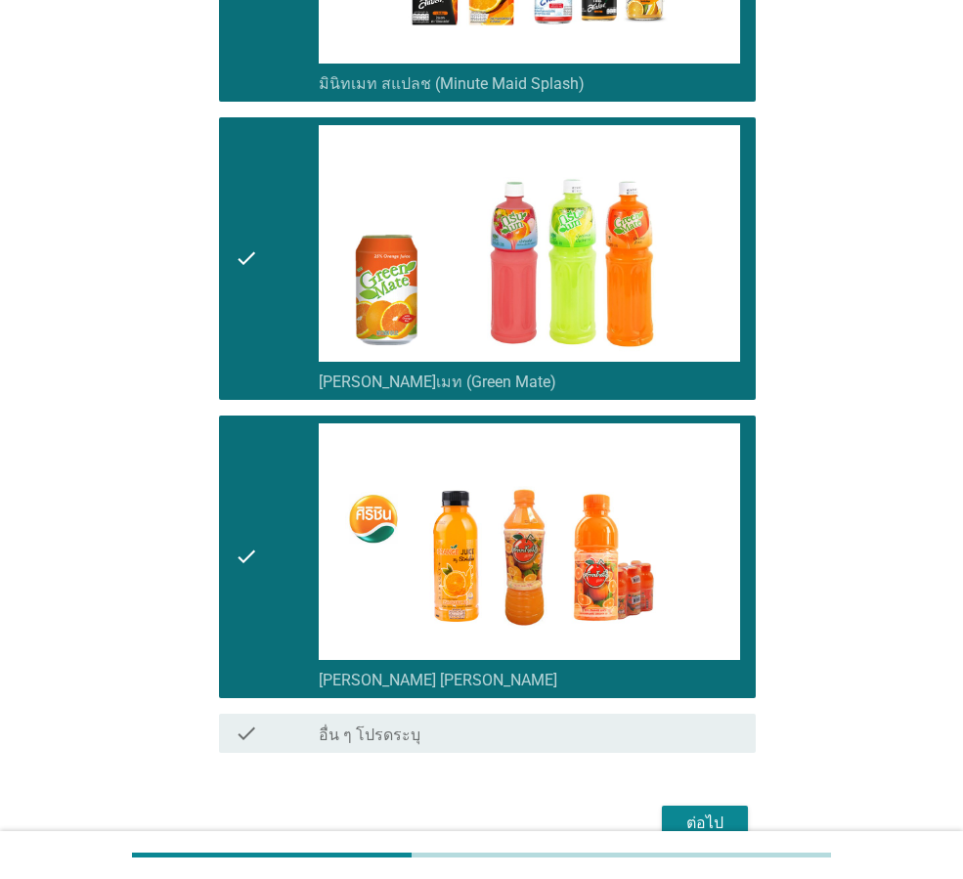
scroll to position [520, 0]
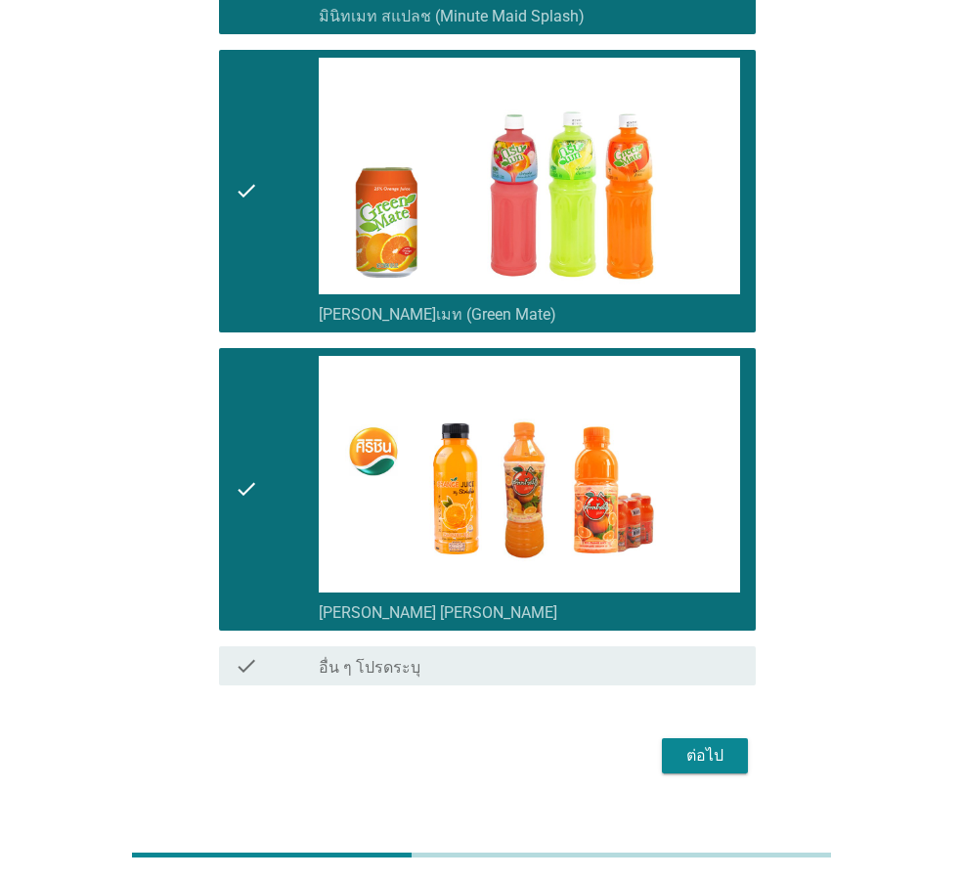
click at [705, 744] on div "ต่อไป" at bounding box center [705, 755] width 55 height 23
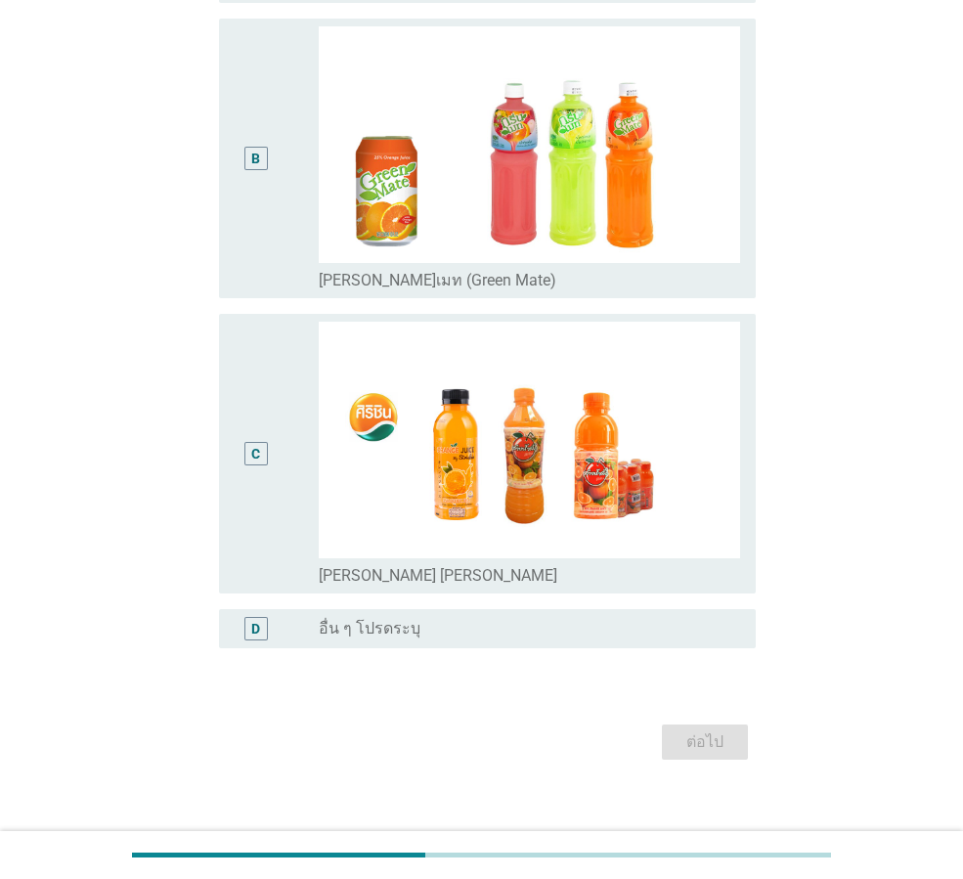
scroll to position [0, 0]
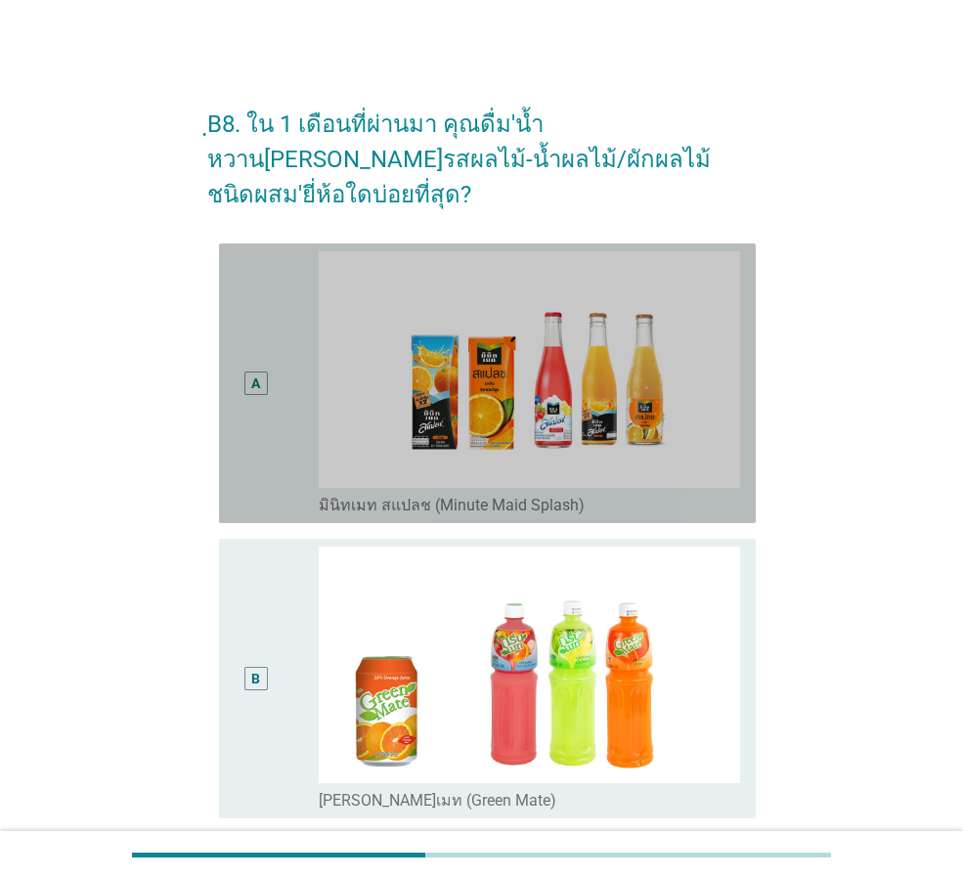
click at [275, 410] on div "A" at bounding box center [256, 383] width 42 height 264
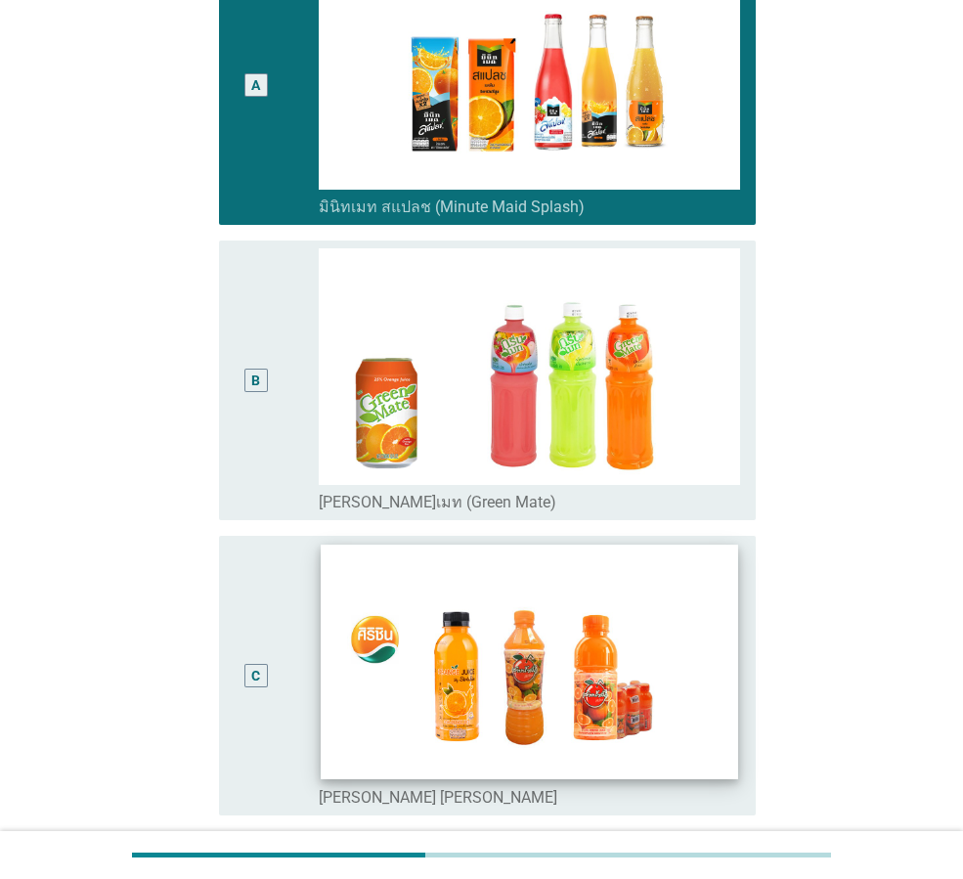
scroll to position [326, 0]
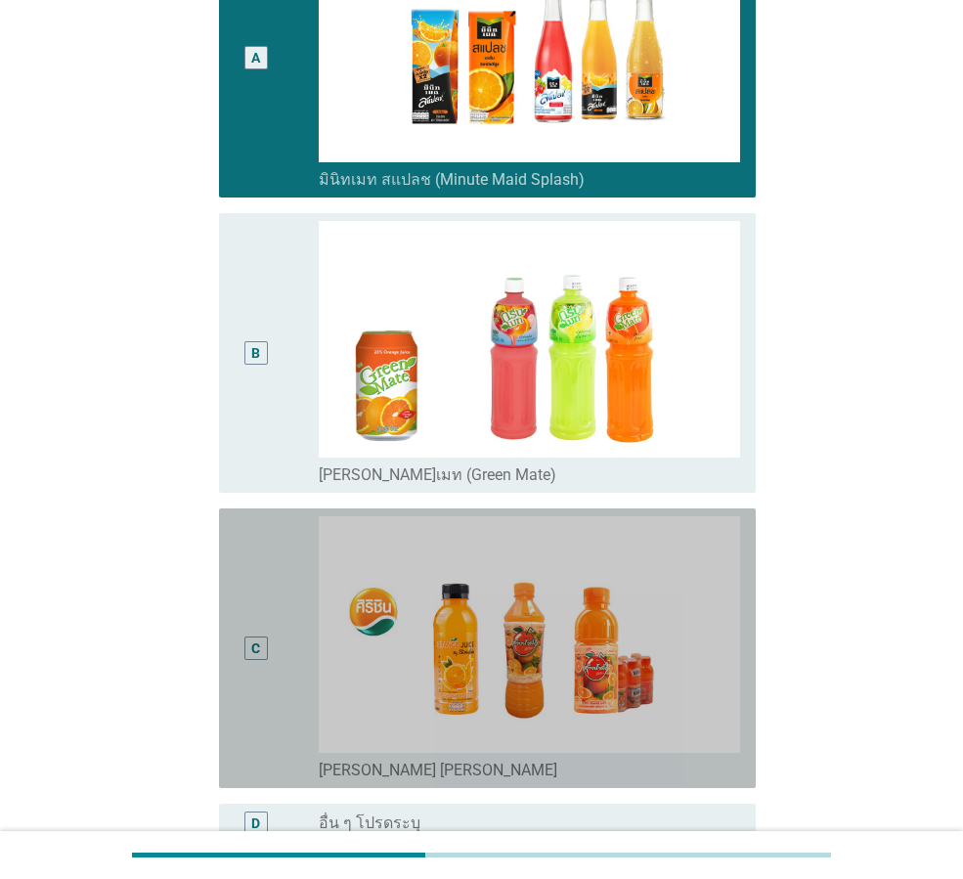
click at [241, 548] on div "C" at bounding box center [256, 648] width 42 height 264
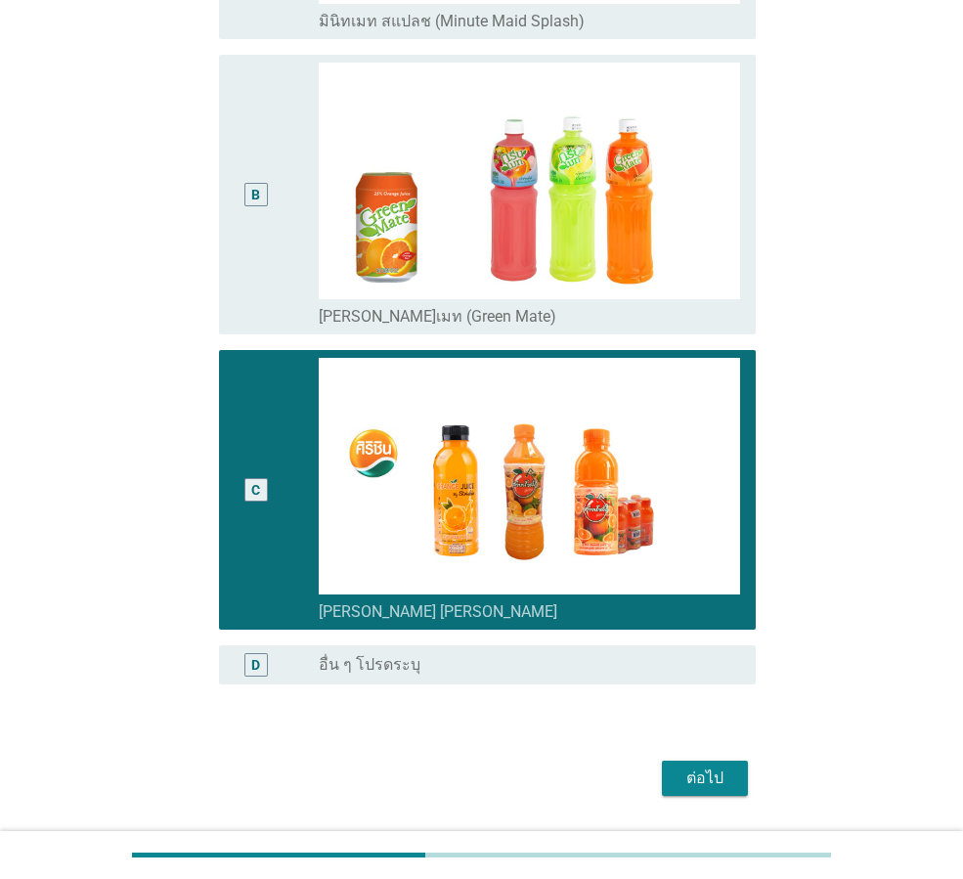
scroll to position [506, 0]
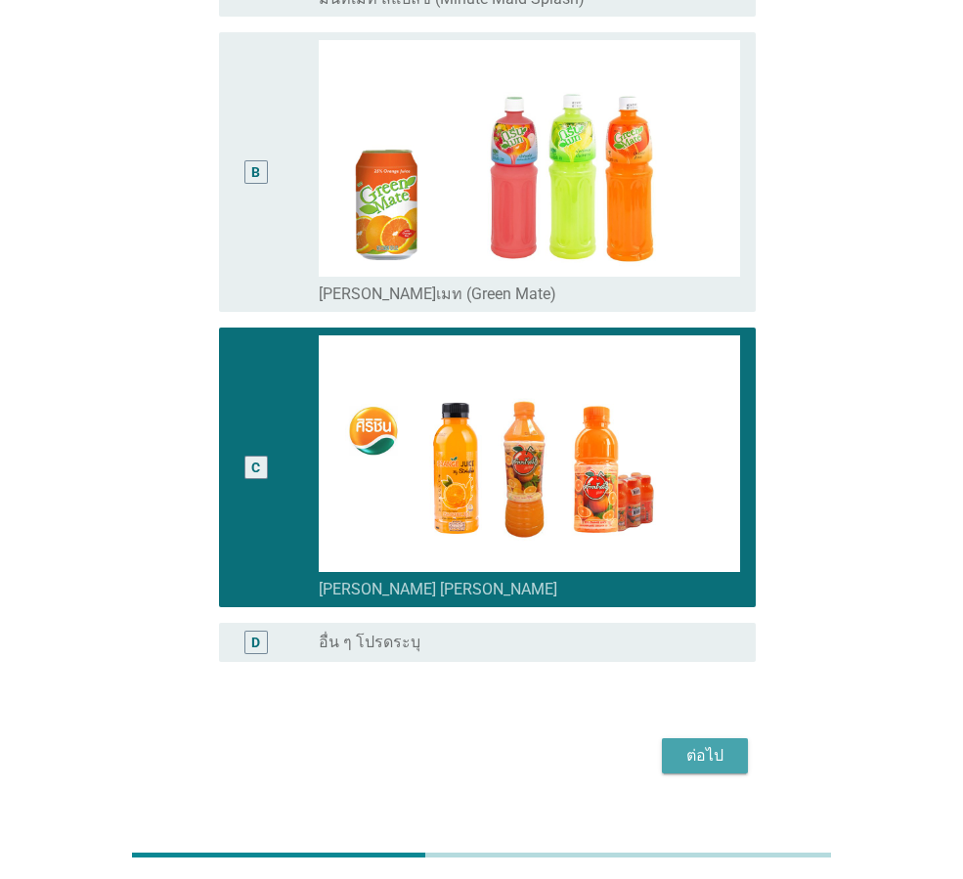
click at [707, 744] on div "ต่อไป" at bounding box center [705, 755] width 55 height 23
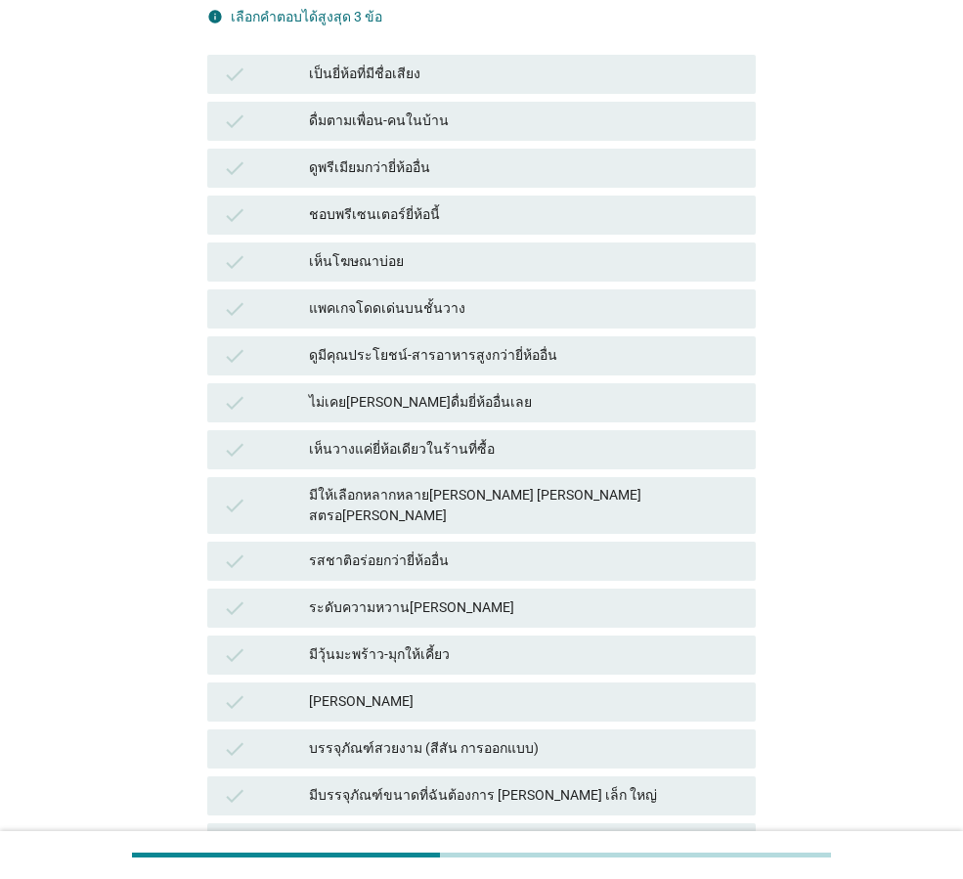
scroll to position [619, 0]
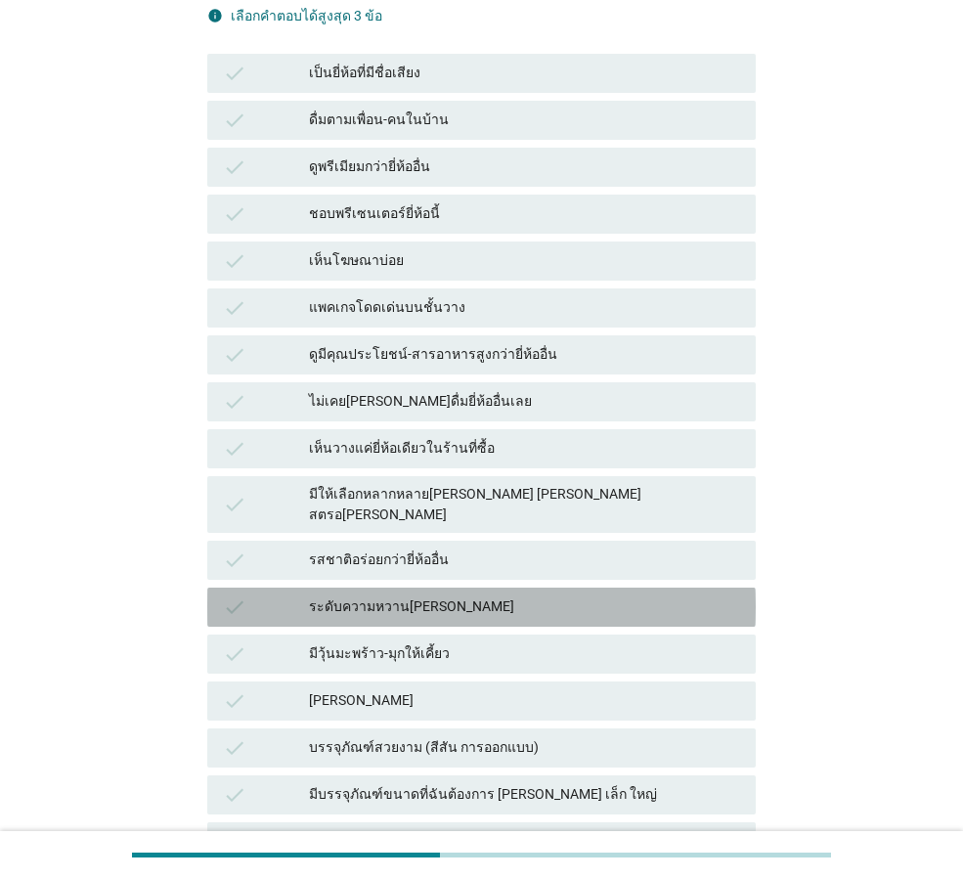
click at [355, 595] on div "ระดับความหวาน[PERSON_NAME]" at bounding box center [524, 606] width 431 height 23
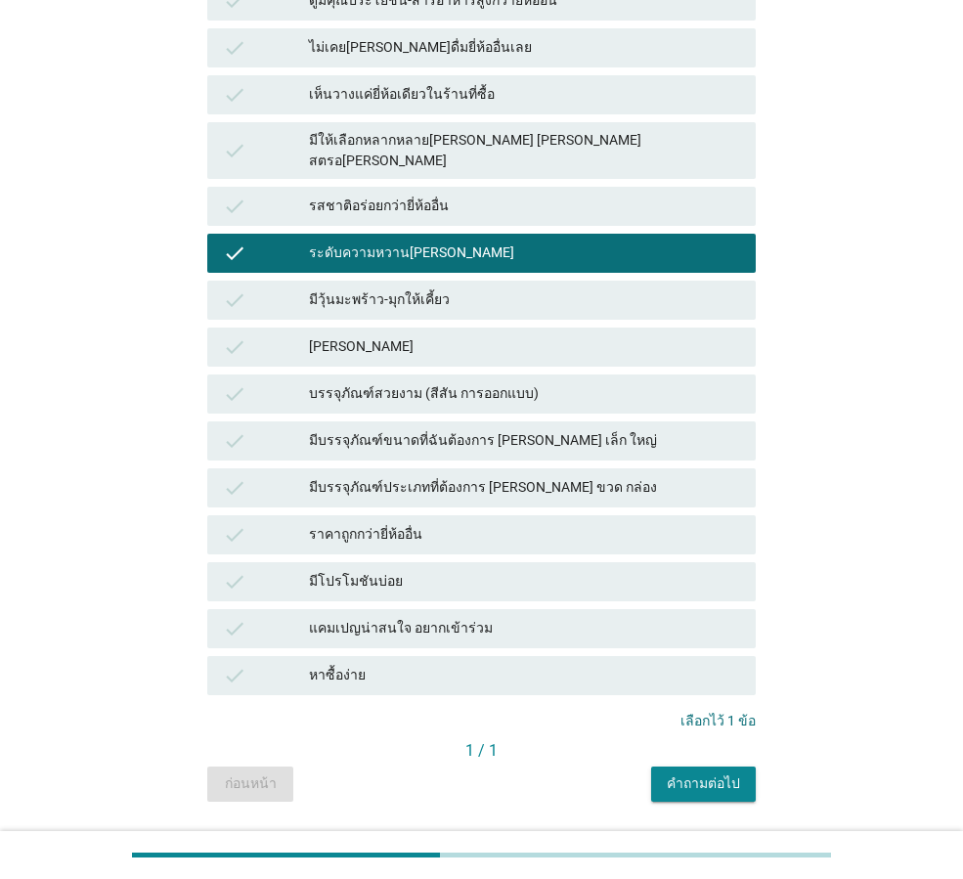
scroll to position [977, 0]
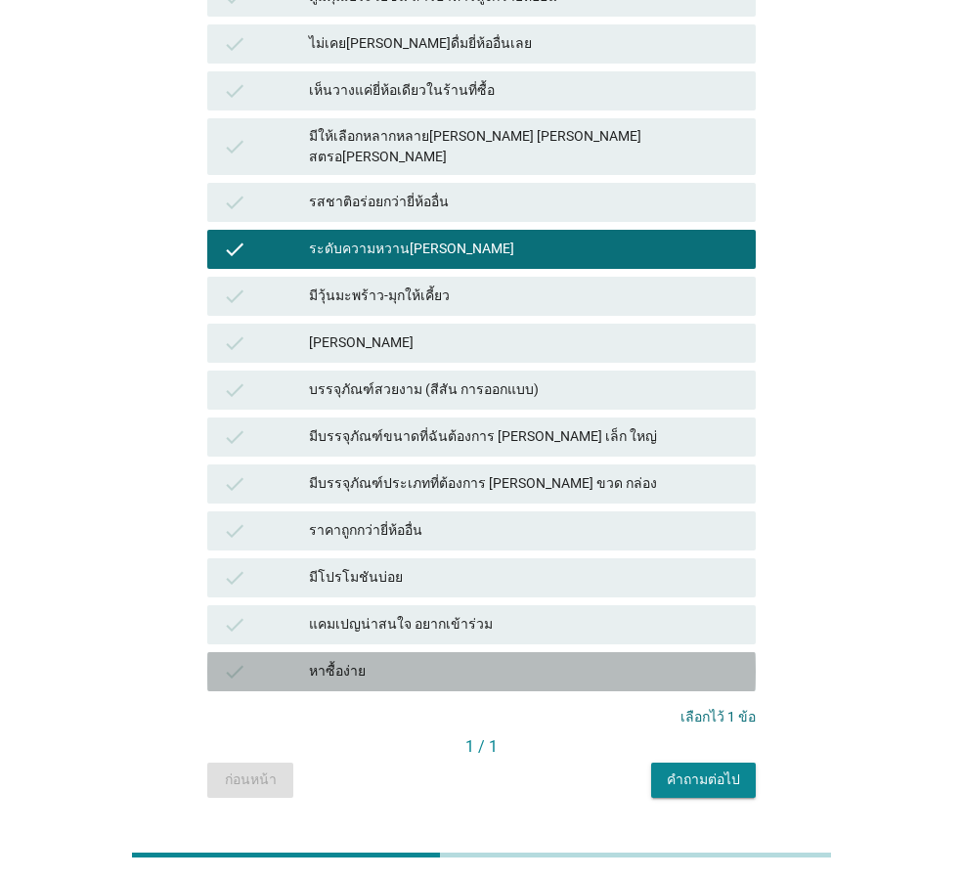
click at [346, 660] on div "หาซื้อง่าย" at bounding box center [524, 671] width 431 height 23
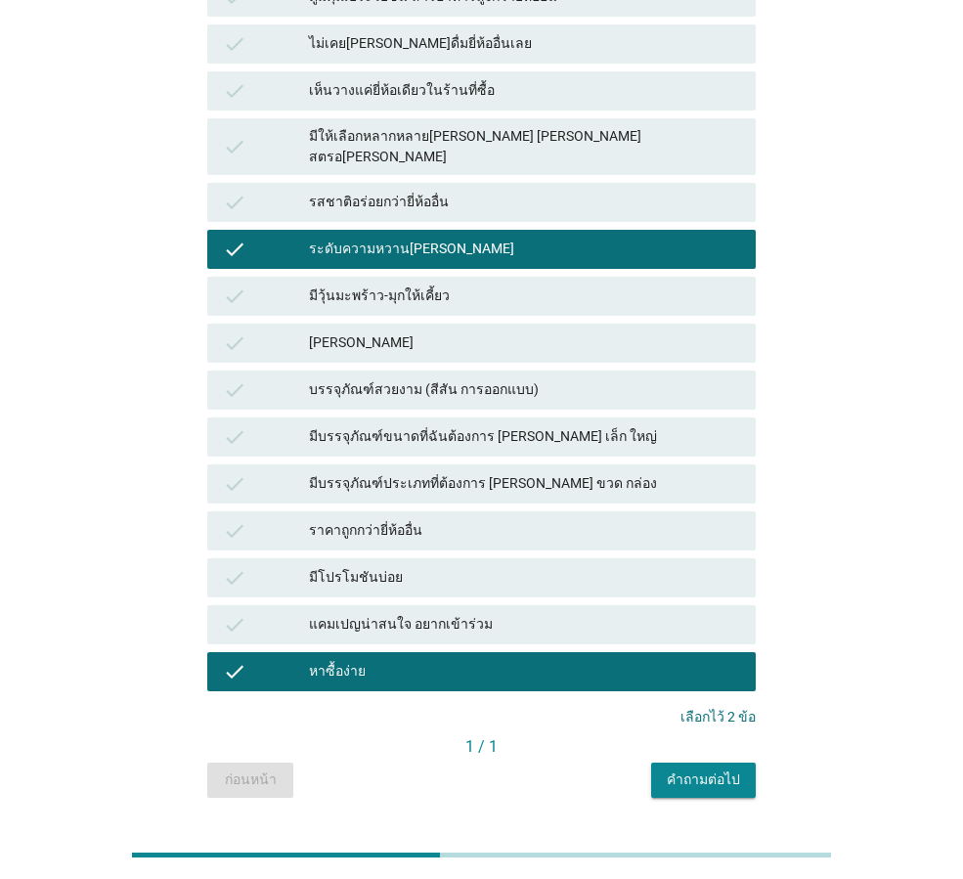
click at [702, 770] on div "คำถามต่อไป" at bounding box center [703, 780] width 73 height 21
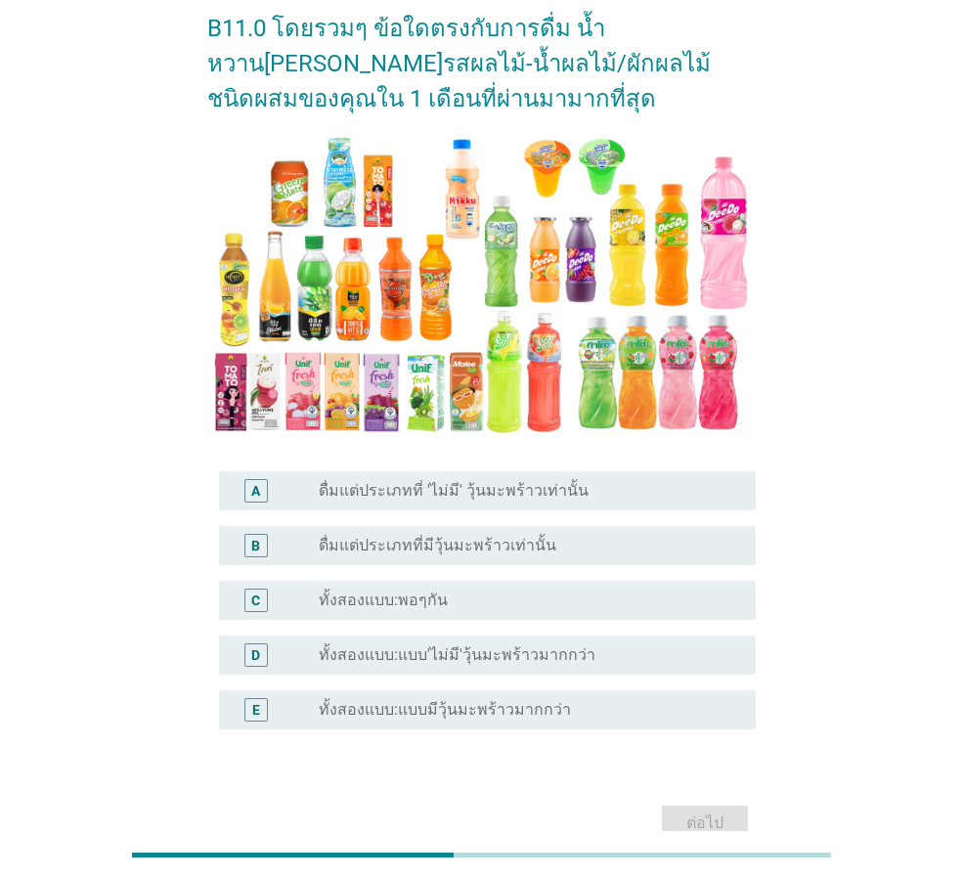
scroll to position [98, 0]
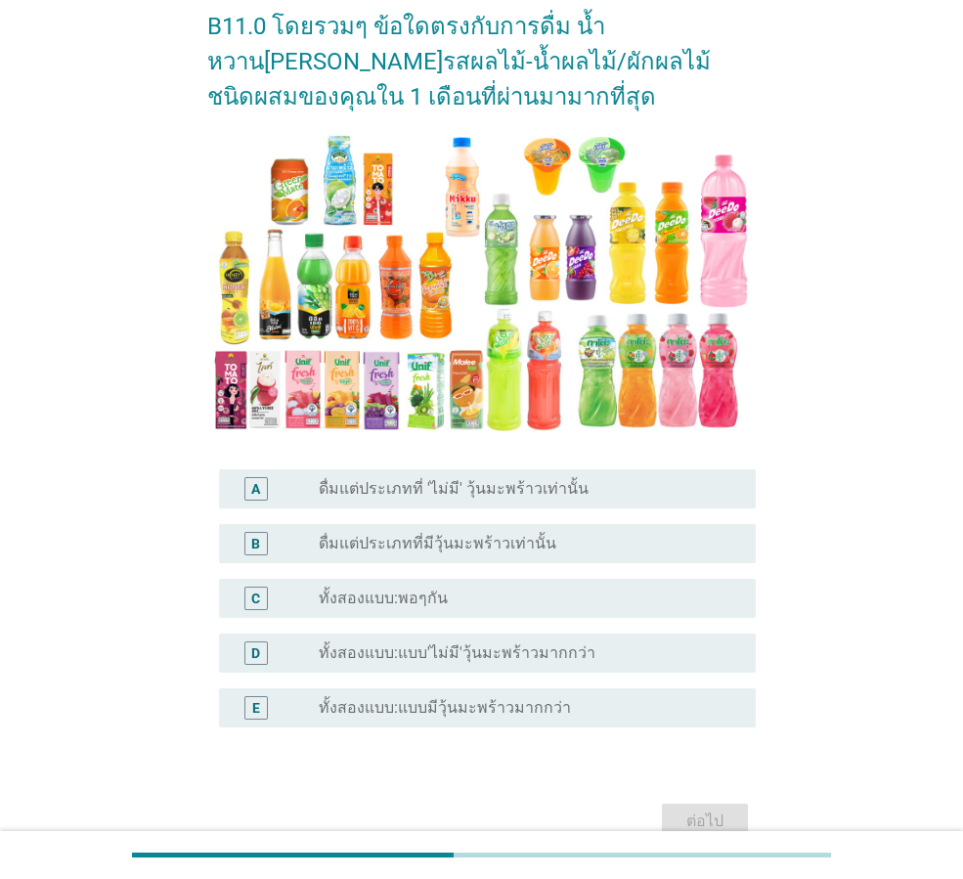
click at [482, 657] on label "ทั้งสองแบบ:แบบ'ไม่มี'วุ้นมะพร้าวมากกว่า" at bounding box center [457, 653] width 277 height 20
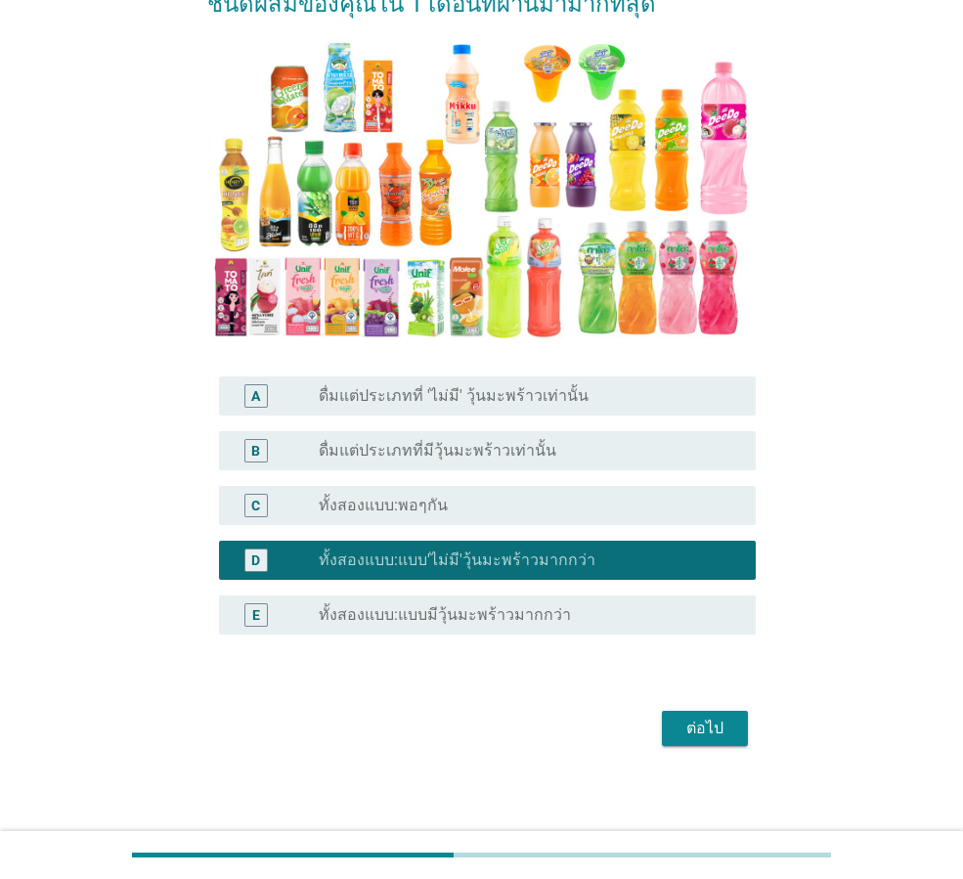
scroll to position [198, 0]
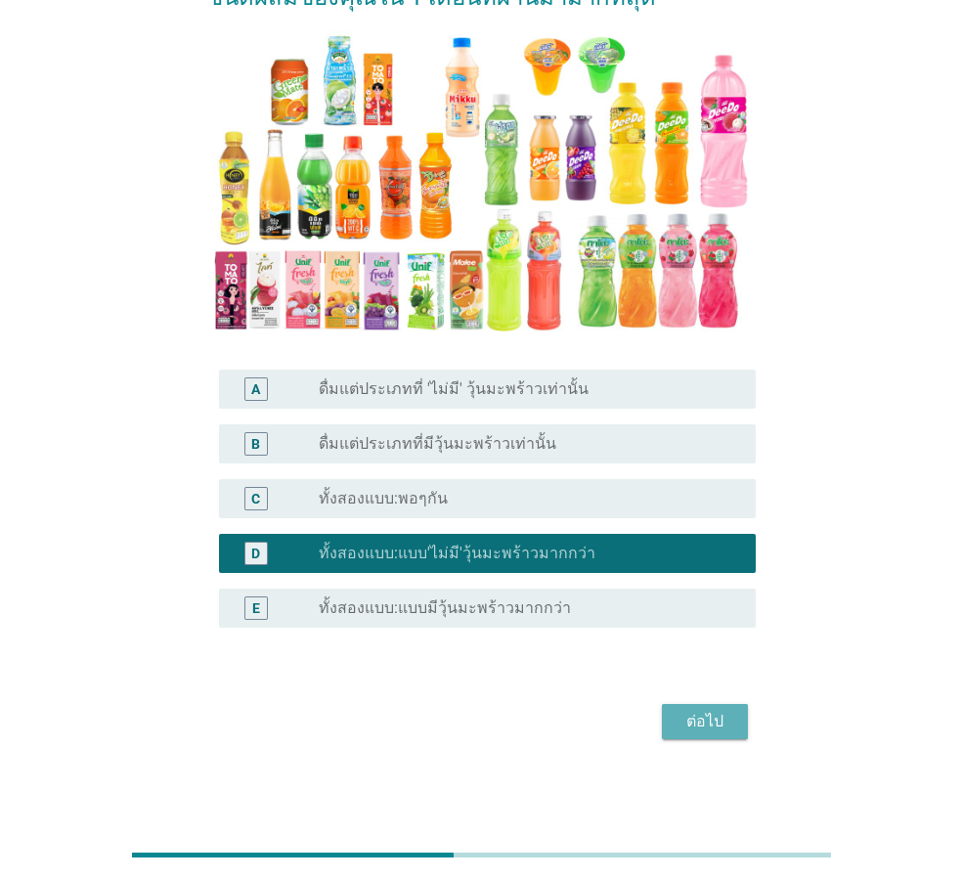
click at [697, 722] on div "ต่อไป" at bounding box center [705, 721] width 55 height 23
click at [697, 722] on div "ต่อไป" at bounding box center [481, 721] width 549 height 47
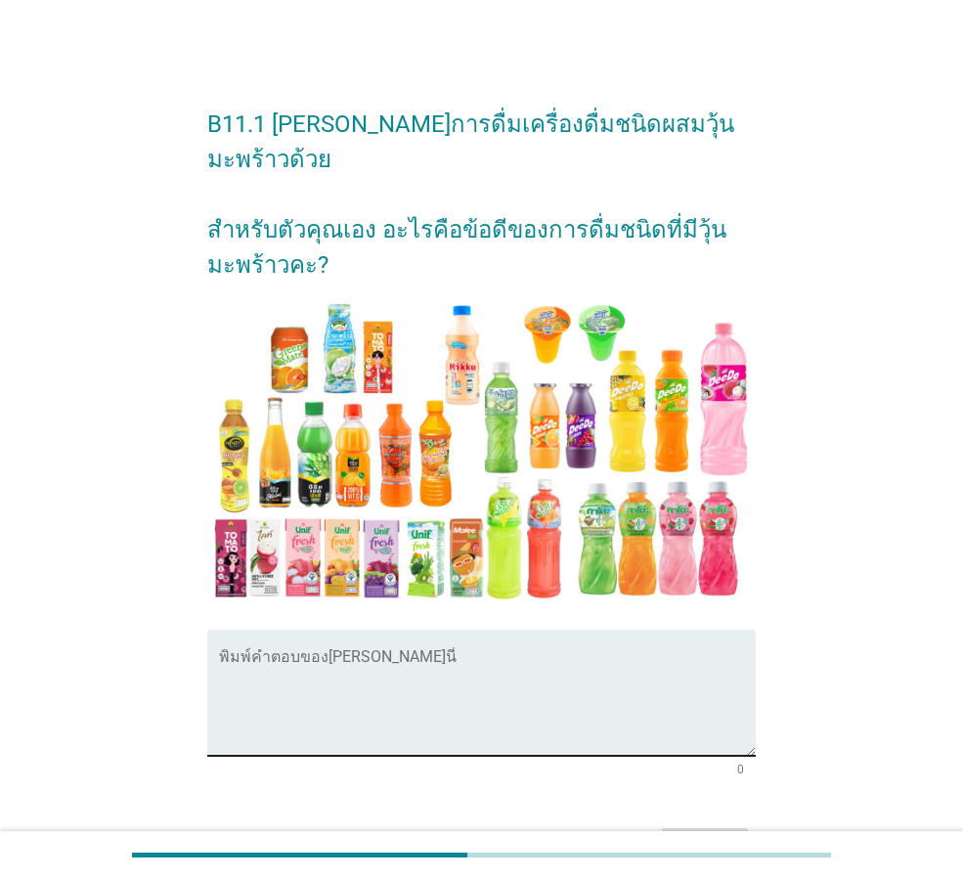
click at [268, 653] on textarea "พิมพ์คำตอบของคุณ ที่นี่" at bounding box center [487, 704] width 537 height 103
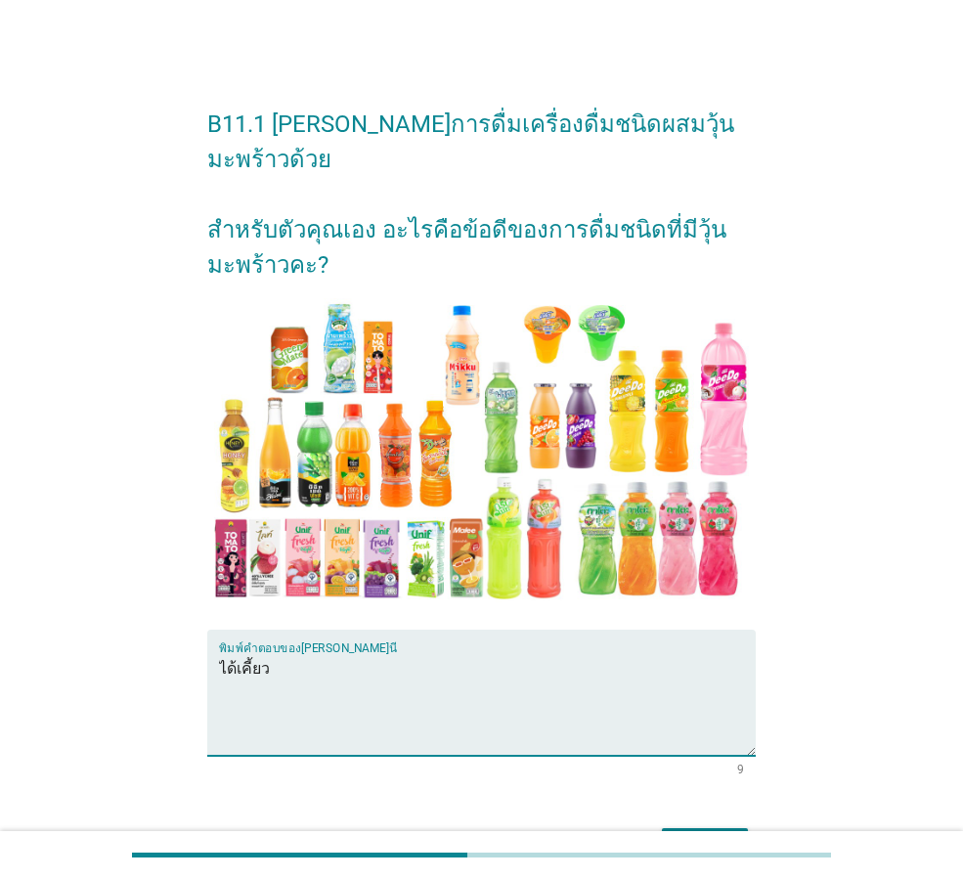
type textarea "ได้เคี้ยว"
click at [709, 834] on div "ต่อไป" at bounding box center [705, 845] width 55 height 23
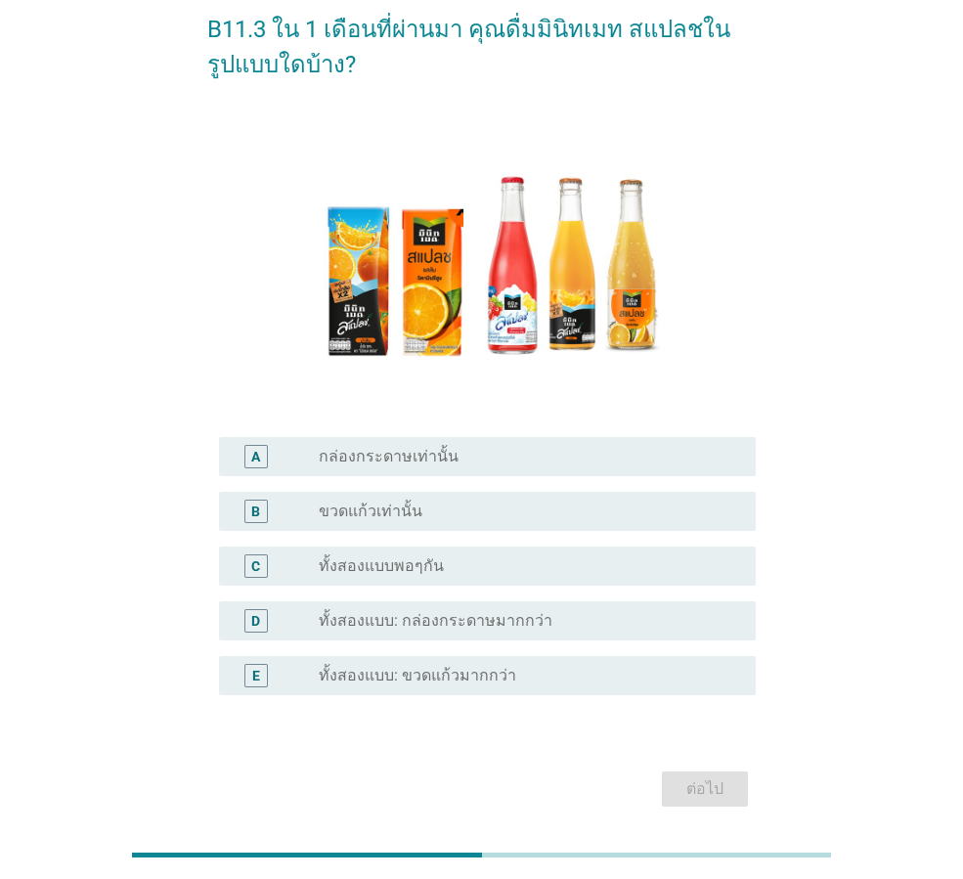
scroll to position [98, 0]
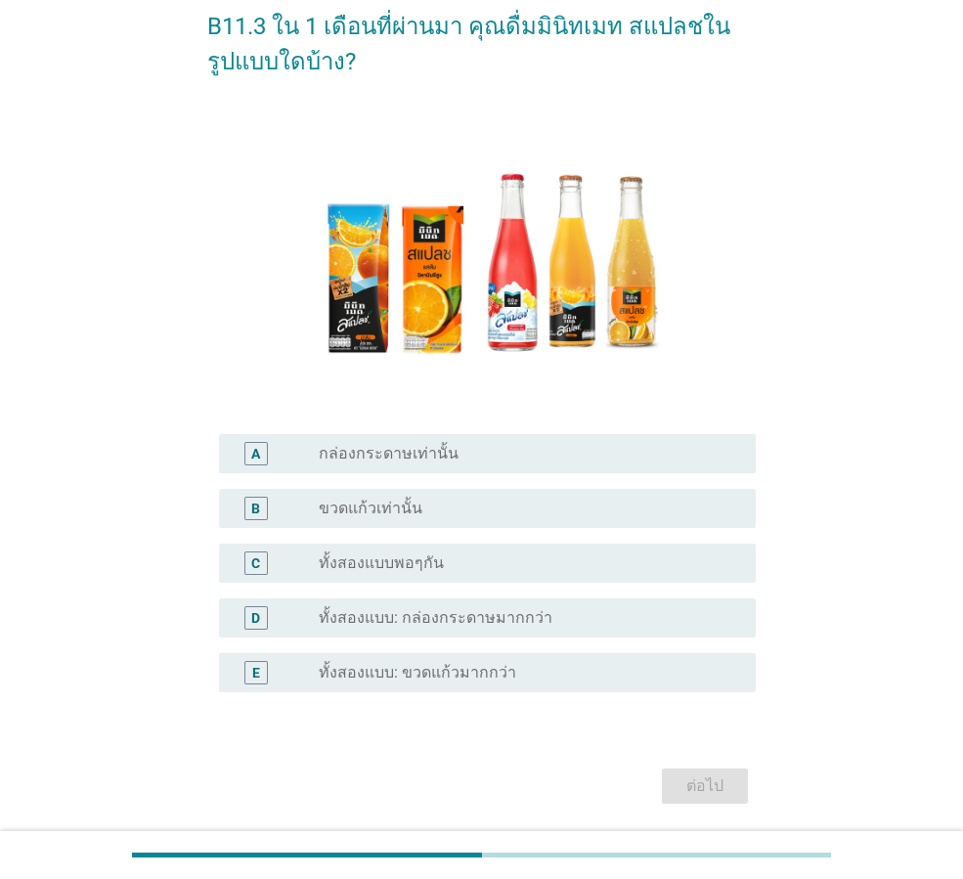
click at [323, 506] on label "ขวดแก้วเท่านั้น" at bounding box center [371, 509] width 104 height 20
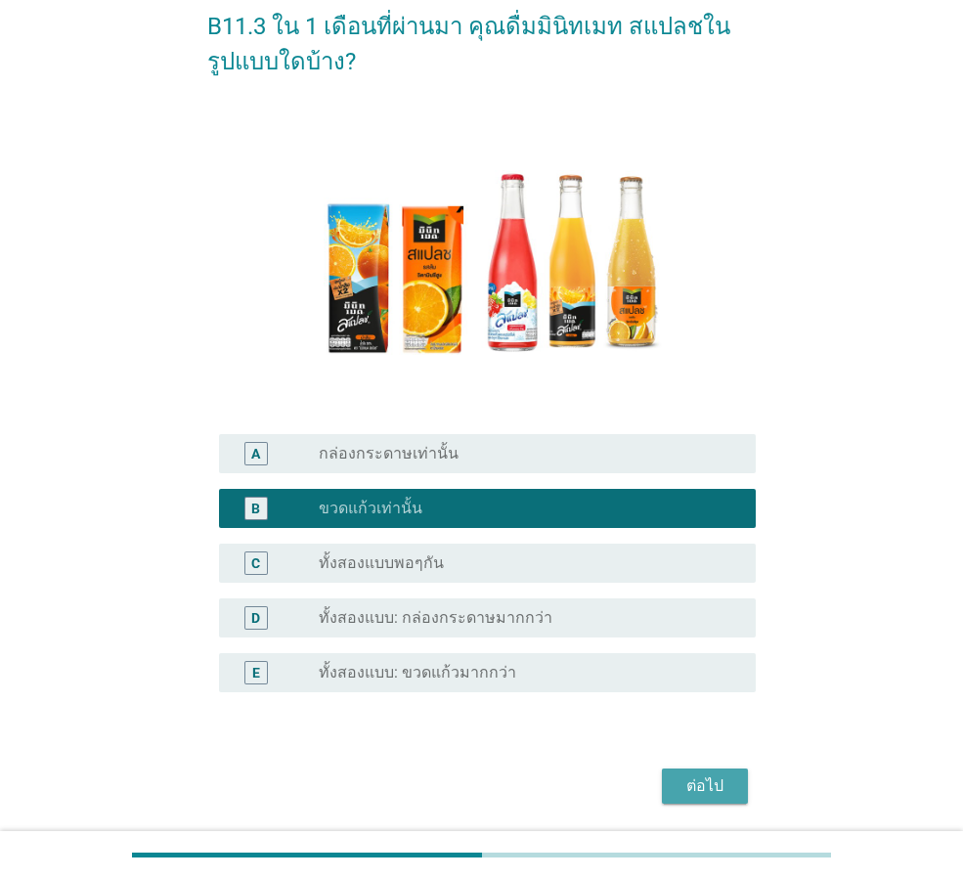
click at [722, 791] on div "ต่อไป" at bounding box center [705, 785] width 55 height 23
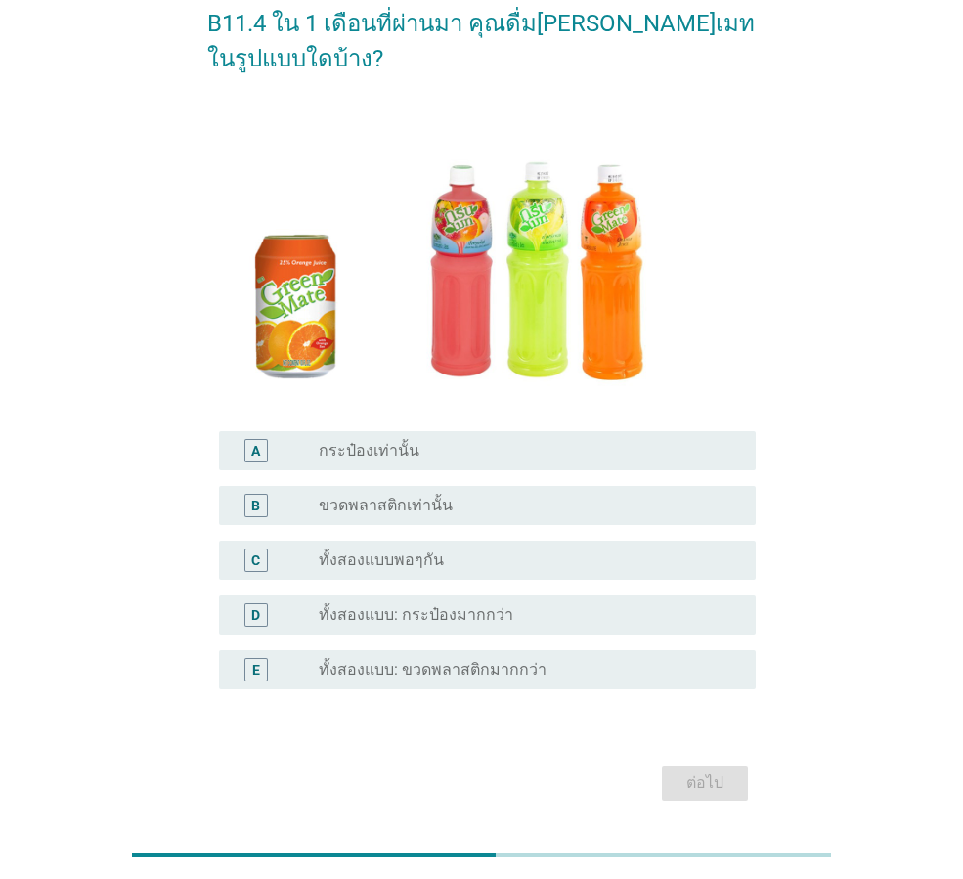
scroll to position [130, 0]
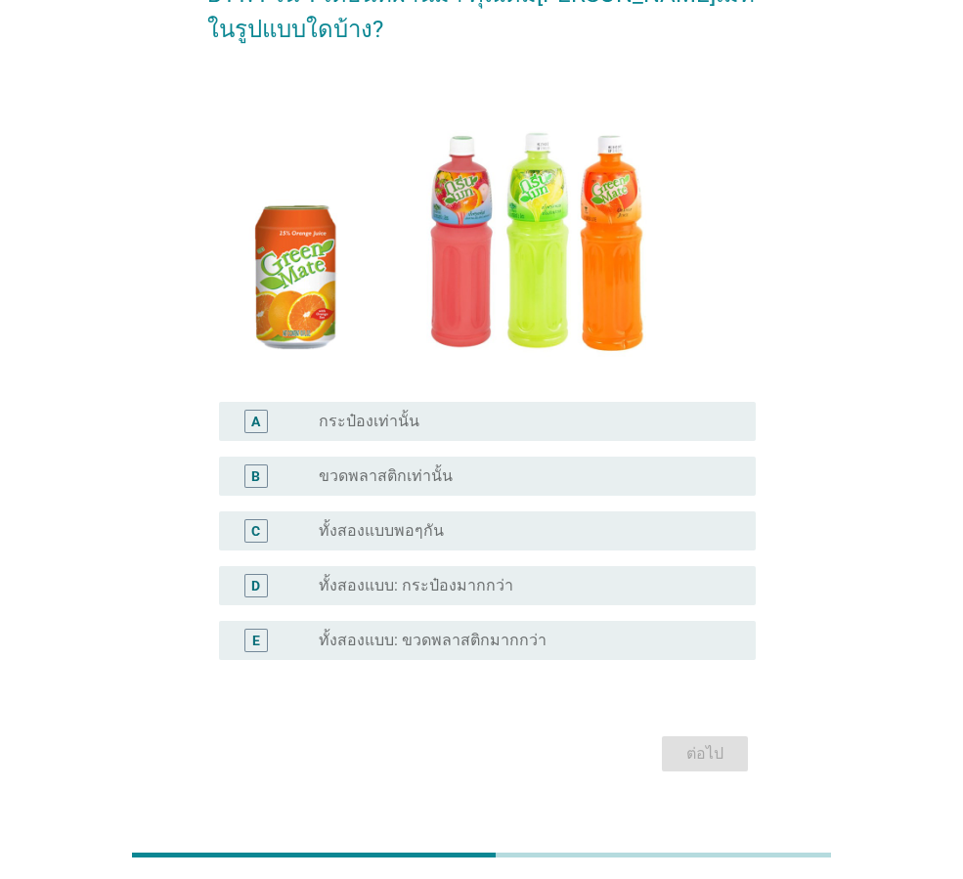
click at [450, 483] on div "radio_button_unchecked ขวดพลาสติกเท่านั้น" at bounding box center [522, 476] width 406 height 20
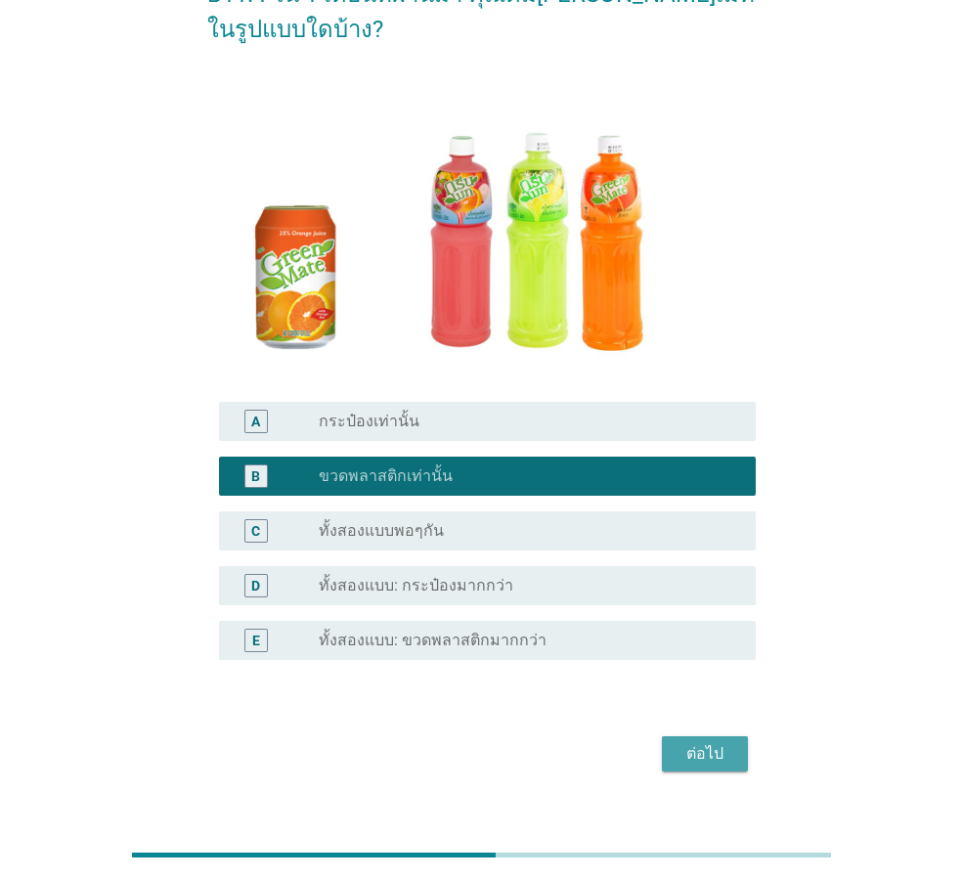
click at [721, 752] on div "ต่อไป" at bounding box center [705, 753] width 55 height 23
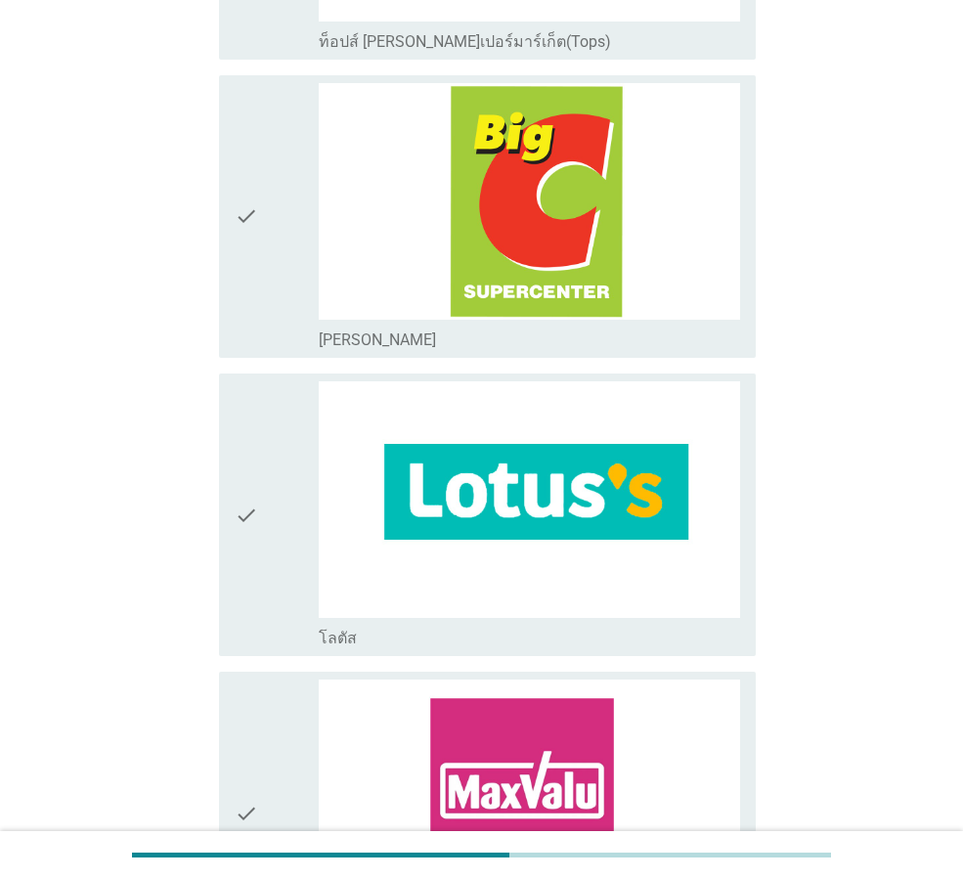
scroll to position [2314, 0]
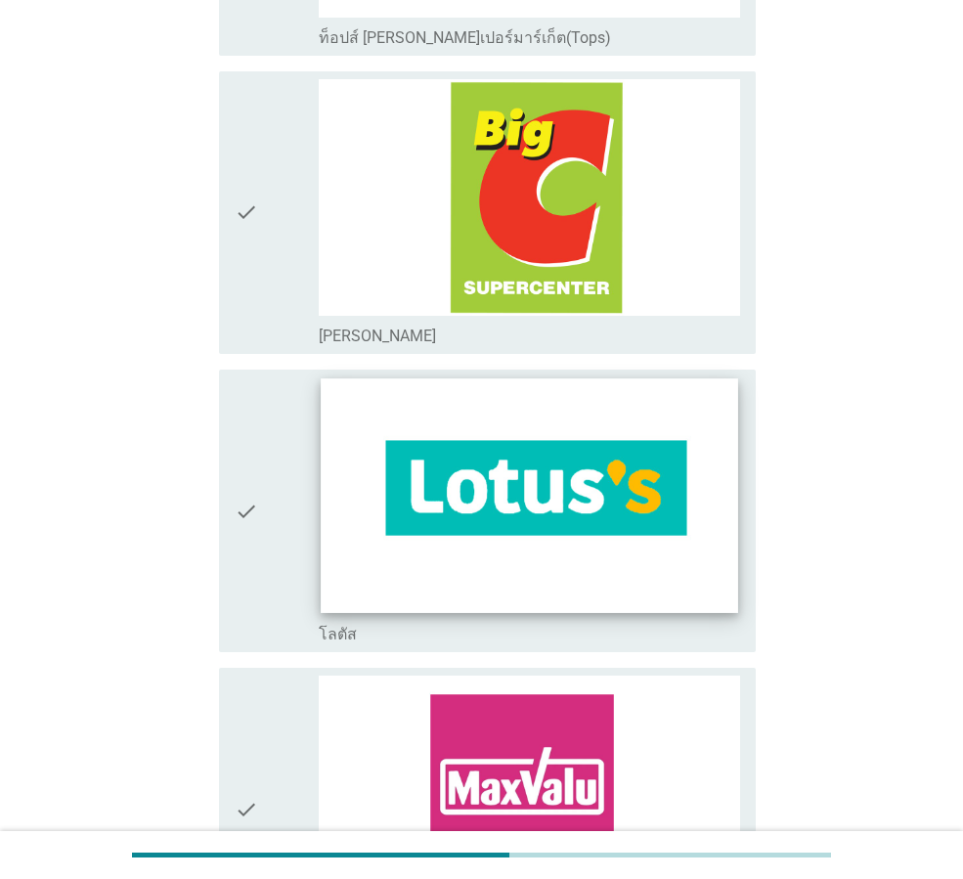
click at [397, 593] on img at bounding box center [529, 495] width 417 height 235
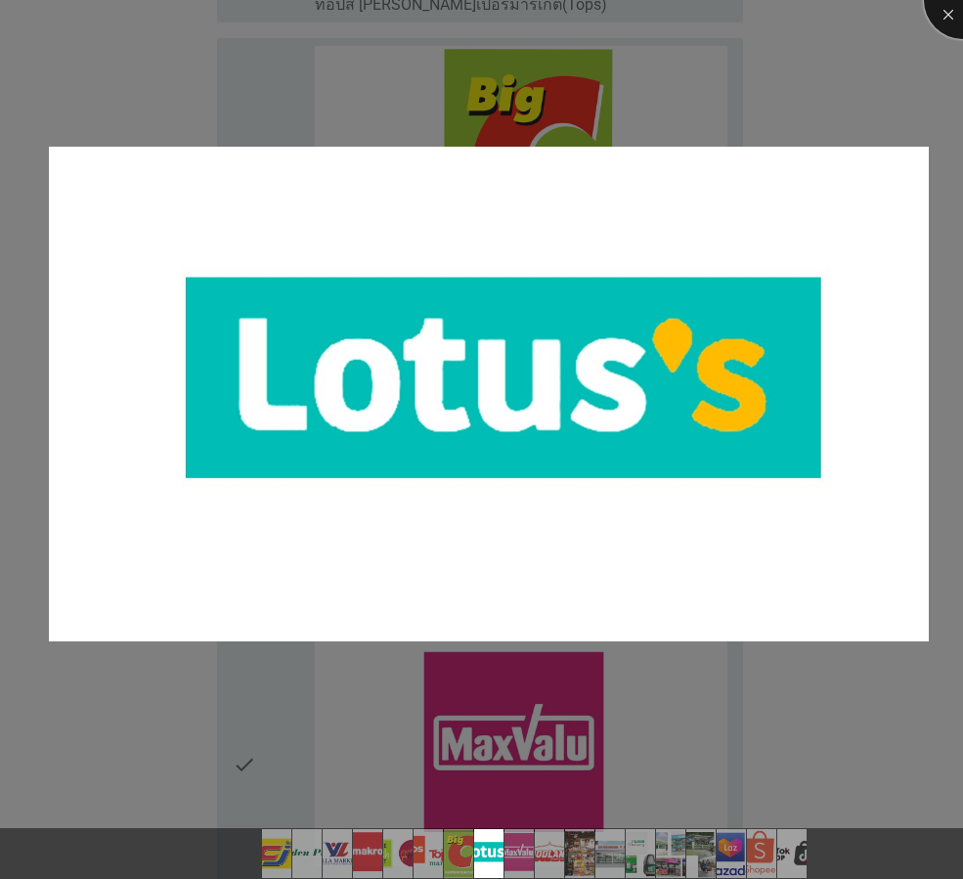
click at [954, 12] on div at bounding box center [963, 0] width 78 height 78
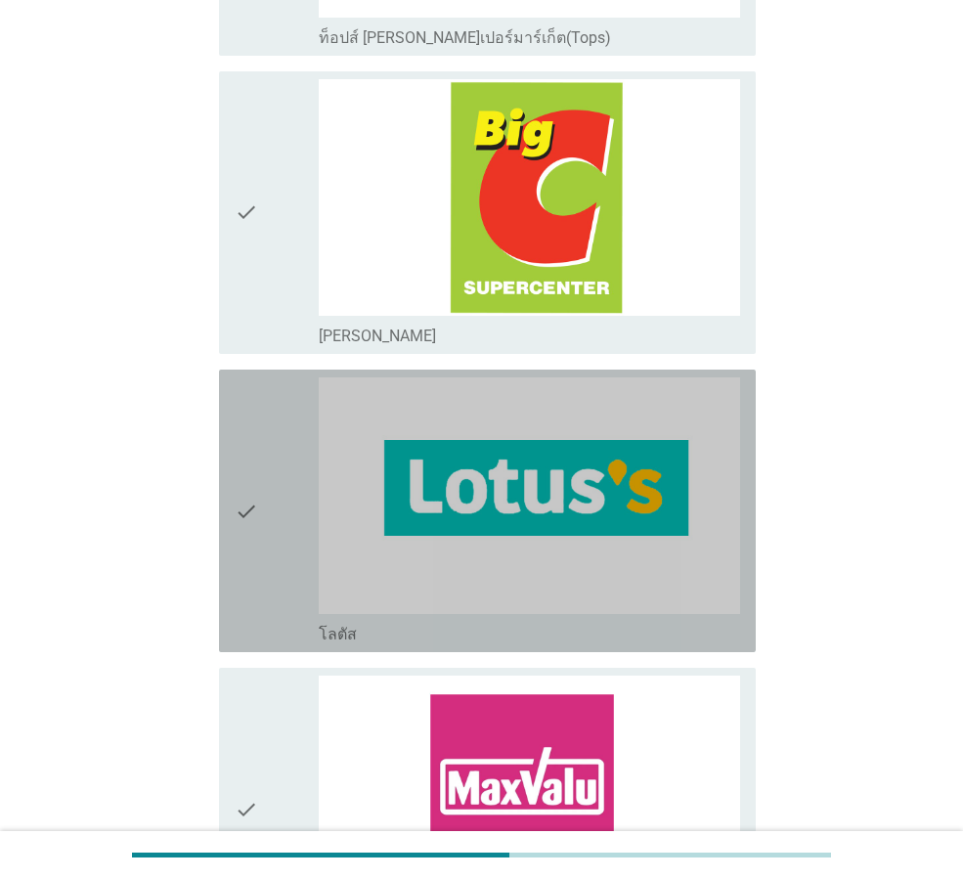
click at [287, 522] on div "check" at bounding box center [277, 510] width 84 height 267
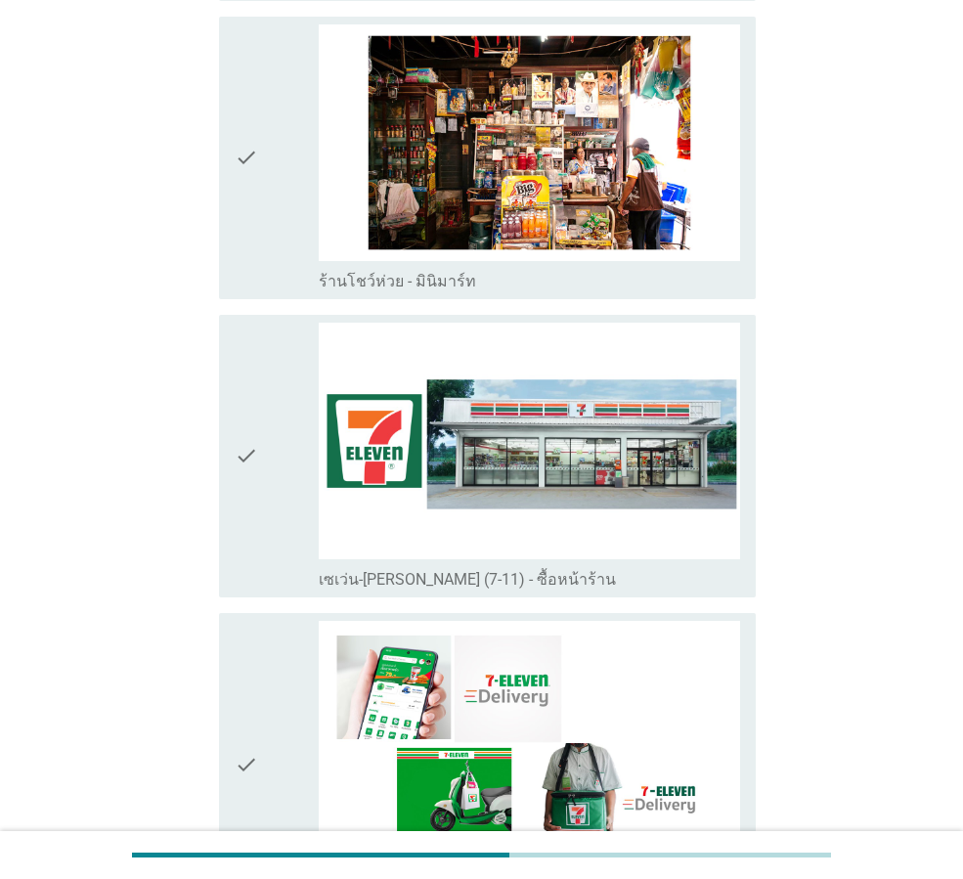
scroll to position [3683, 0]
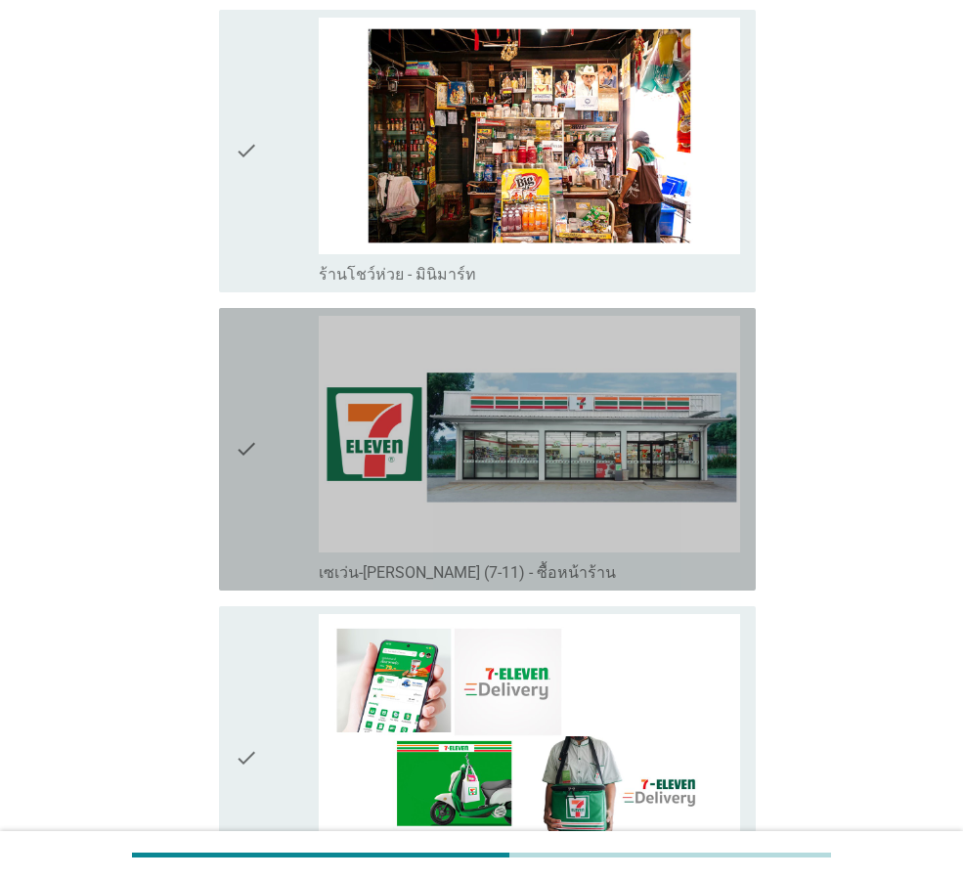
click at [233, 459] on div "check check_box_outline_blank เซเว่น-[PERSON_NAME] (7-11) - ซื้อหน้าร้าน" at bounding box center [487, 449] width 537 height 283
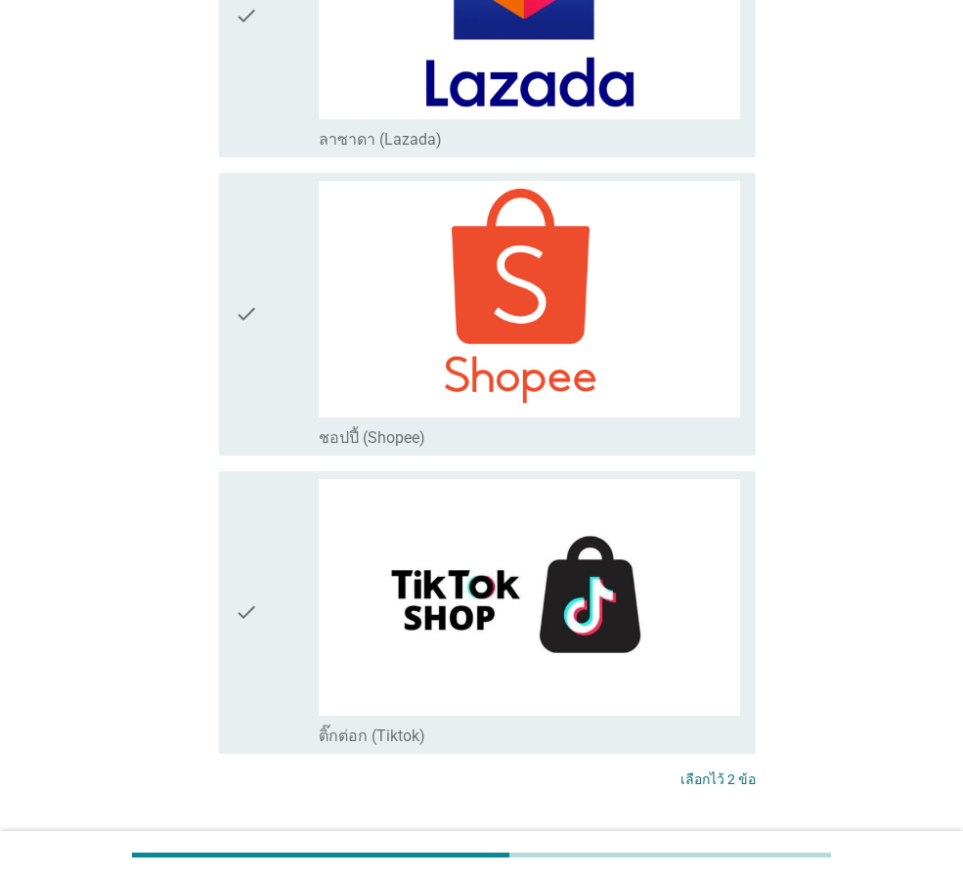
scroll to position [5441, 0]
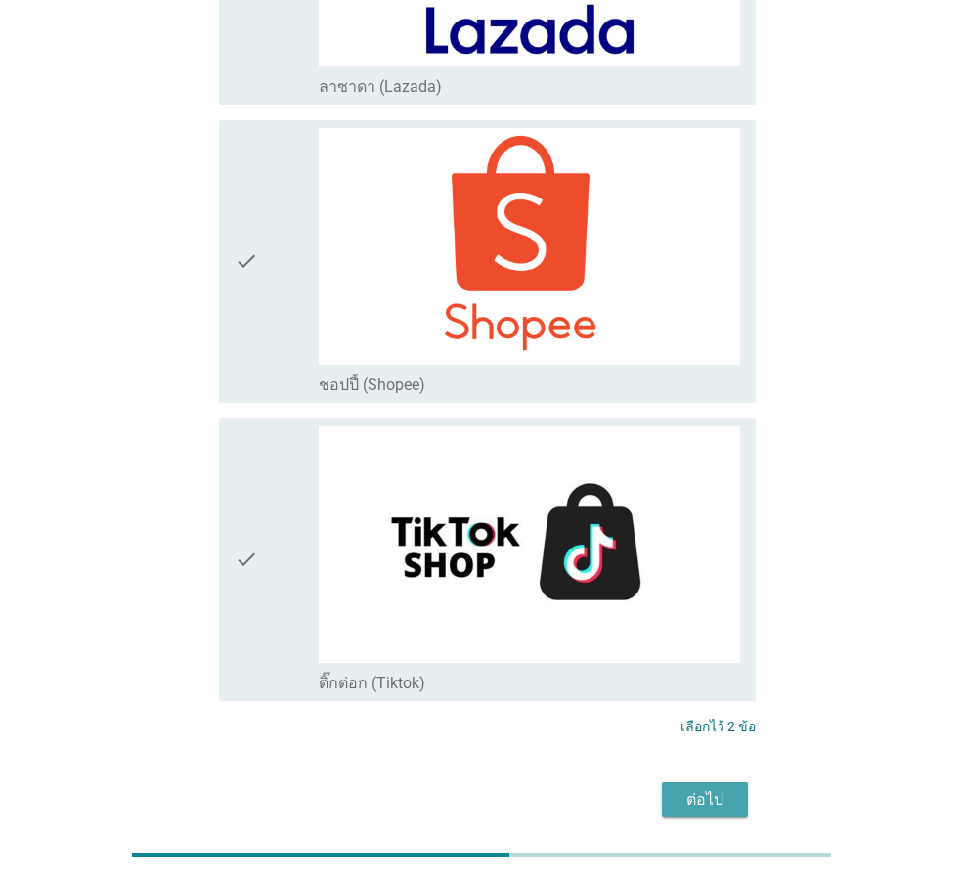
click at [714, 788] on div "ต่อไป" at bounding box center [705, 799] width 55 height 23
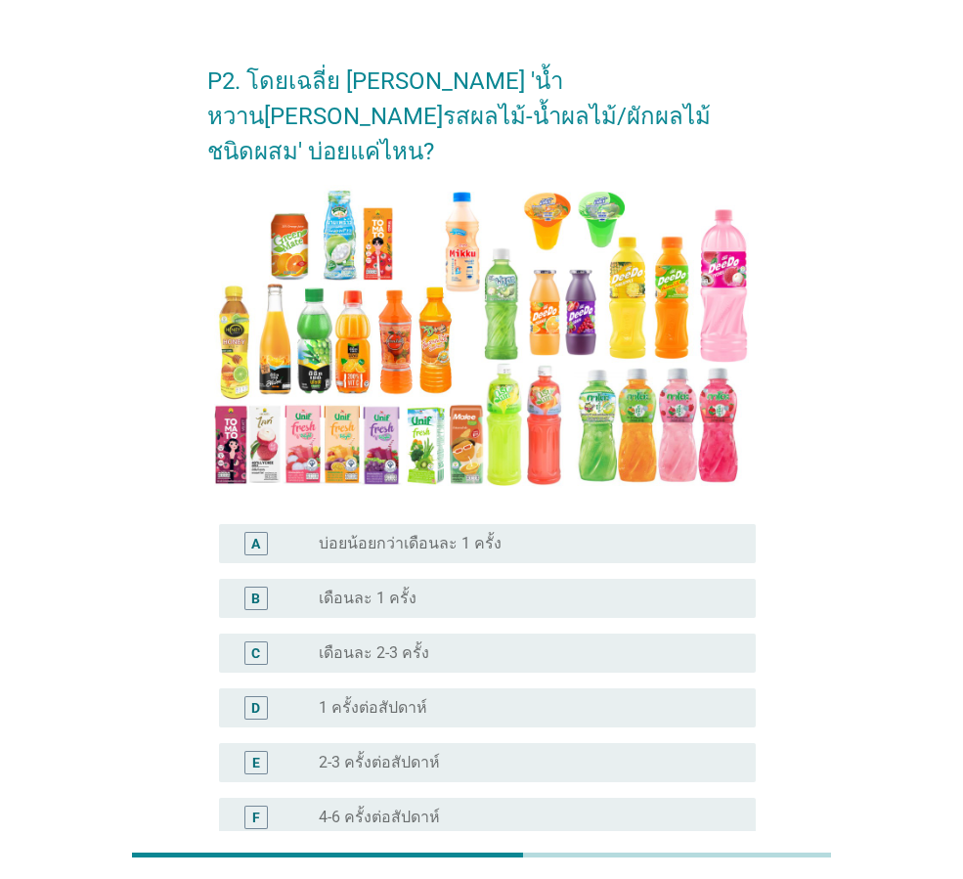
scroll to position [130, 0]
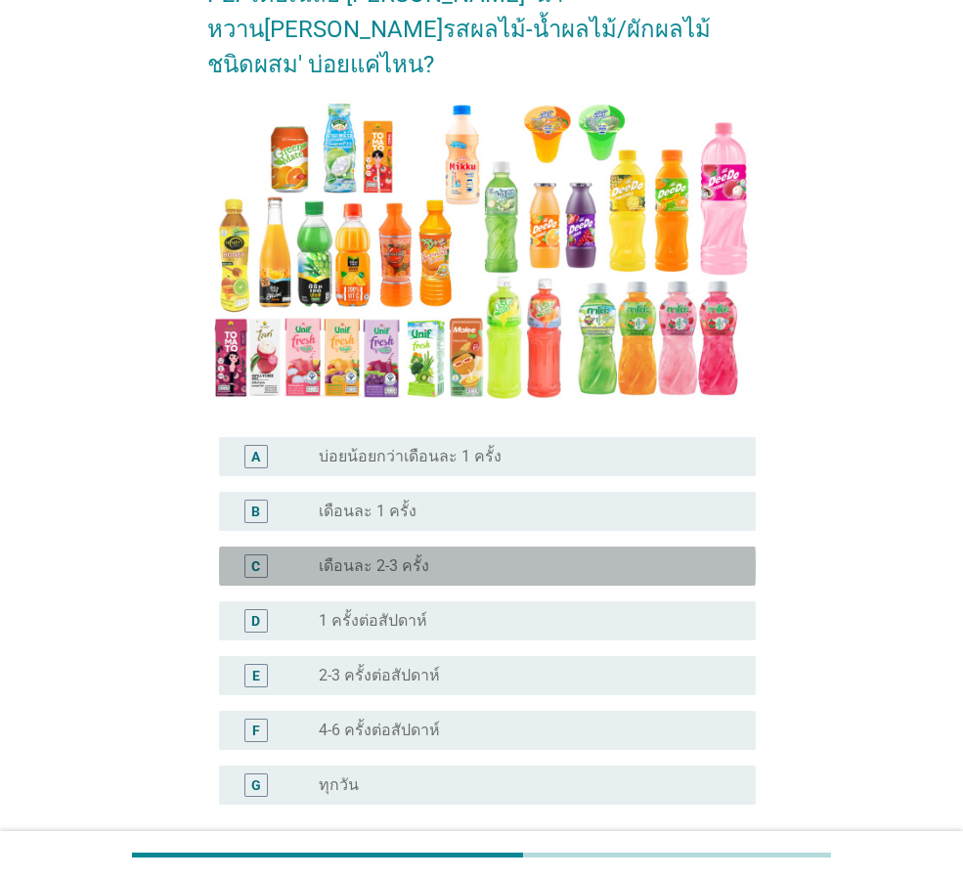
click at [458, 556] on div "radio_button_unchecked เดือนละ 2-3 ครั้ง" at bounding box center [522, 566] width 406 height 20
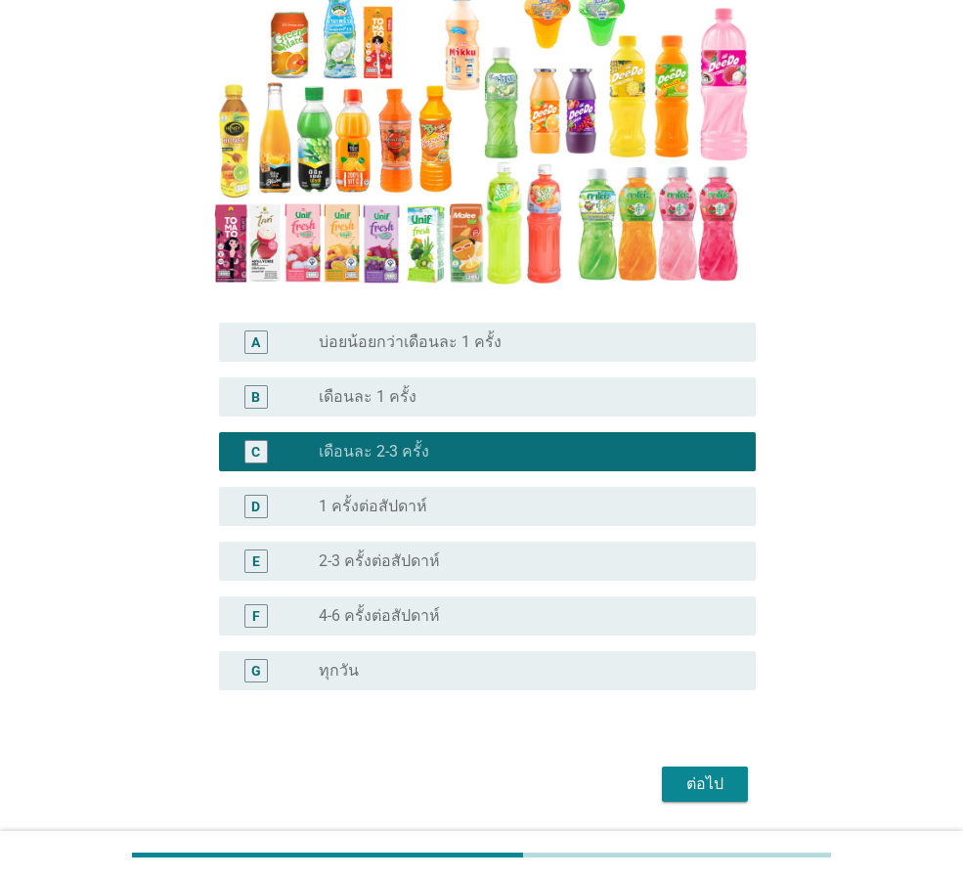
scroll to position [272, 0]
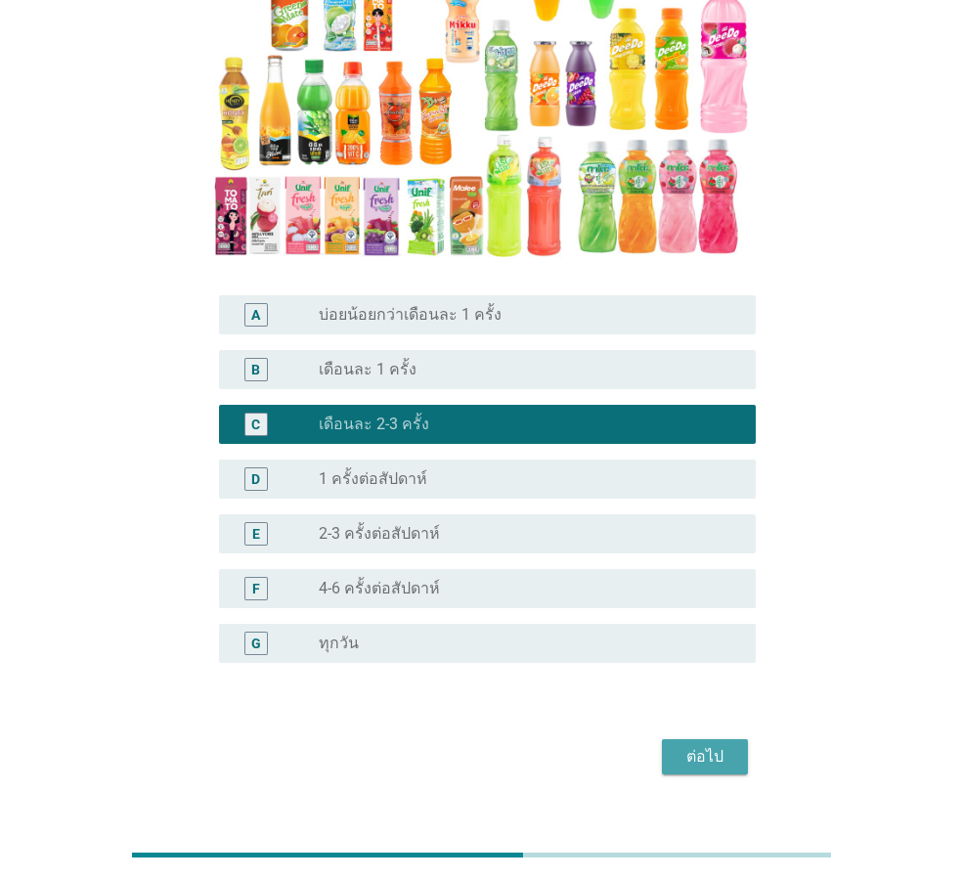
click at [706, 745] on div "ต่อไป" at bounding box center [705, 756] width 55 height 23
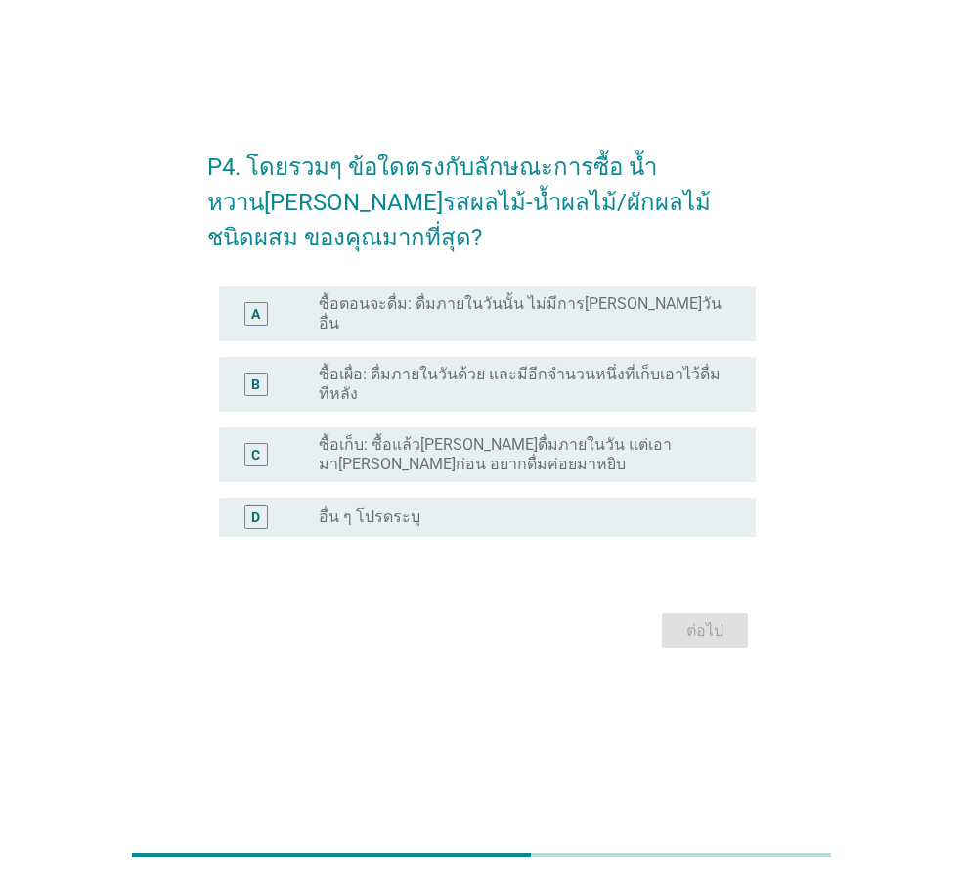
scroll to position [0, 0]
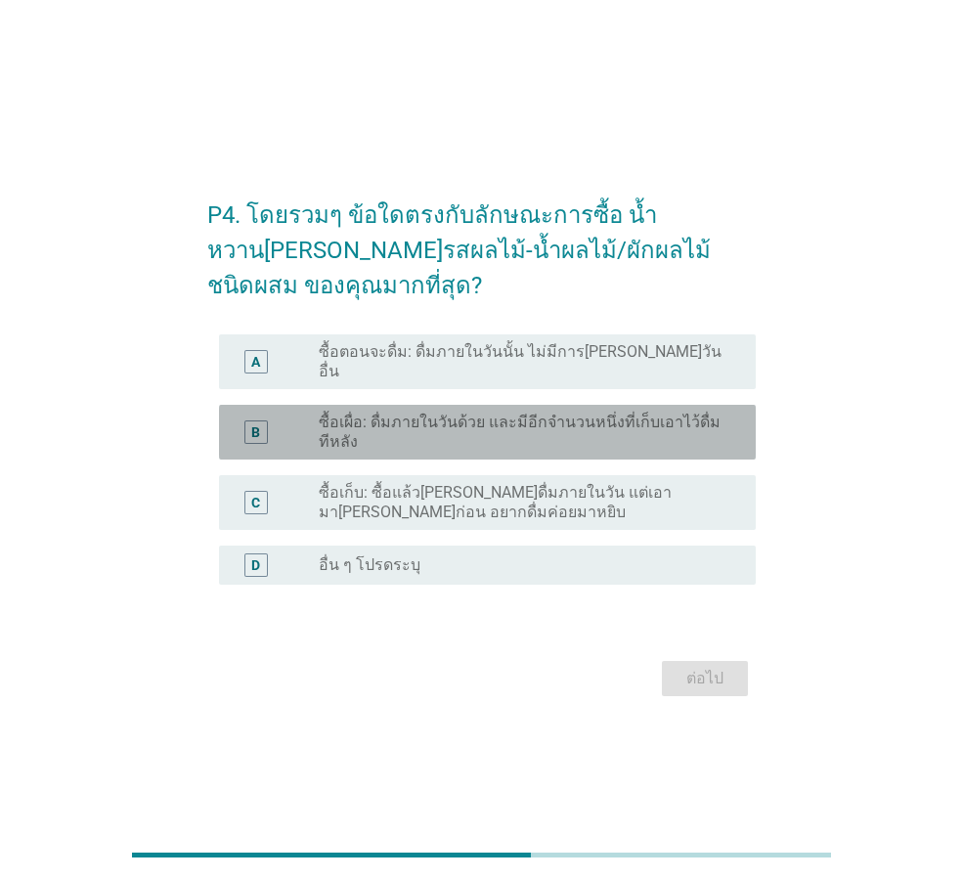
click at [423, 421] on label "ซื้อเผื่อ: ดื่มภายในวันด้วย และมีอีกจำนวนหนึ่งที่เก็บเอาไว้ดื่มทีหลัง" at bounding box center [522, 432] width 406 height 39
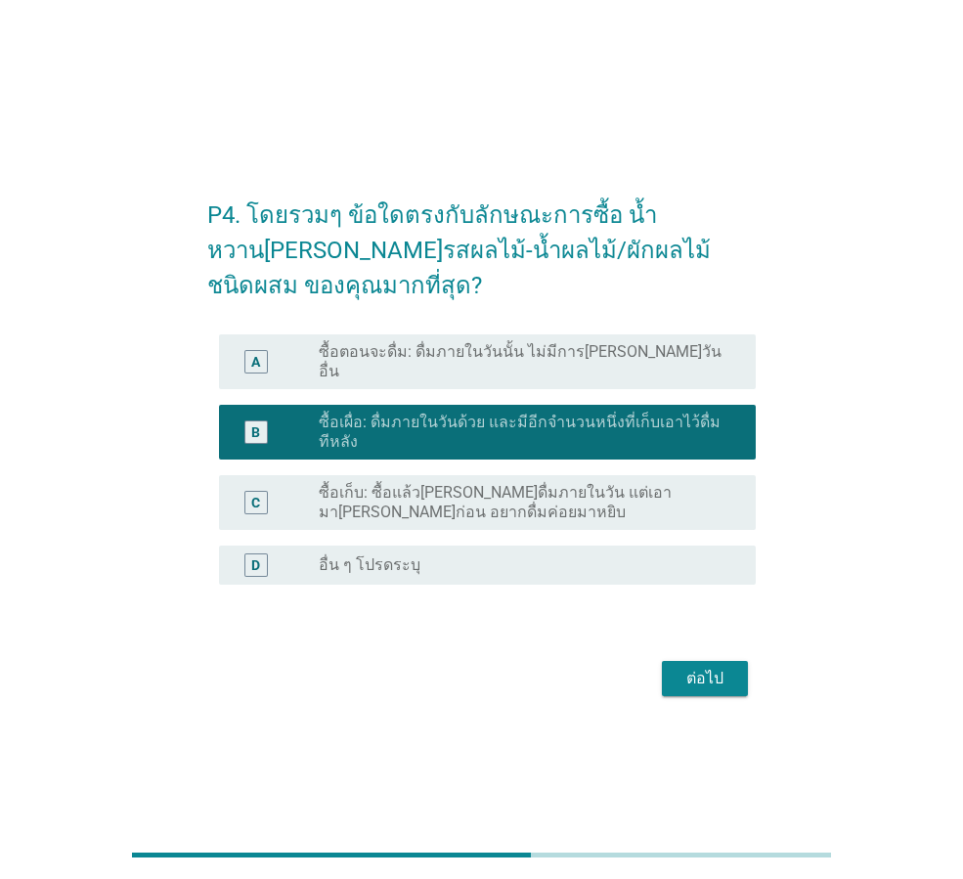
click at [708, 673] on div "ต่อไป" at bounding box center [705, 678] width 55 height 23
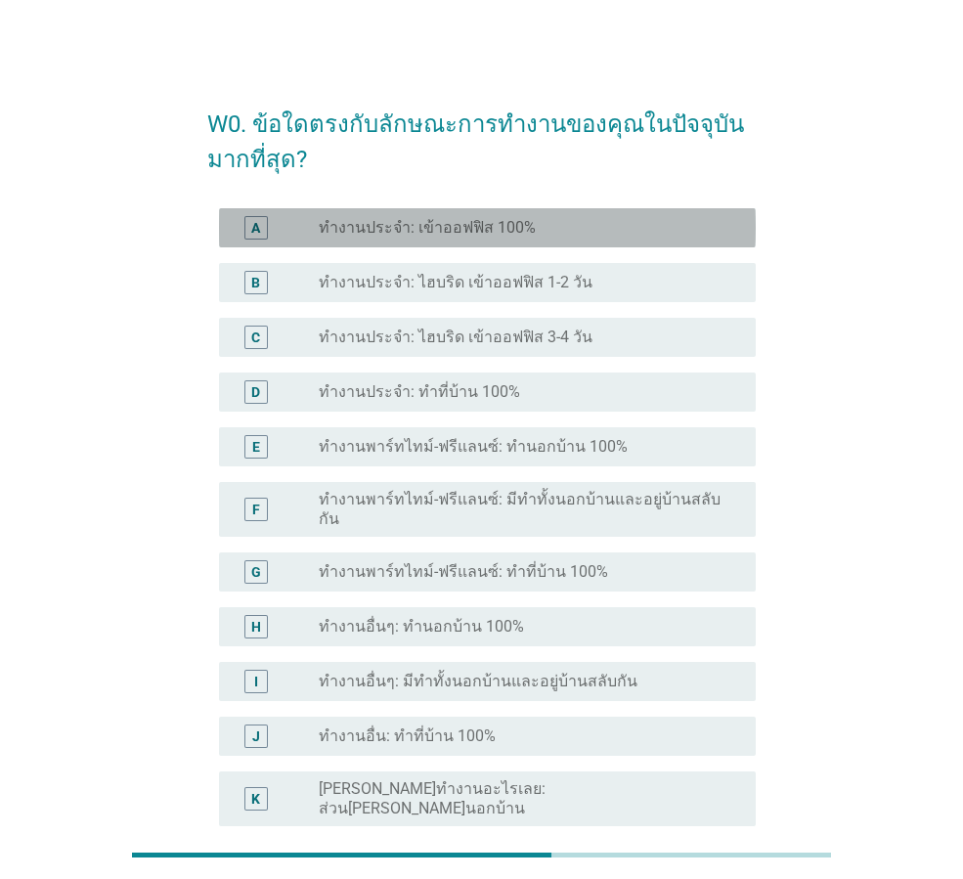
click at [421, 230] on label "ทำงานประจำ: เข้าออฟฟิส 100%" at bounding box center [427, 228] width 217 height 20
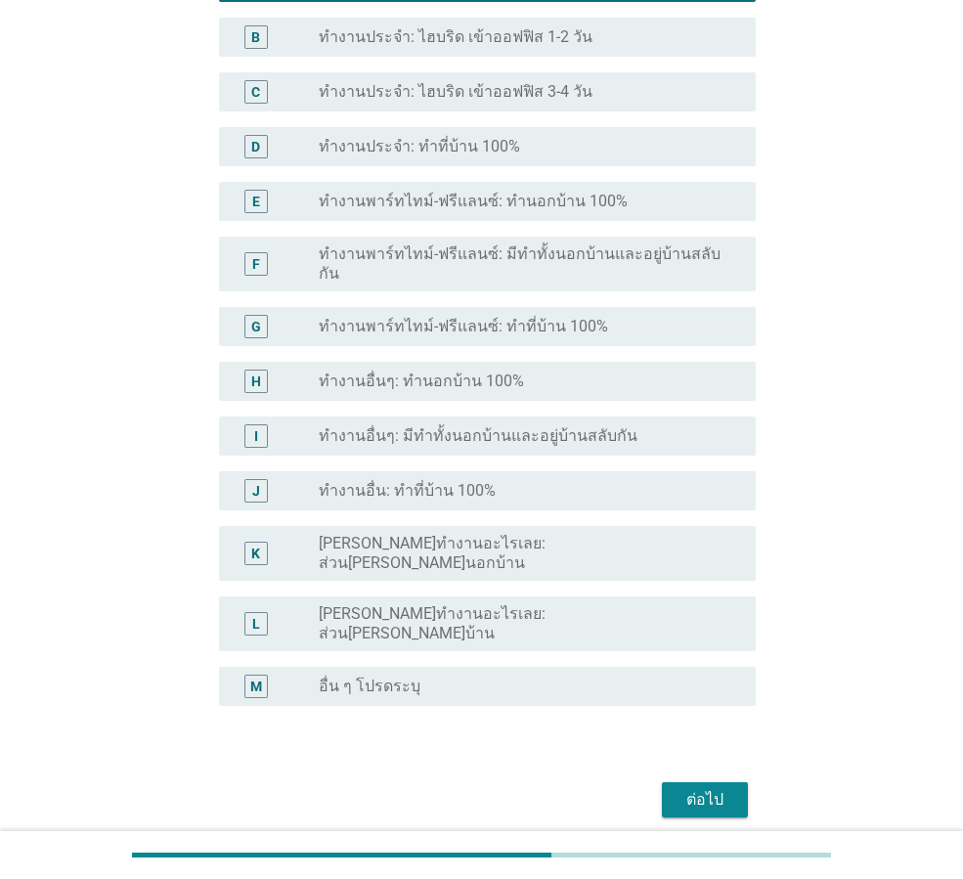
scroll to position [277, 0]
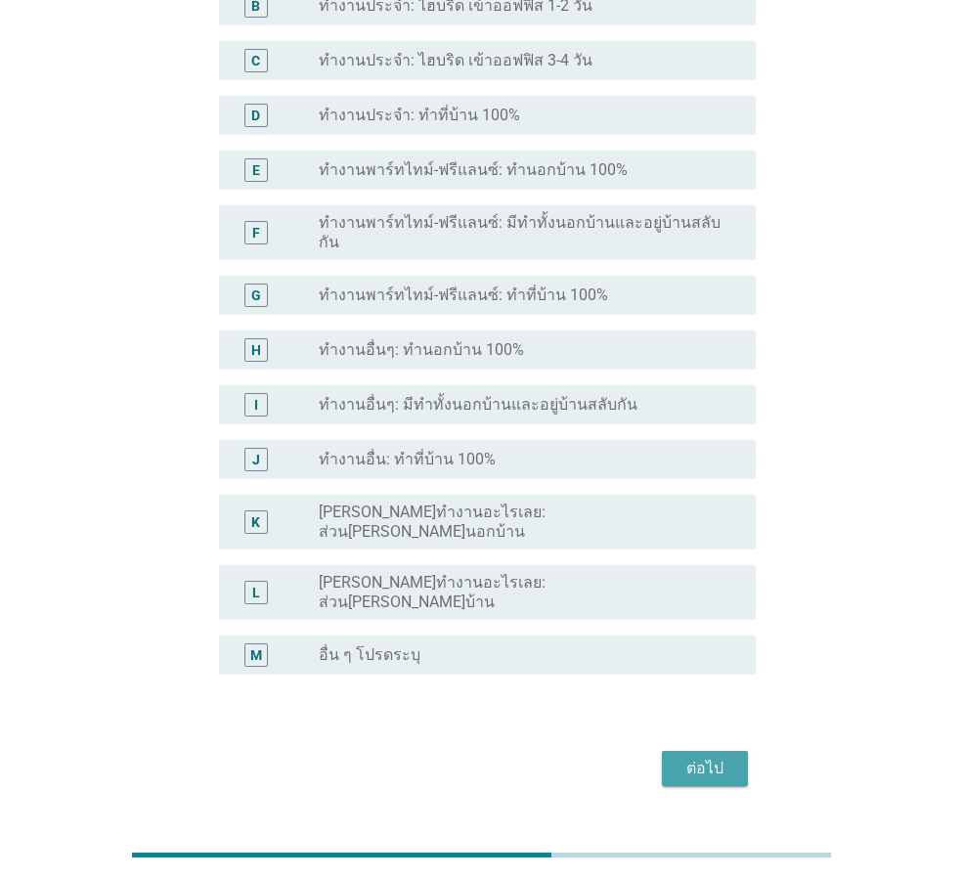
click at [710, 757] on div "ต่อไป" at bounding box center [705, 768] width 55 height 23
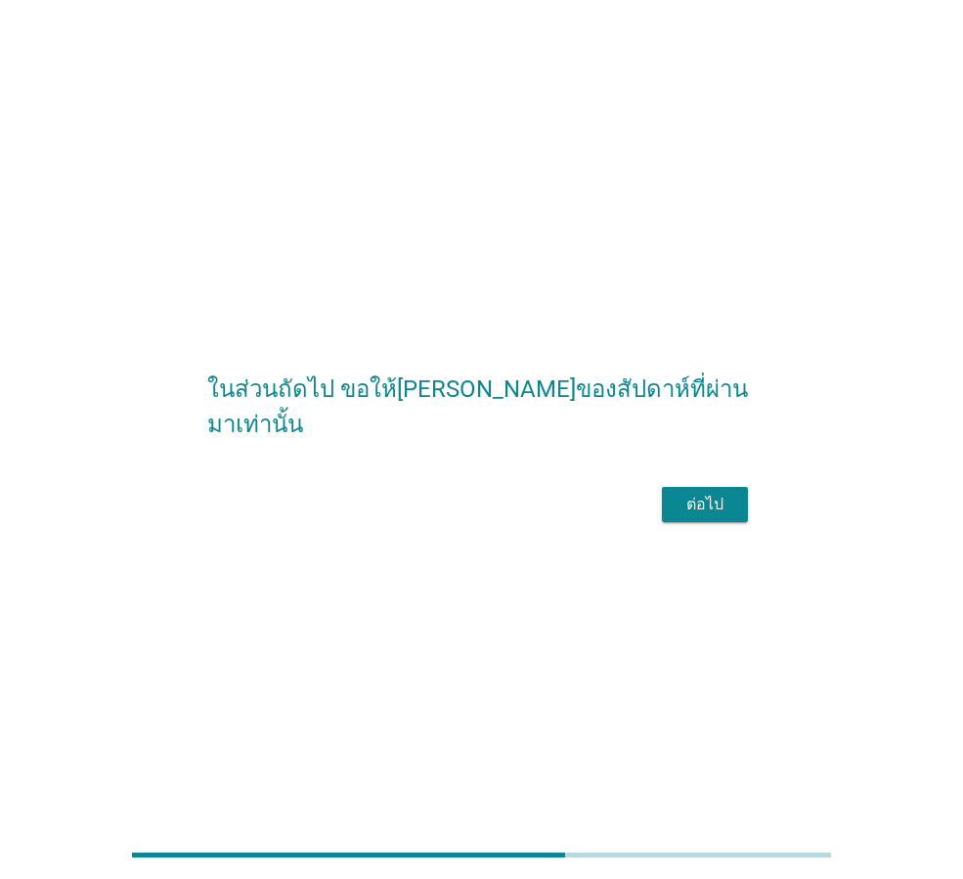
click at [721, 516] on div "ต่อไป" at bounding box center [705, 504] width 55 height 23
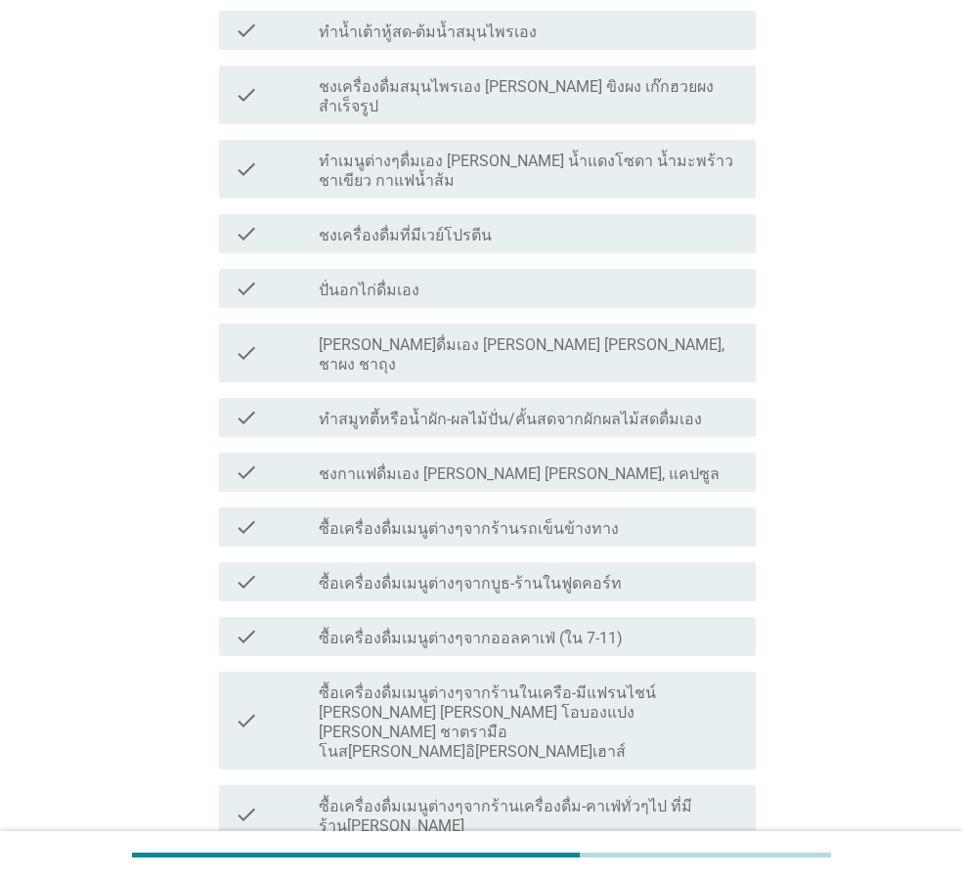
scroll to position [228, 0]
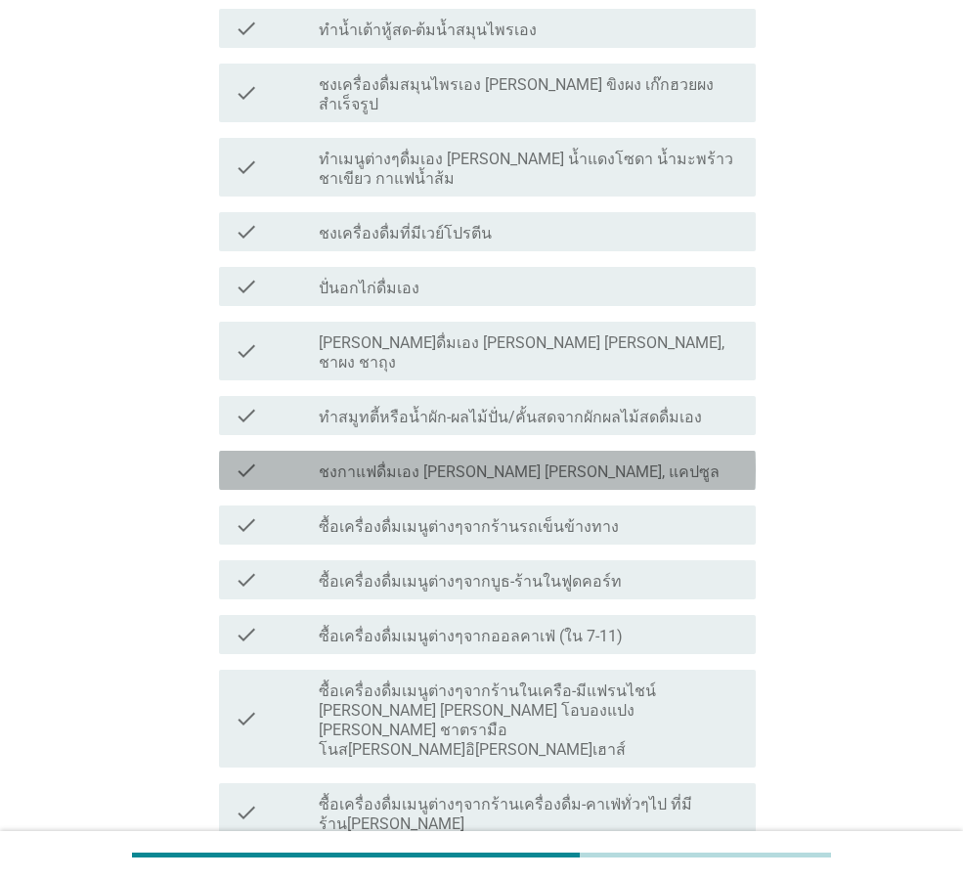
click at [466, 462] on label "ชงกาแฟดื่มเอง [PERSON_NAME] [PERSON_NAME], แคปซูล" at bounding box center [519, 472] width 401 height 20
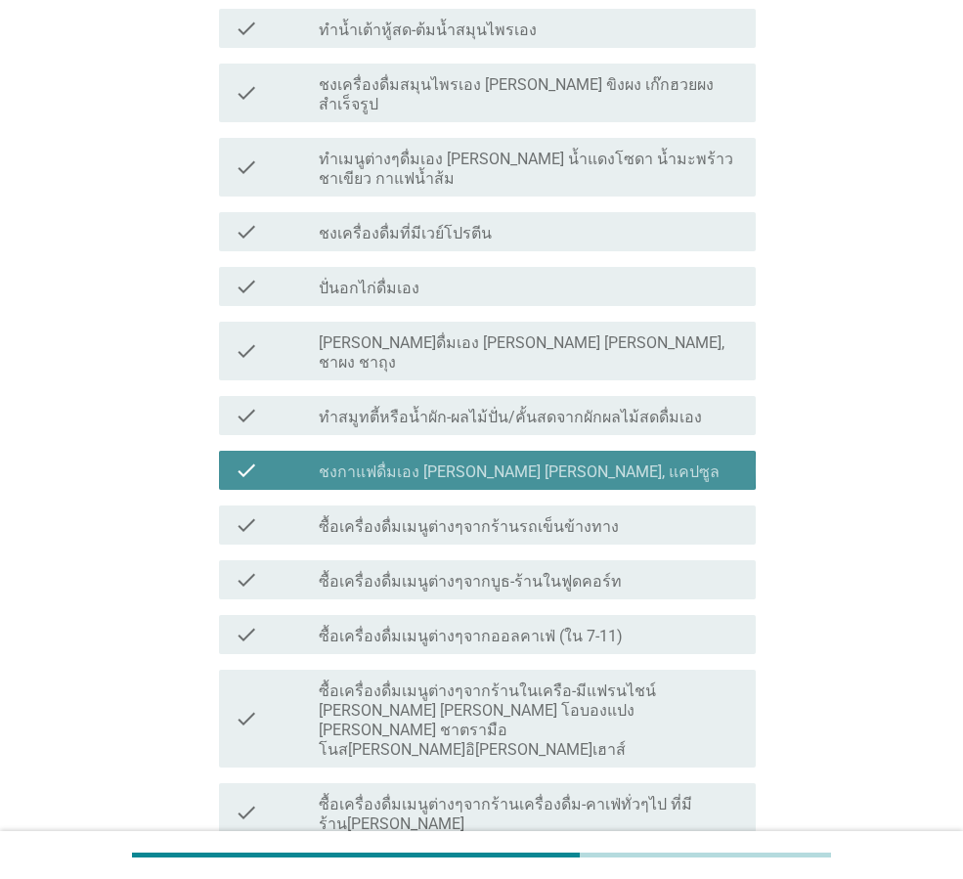
click at [471, 462] on label "ชงกาแฟดื่มเอง [PERSON_NAME] [PERSON_NAME], แคปซูล" at bounding box center [519, 472] width 401 height 20
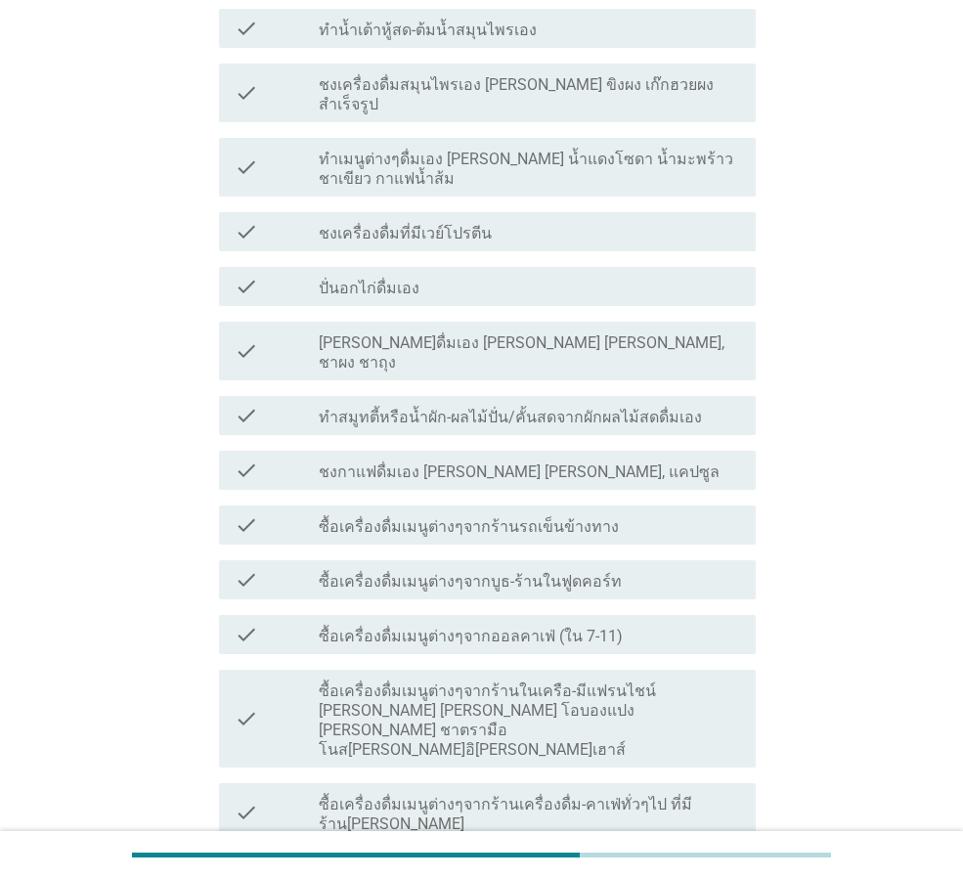
scroll to position [261, 0]
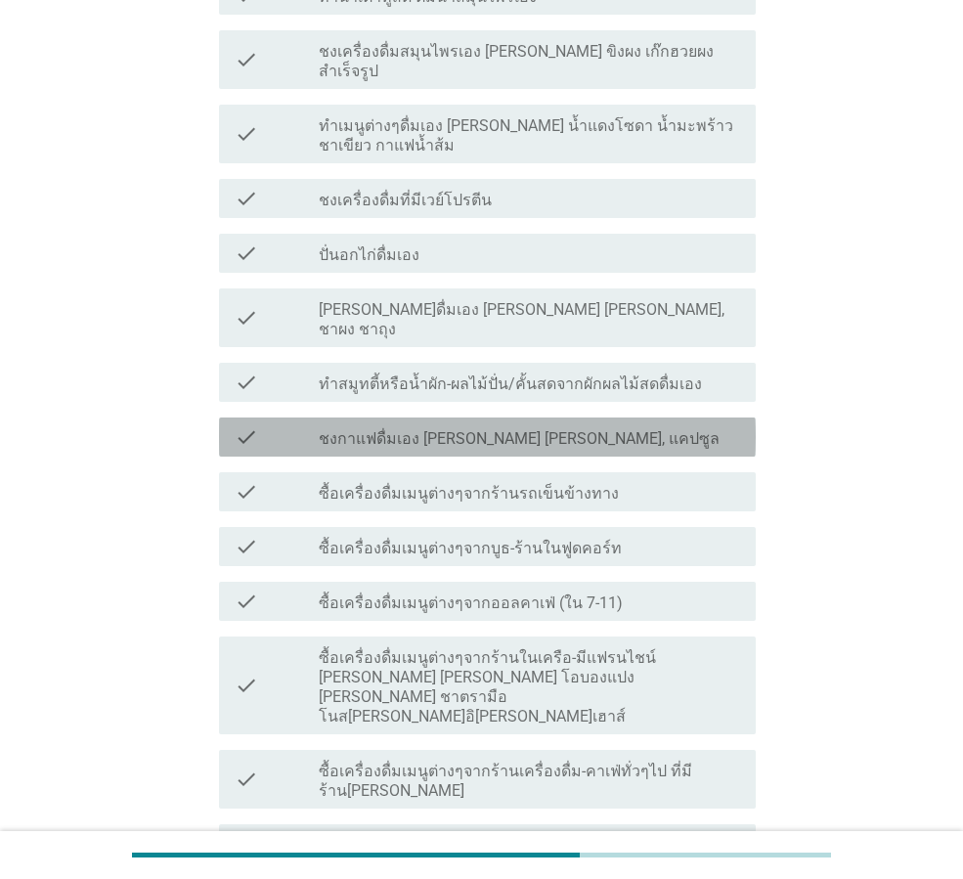
click at [411, 429] on label "ชงกาแฟดื่มเอง [PERSON_NAME] [PERSON_NAME], แคปซูล" at bounding box center [519, 439] width 401 height 20
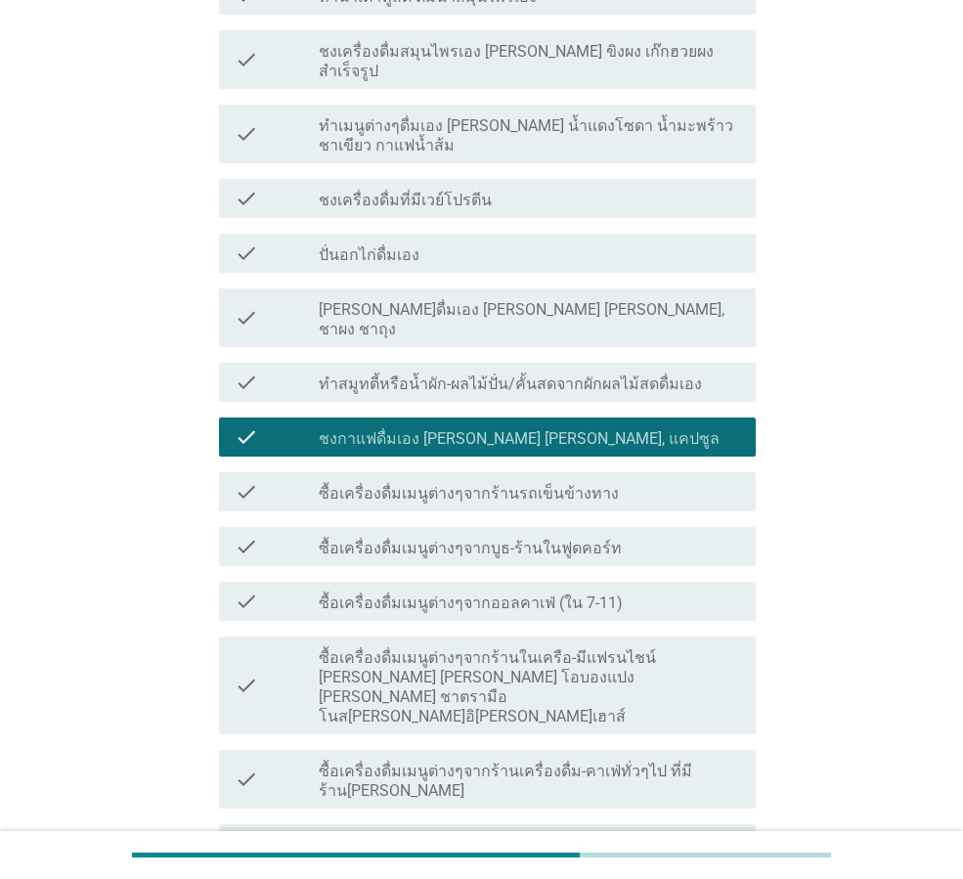
click at [461, 594] on label "ซื้อเครื่องดื่มเมนูต่างๆจากออลคาเฟ่ (ใน 7-11)" at bounding box center [471, 604] width 304 height 20
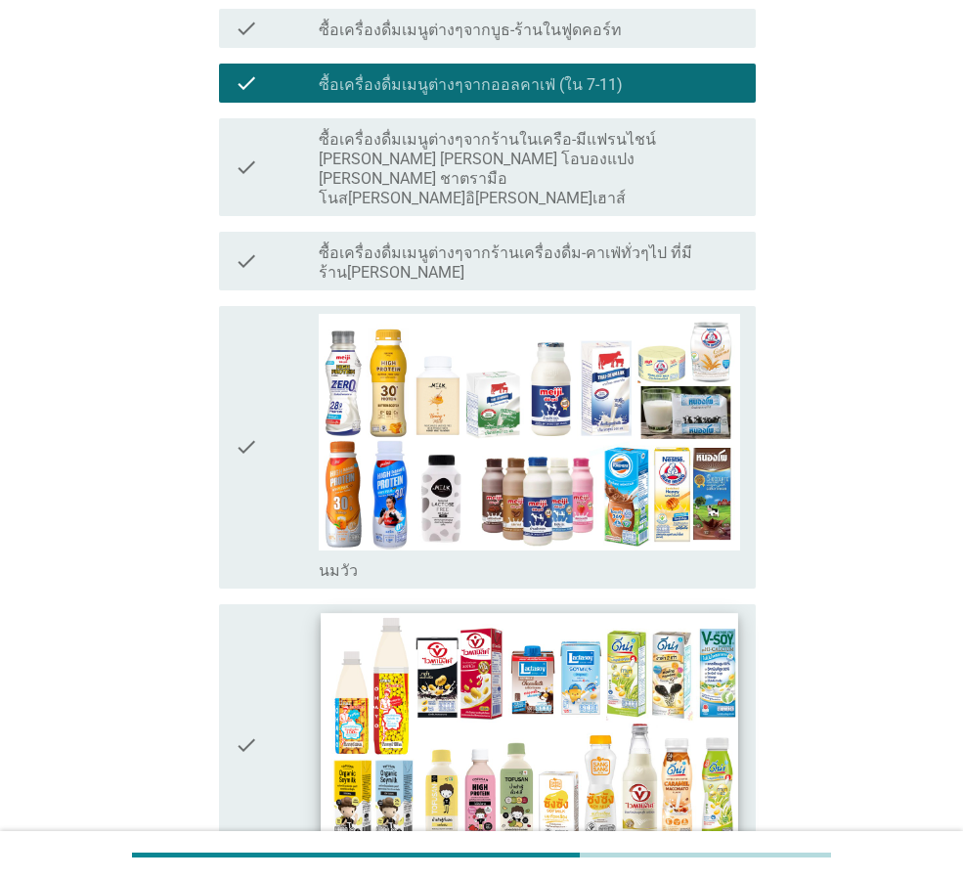
scroll to position [782, 0]
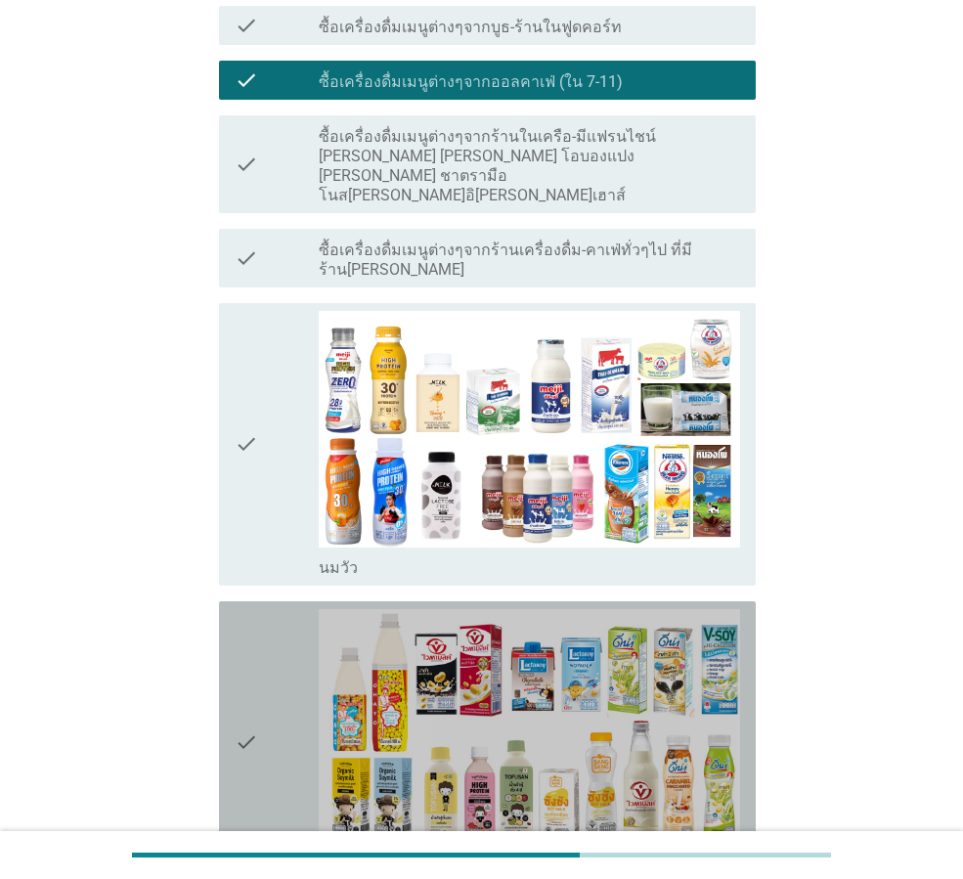
click at [258, 674] on icon "check" at bounding box center [246, 742] width 23 height 267
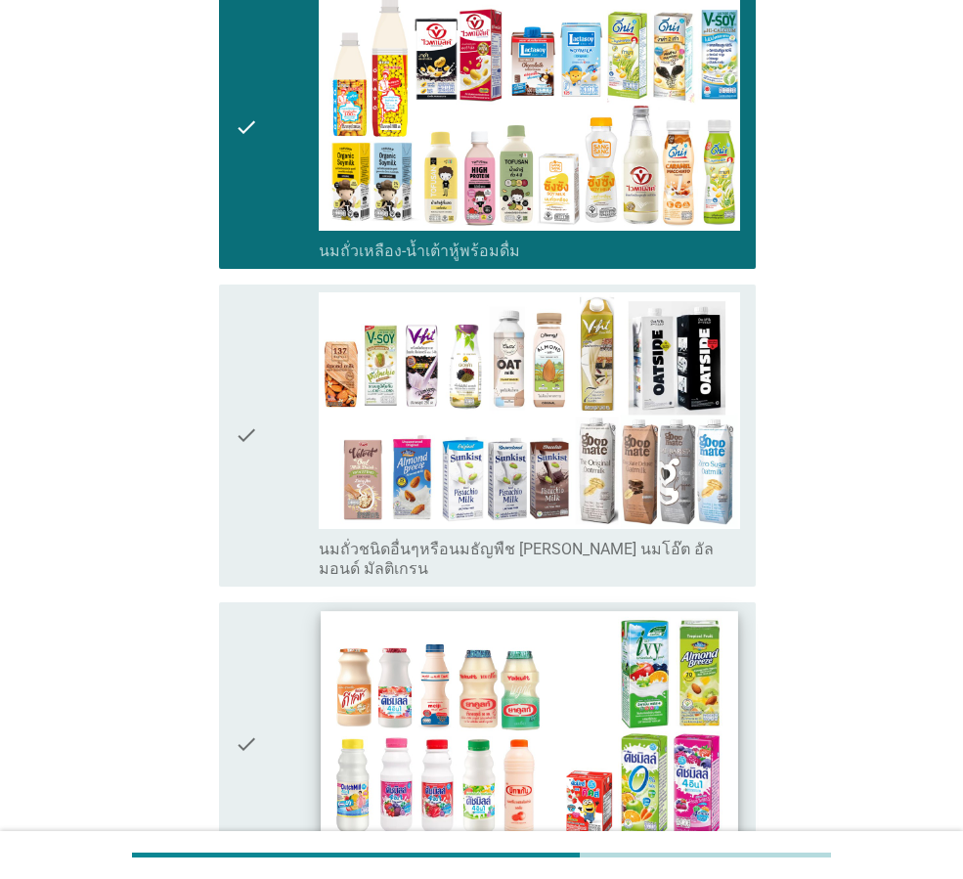
scroll to position [1401, 0]
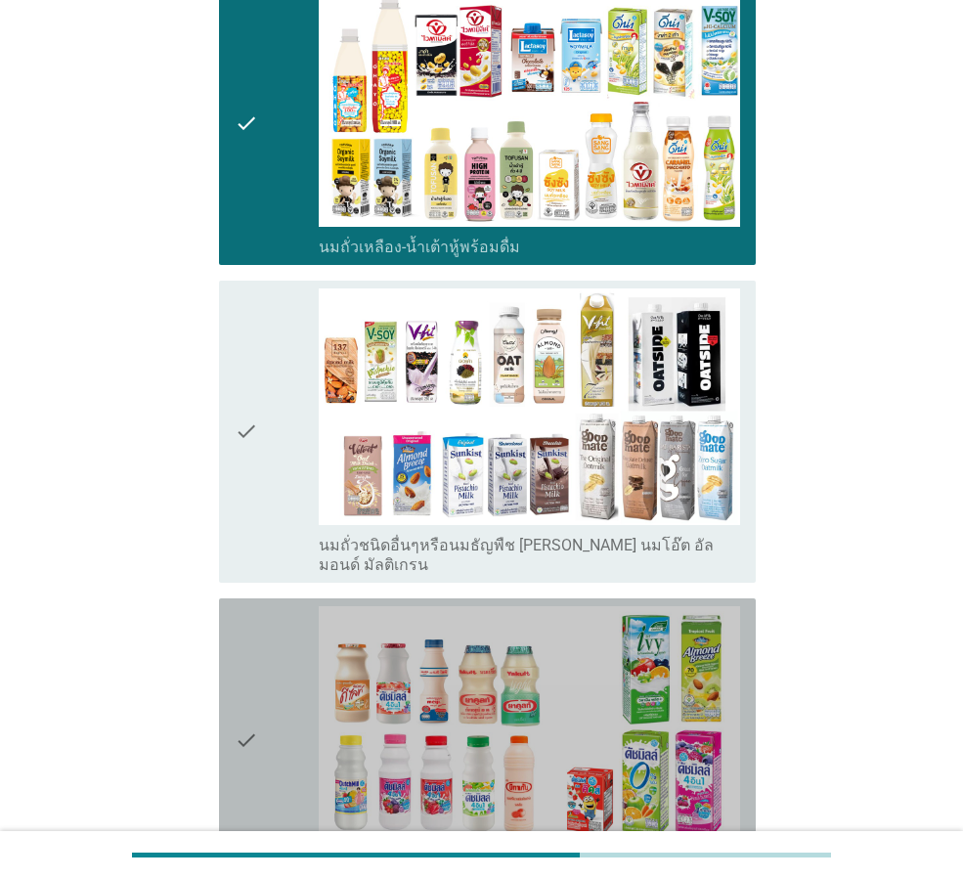
click at [285, 668] on div "check" at bounding box center [277, 739] width 84 height 267
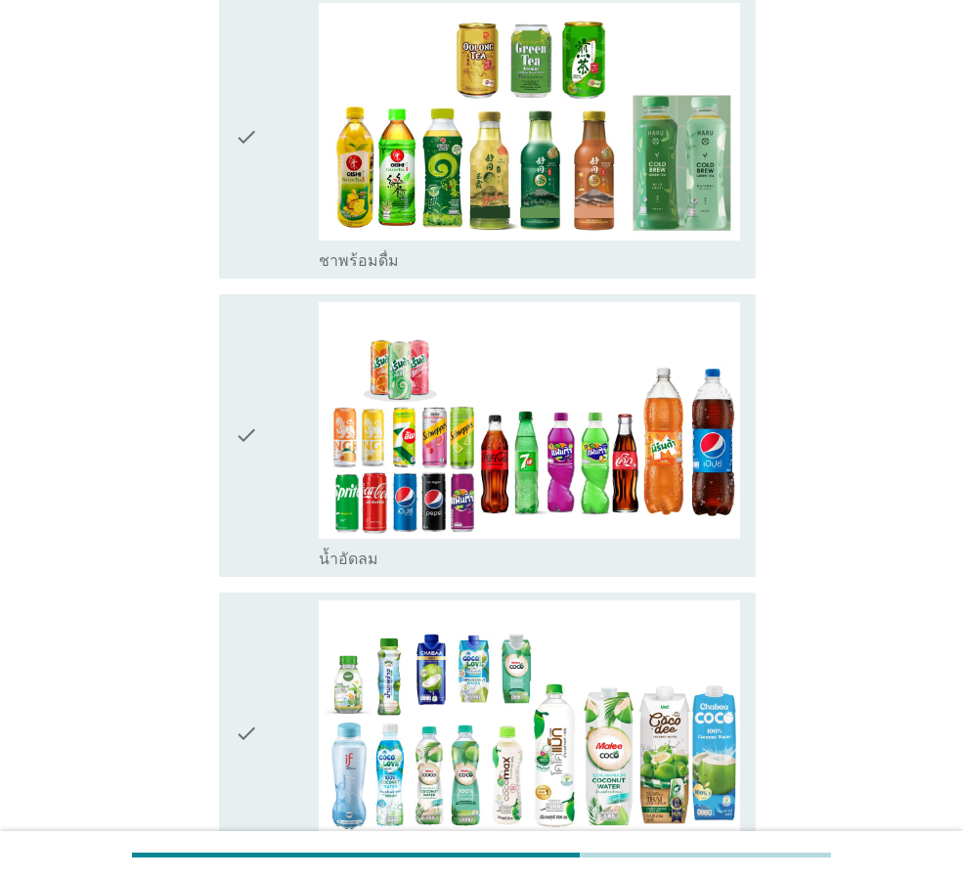
scroll to position [2608, 0]
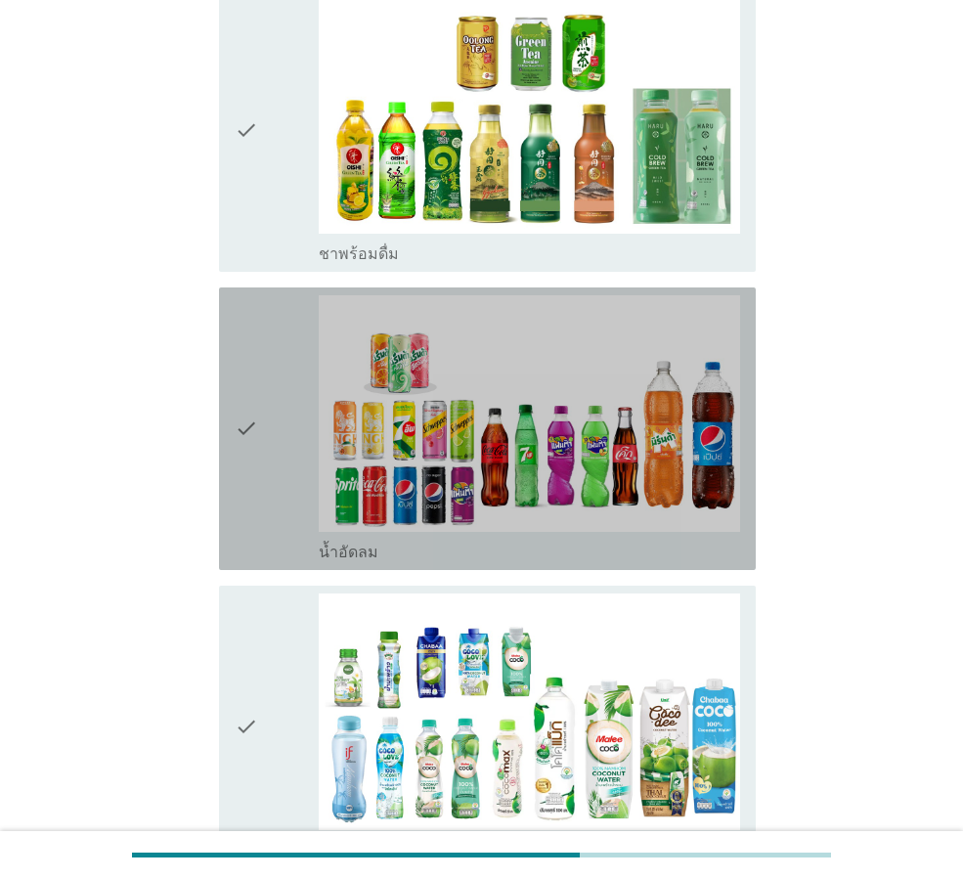
click at [287, 392] on div "check" at bounding box center [277, 428] width 84 height 267
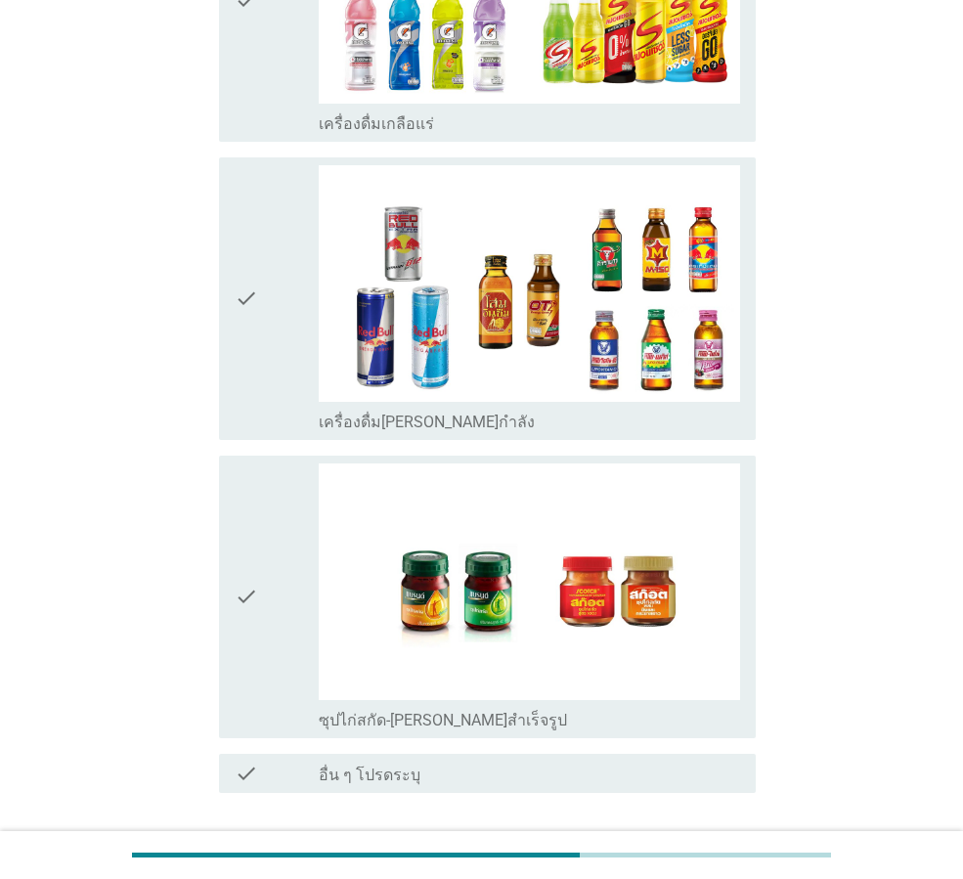
scroll to position [4552, 0]
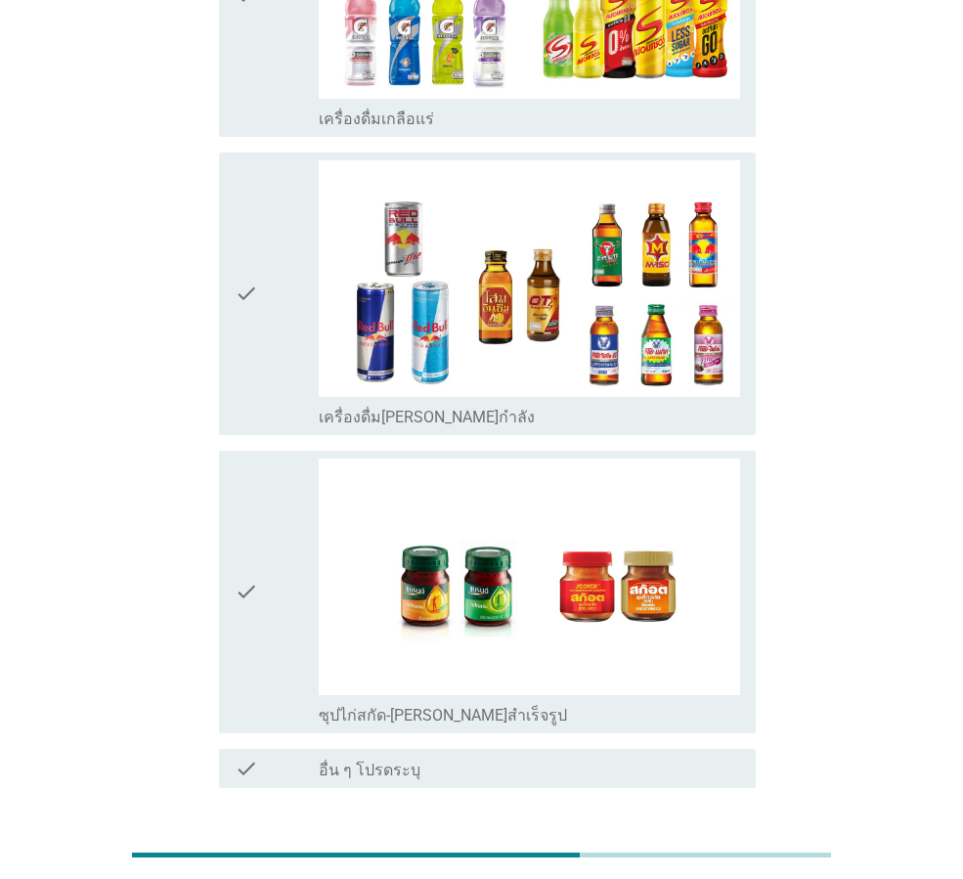
click at [717, 847] on div "ต่อไป" at bounding box center [705, 858] width 55 height 23
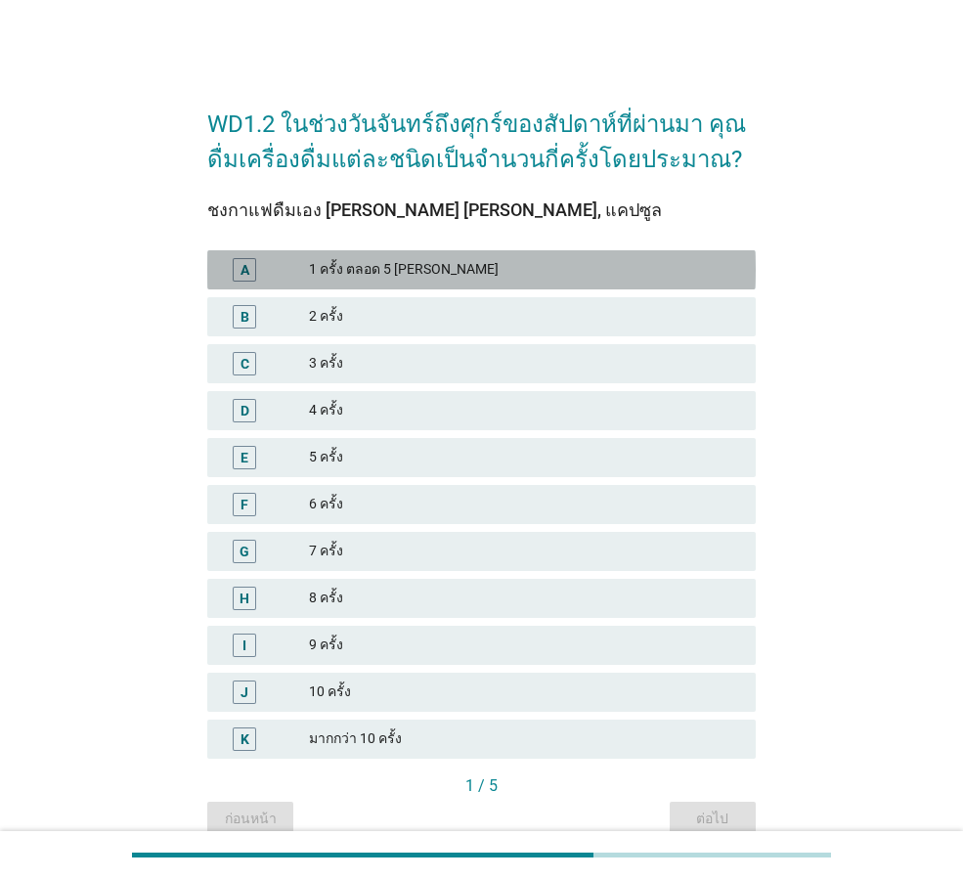
click at [269, 260] on div "A" at bounding box center [266, 269] width 86 height 23
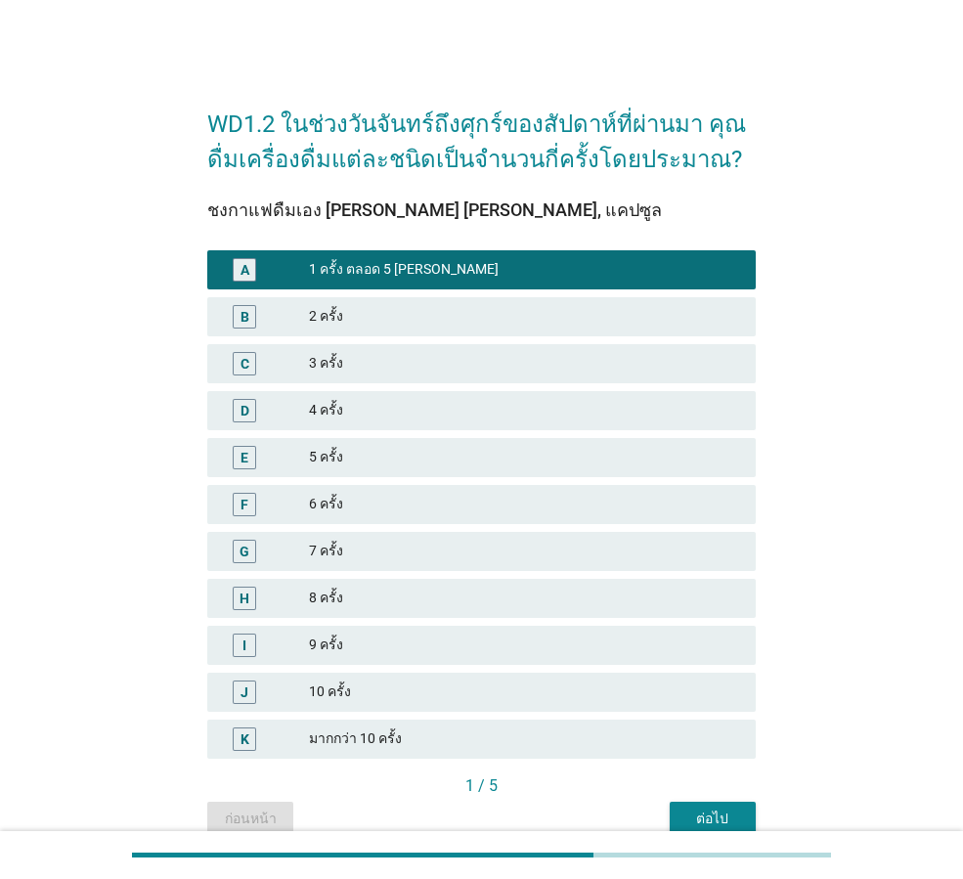
click at [730, 810] on div "ต่อไป" at bounding box center [712, 819] width 55 height 21
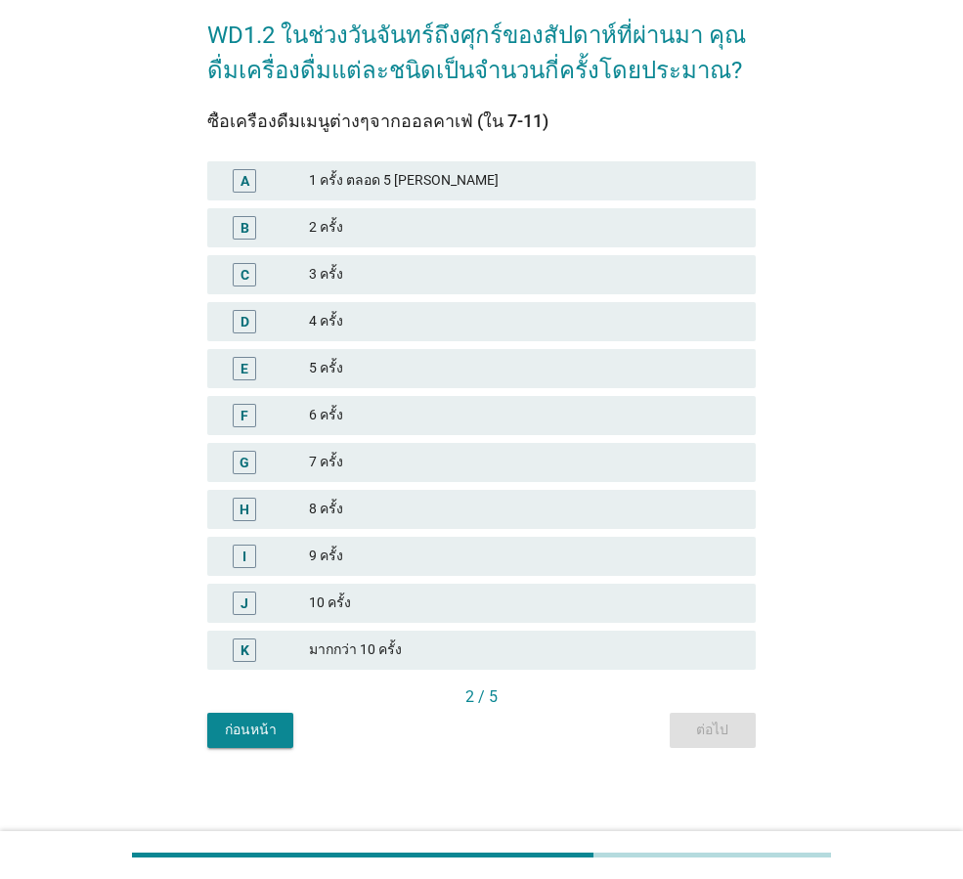
scroll to position [92, 0]
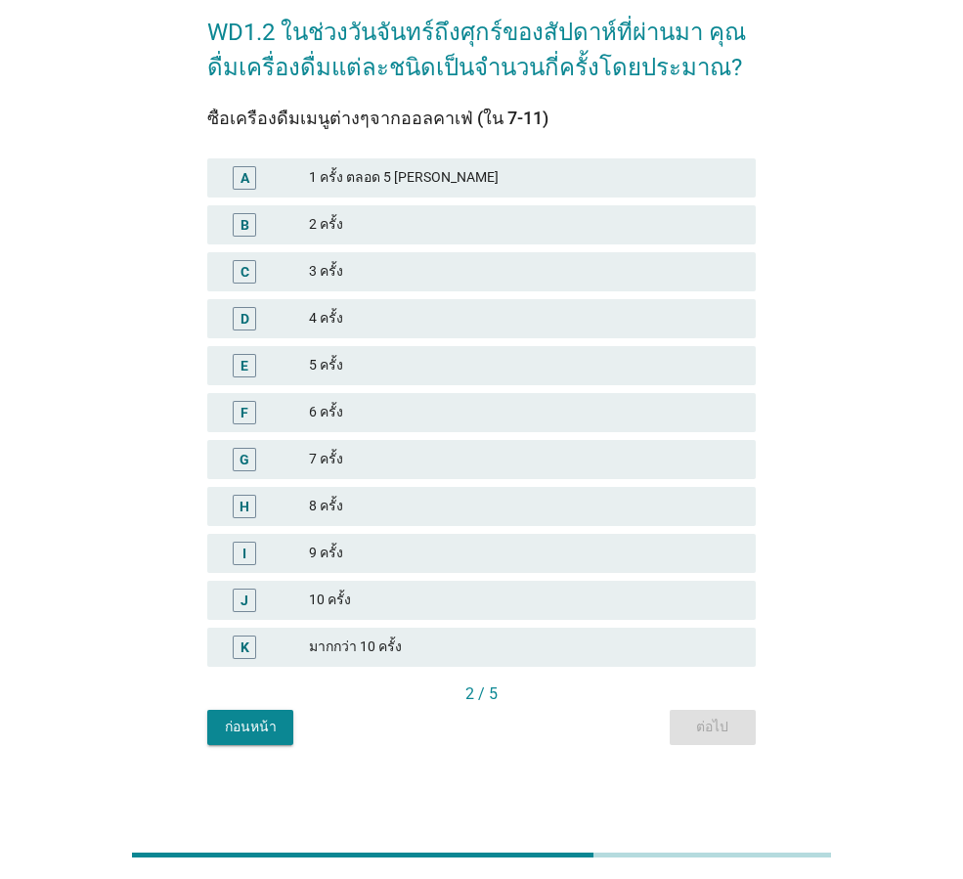
click at [315, 228] on div "2 ครั้ง" at bounding box center [524, 224] width 431 height 23
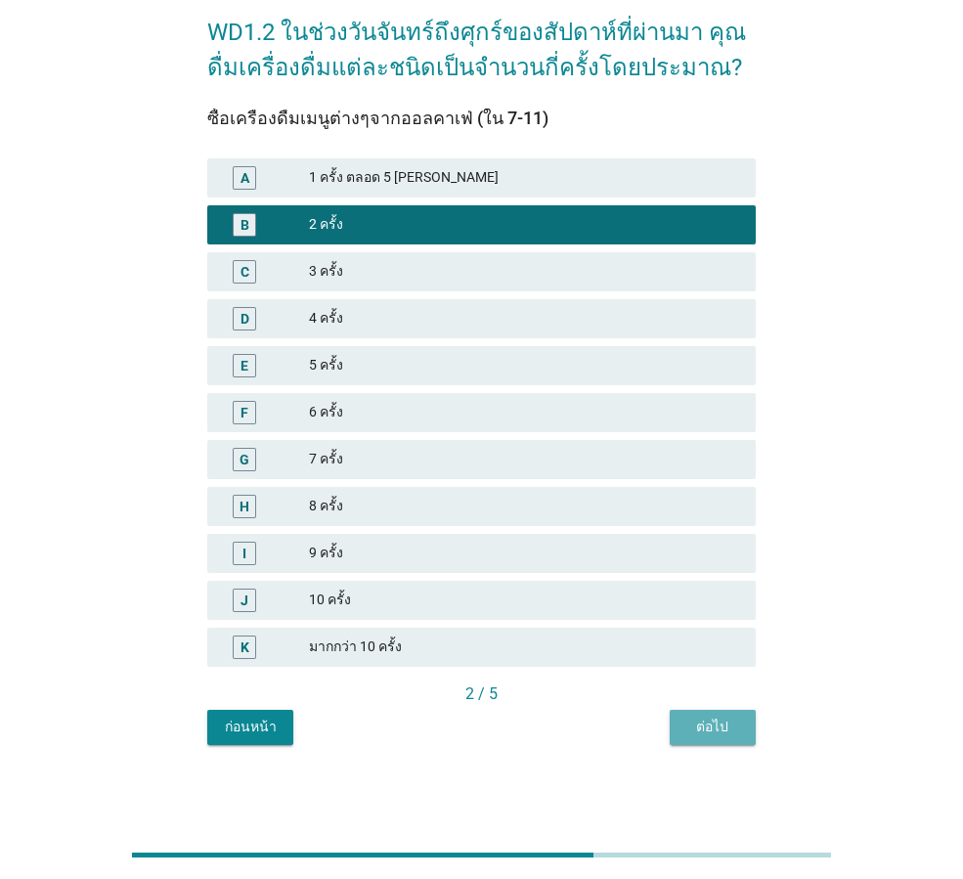
click at [708, 723] on div "ต่อไป" at bounding box center [712, 727] width 55 height 21
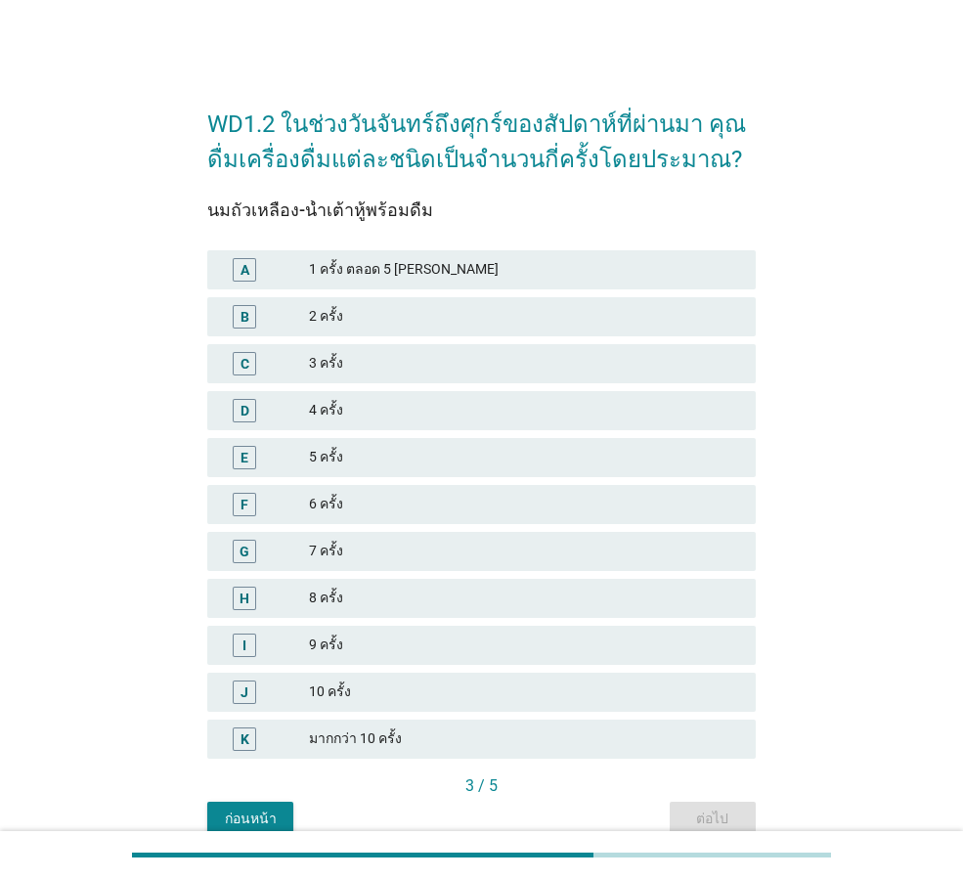
click at [293, 316] on div "B" at bounding box center [266, 316] width 86 height 23
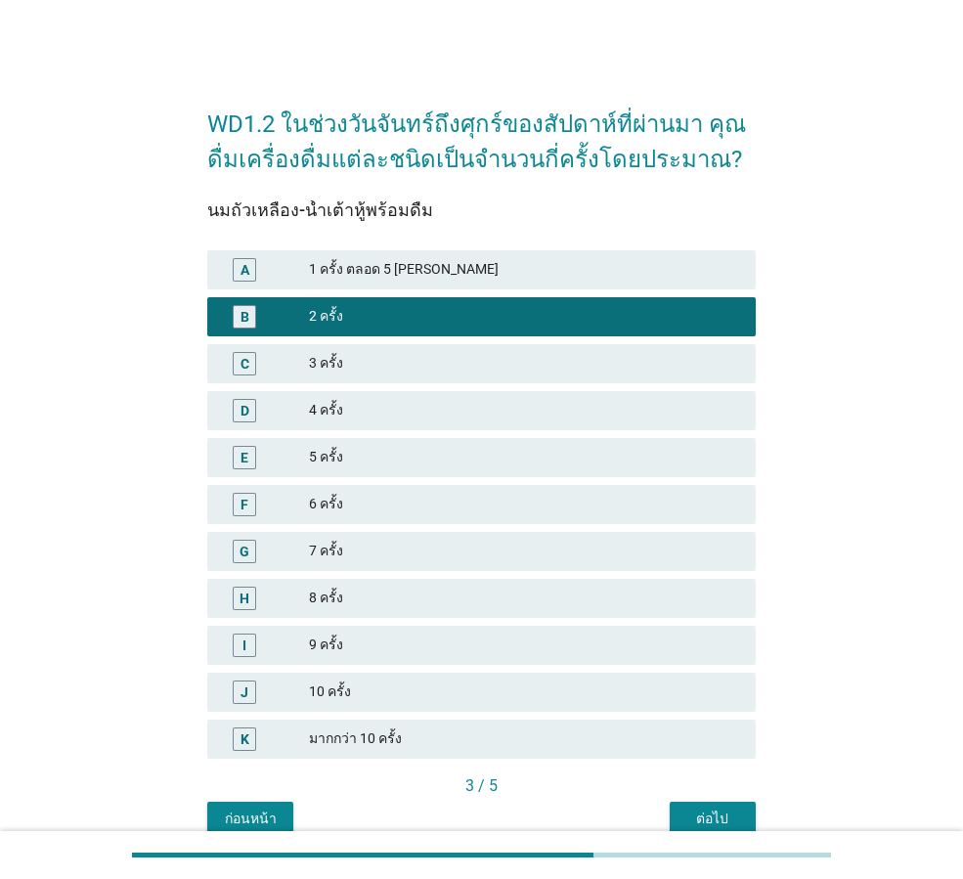
click at [707, 812] on div "ต่อไป" at bounding box center [712, 819] width 55 height 21
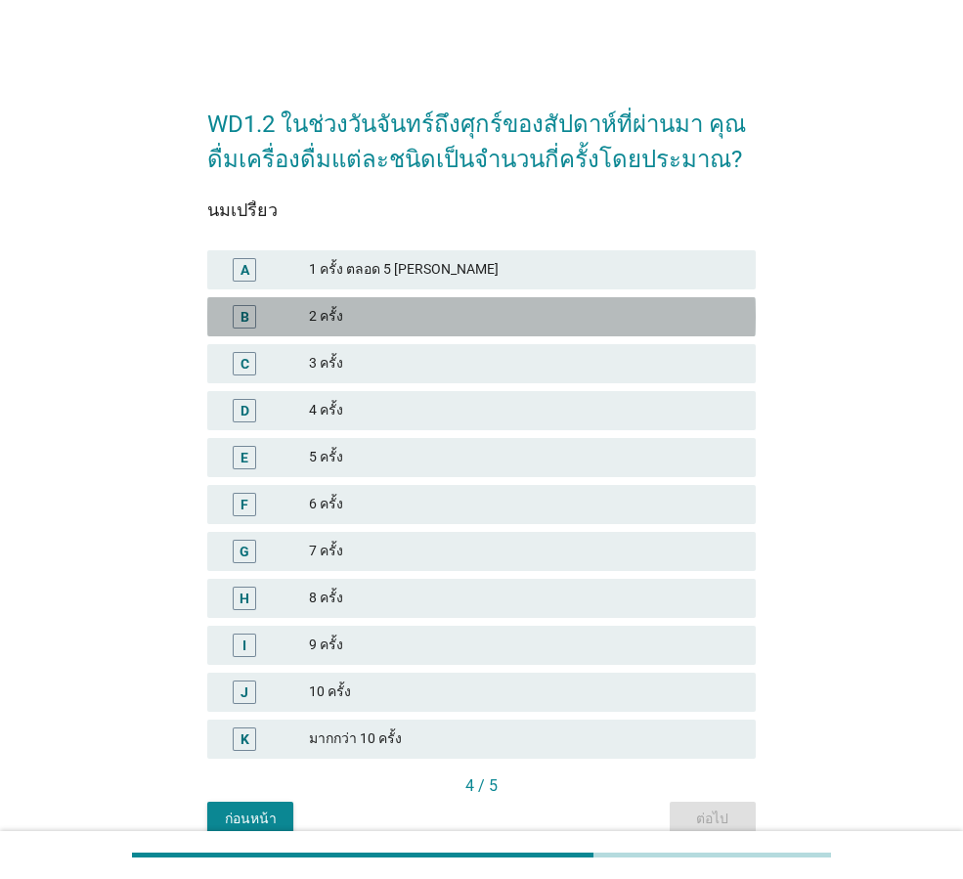
click at [334, 314] on div "2 ครั้ง" at bounding box center [524, 316] width 431 height 23
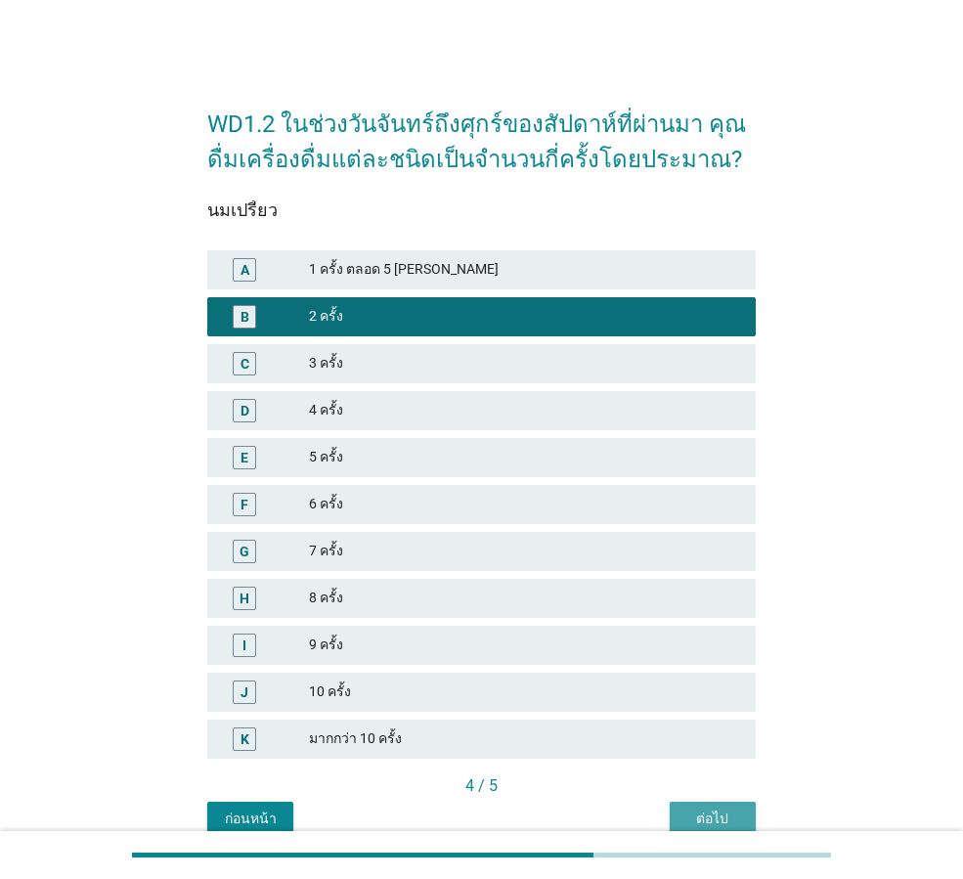
click at [714, 818] on div "ต่อไป" at bounding box center [712, 819] width 55 height 21
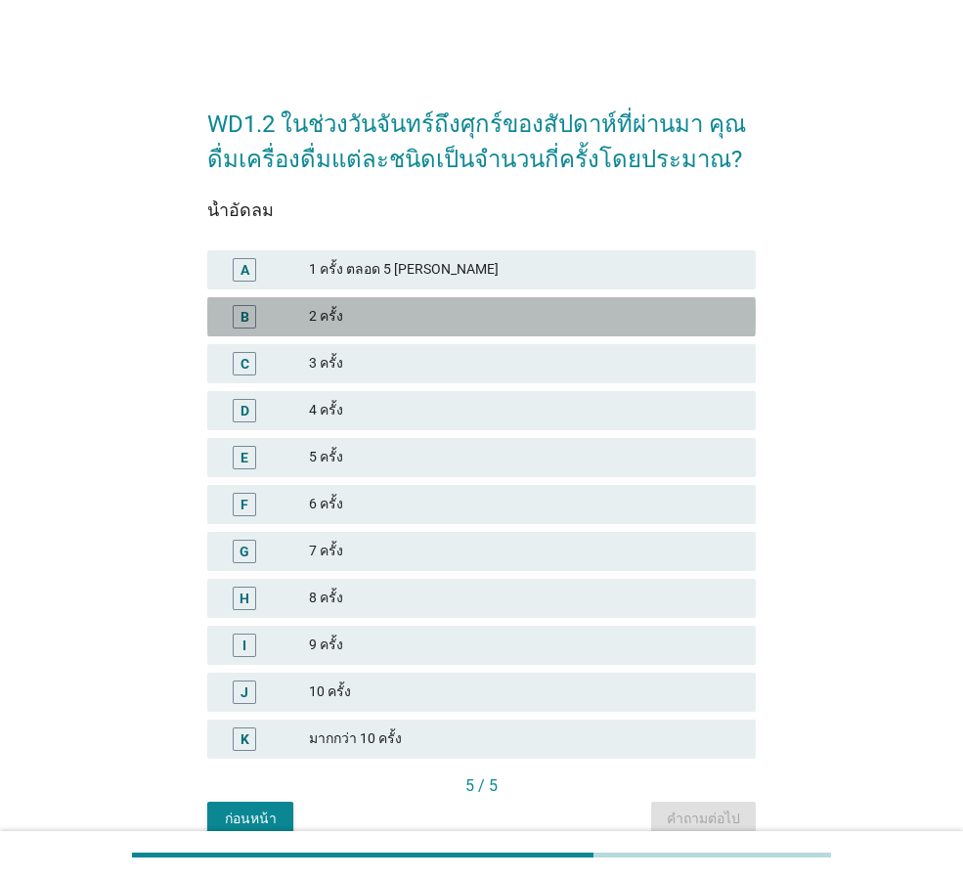
click at [374, 315] on div "2 ครั้ง" at bounding box center [524, 316] width 431 height 23
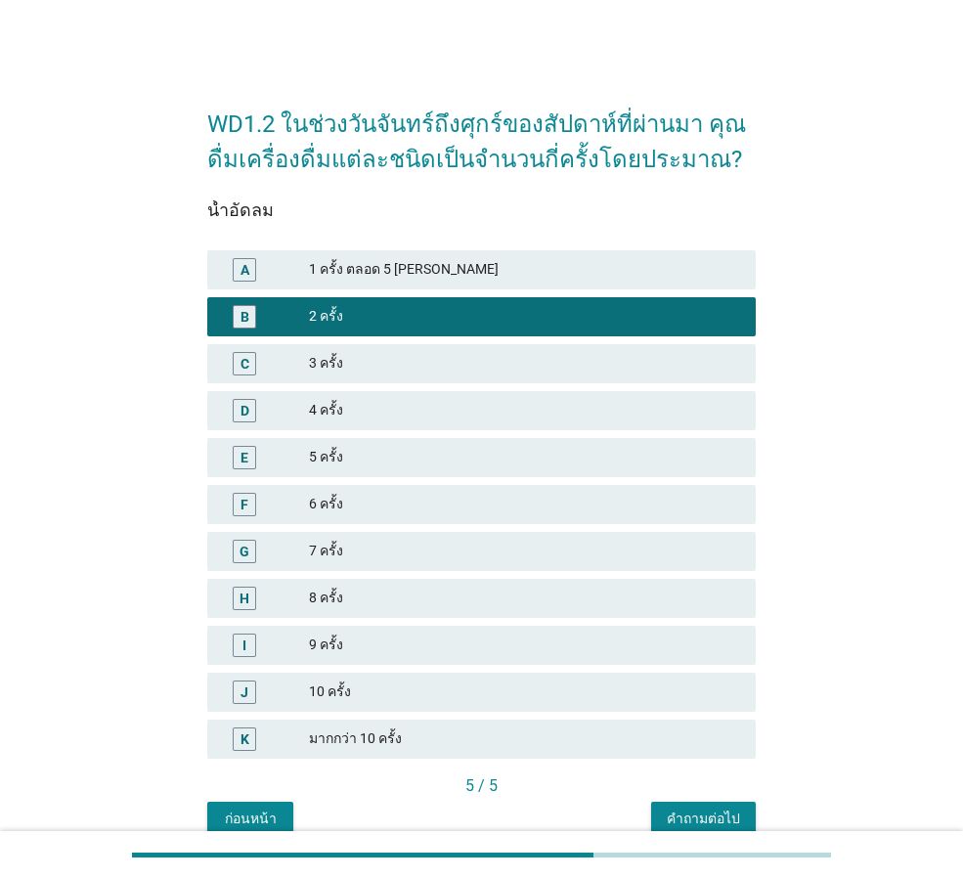
click at [713, 815] on div "คำถามต่อไป" at bounding box center [703, 819] width 73 height 21
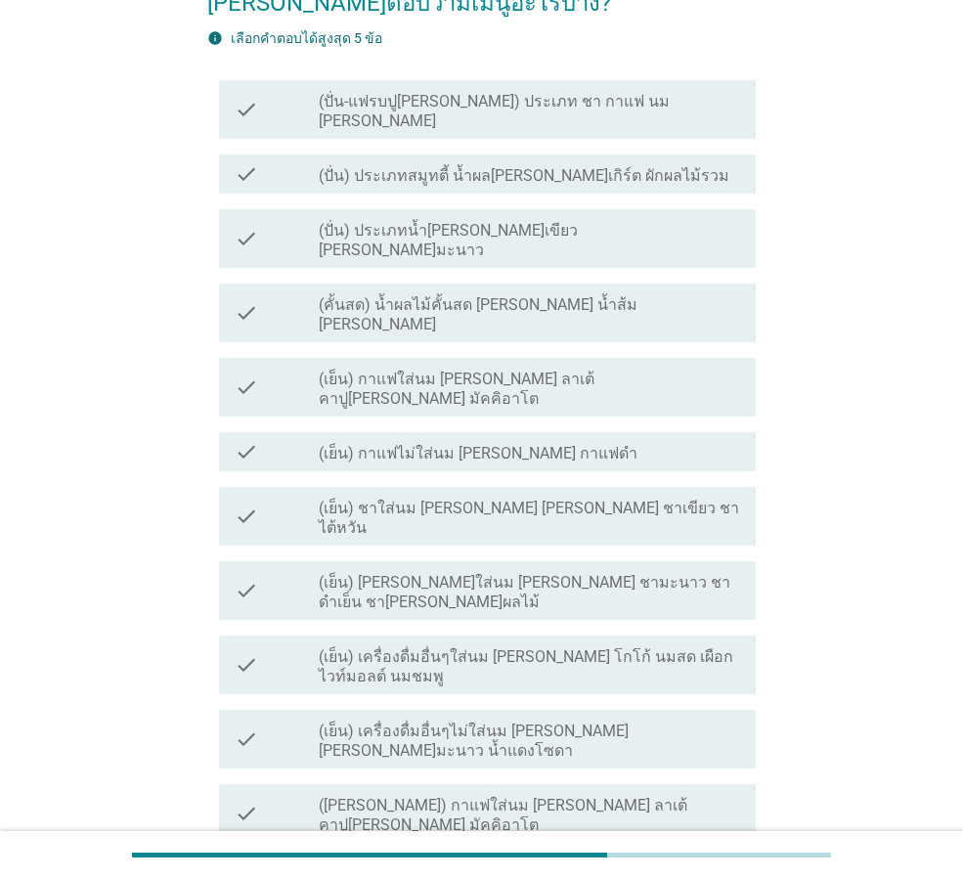
scroll to position [163, 0]
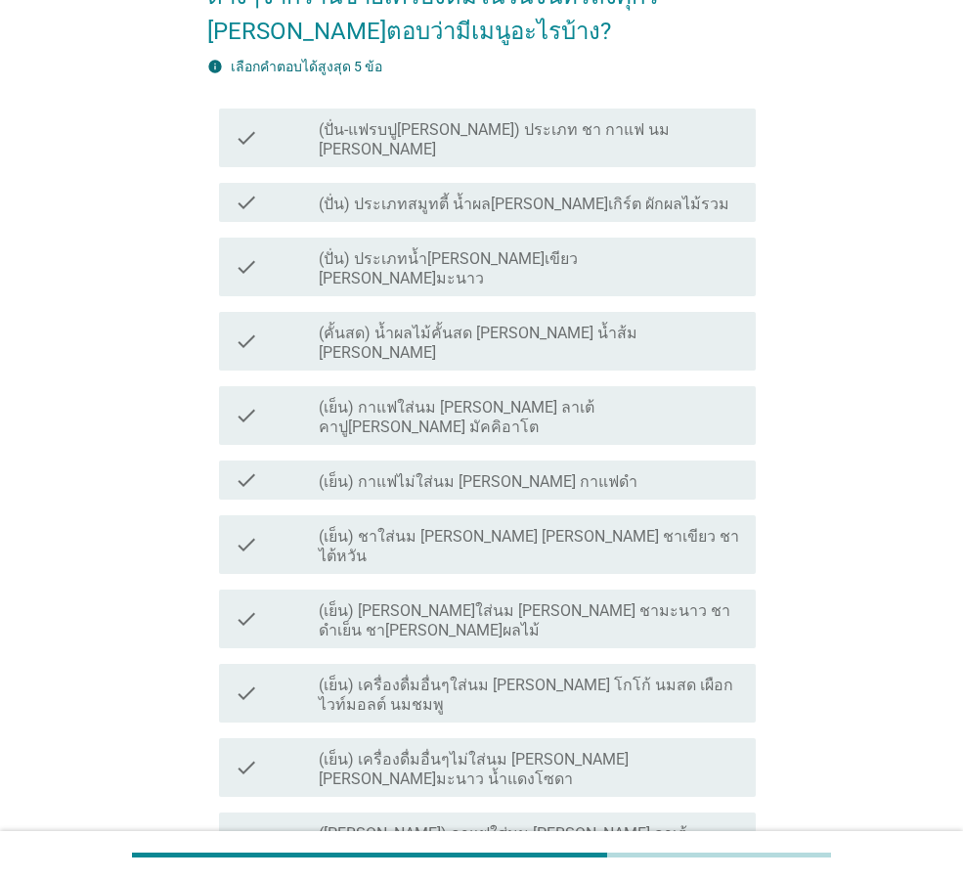
click at [464, 249] on label "(ปั่น) ประเภทน้ำ[PERSON_NAME]เขียว [PERSON_NAME]มะนาว" at bounding box center [529, 268] width 421 height 39
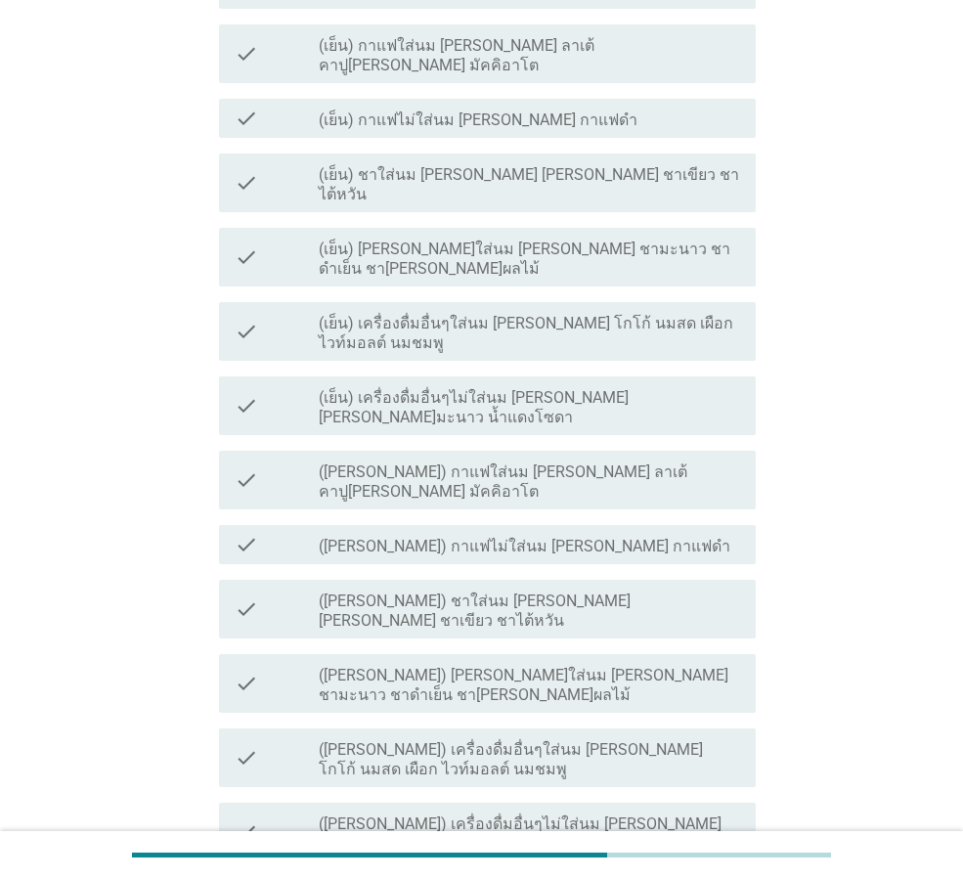
scroll to position [568, 0]
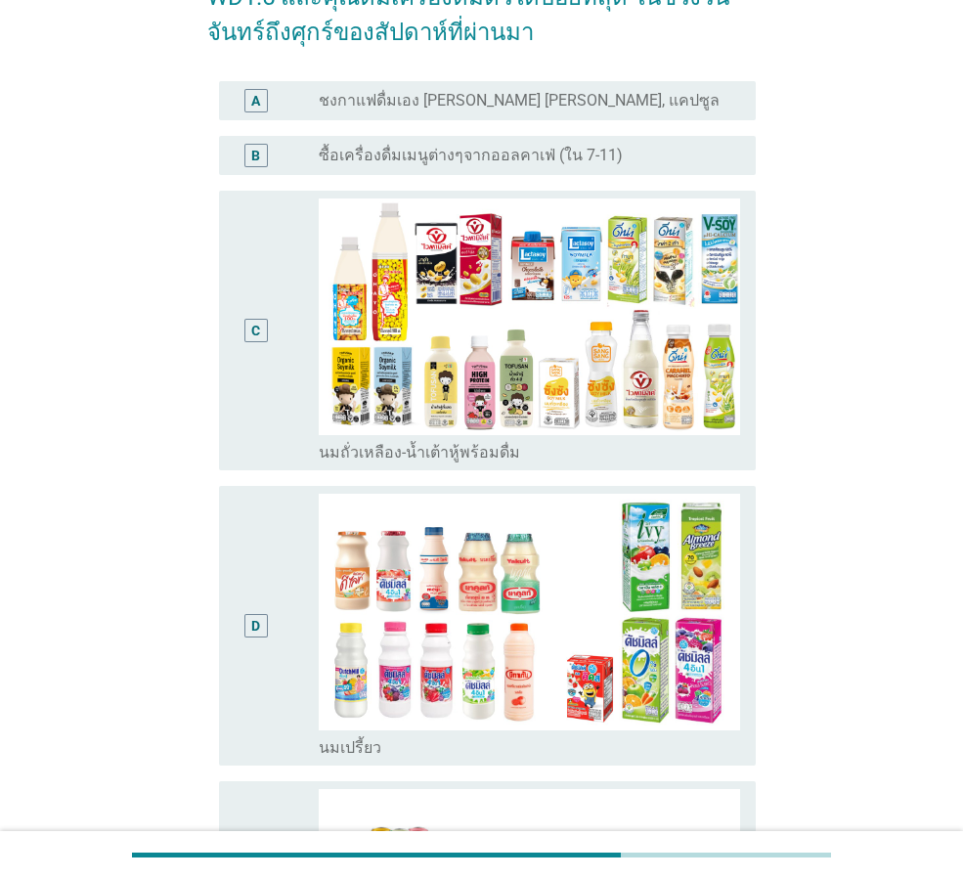
scroll to position [196, 0]
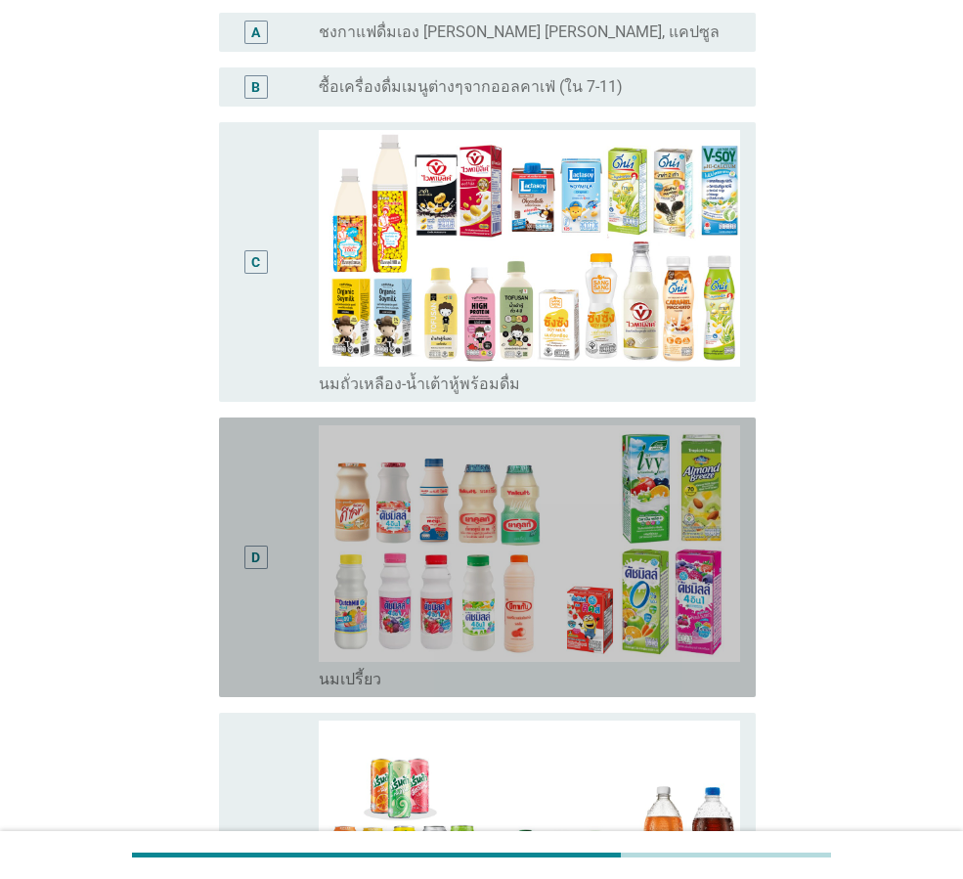
click at [267, 474] on div "D" at bounding box center [256, 557] width 42 height 264
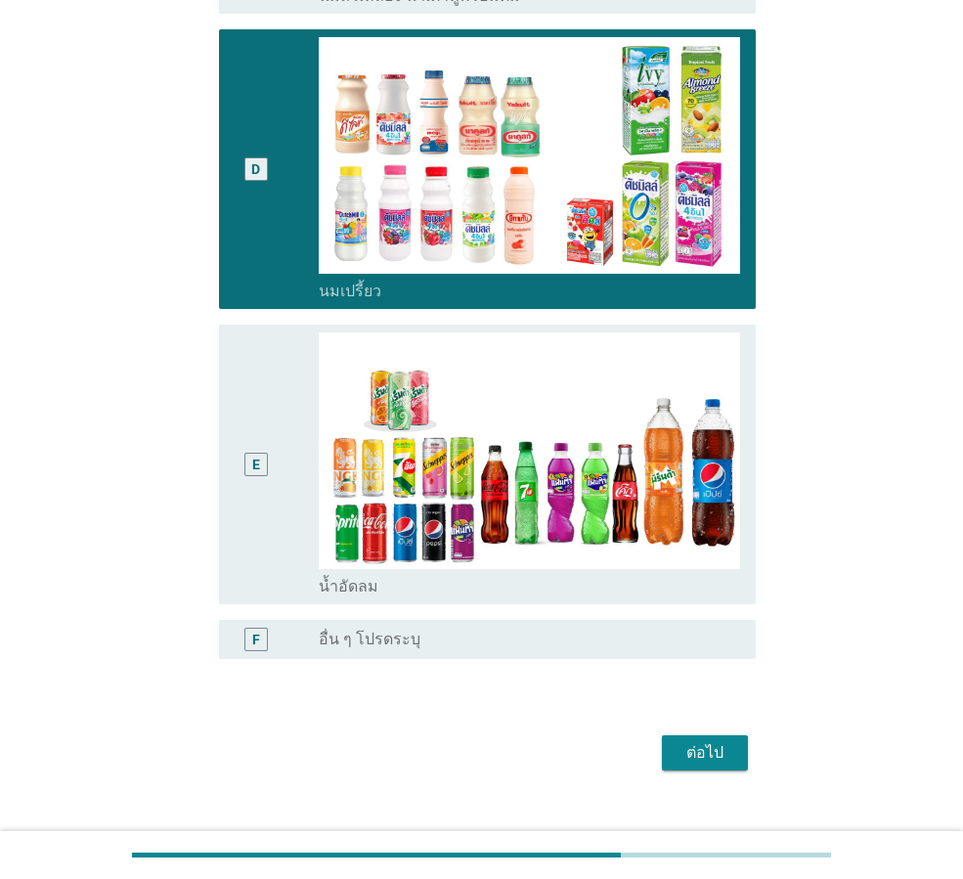
scroll to position [616, 0]
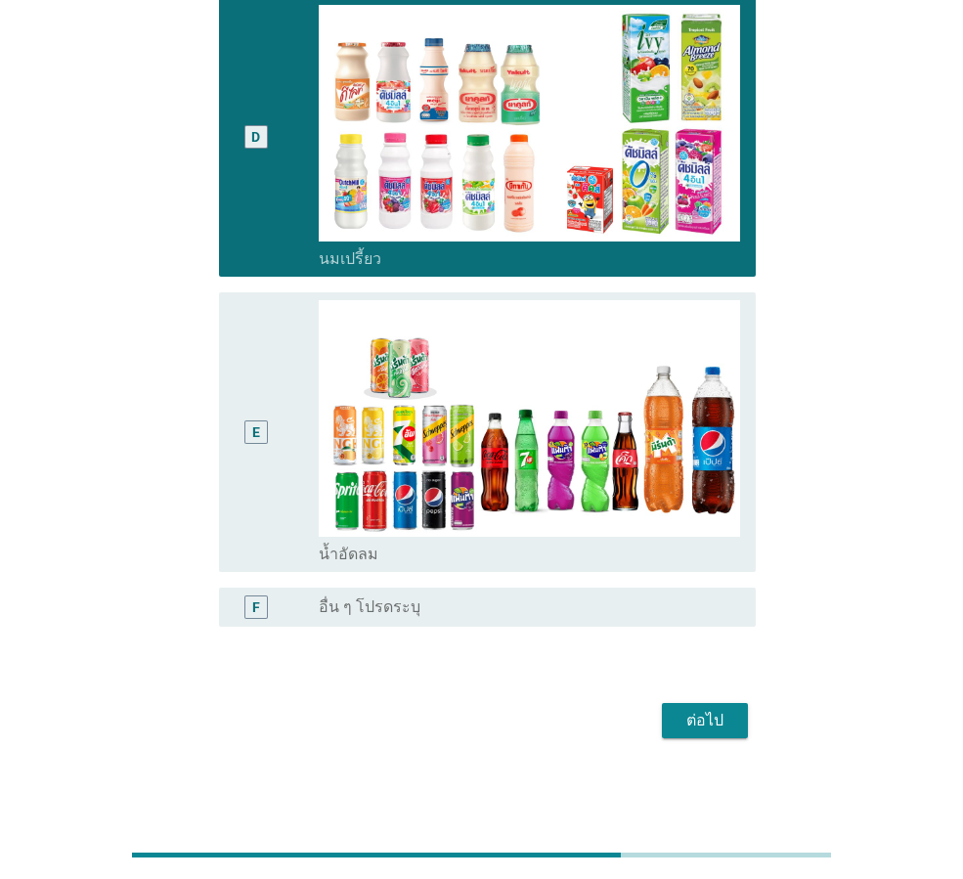
click at [715, 725] on div "ต่อไป" at bounding box center [705, 720] width 55 height 23
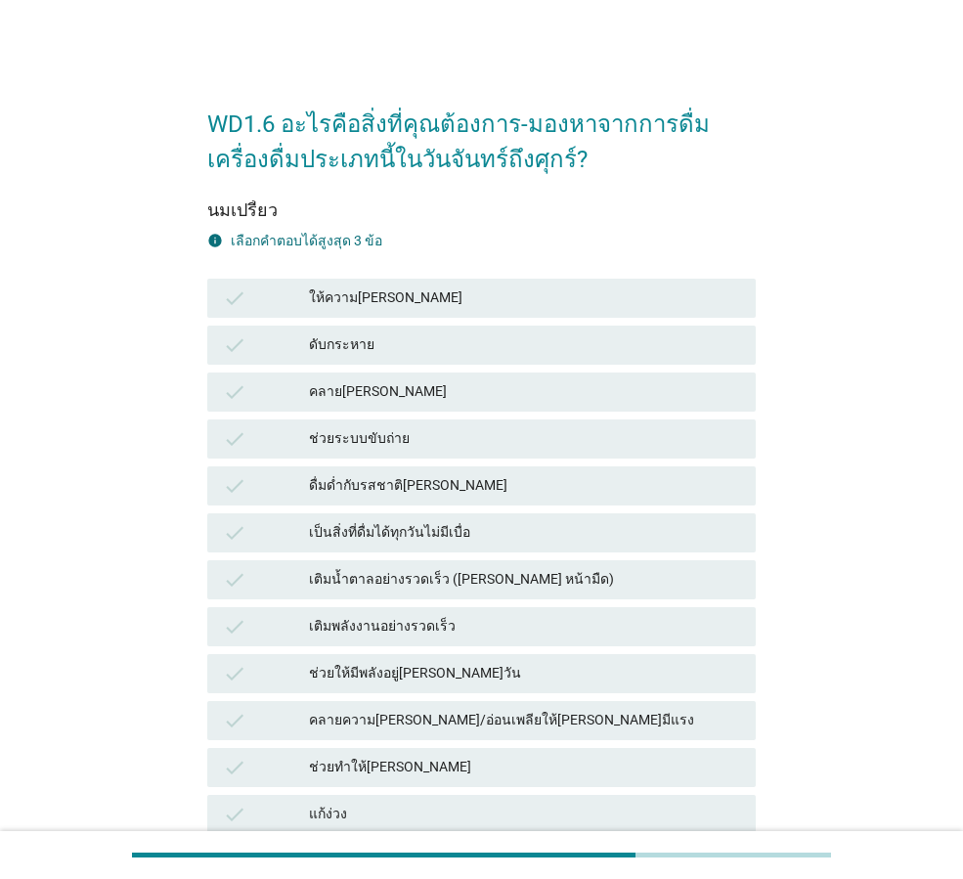
scroll to position [32, 0]
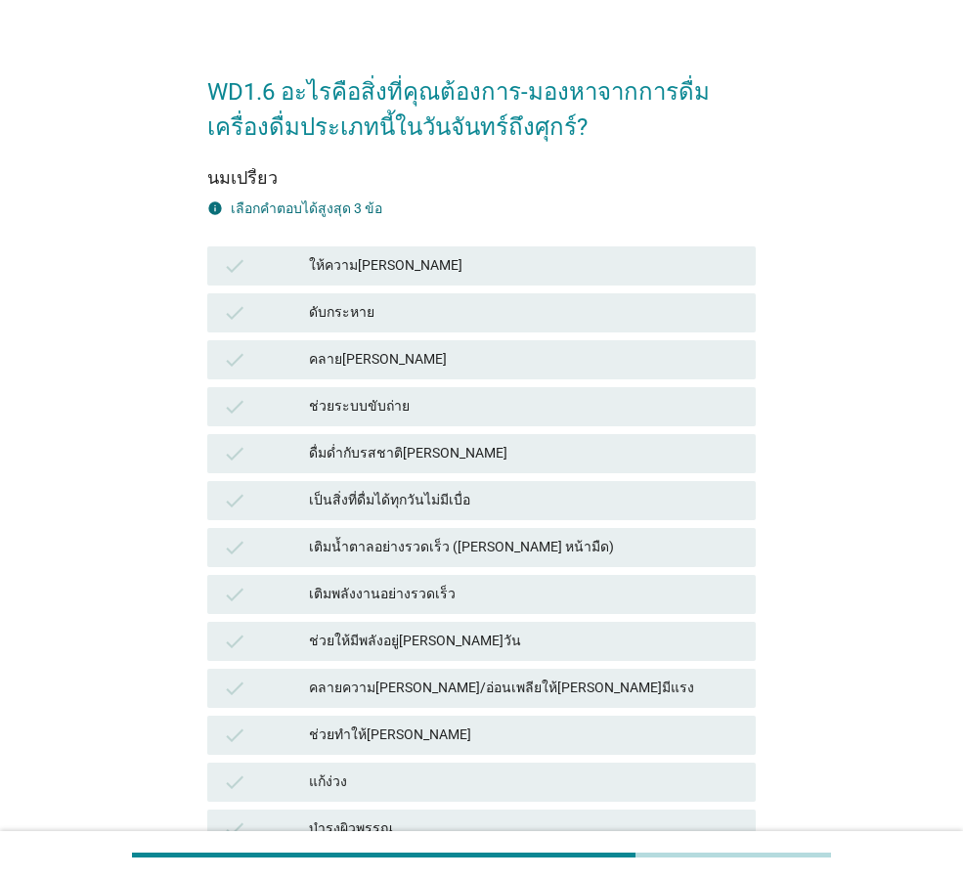
click at [415, 415] on div "ช่วยระบบขับถ่าย" at bounding box center [524, 406] width 431 height 23
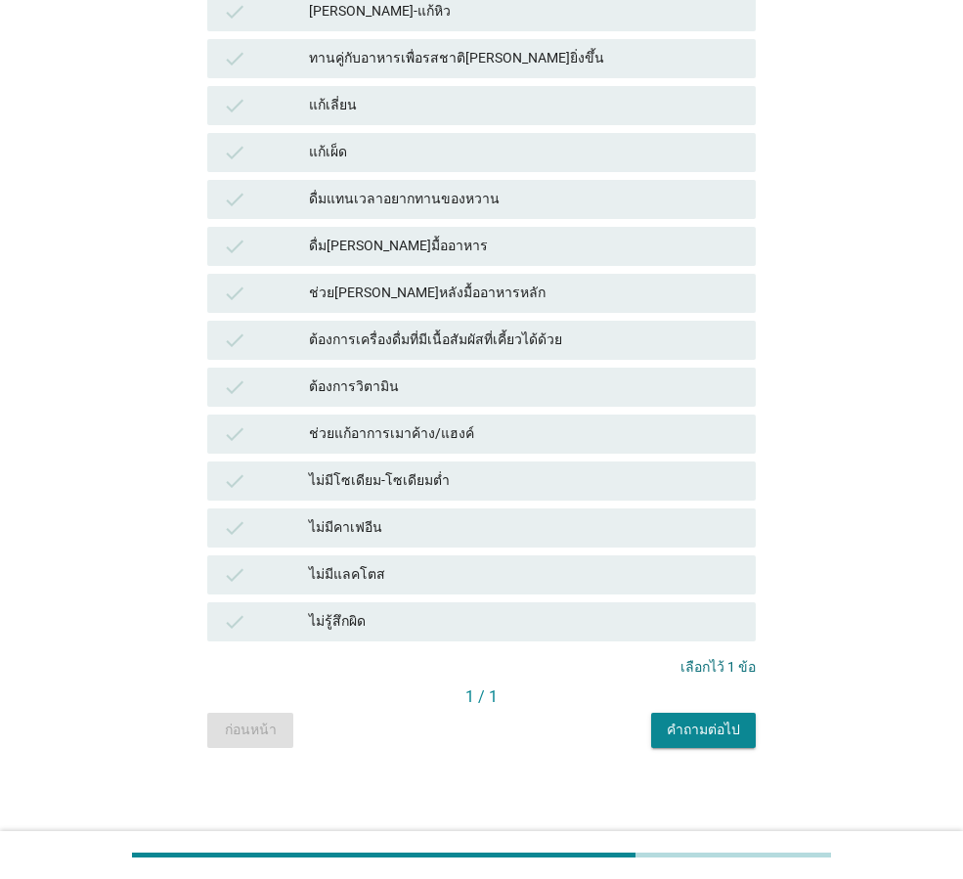
scroll to position [1181, 0]
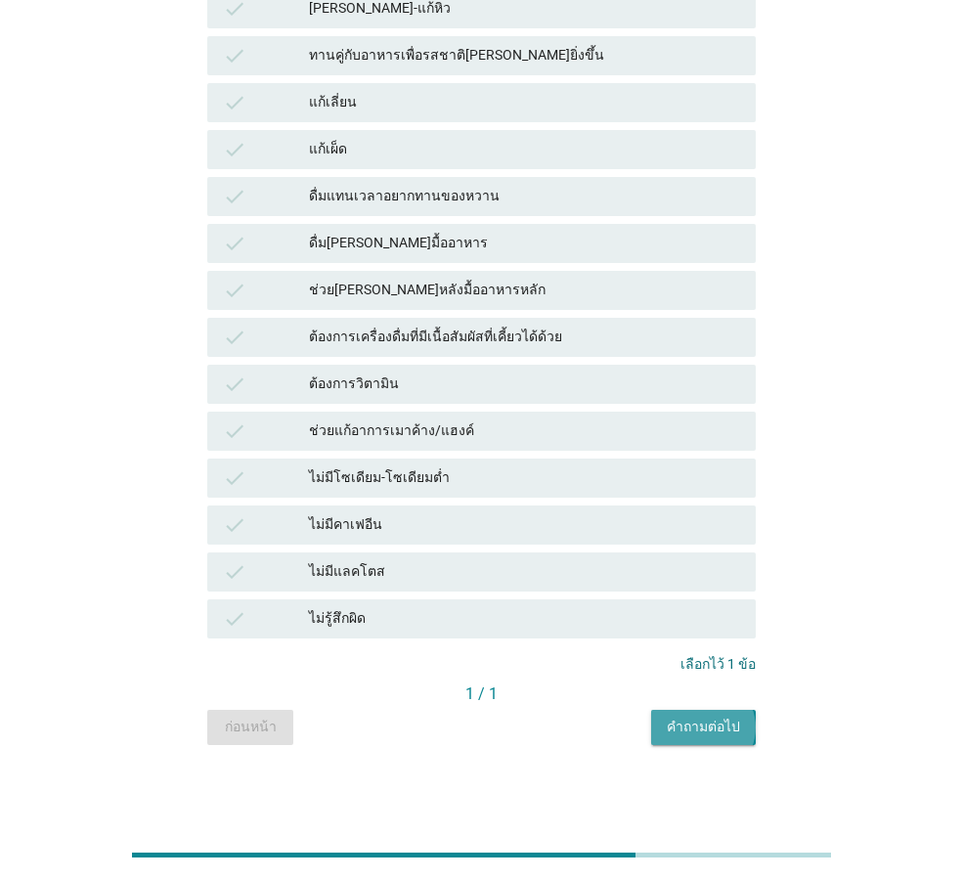
click at [712, 726] on div "คำถามต่อไป" at bounding box center [703, 727] width 73 height 21
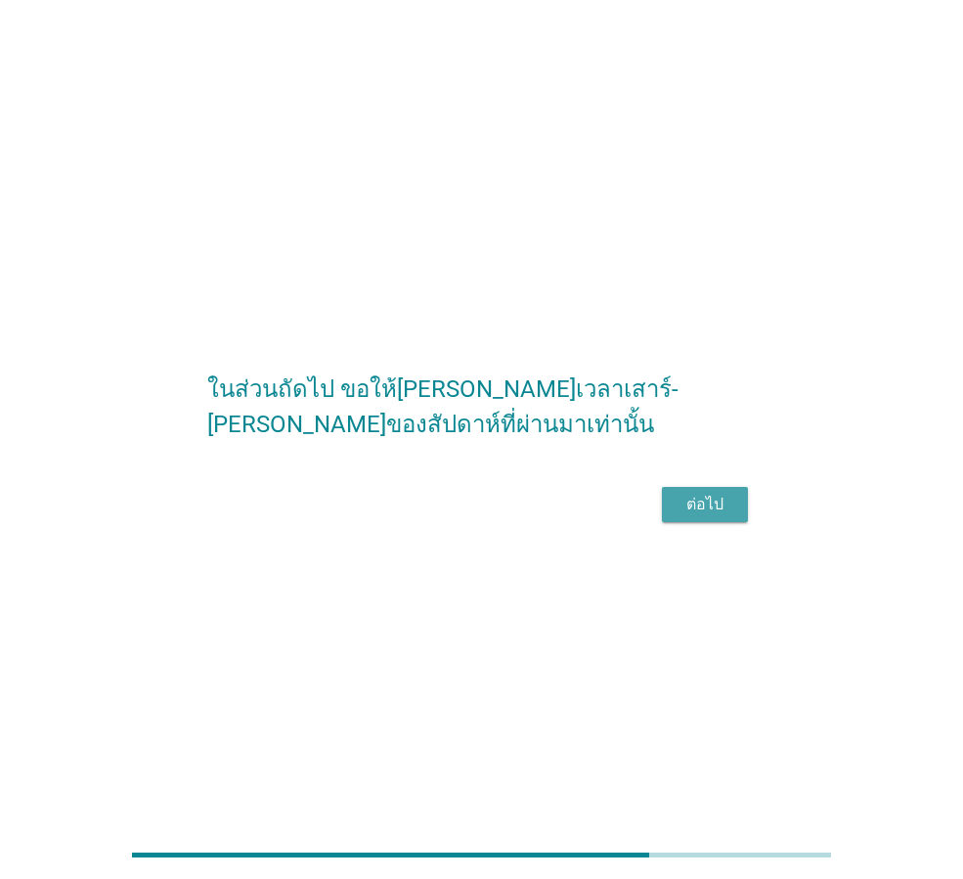
click at [725, 516] on div "ต่อไป" at bounding box center [705, 504] width 55 height 23
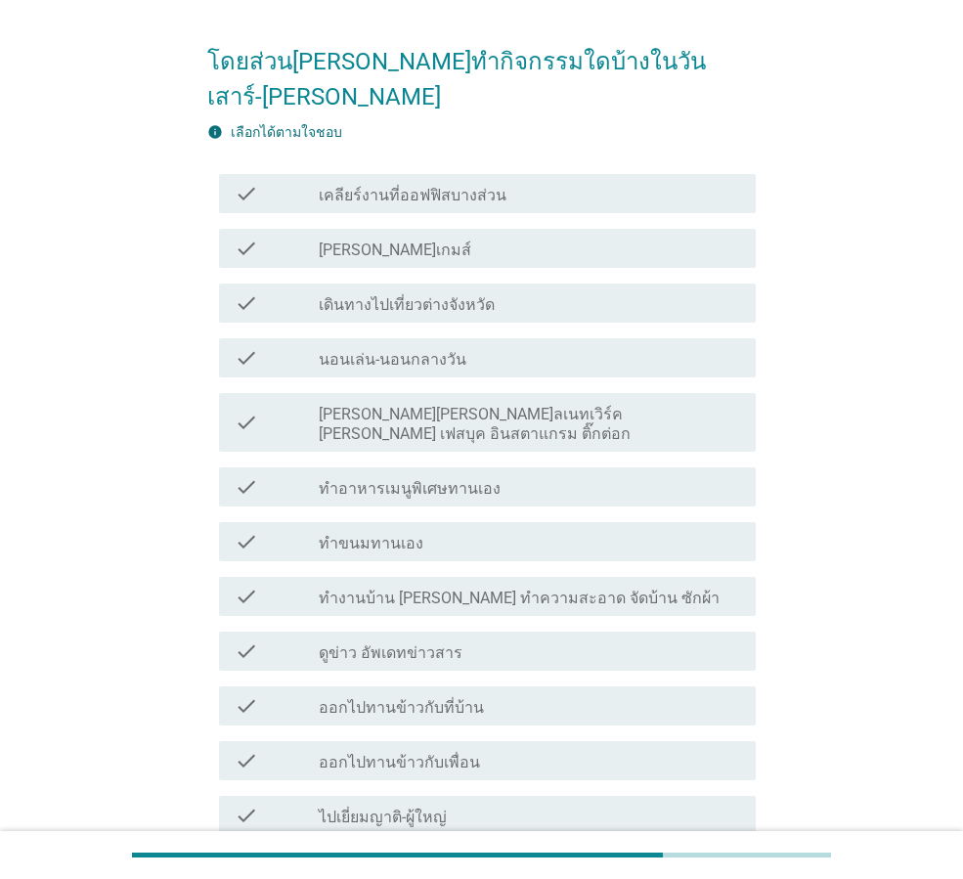
scroll to position [66, 0]
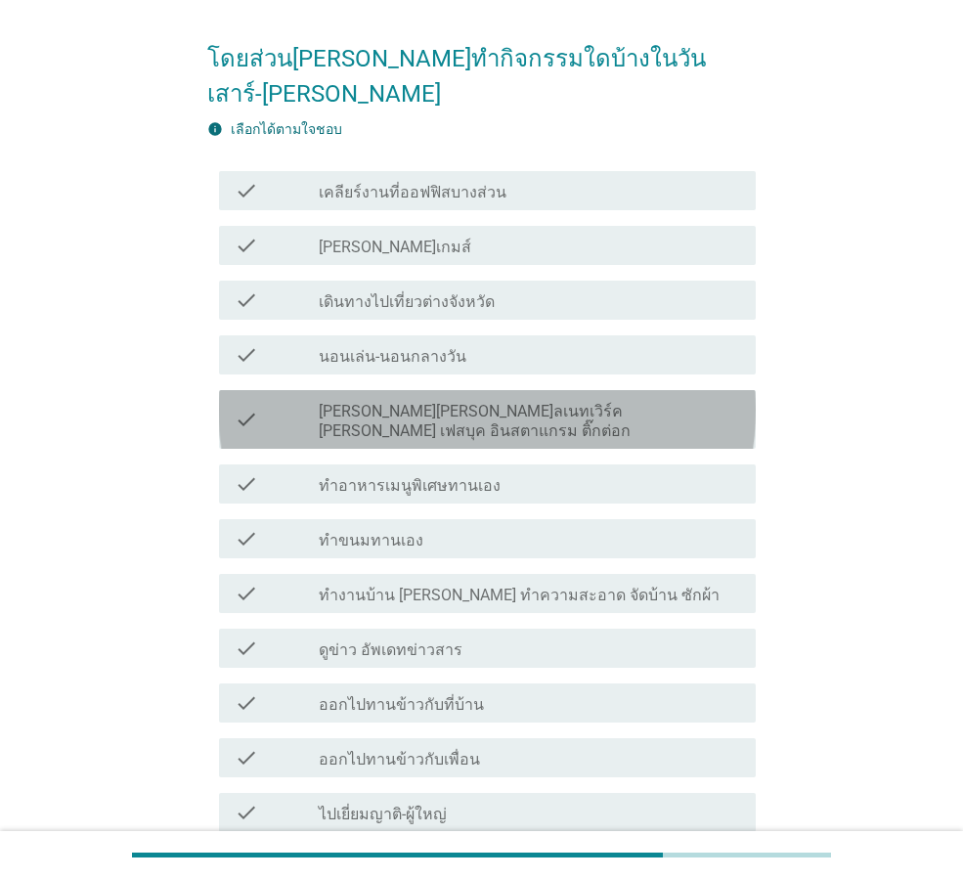
click at [378, 402] on label "[PERSON_NAME][PERSON_NAME]ลเนทเวิร์ค [PERSON_NAME] เฟสบุค อินสตาแกรม ติ๊กต่อก" at bounding box center [529, 421] width 421 height 39
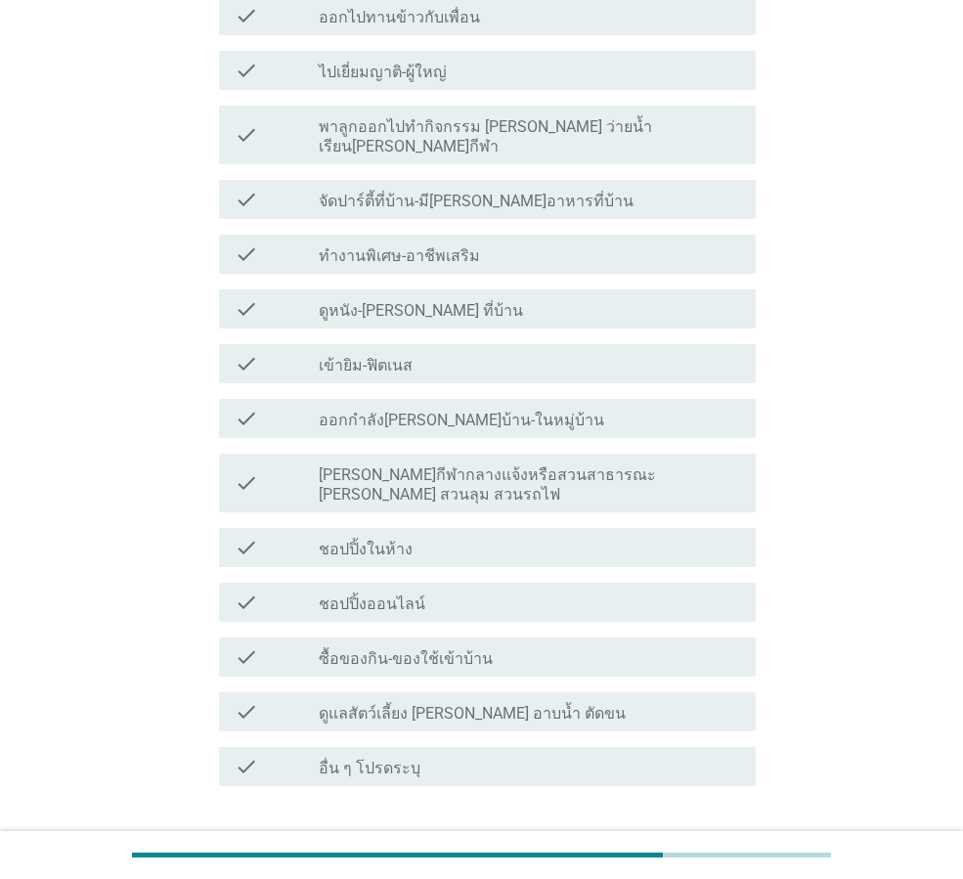
scroll to position [814, 0]
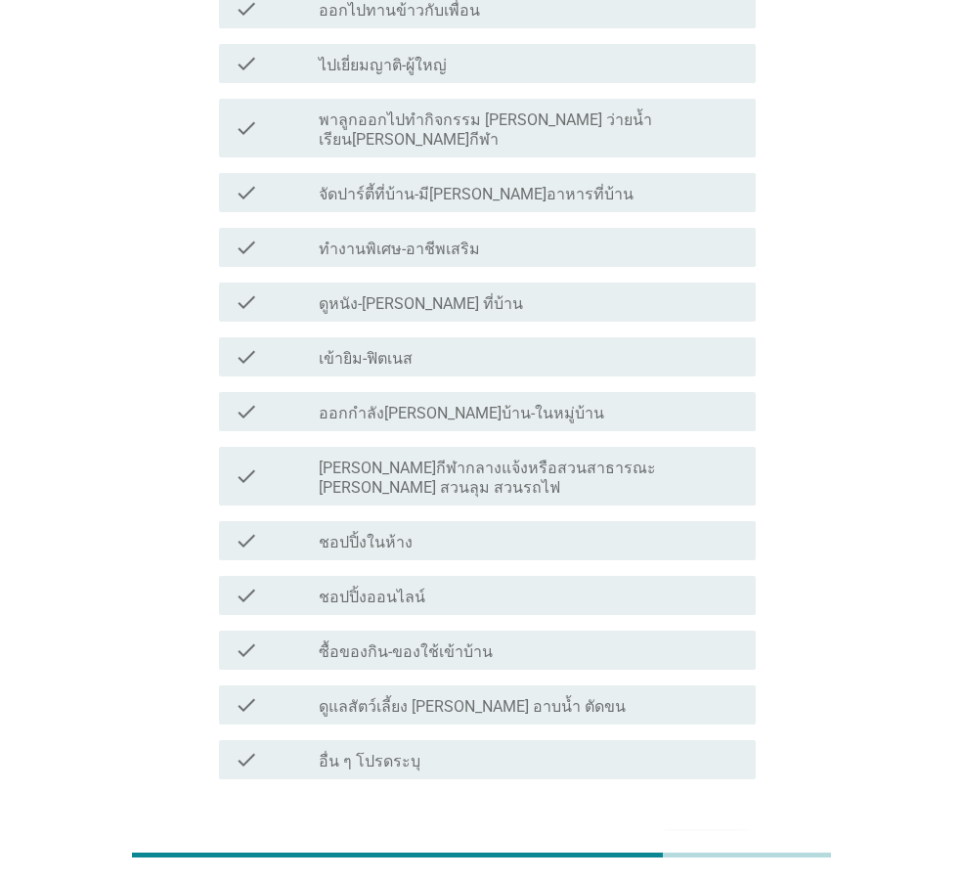
click at [720, 838] on div "ต่อไป" at bounding box center [705, 849] width 55 height 23
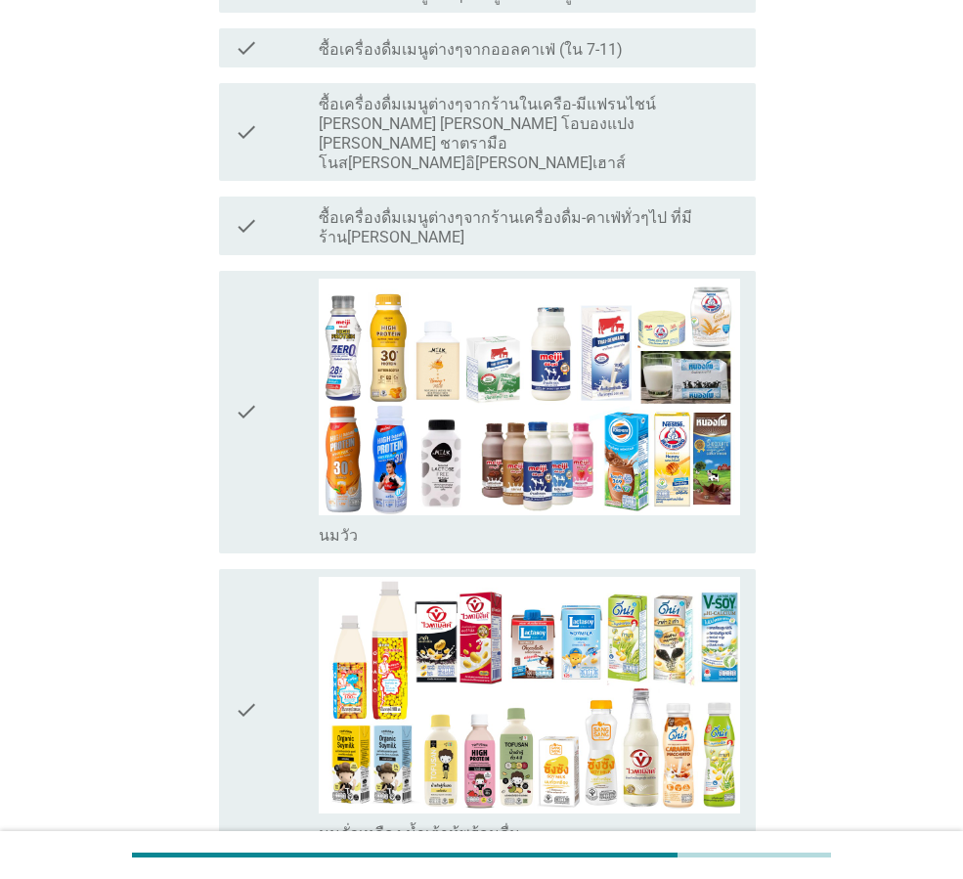
scroll to position [0, 0]
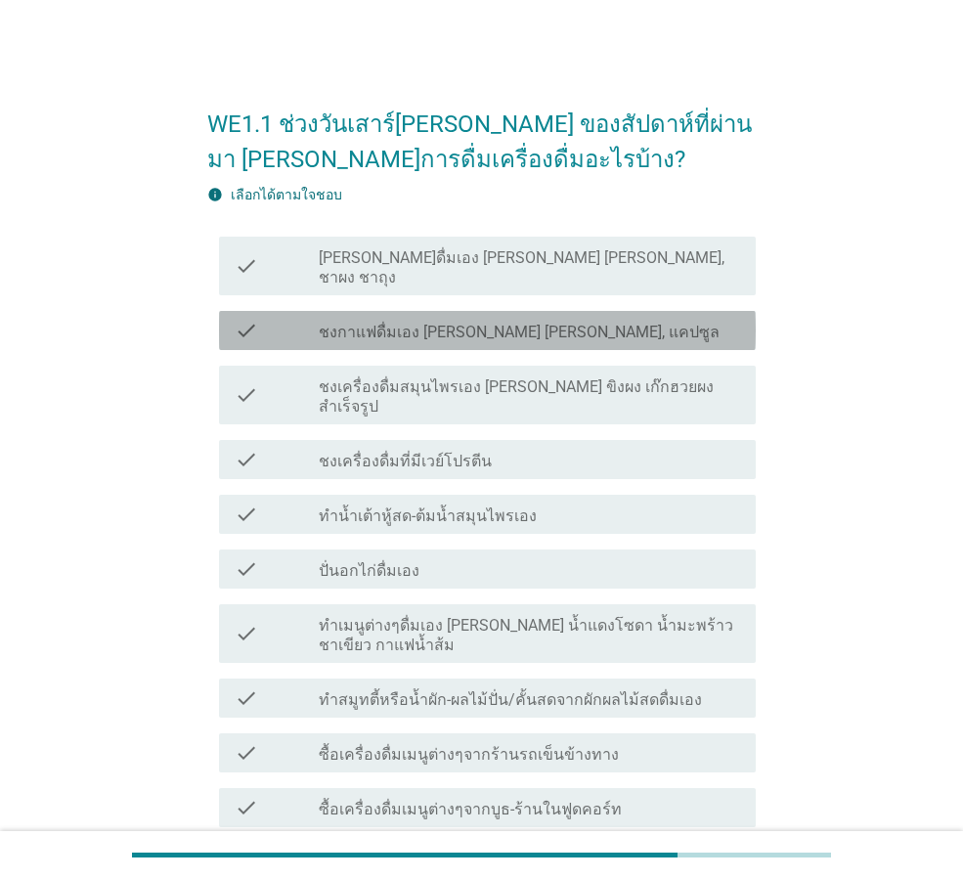
click at [377, 323] on label "ชงกาแฟดื่มเอง [PERSON_NAME] [PERSON_NAME], แคปซูล" at bounding box center [519, 333] width 401 height 20
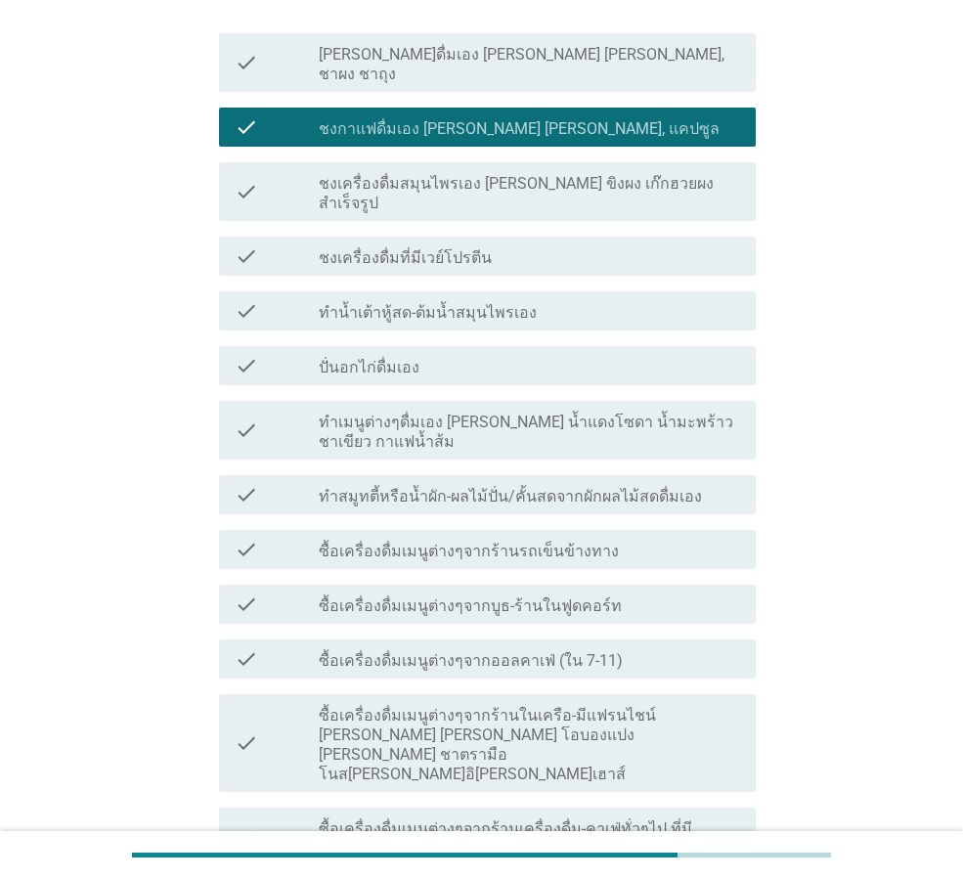
scroll to position [229, 0]
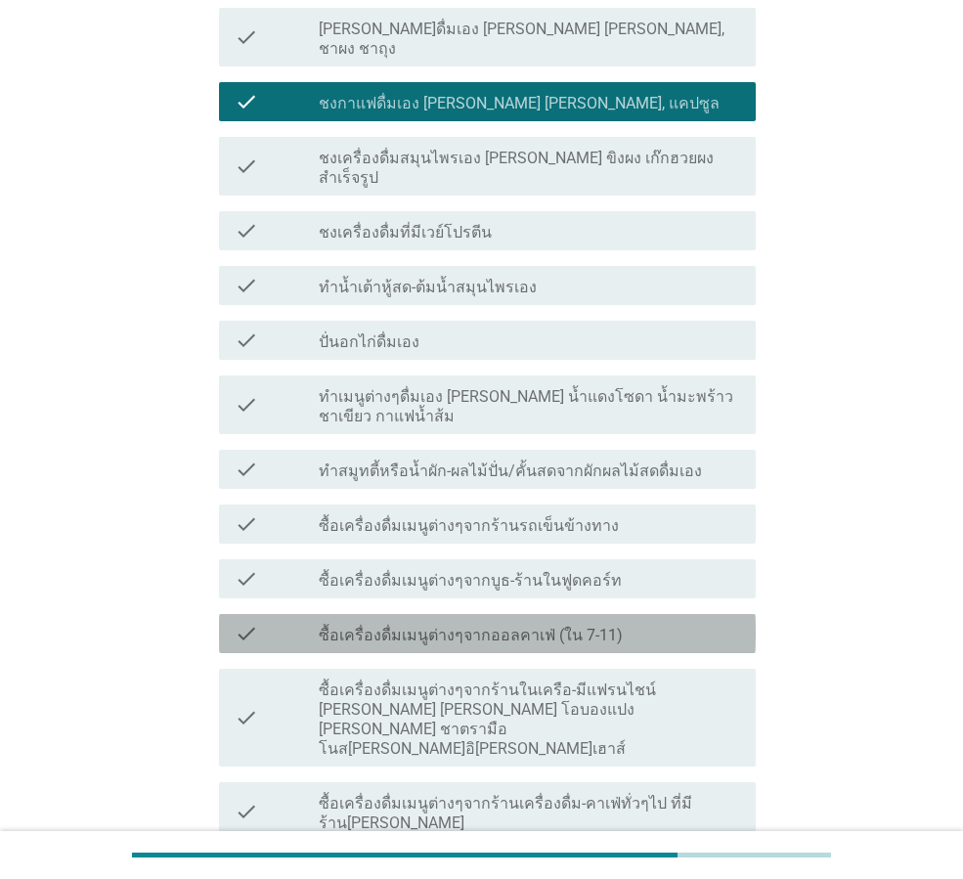
click at [432, 626] on label "ซื้อเครื่องดื่มเมนูต่างๆจากออลคาเฟ่ (ใน 7-11)" at bounding box center [471, 636] width 304 height 20
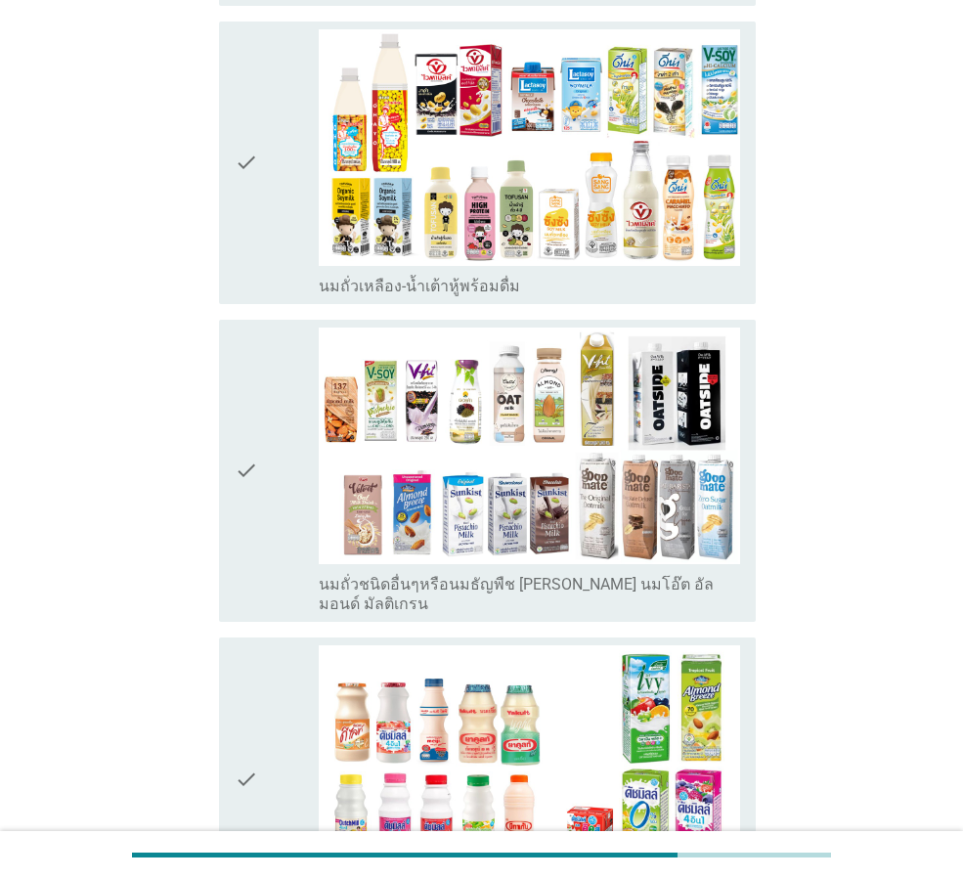
scroll to position [1434, 0]
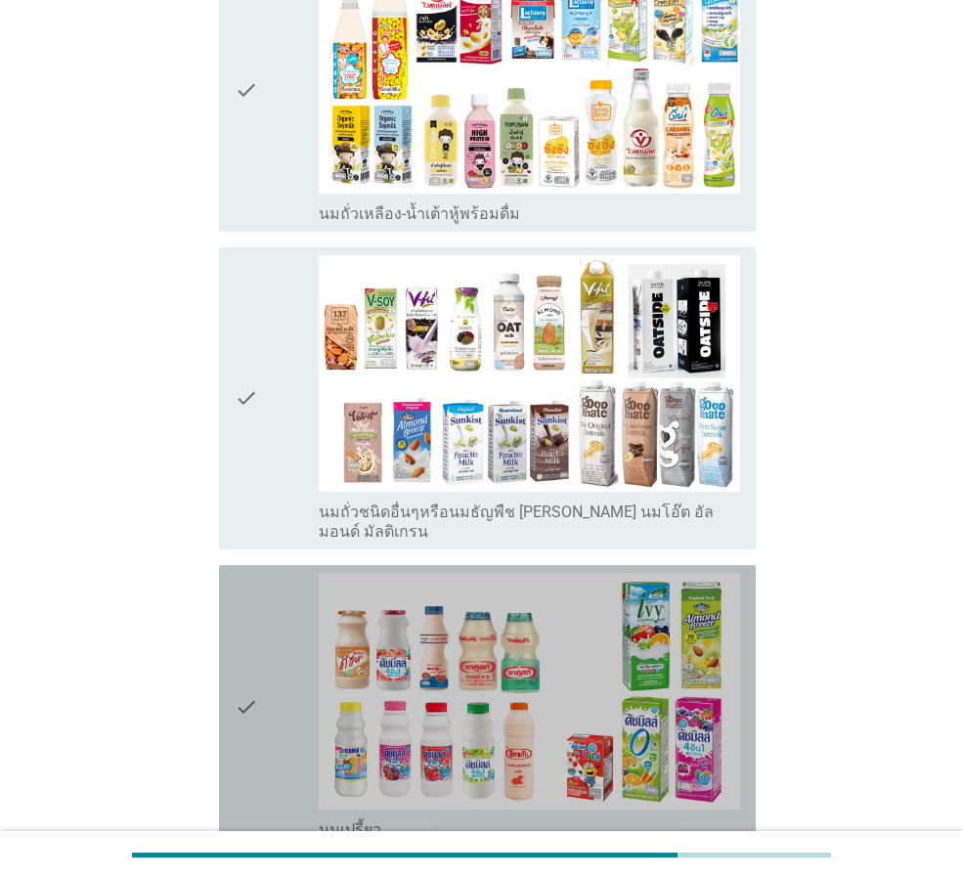
click at [285, 580] on div "check" at bounding box center [277, 706] width 84 height 267
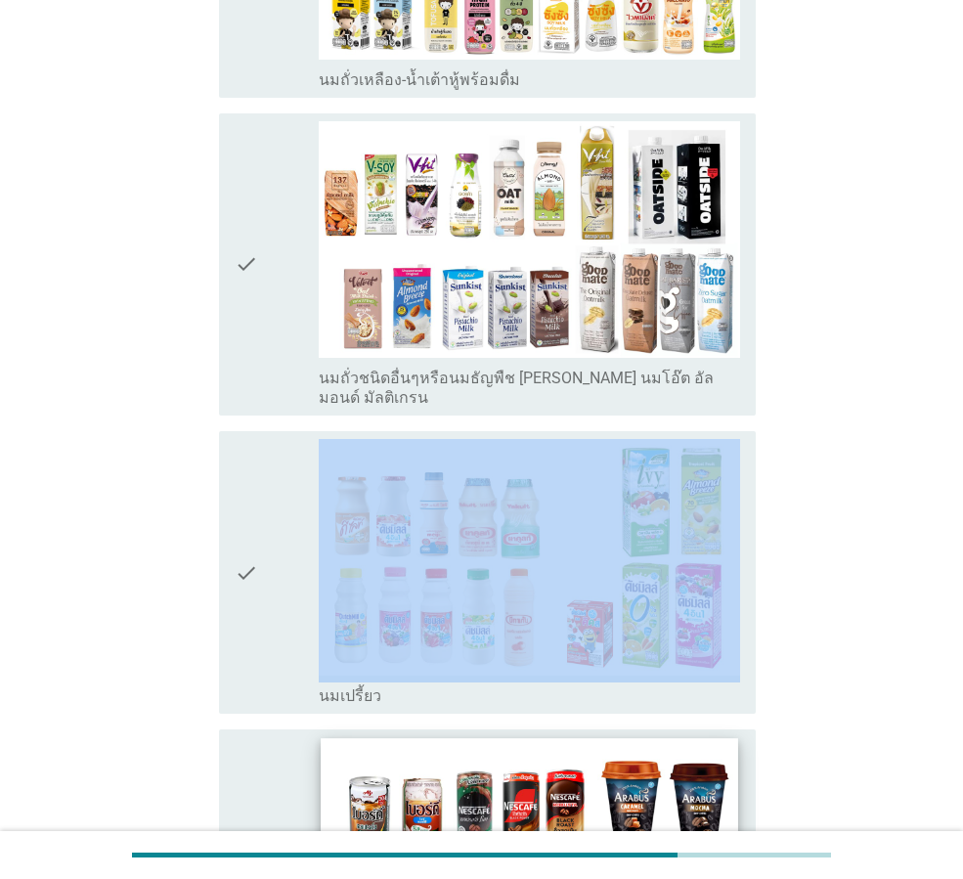
scroll to position [1598, 0]
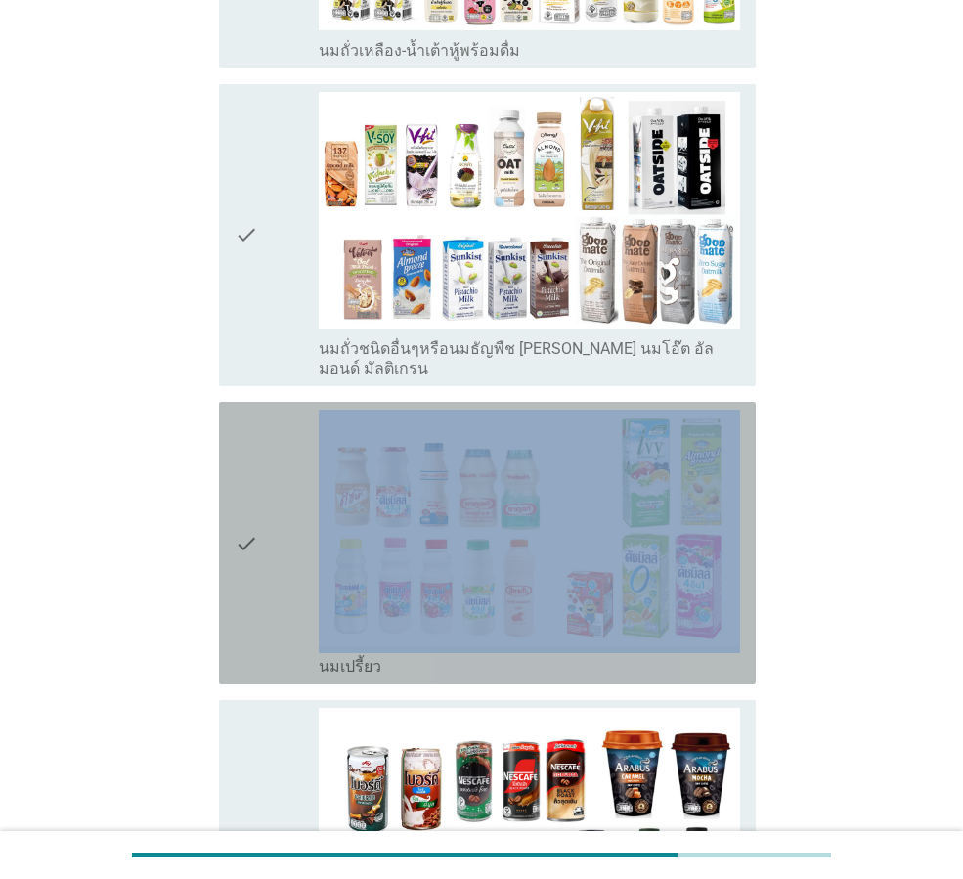
click at [298, 485] on div "check" at bounding box center [277, 543] width 84 height 267
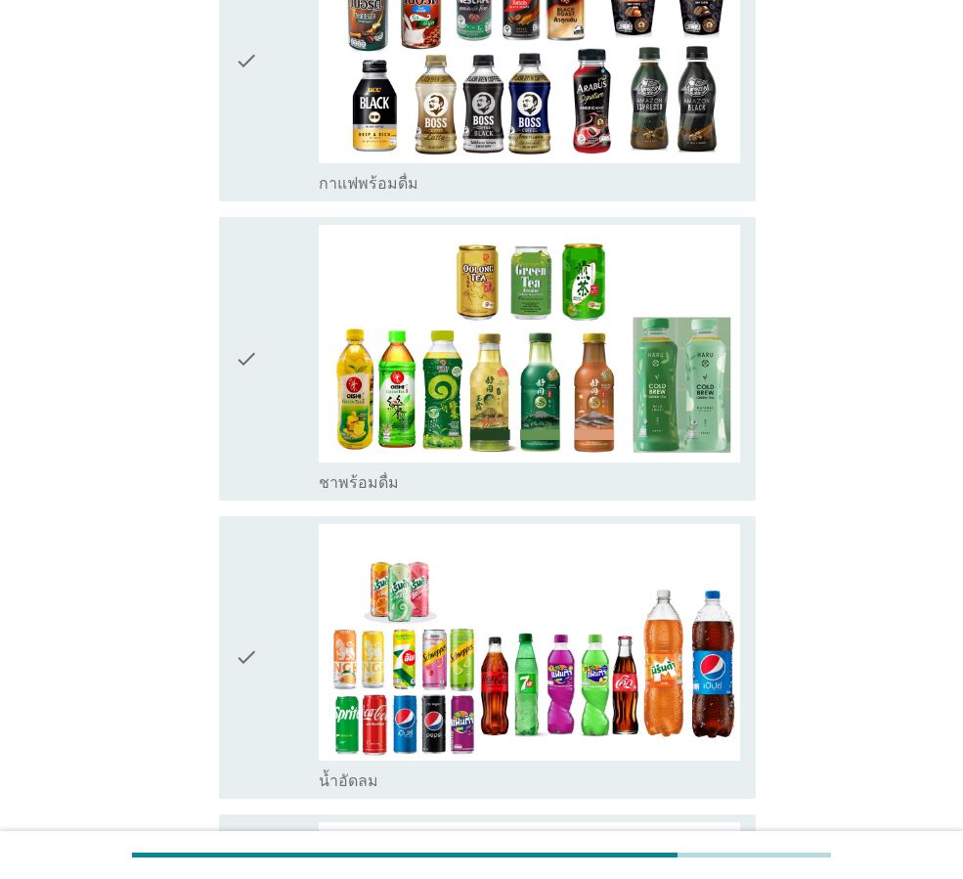
scroll to position [2412, 0]
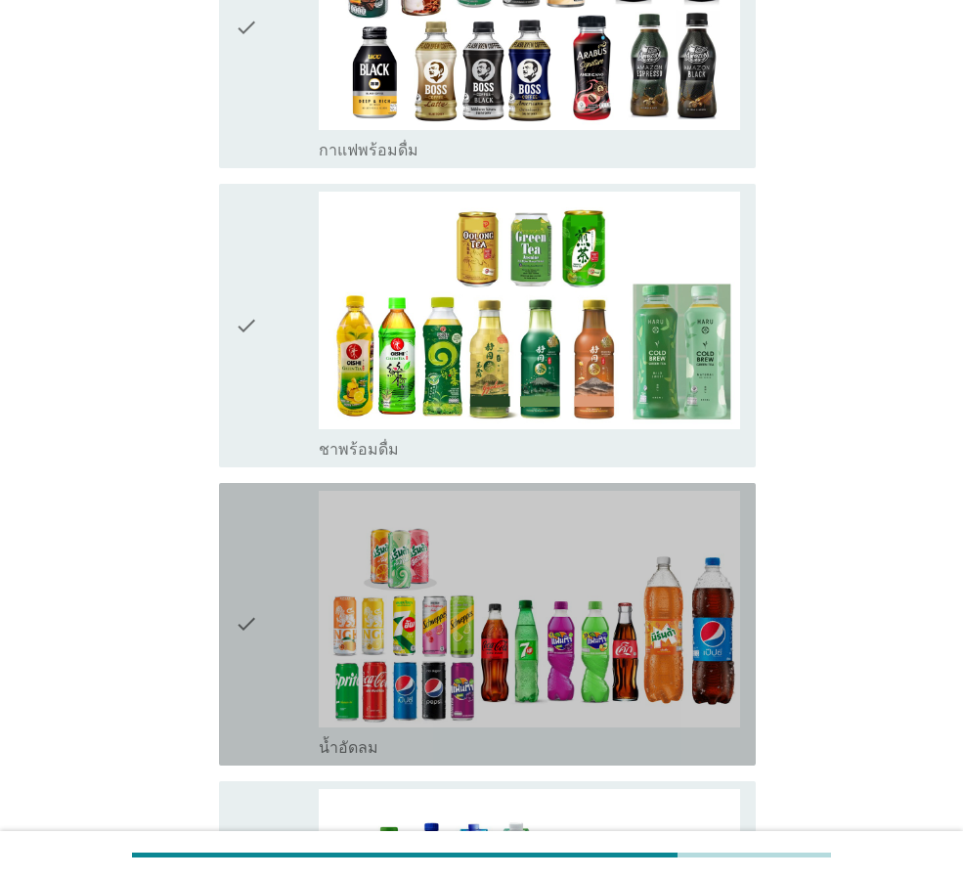
click at [261, 605] on div "check" at bounding box center [277, 624] width 84 height 267
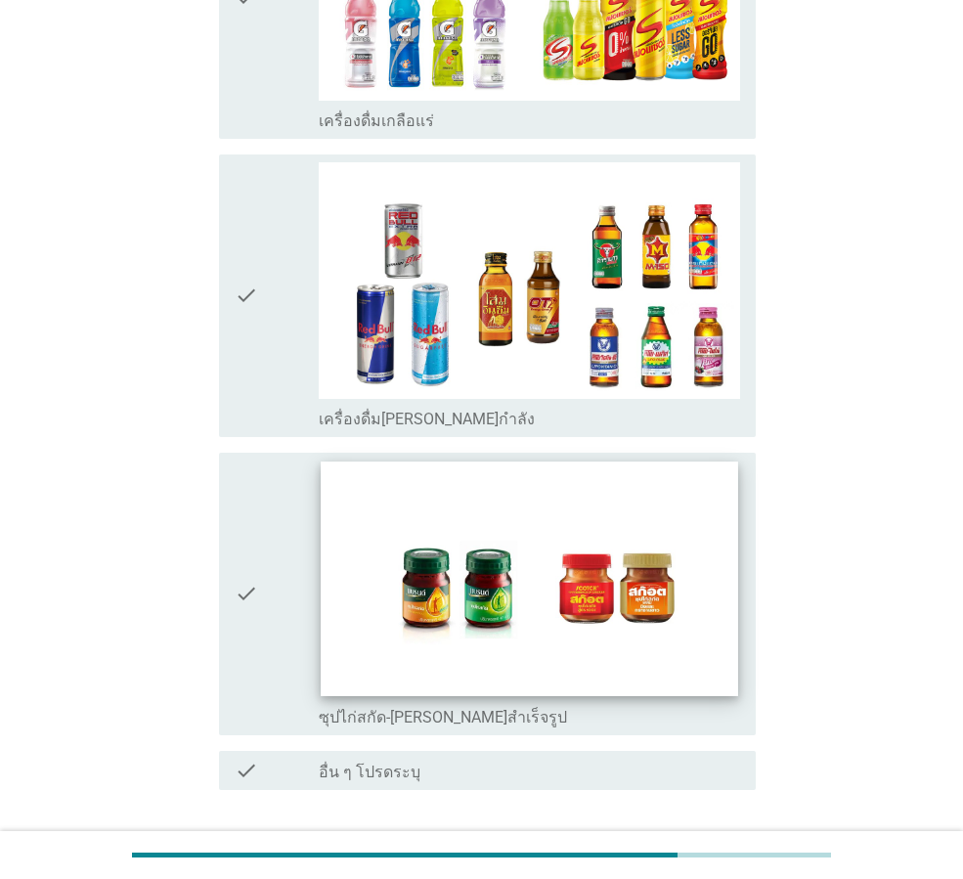
scroll to position [4552, 0]
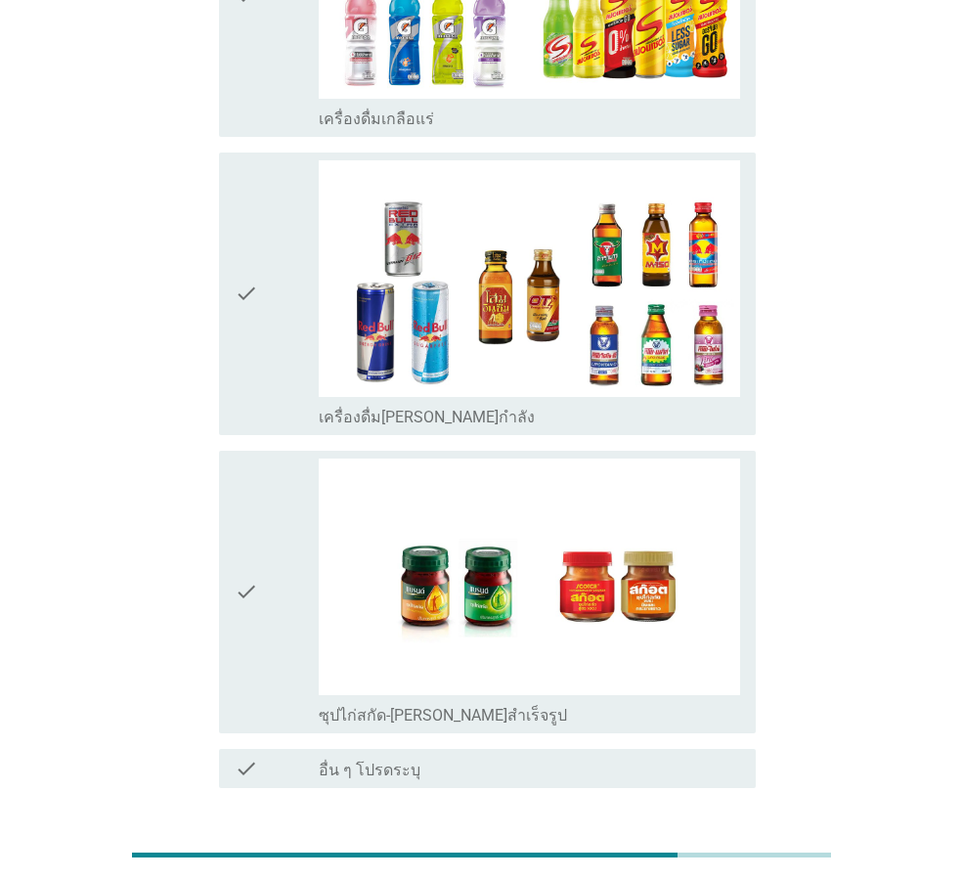
click at [709, 847] on div "ต่อไป" at bounding box center [705, 858] width 55 height 23
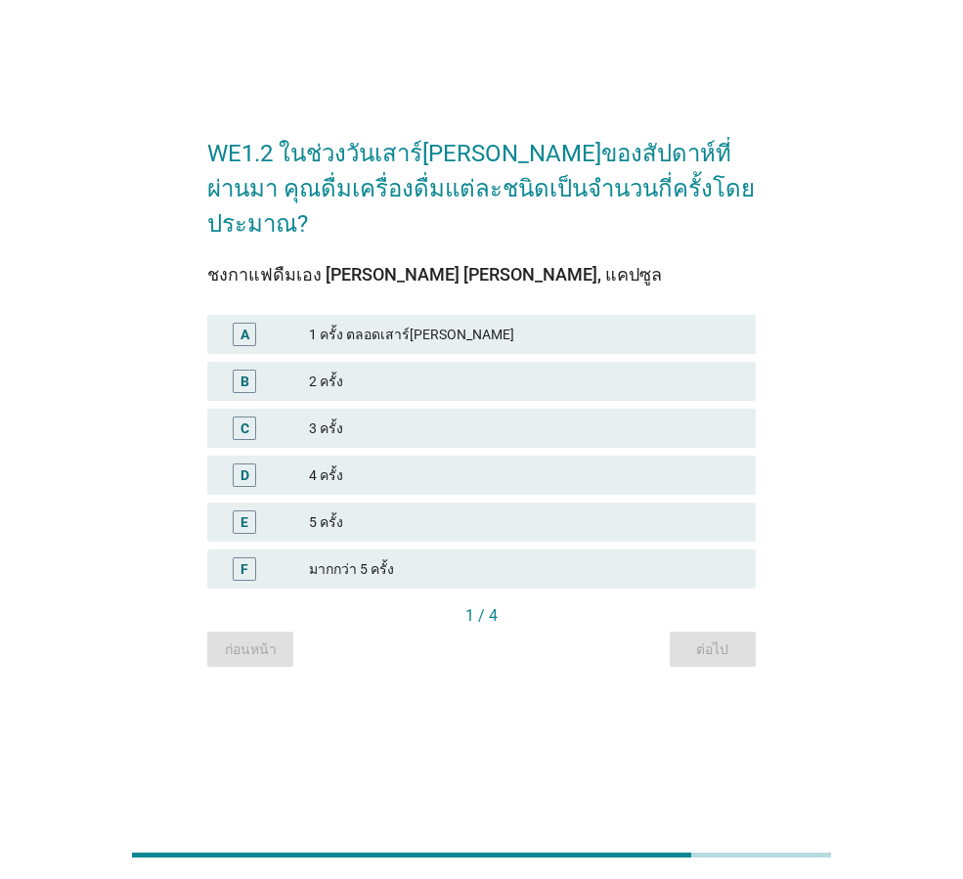
scroll to position [0, 0]
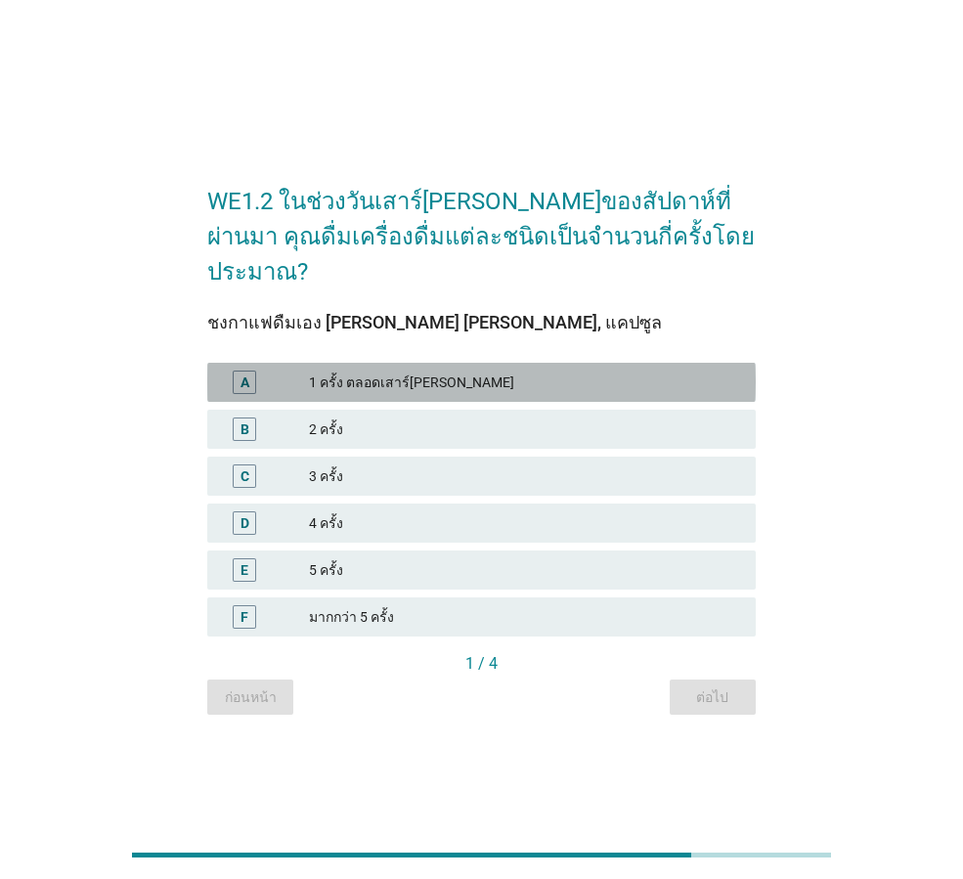
click at [271, 371] on div "A" at bounding box center [266, 382] width 86 height 23
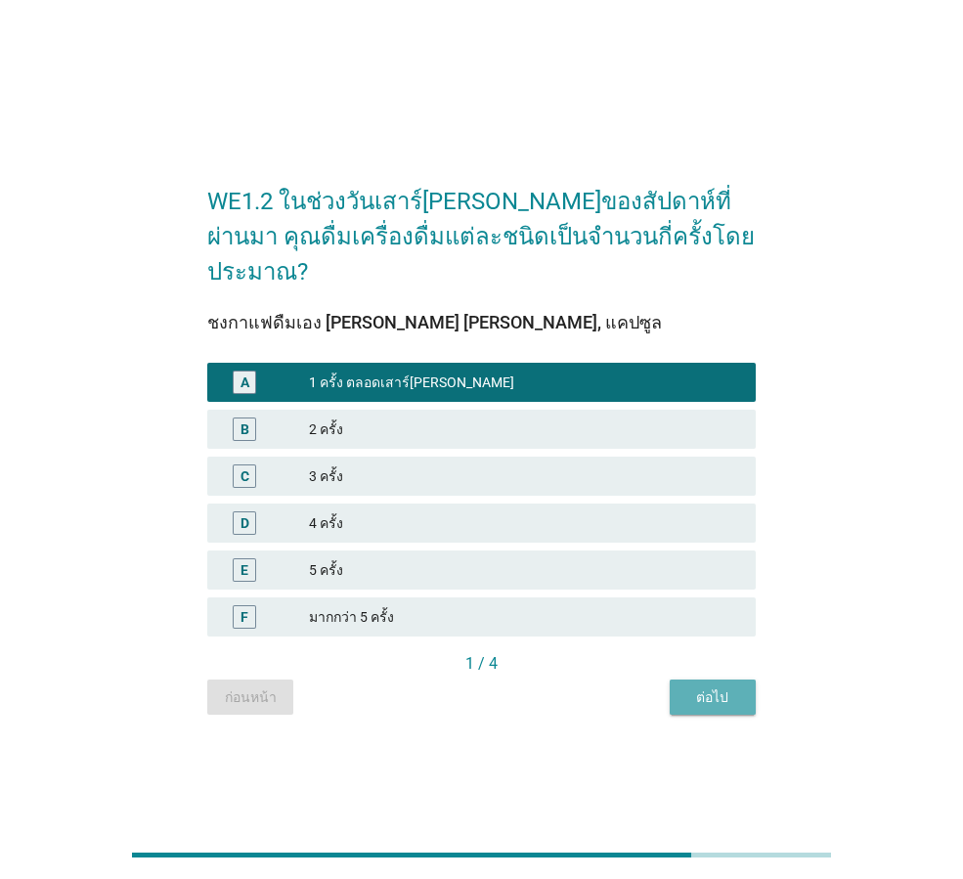
click at [721, 687] on div "ต่อไป" at bounding box center [712, 697] width 55 height 21
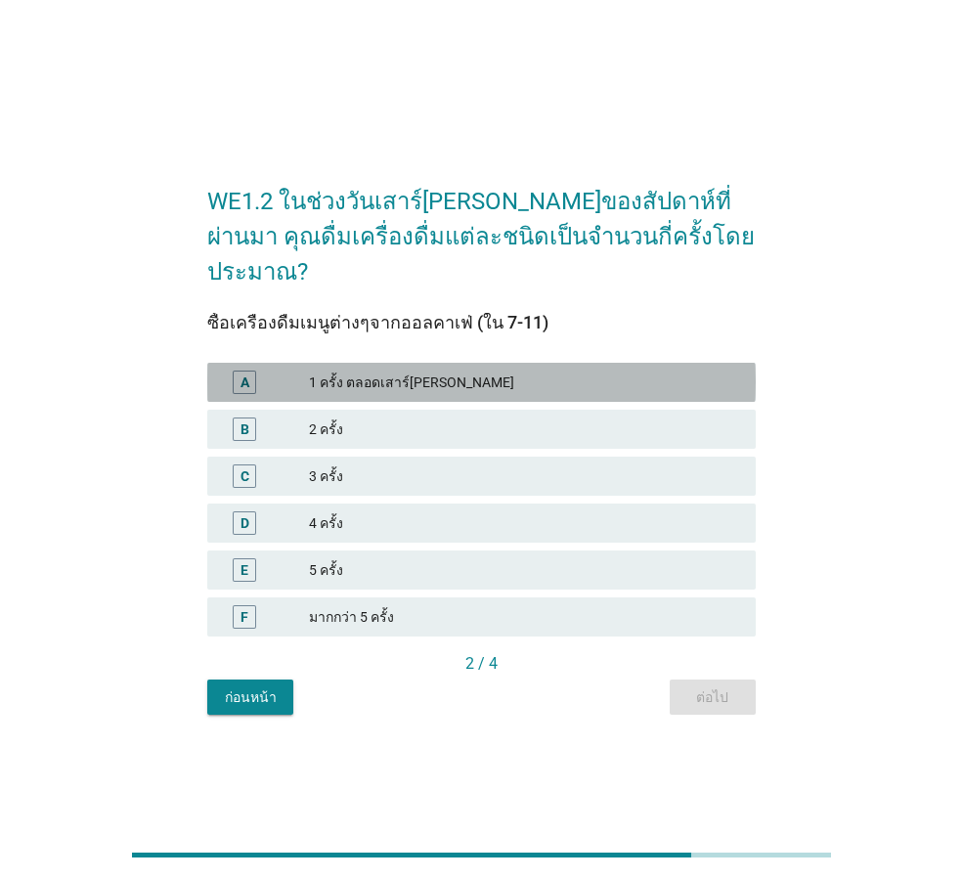
click at [271, 371] on div "A" at bounding box center [266, 382] width 86 height 23
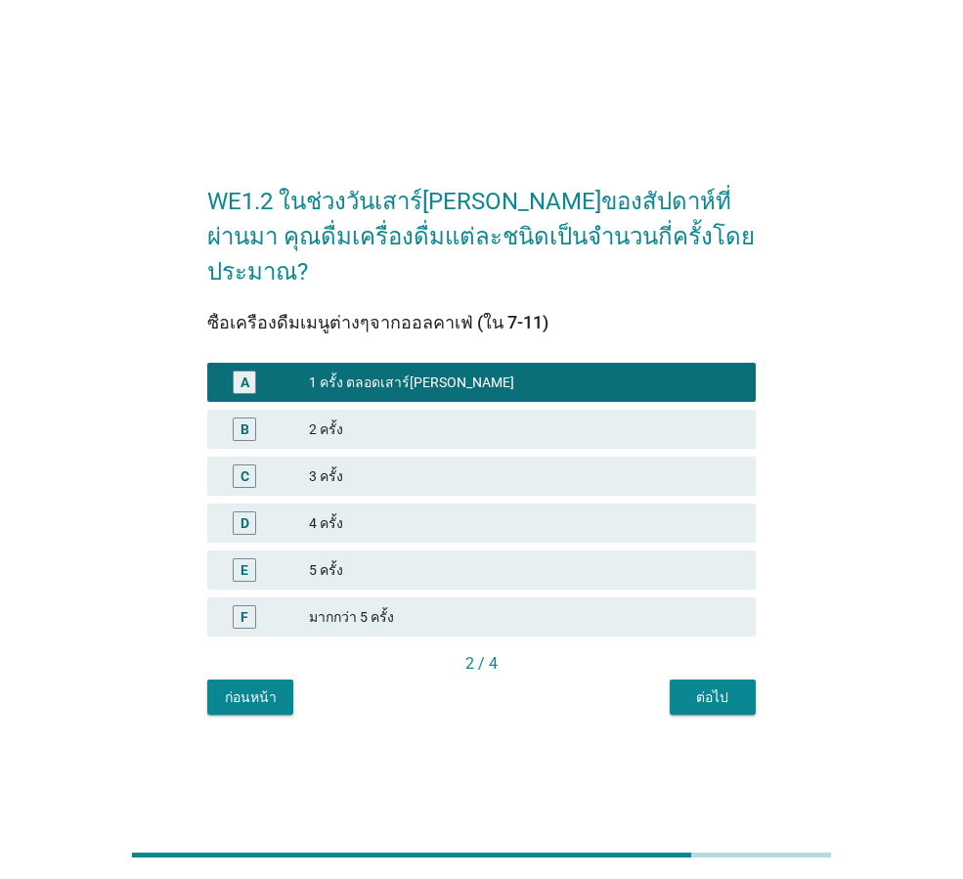
click at [713, 687] on div "ต่อไป" at bounding box center [712, 697] width 55 height 21
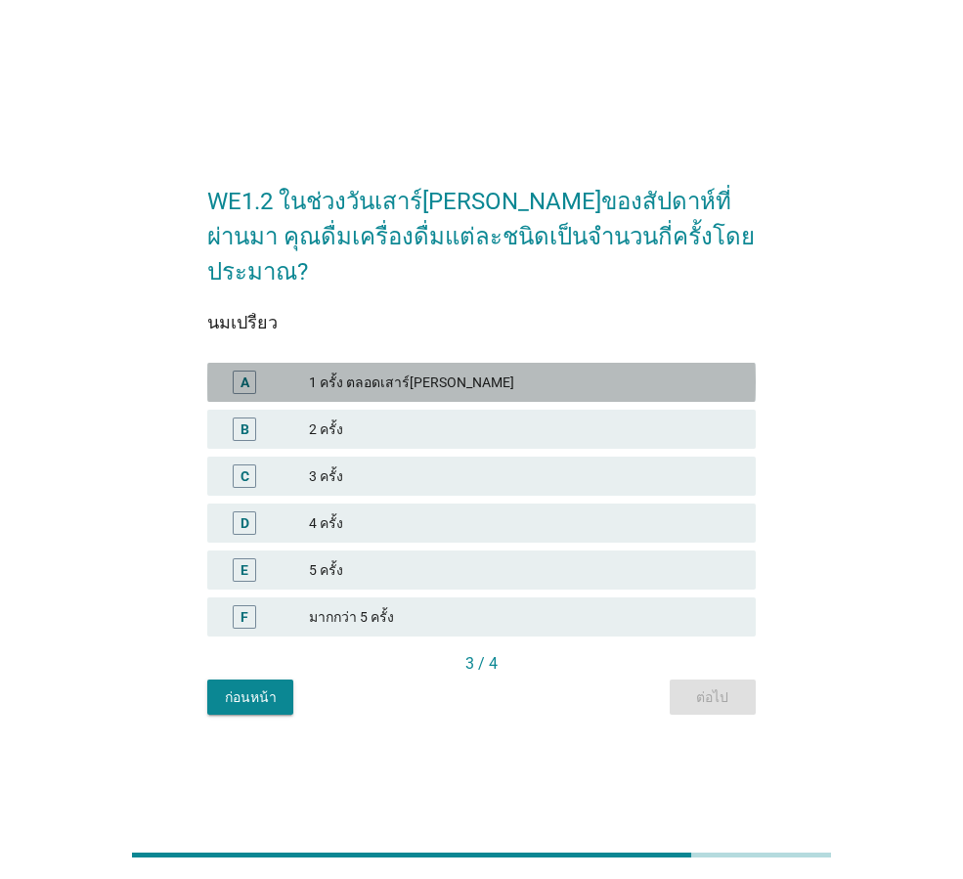
click at [274, 371] on div "A" at bounding box center [266, 382] width 86 height 23
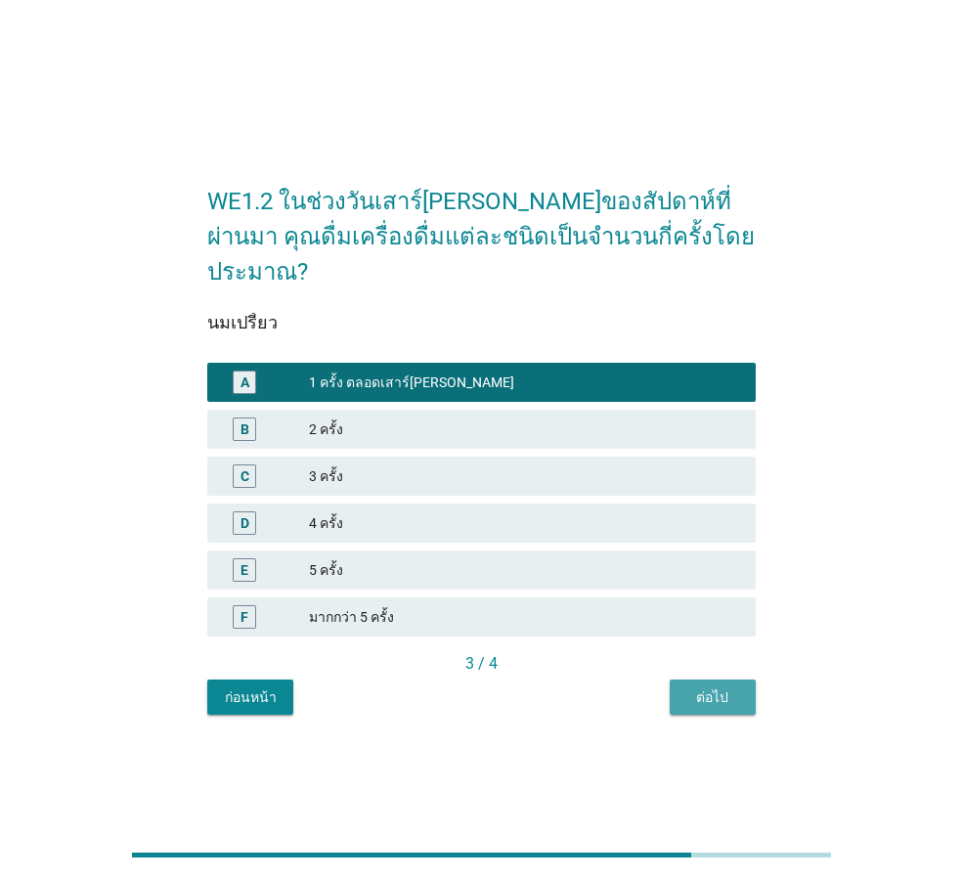
click at [709, 687] on div "ต่อไป" at bounding box center [712, 697] width 55 height 21
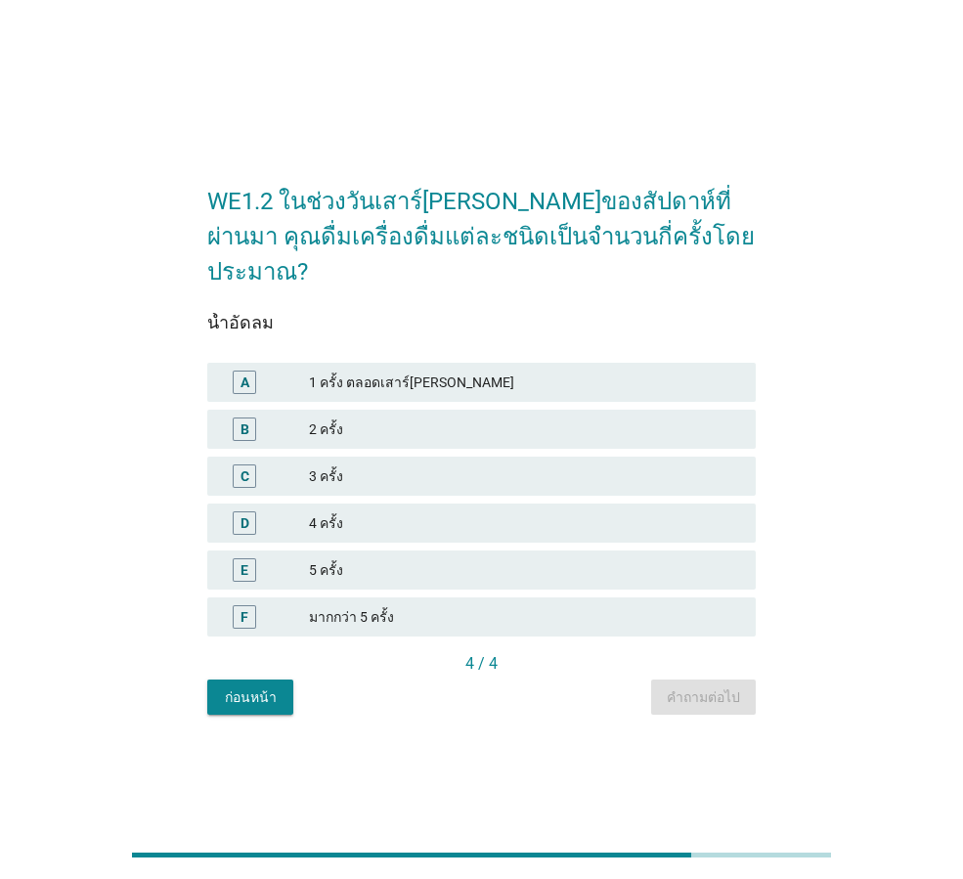
click at [271, 363] on div "A 1 ครั้ง ตลอดเสาร์[PERSON_NAME]" at bounding box center [481, 382] width 549 height 39
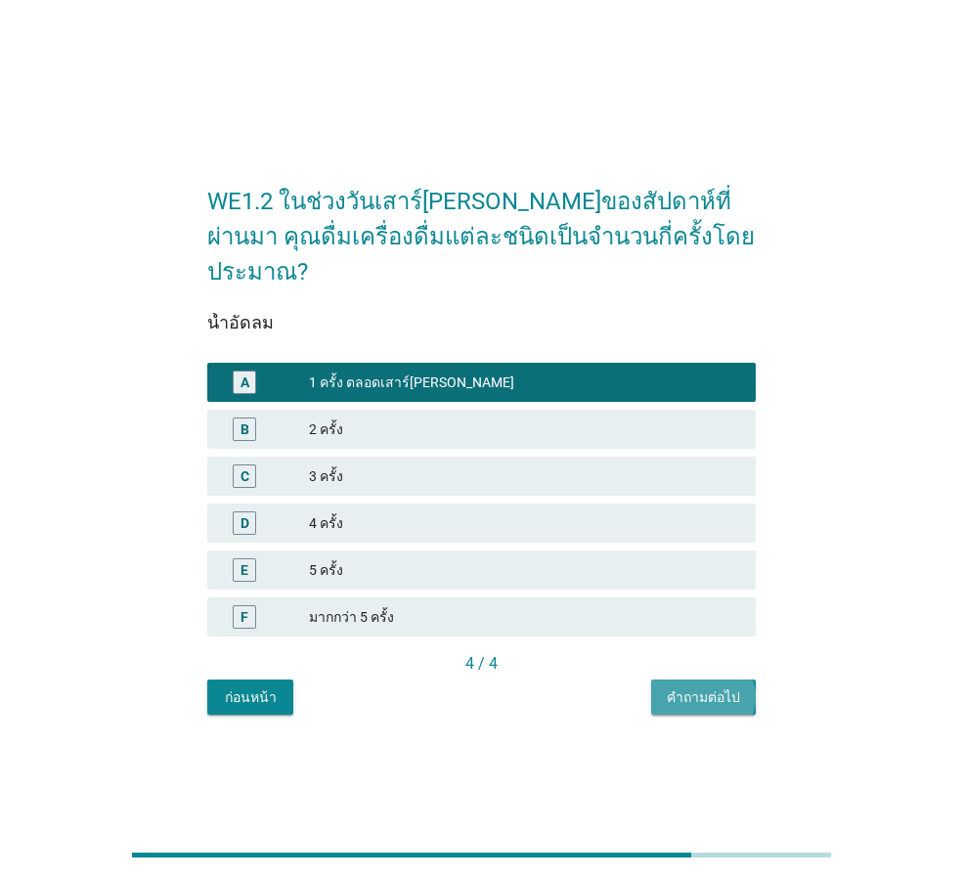
click at [691, 687] on div "คำถามต่อไป" at bounding box center [703, 697] width 73 height 21
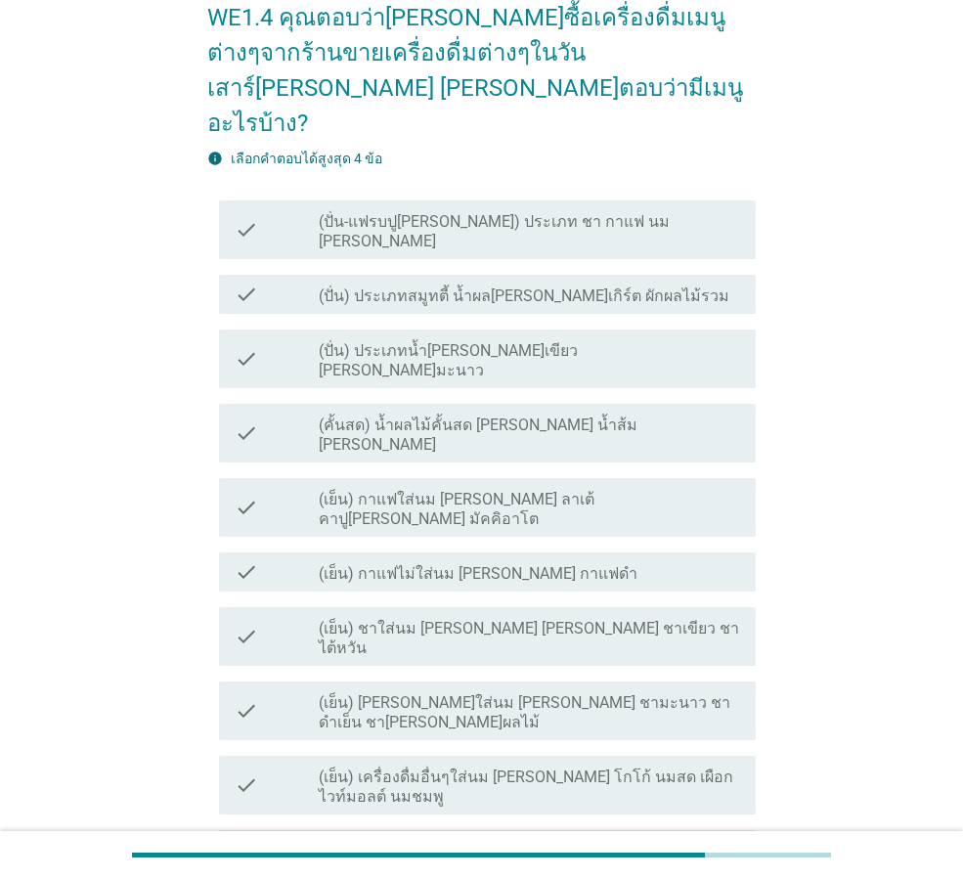
scroll to position [130, 0]
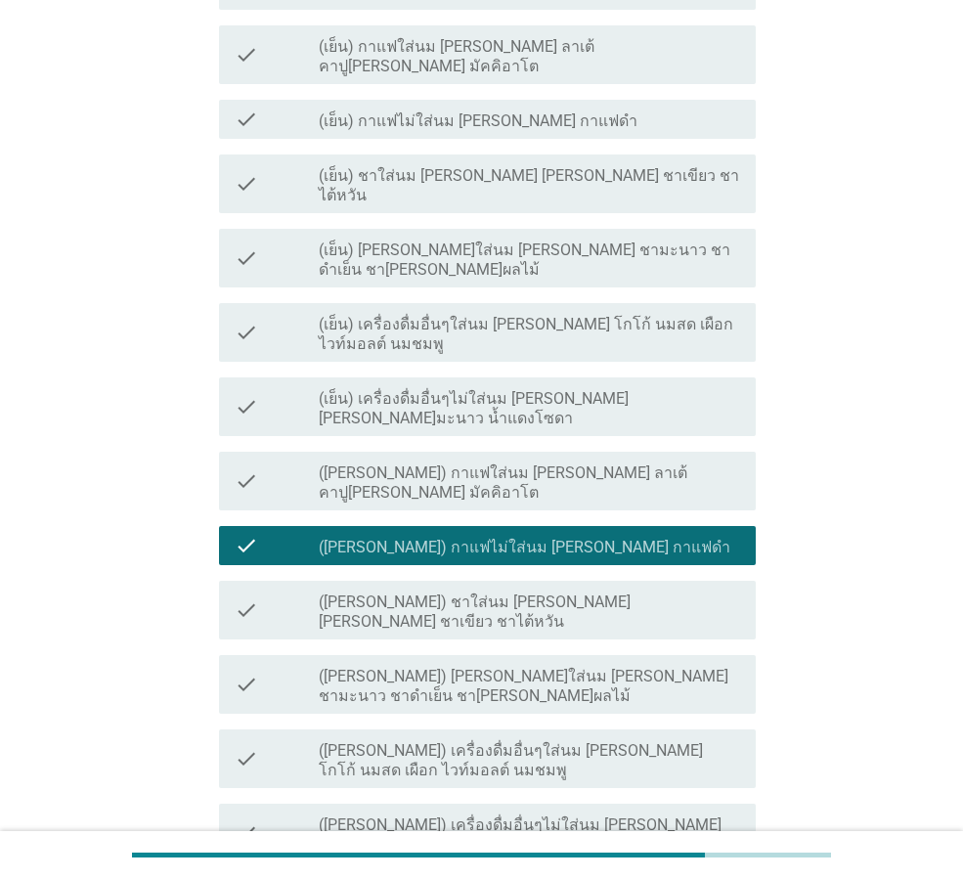
scroll to position [587, 0]
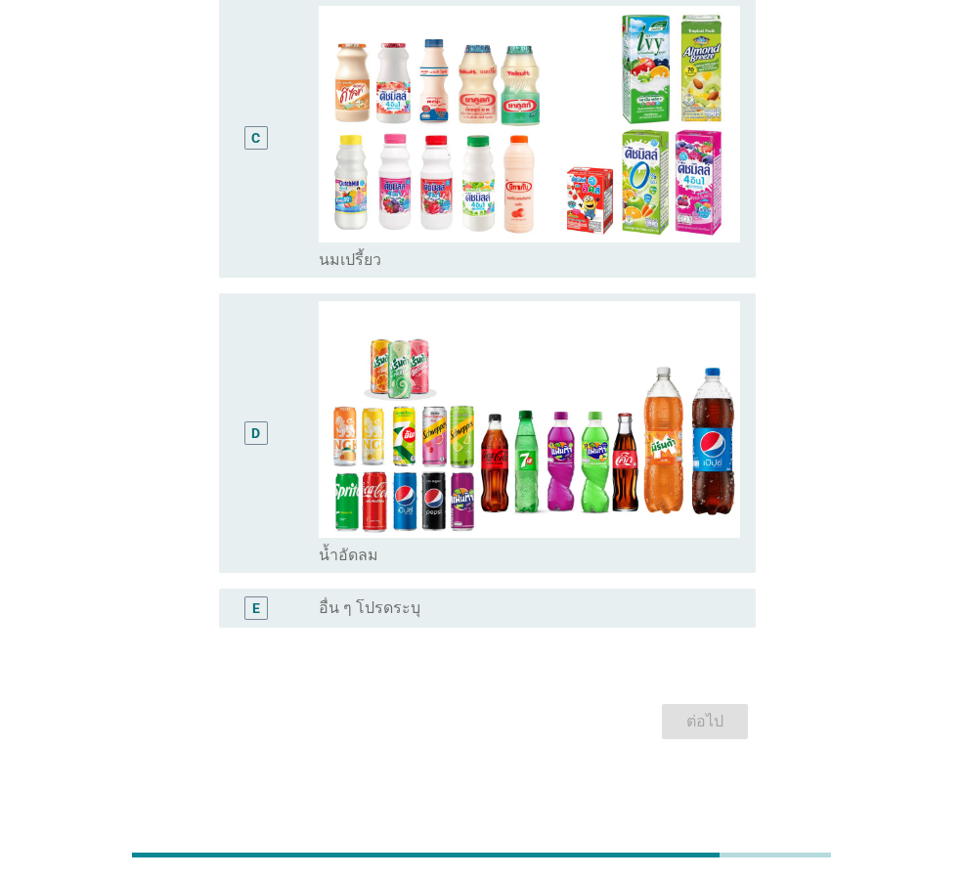
scroll to position [0, 0]
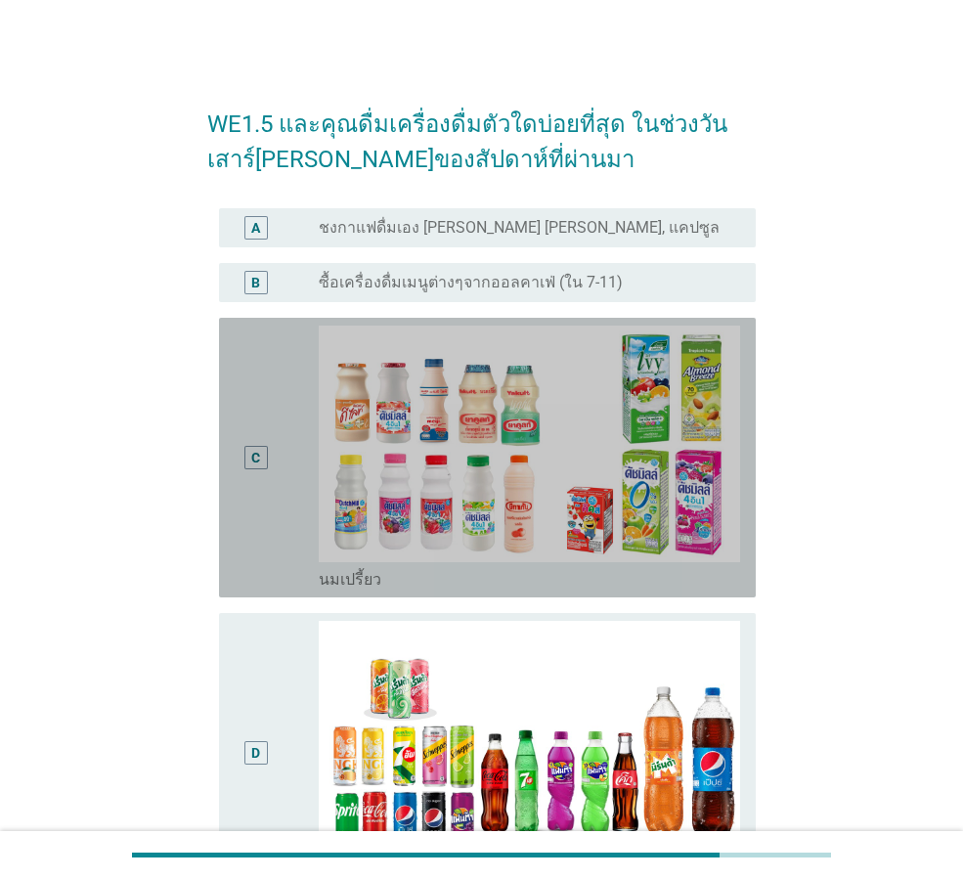
click at [281, 521] on div "C" at bounding box center [277, 458] width 84 height 264
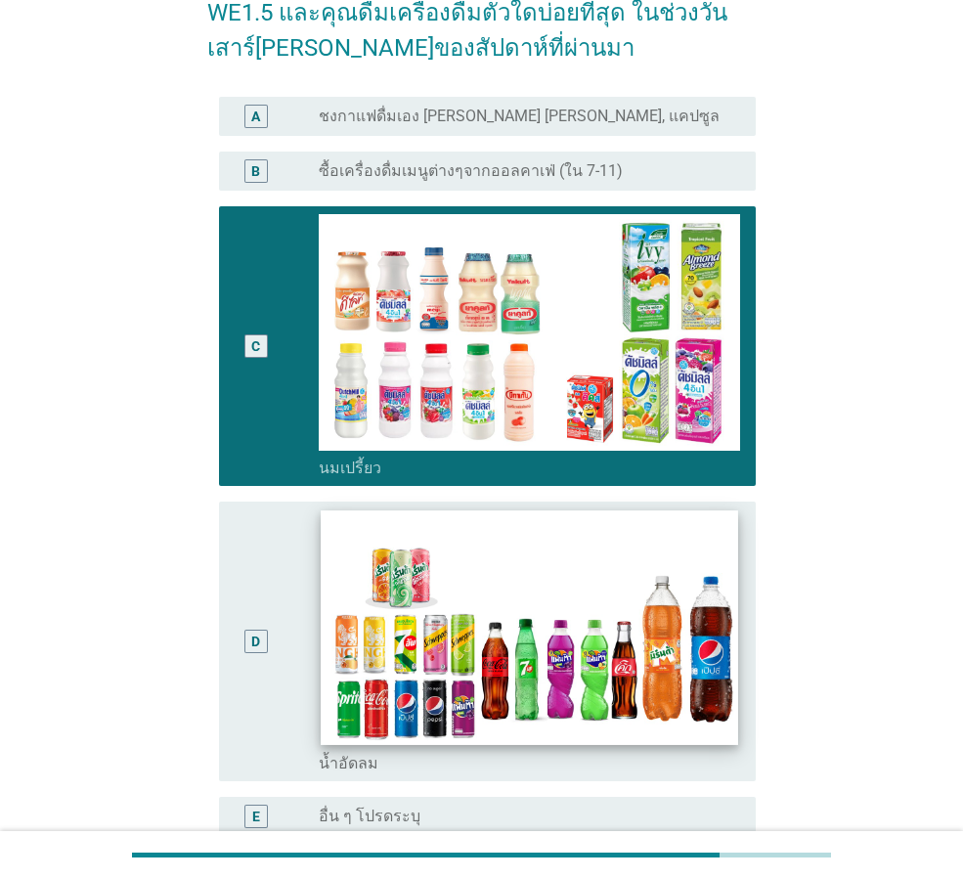
scroll to position [130, 0]
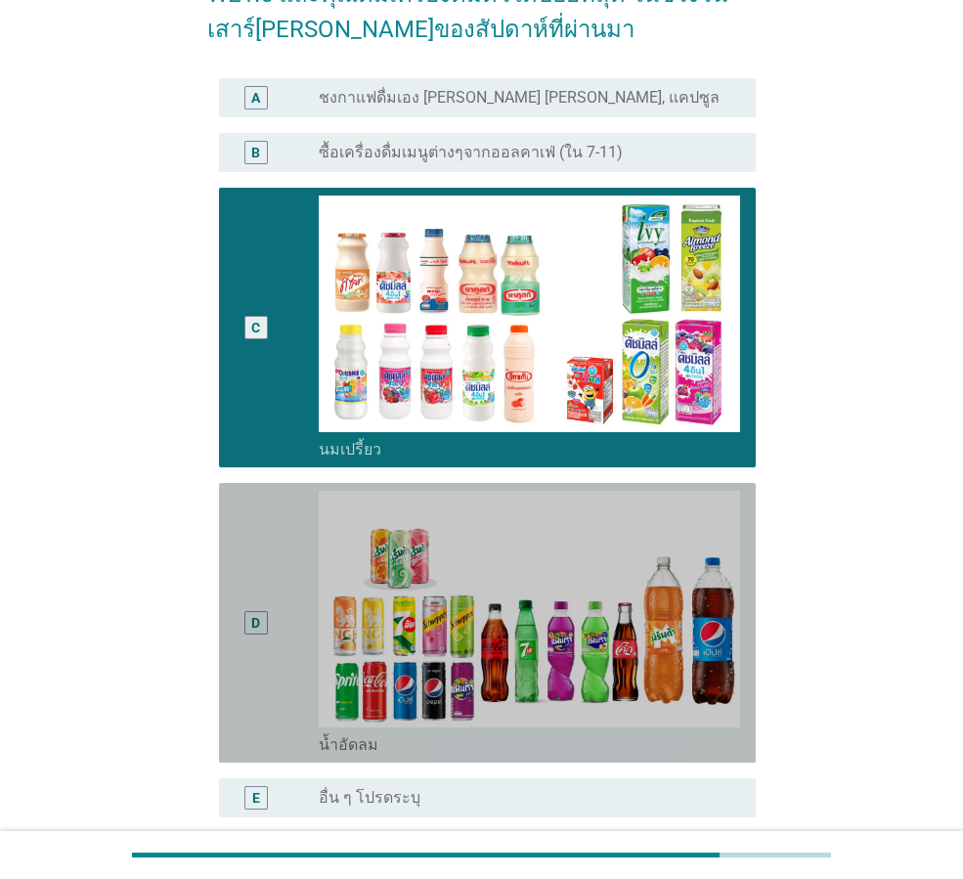
click at [247, 654] on div "D" at bounding box center [256, 623] width 42 height 264
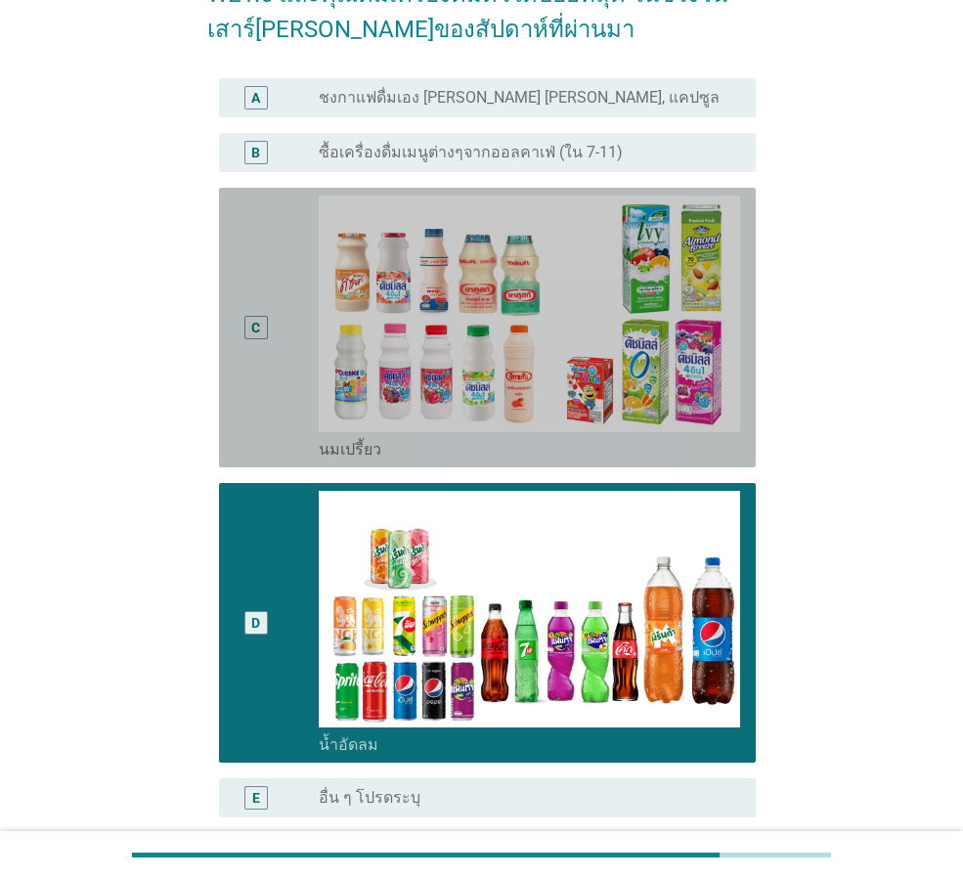
click at [244, 377] on div "C" at bounding box center [256, 328] width 42 height 264
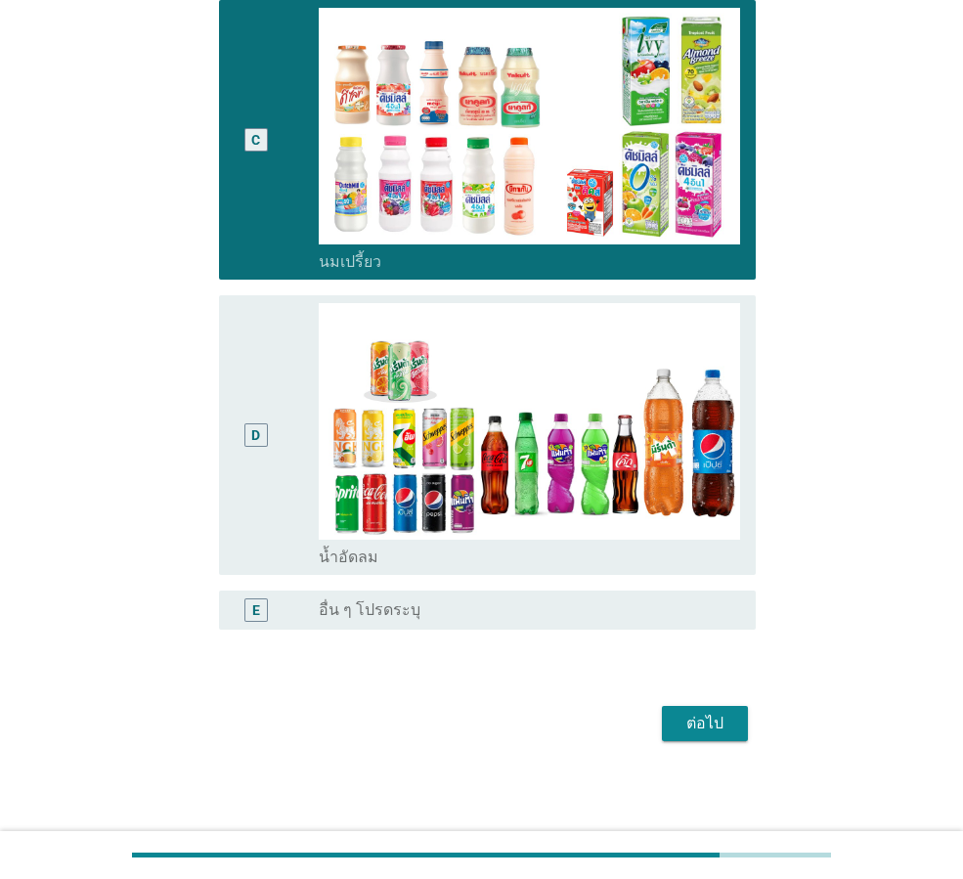
scroll to position [320, 0]
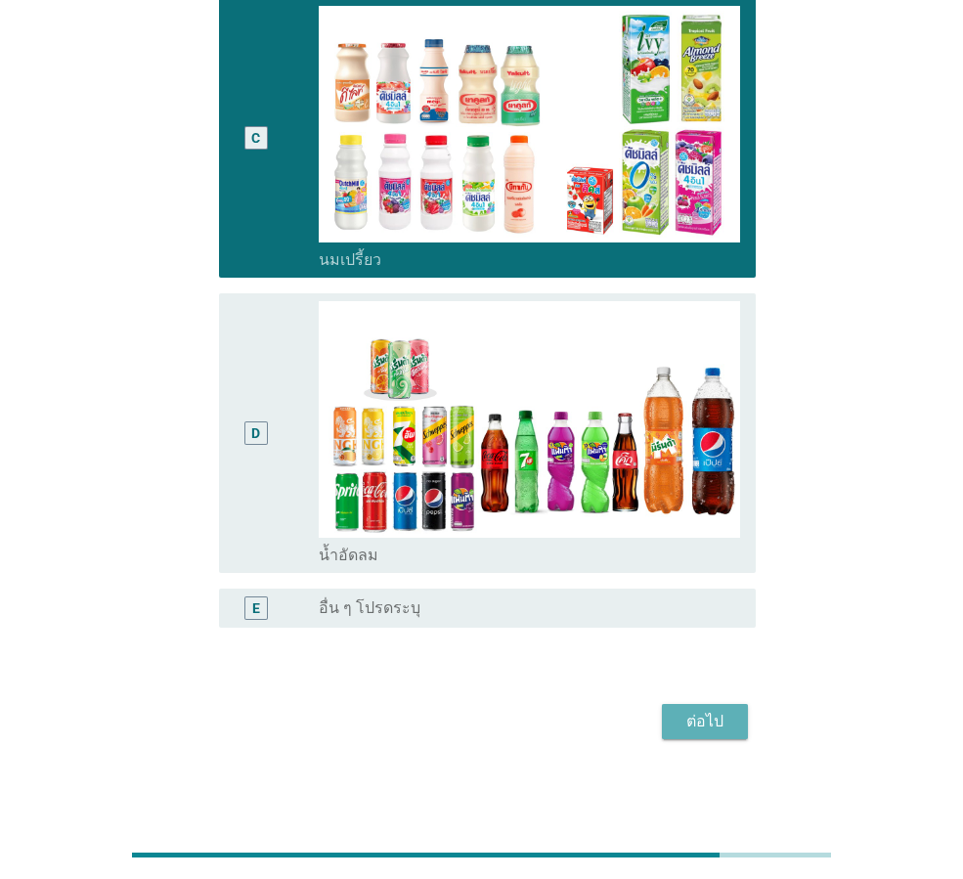
click at [714, 718] on div "ต่อไป" at bounding box center [705, 721] width 55 height 23
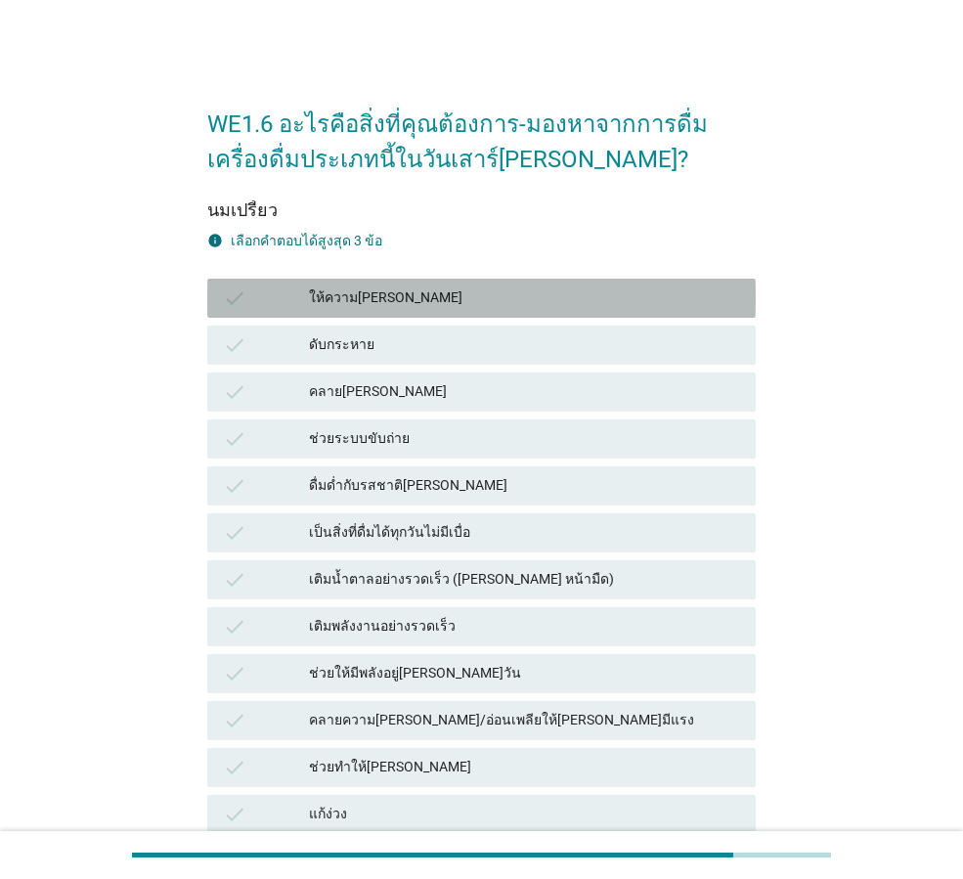
click at [421, 300] on div "ให้ความ[PERSON_NAME]" at bounding box center [524, 297] width 431 height 23
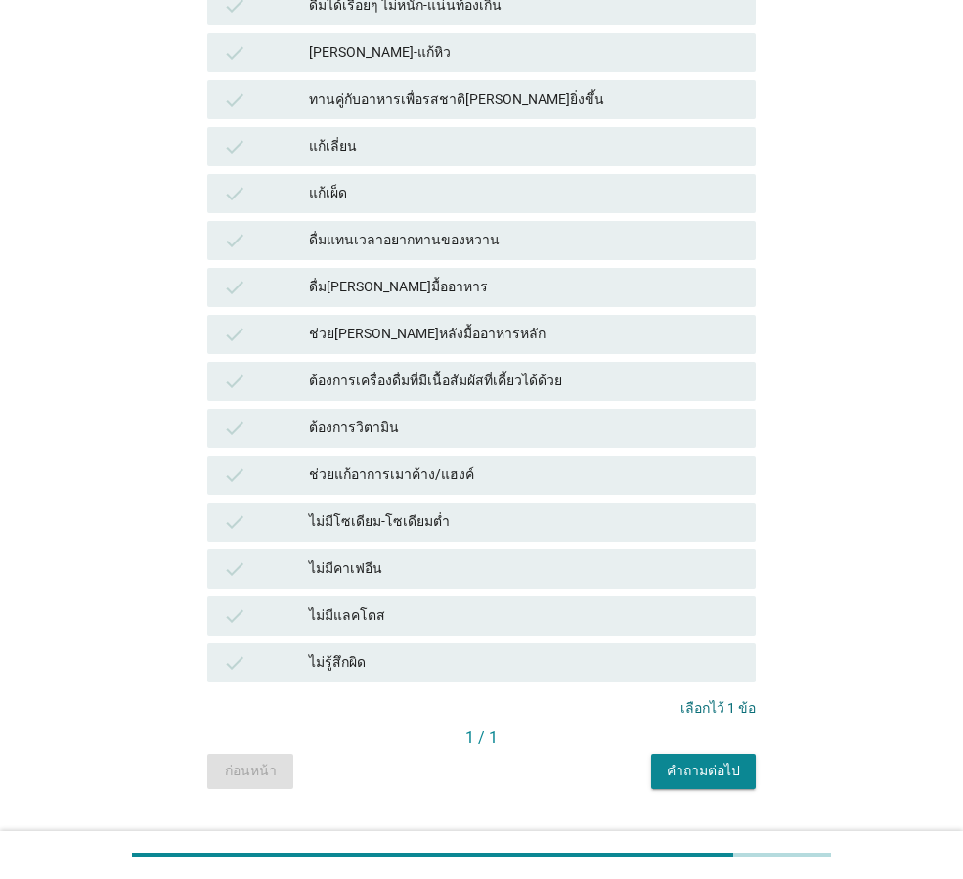
scroll to position [1141, 0]
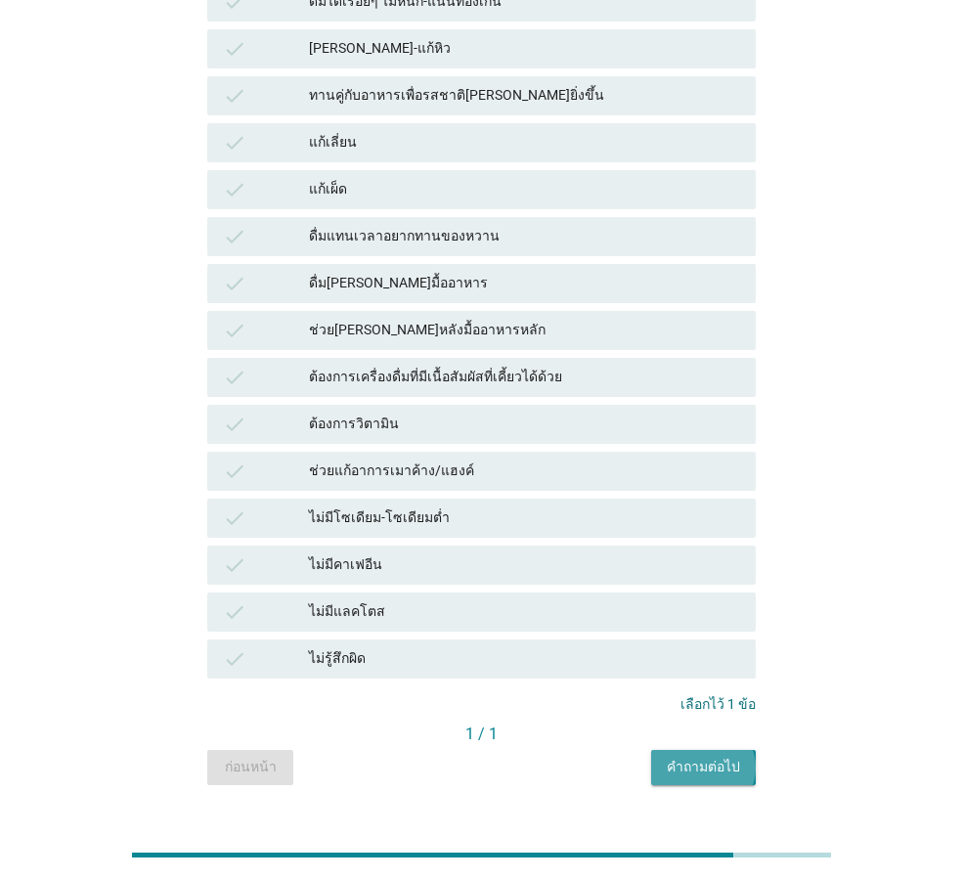
click at [702, 765] on div "คำถามต่อไป" at bounding box center [703, 767] width 73 height 21
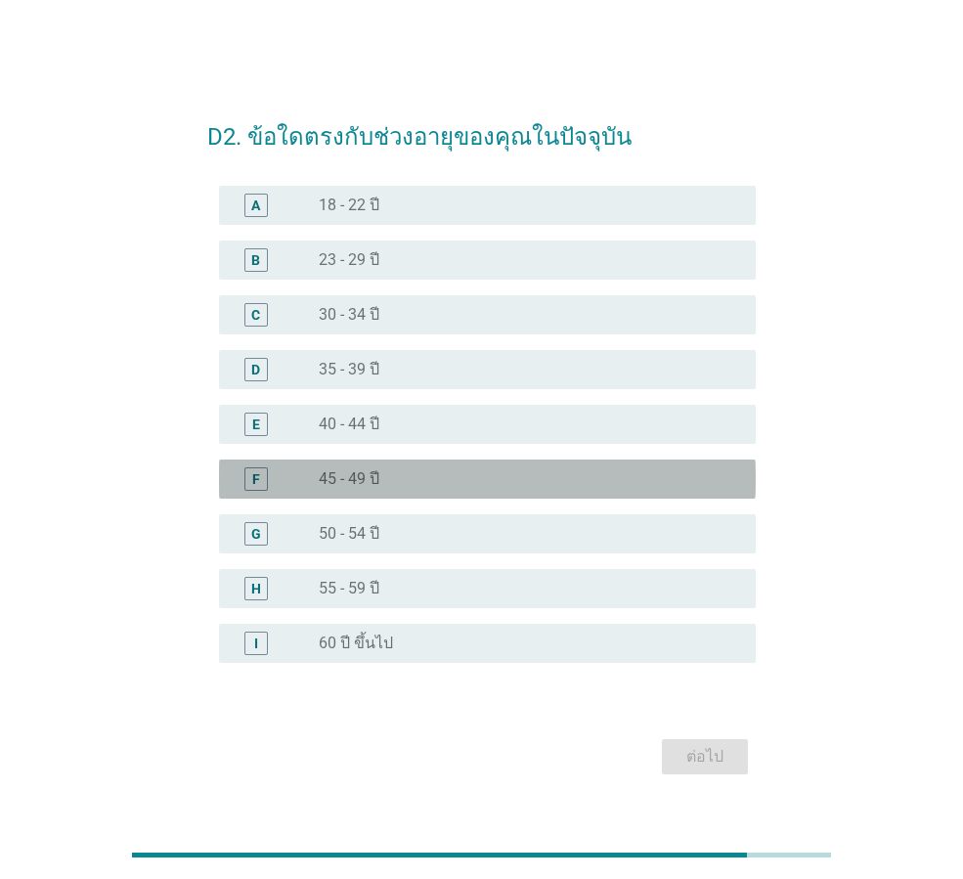
click at [277, 479] on div "F" at bounding box center [256, 478] width 42 height 23
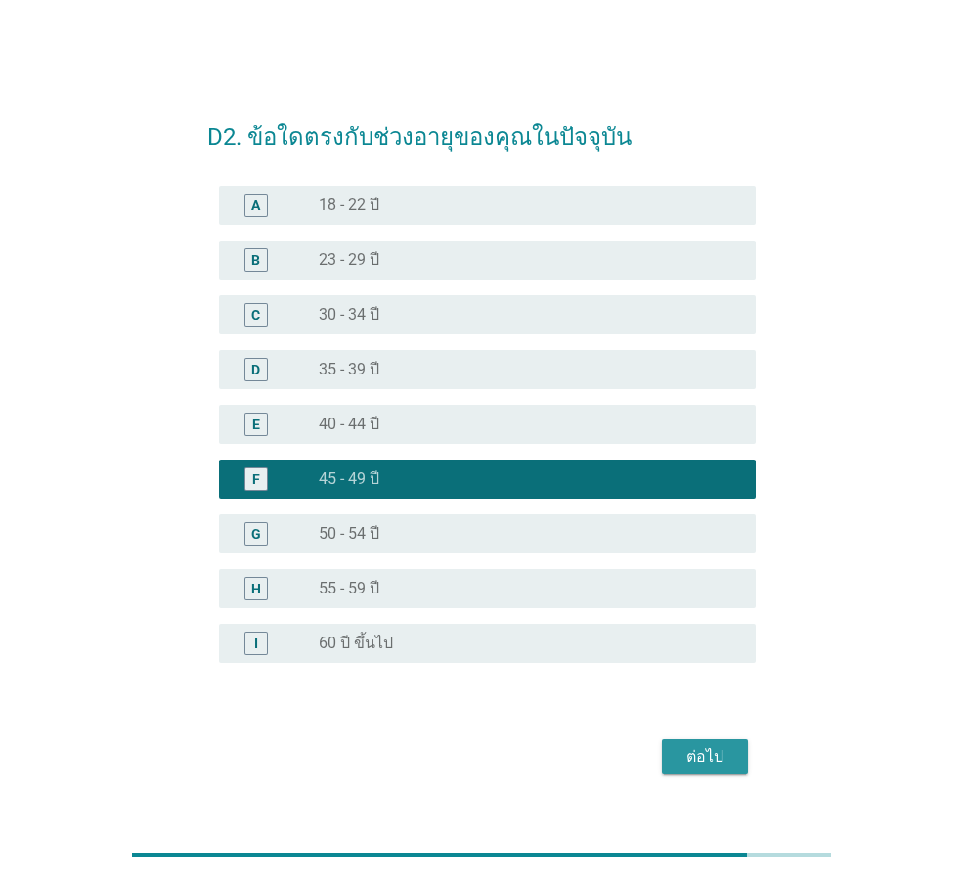
click at [710, 757] on div "ต่อไป" at bounding box center [705, 756] width 55 height 23
click at [710, 757] on div "ต่อไป" at bounding box center [481, 756] width 549 height 47
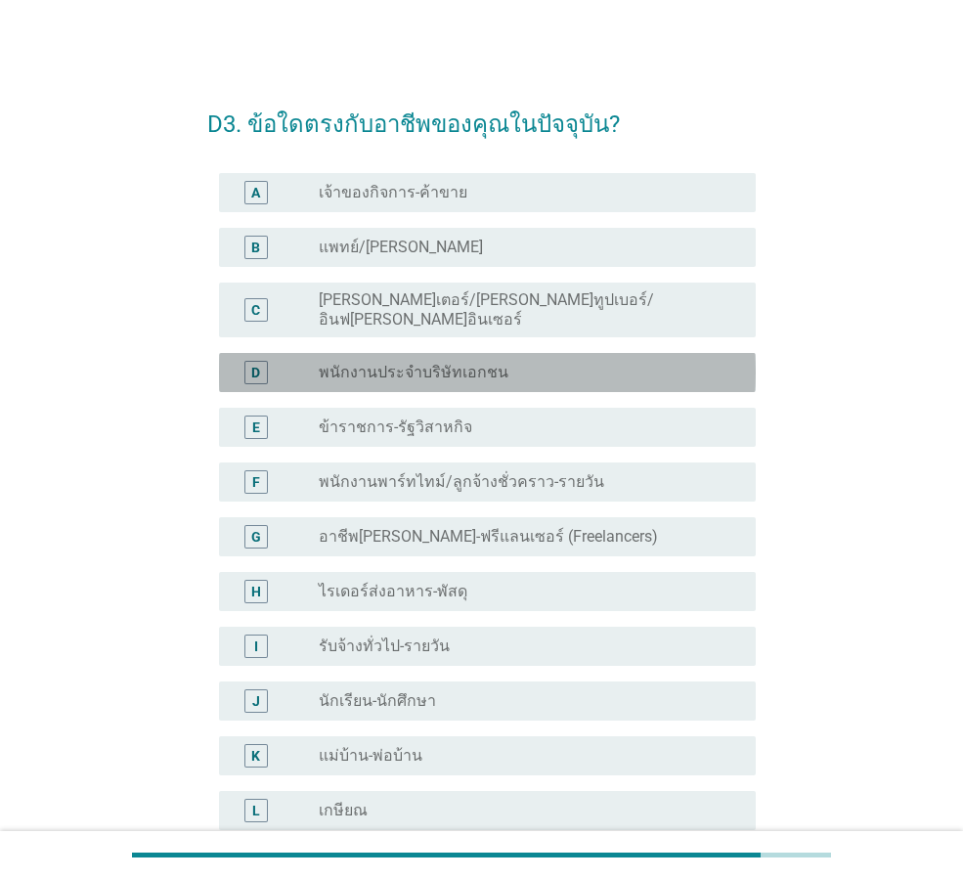
click at [395, 363] on label "พนักงานประจำบริษัทเอกชน" at bounding box center [414, 373] width 190 height 20
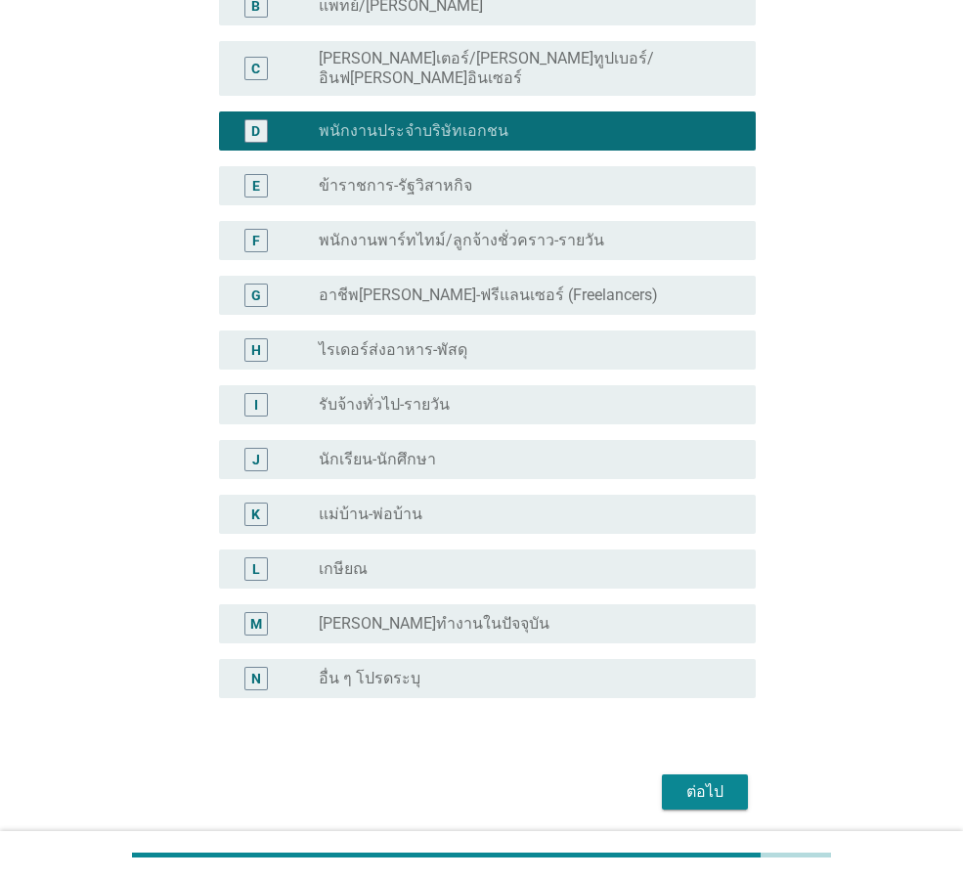
scroll to position [261, 0]
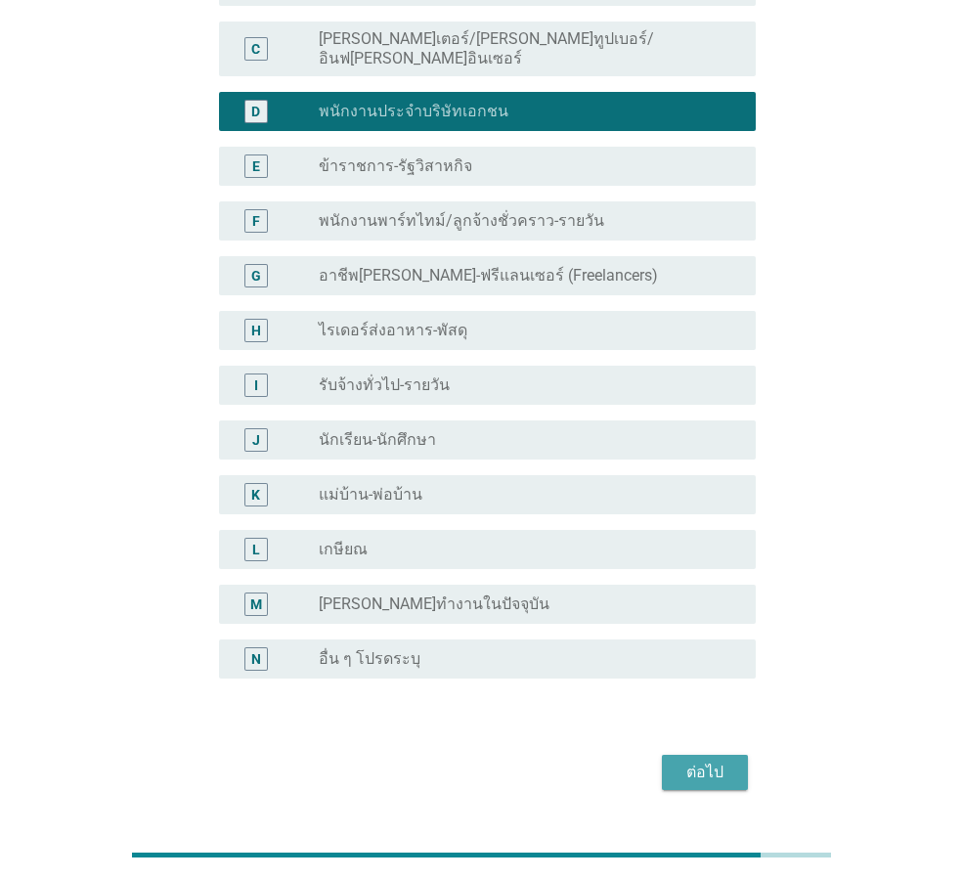
click at [702, 761] on div "ต่อไป" at bounding box center [705, 772] width 55 height 23
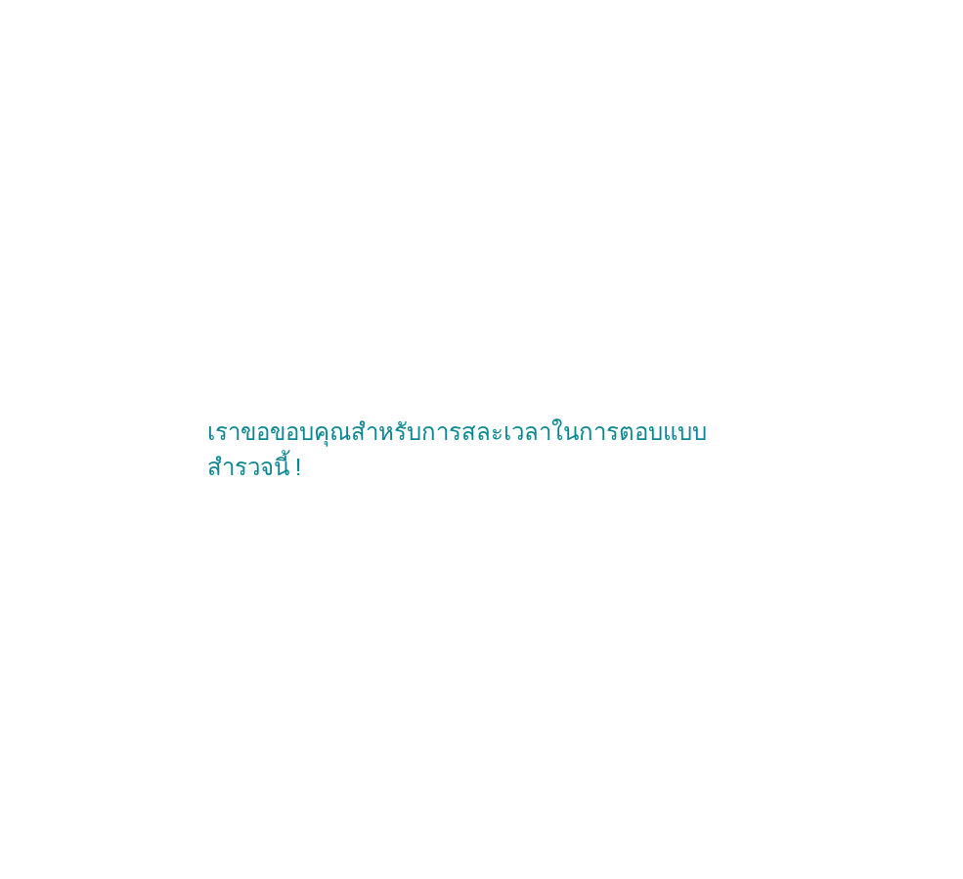
scroll to position [0, 0]
